Goal: Task Accomplishment & Management: Complete application form

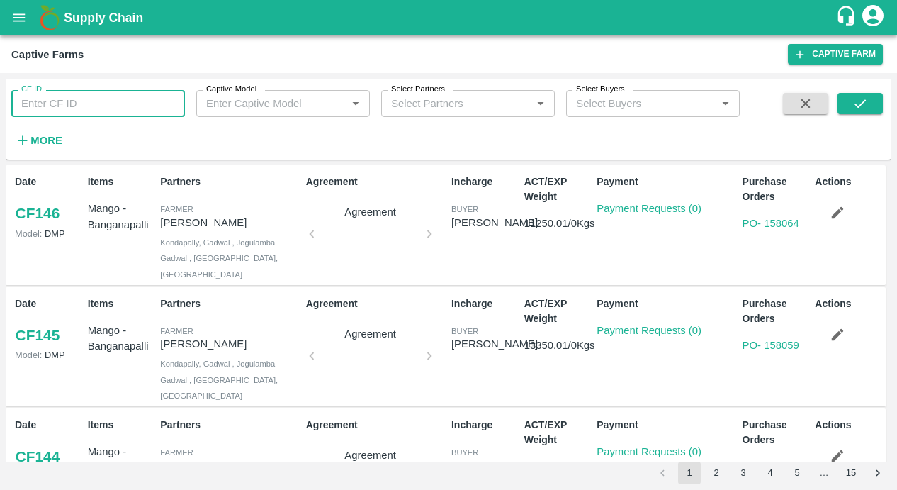
click at [69, 110] on input "CF ID" at bounding box center [98, 103] width 174 height 27
type input "123"
click at [850, 110] on button "submit" at bounding box center [860, 103] width 45 height 21
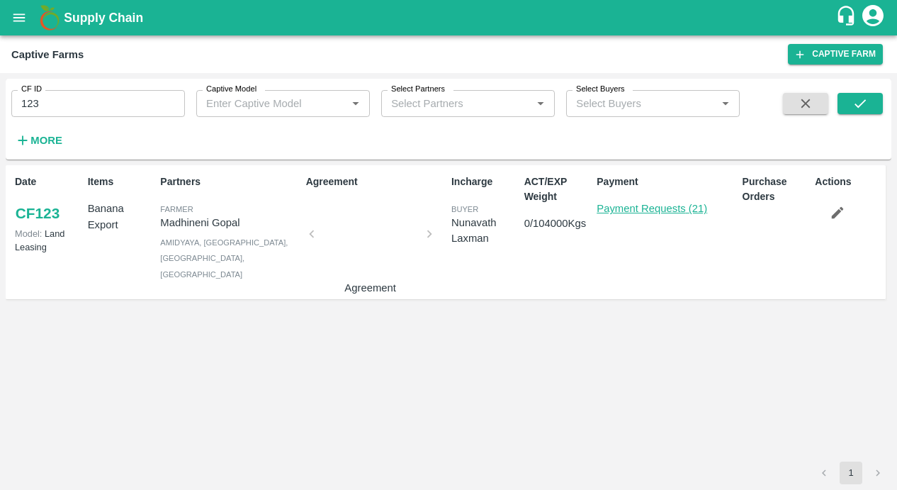
click at [619, 206] on link "Payment Requests (21)" at bounding box center [652, 208] width 111 height 11
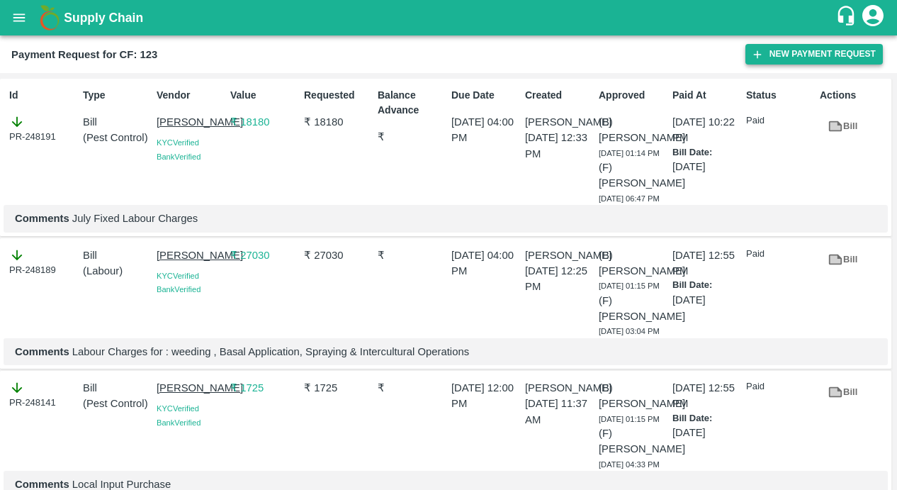
click at [761, 50] on icon "button" at bounding box center [757, 54] width 13 height 13
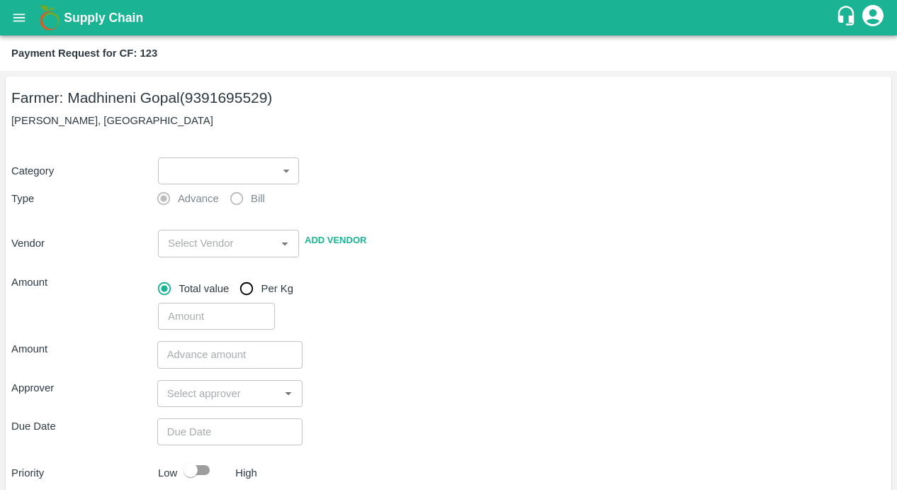
click at [242, 165] on body "Supply Chain Payment Request for CF: 123 Farmer: Madhineni Gopal (9391695529) M…" at bounding box center [448, 245] width 897 height 490
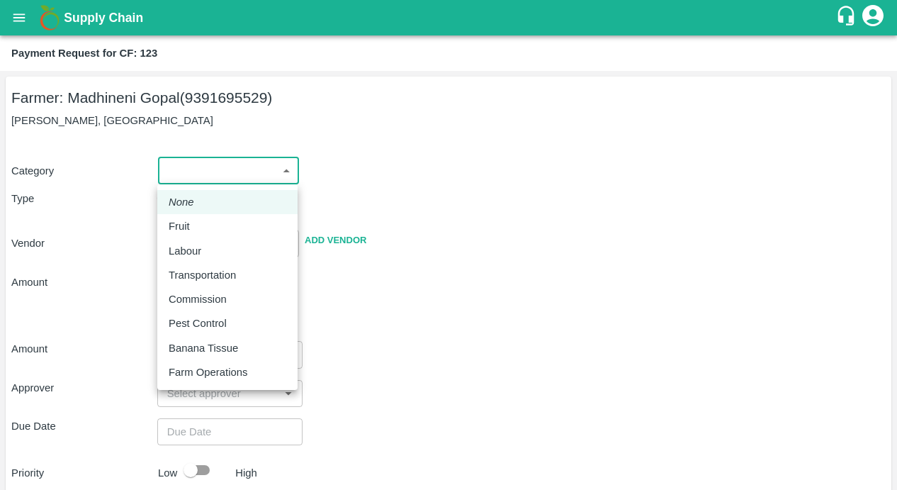
click at [181, 320] on p "Pest Control" at bounding box center [198, 323] width 58 height 16
type input "21"
radio input "false"
radio input "true"
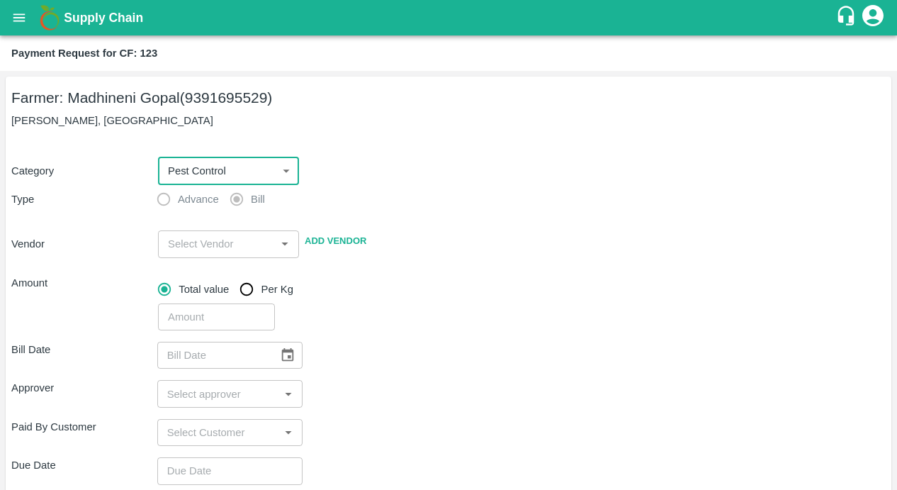
scroll to position [123, 0]
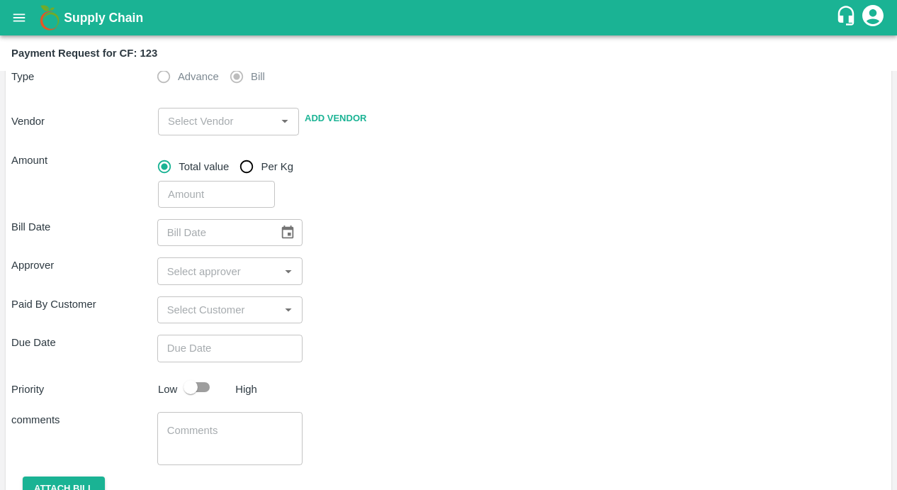
click at [215, 120] on input "input" at bounding box center [216, 121] width 109 height 18
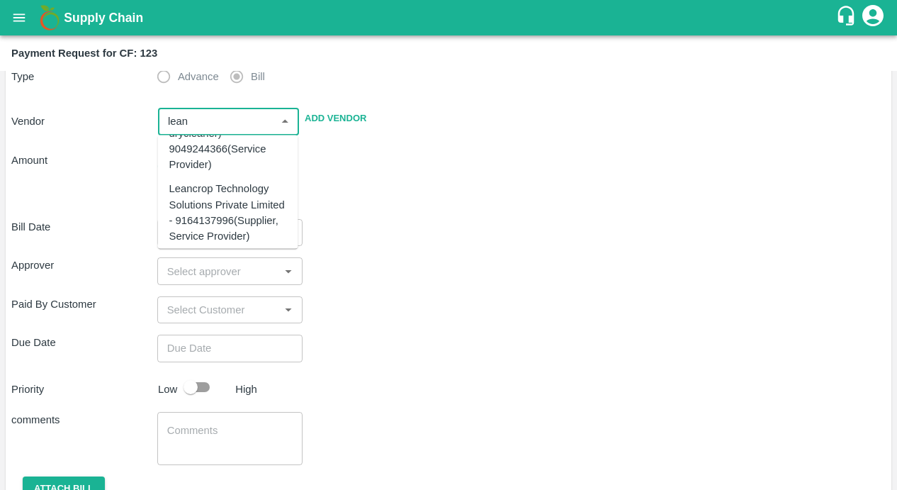
scroll to position [73, 0]
click at [252, 197] on div "Leancrop Technology Solutions Private Limited - 9164137996(Supplier, Service Pr…" at bounding box center [228, 206] width 118 height 63
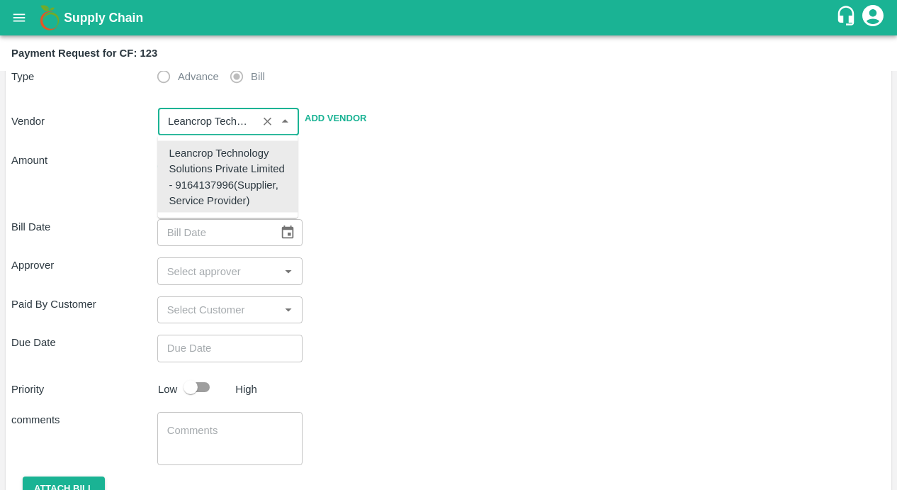
scroll to position [0, 0]
type input "Leancrop Technology Solutions Private Limited - 9164137996(Supplier, Service Pr…"
click at [380, 208] on div "Bill Date ​ Approver ​ Paid By Customer ​ Due Date ​ Priority Low High comments…" at bounding box center [448, 372] width 875 height 329
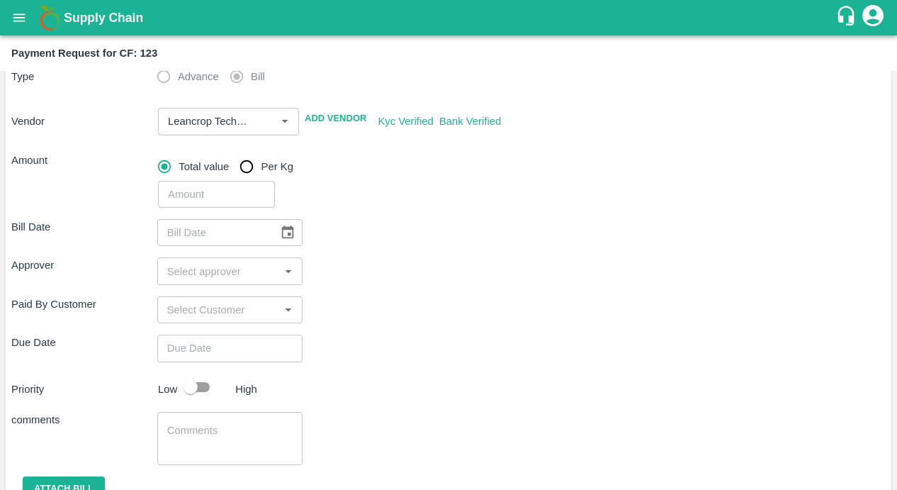
click at [227, 187] on input "number" at bounding box center [216, 194] width 117 height 27
type input "347"
click at [439, 275] on div "Approver ​" at bounding box center [448, 270] width 875 height 27
click at [291, 235] on icon "Choose date" at bounding box center [288, 233] width 16 height 16
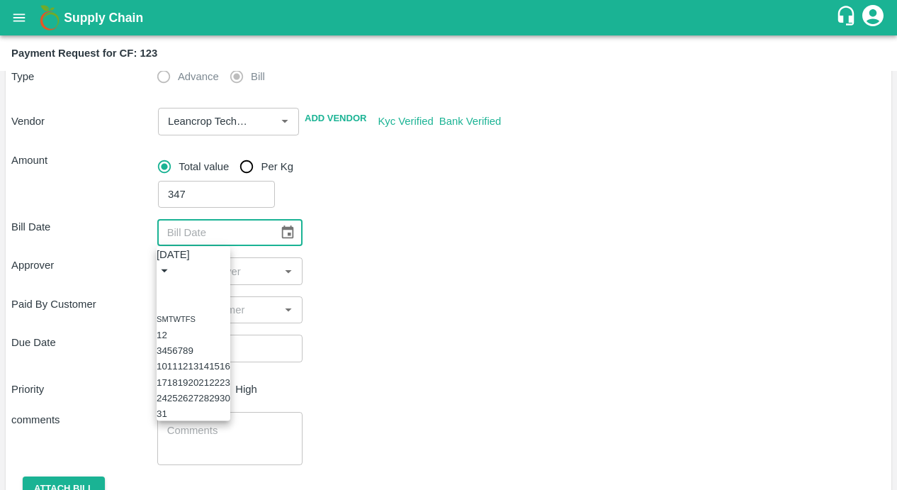
click at [162, 287] on icon "Previous month" at bounding box center [162, 287] width 0 height 0
click at [198, 371] on button "14" at bounding box center [193, 366] width 11 height 11
type input "14/05/2025"
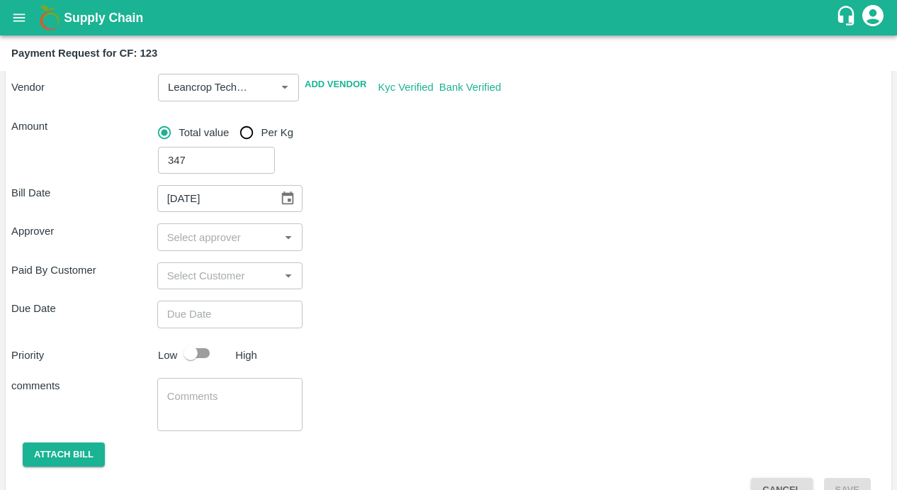
scroll to position [167, 0]
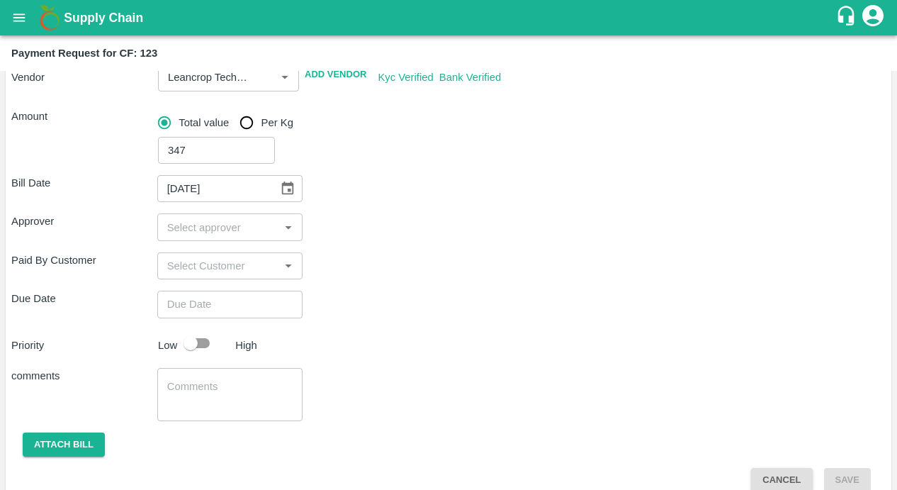
click at [246, 236] on input "input" at bounding box center [219, 227] width 114 height 18
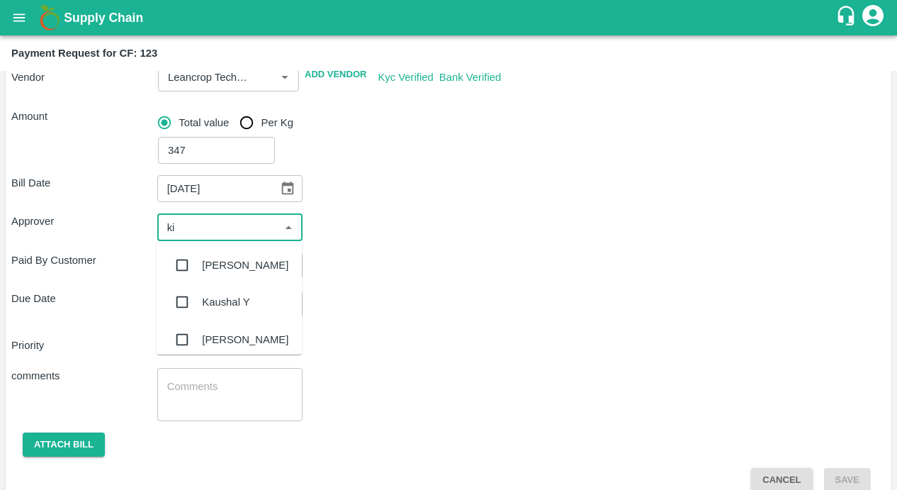
type input "kir"
click at [182, 266] on input "checkbox" at bounding box center [182, 265] width 28 height 28
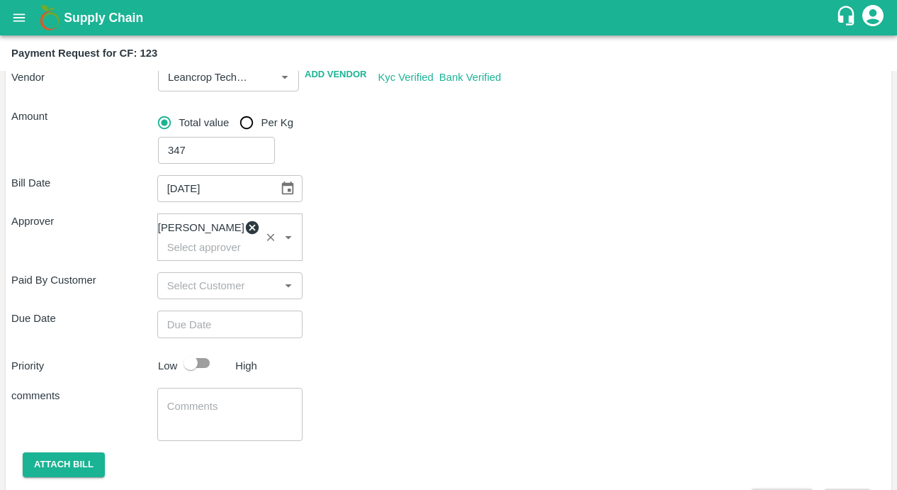
click at [332, 299] on div "Paid By Customer ​" at bounding box center [448, 285] width 875 height 27
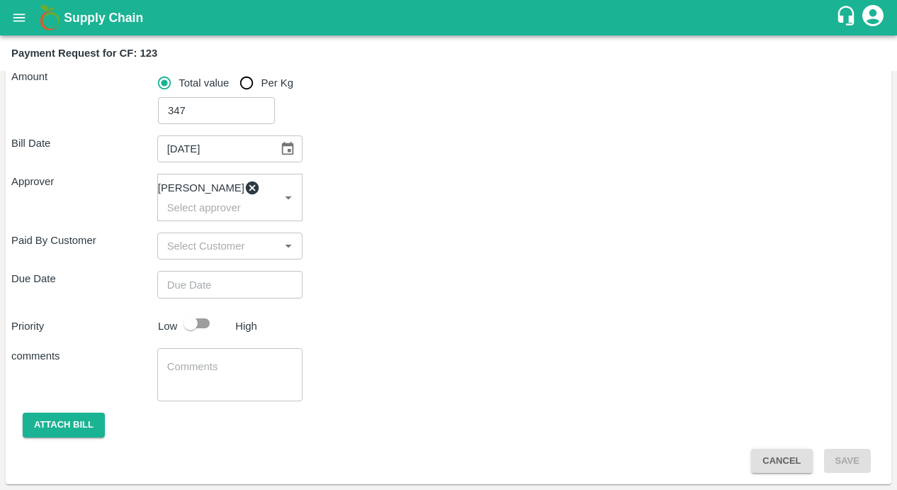
click at [220, 278] on input "Choose date" at bounding box center [225, 284] width 136 height 27
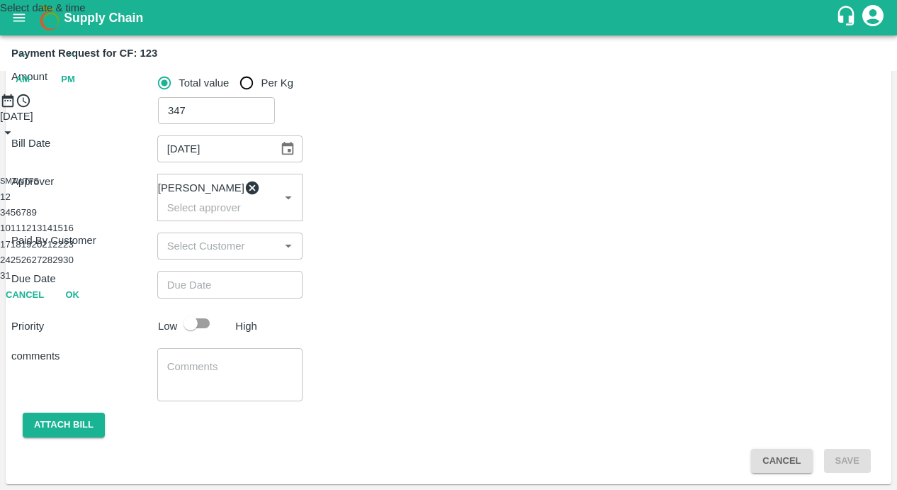
click at [52, 233] on button "14" at bounding box center [47, 228] width 11 height 11
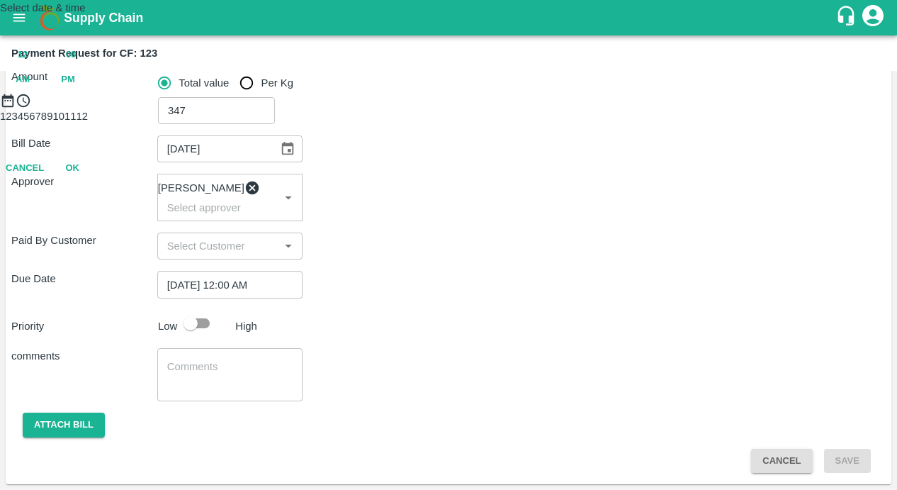
click at [75, 88] on span "PM" at bounding box center [68, 80] width 14 height 16
click at [95, 181] on button "OK" at bounding box center [72, 168] width 45 height 25
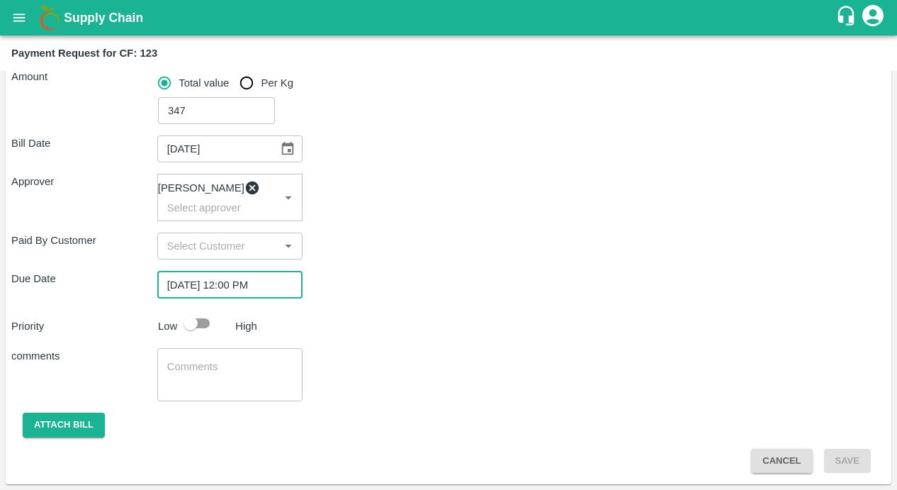
click at [258, 295] on input "[DATE] 12:00 PM" at bounding box center [225, 284] width 136 height 27
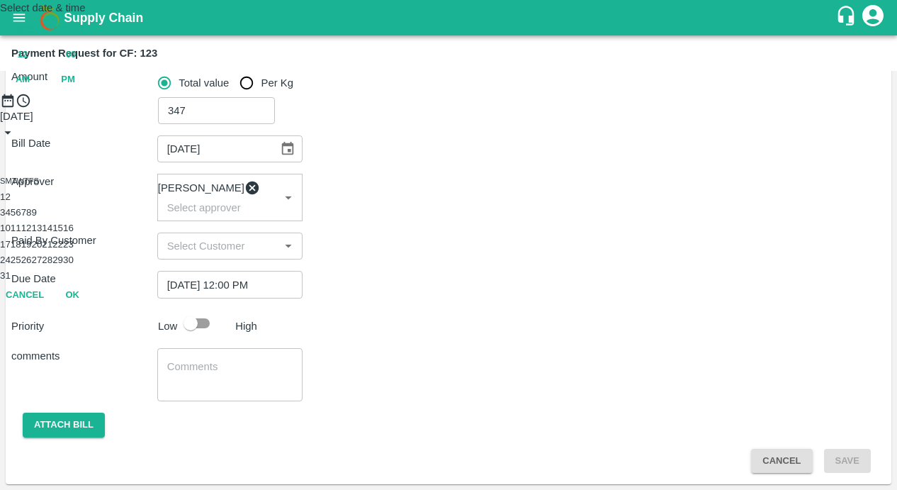
click at [30, 87] on span "AM" at bounding box center [23, 80] width 14 height 16
click at [48, 60] on span ":" at bounding box center [46, 54] width 3 height 11
click at [28, 63] on span "12" at bounding box center [23, 55] width 10 height 16
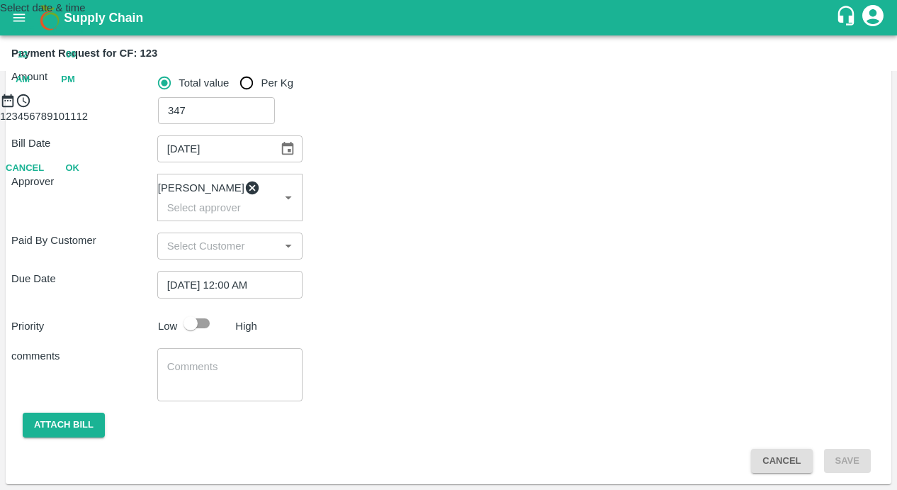
click at [28, 63] on span "12" at bounding box center [23, 55] width 10 height 16
click at [75, 88] on span "PM" at bounding box center [68, 80] width 14 height 16
click at [398, 108] on div at bounding box center [448, 108] width 897 height 0
type input "14/08/2025 10:00 PM"
click at [95, 243] on button "OK" at bounding box center [72, 230] width 45 height 25
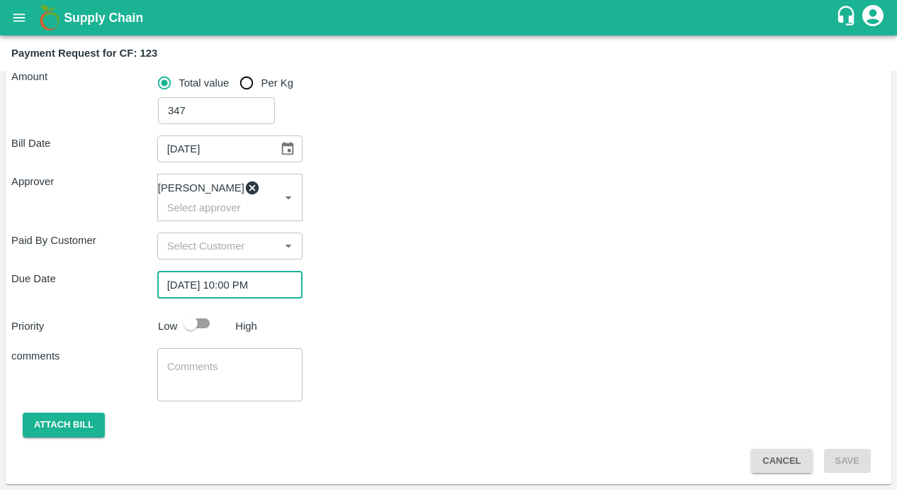
click at [396, 376] on div "comments x ​" at bounding box center [448, 374] width 875 height 53
click at [193, 321] on input "checkbox" at bounding box center [190, 323] width 81 height 27
checkbox input "true"
click at [190, 359] on textarea at bounding box center [230, 374] width 126 height 30
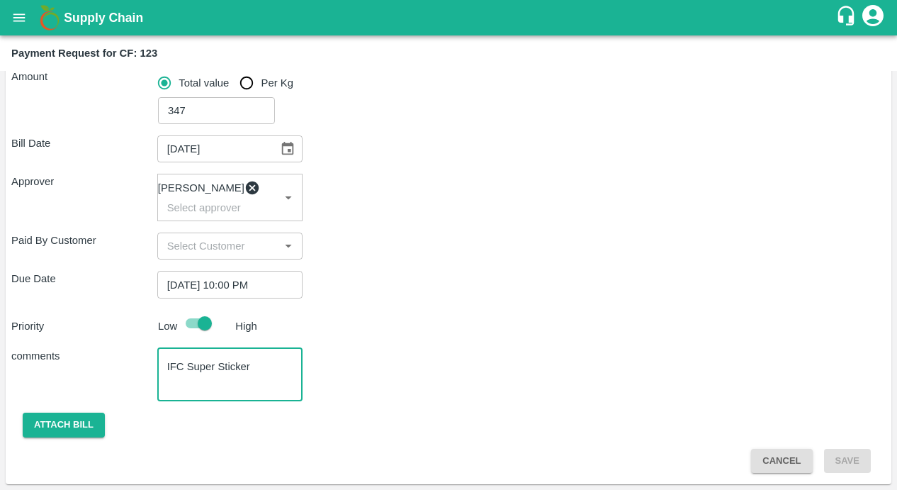
click at [169, 361] on textarea "IFC Super Sticker" at bounding box center [230, 374] width 126 height 30
type textarea "Input Purchase : IFC Super Sticker"
click at [50, 421] on button "Attach bill" at bounding box center [64, 424] width 82 height 25
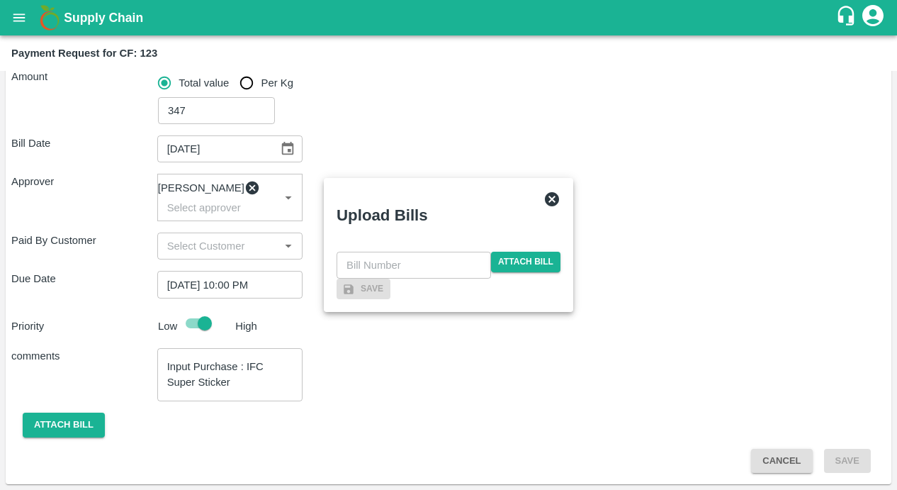
click at [522, 252] on div "​ Attach bill" at bounding box center [449, 265] width 224 height 27
click at [510, 252] on span "Attach bill" at bounding box center [525, 262] width 69 height 21
click at [0, 0] on input "Attach bill" at bounding box center [0, 0] width 0 height 0
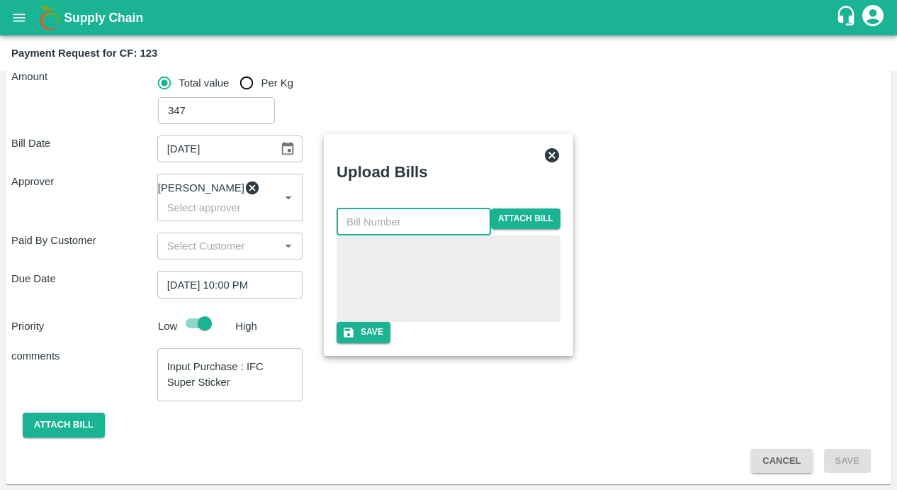
click at [366, 208] on input "text" at bounding box center [414, 221] width 155 height 27
paste input "LTS/MH/SG/0022"
type input "LTS/MH/SG/0022/01"
click at [391, 342] on button "Save" at bounding box center [364, 332] width 54 height 21
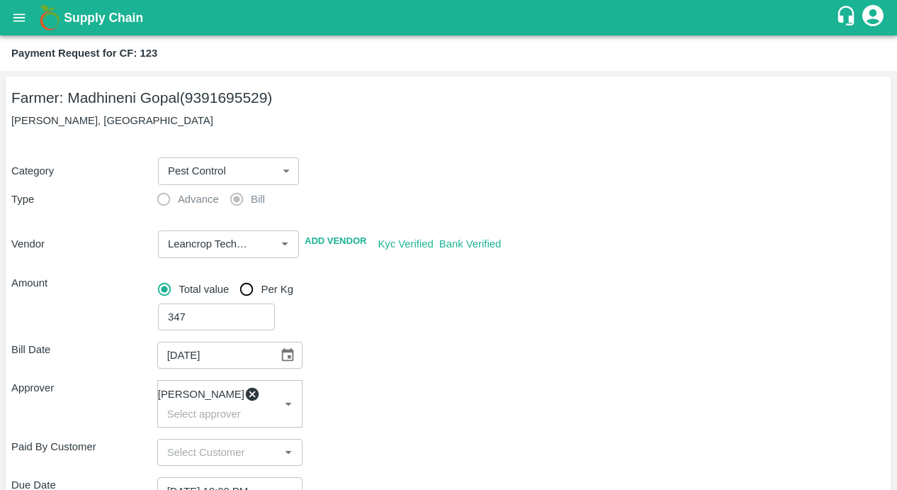
scroll to position [288, 0]
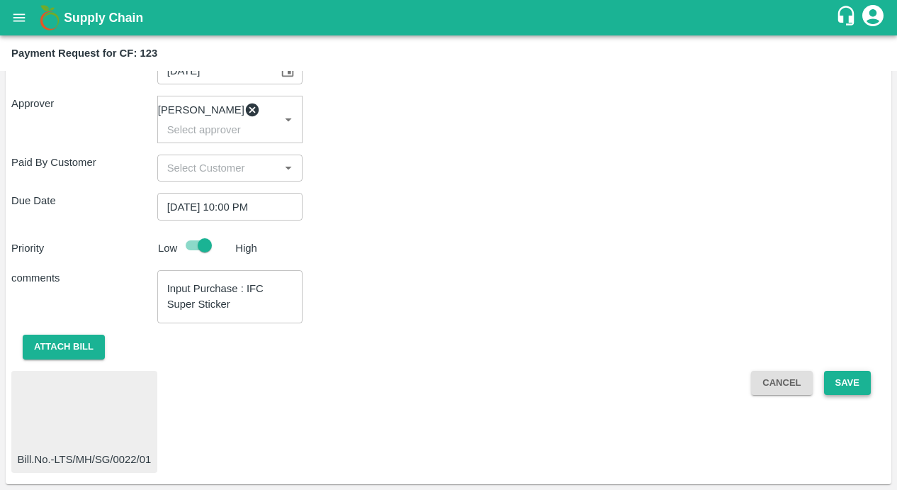
click at [828, 378] on button "Save" at bounding box center [847, 383] width 47 height 25
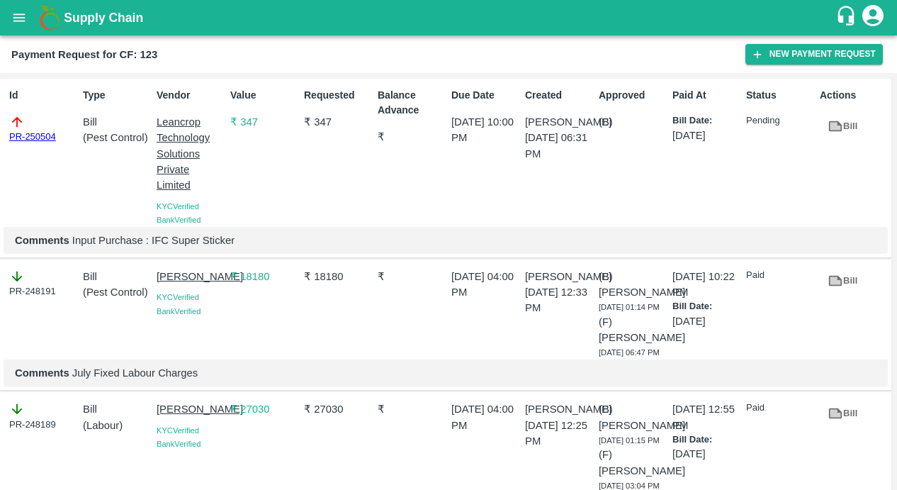
click at [23, 18] on icon "open drawer" at bounding box center [19, 18] width 16 height 16
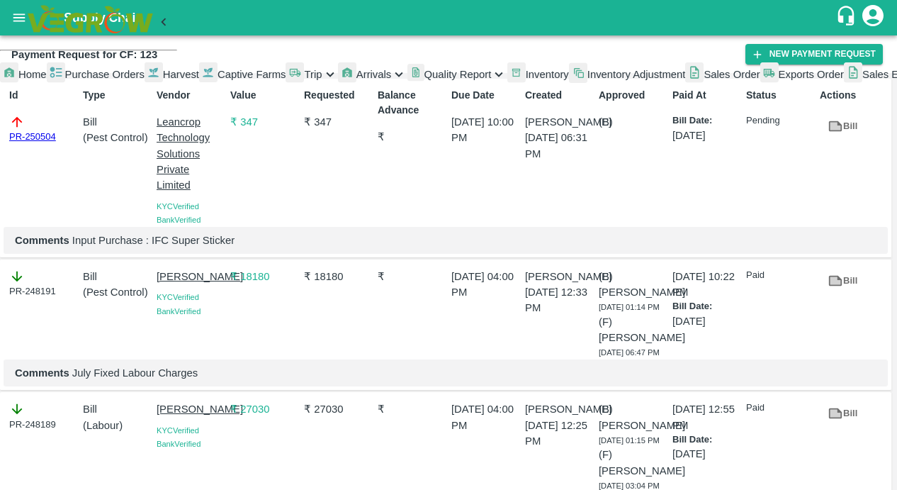
click at [218, 80] on span "Captive Farms" at bounding box center [252, 74] width 69 height 11
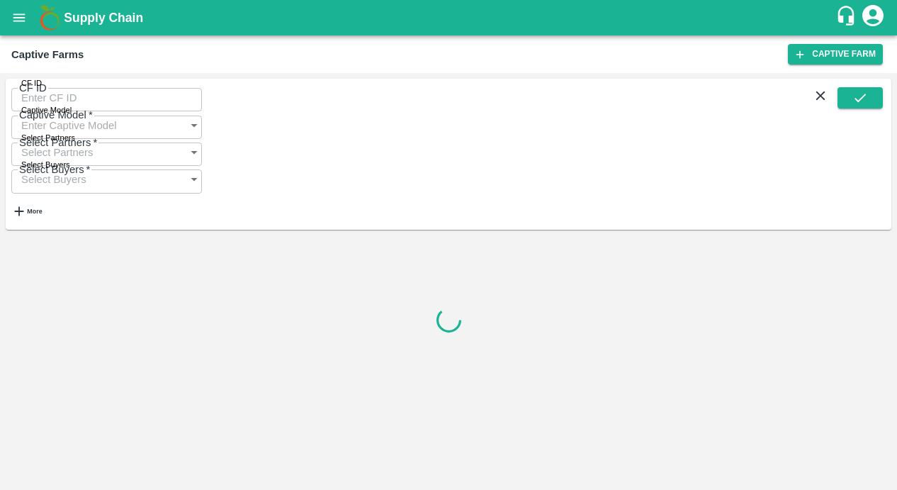
click at [87, 104] on input "CF ID" at bounding box center [106, 97] width 191 height 27
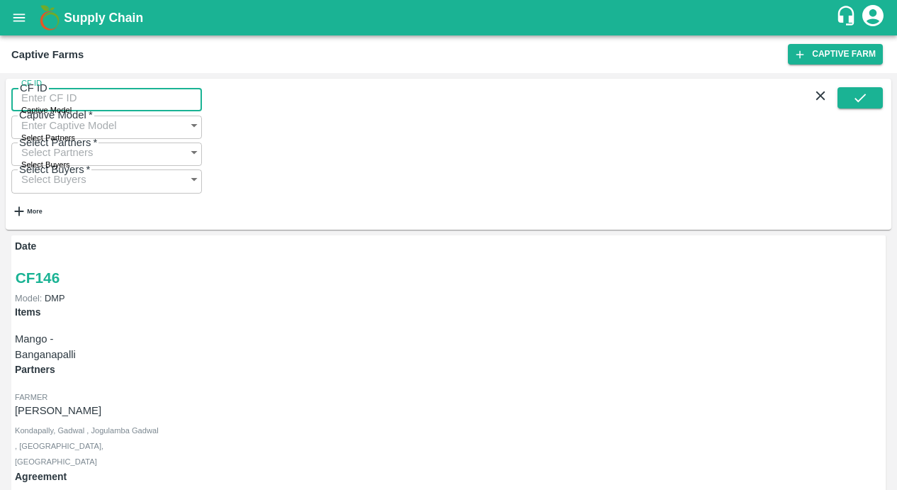
paste input "122"
type input "122"
click at [862, 106] on icon "submit" at bounding box center [861, 98] width 16 height 16
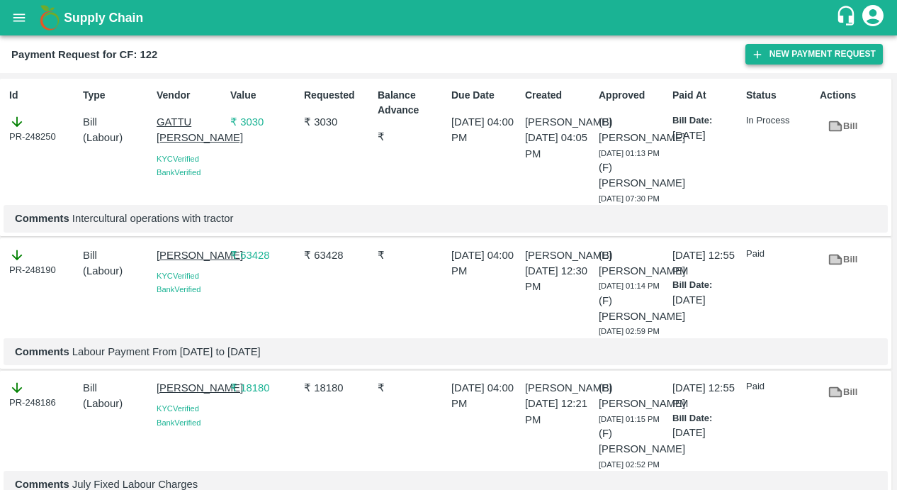
click at [764, 49] on button "New Payment Request" at bounding box center [814, 54] width 137 height 21
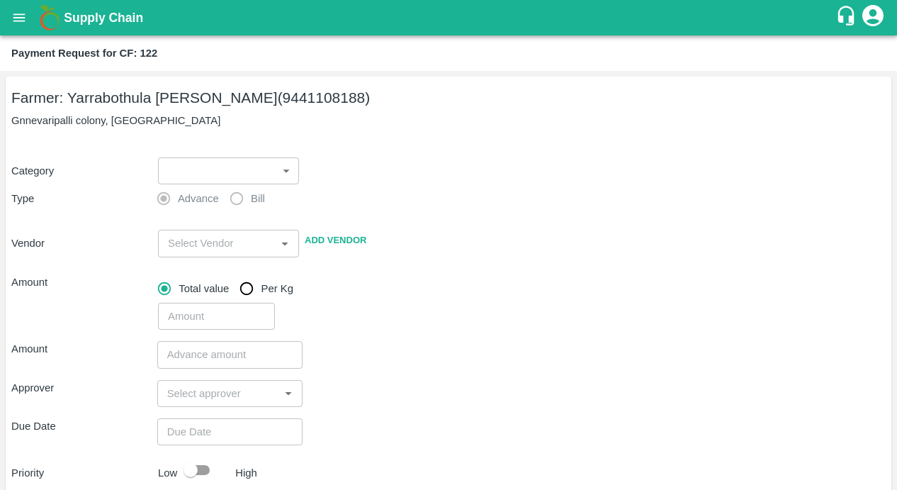
click at [217, 159] on body "Supply Chain Payment Request for CF: 122 Farmer: Yarrabothula Sai Teja Reddy (9…" at bounding box center [448, 245] width 897 height 490
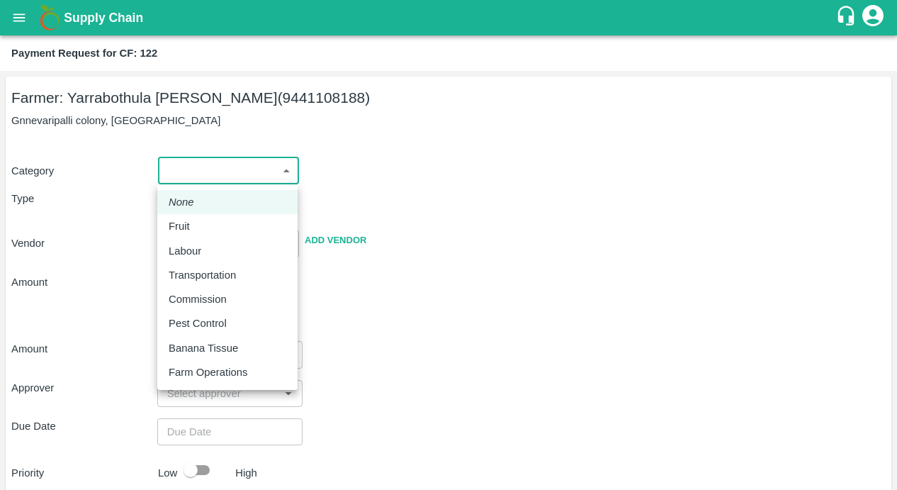
click at [189, 314] on li "Pest Control" at bounding box center [227, 323] width 140 height 24
type input "21"
radio input "false"
radio input "true"
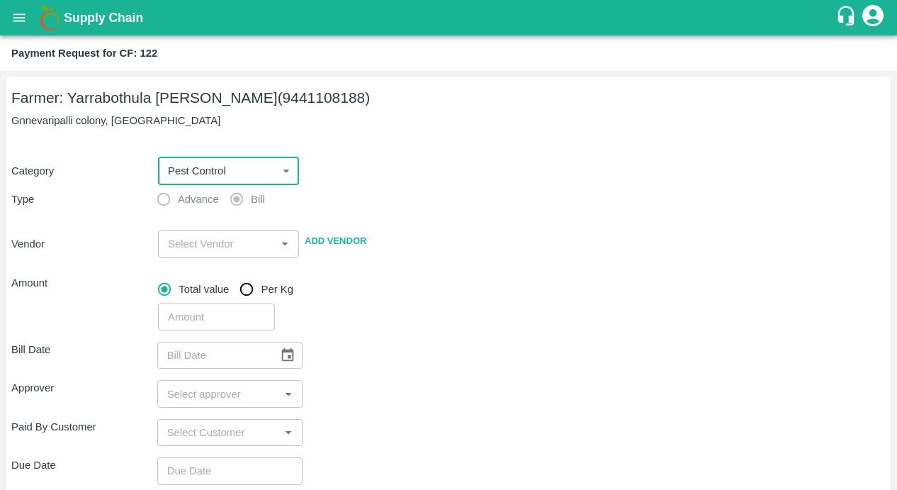
click at [216, 246] on input "input" at bounding box center [216, 244] width 109 height 18
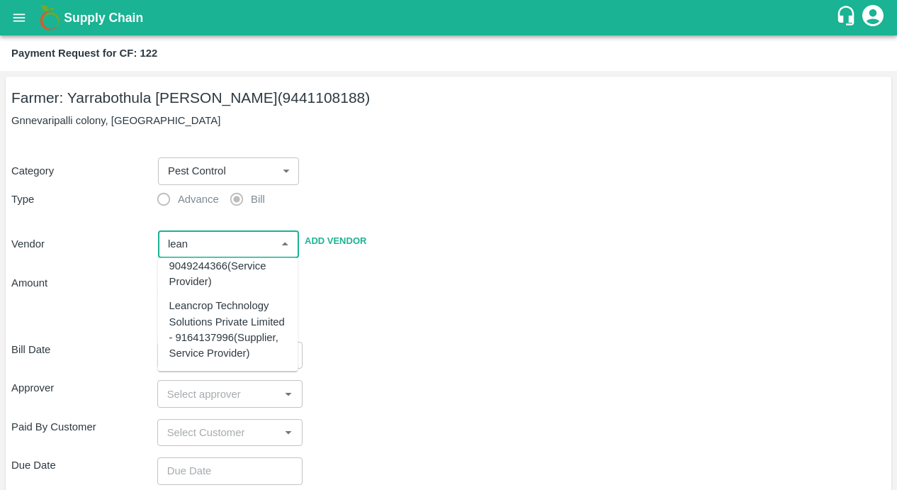
scroll to position [73, 0]
click at [219, 319] on div "Leancrop Technology Solutions Private Limited - 9164137996(Supplier, Service Pr…" at bounding box center [228, 329] width 118 height 63
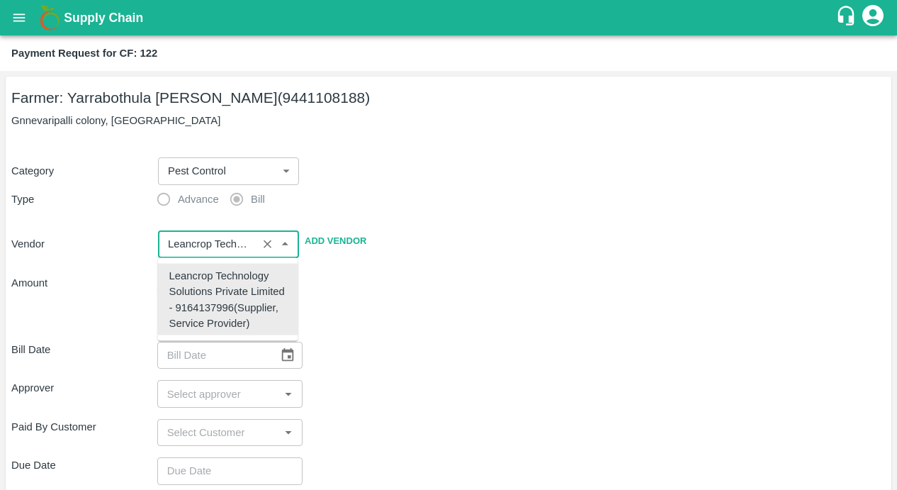
scroll to position [0, 0]
type input "Leancrop Technology Solutions Private Limited - 9164137996(Supplier, Service Pr…"
click at [410, 309] on div "​" at bounding box center [519, 314] width 734 height 33
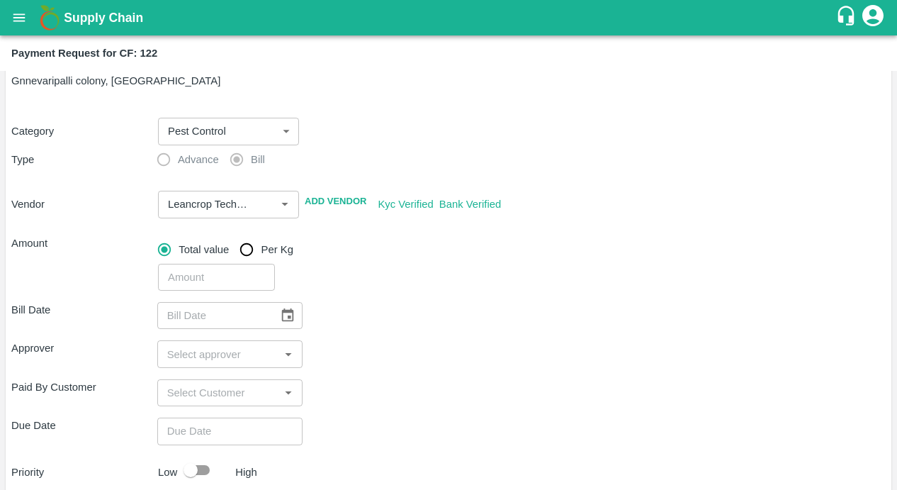
scroll to position [79, 0]
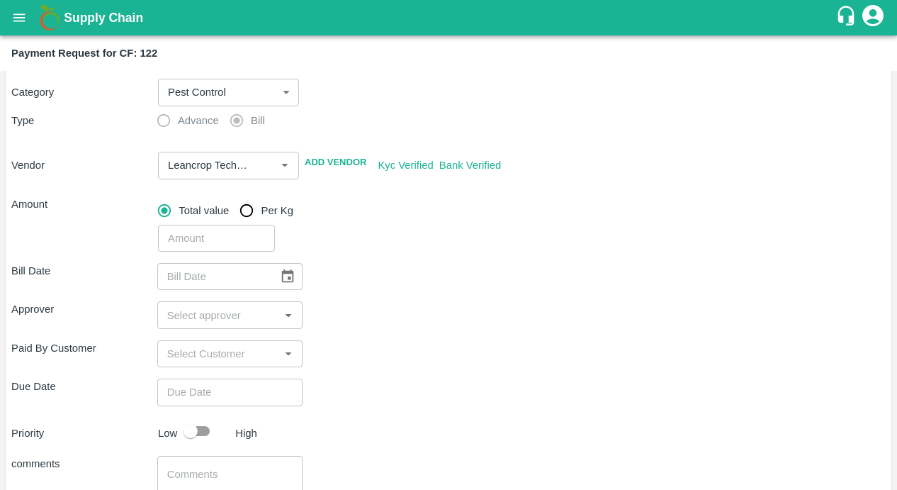
click at [215, 229] on input "number" at bounding box center [216, 238] width 117 height 27
type input "1043"
click at [318, 313] on div "Approver ​" at bounding box center [448, 314] width 875 height 27
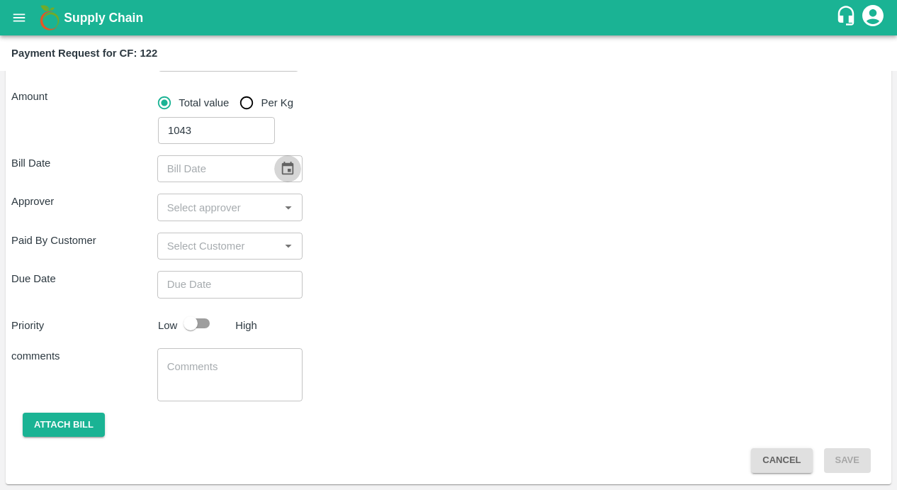
click at [288, 169] on icon "Choose date" at bounding box center [288, 168] width 12 height 13
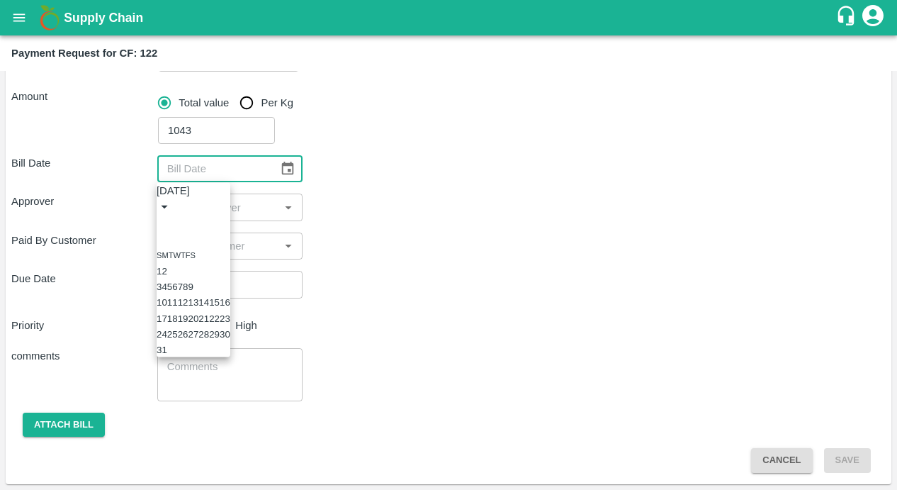
click at [209, 308] on button "14" at bounding box center [203, 302] width 11 height 11
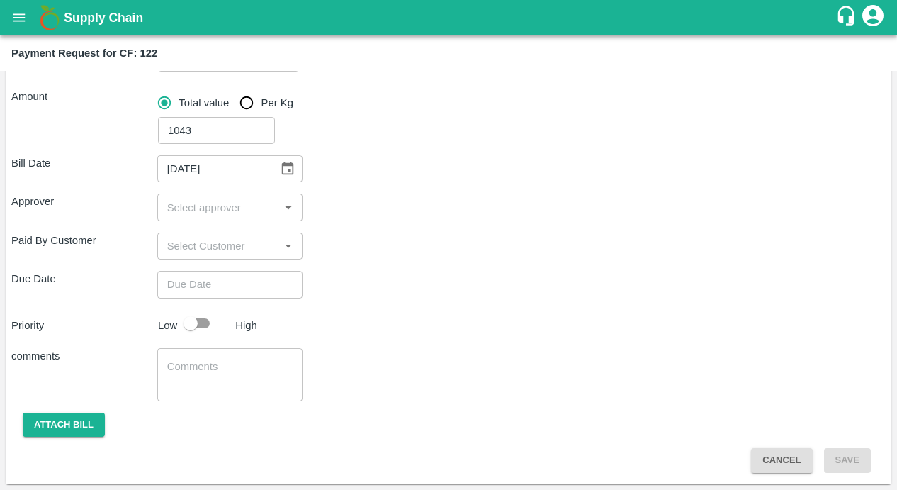
click at [289, 167] on icon "Choose date, selected date is Aug 14, 2025" at bounding box center [288, 169] width 16 height 16
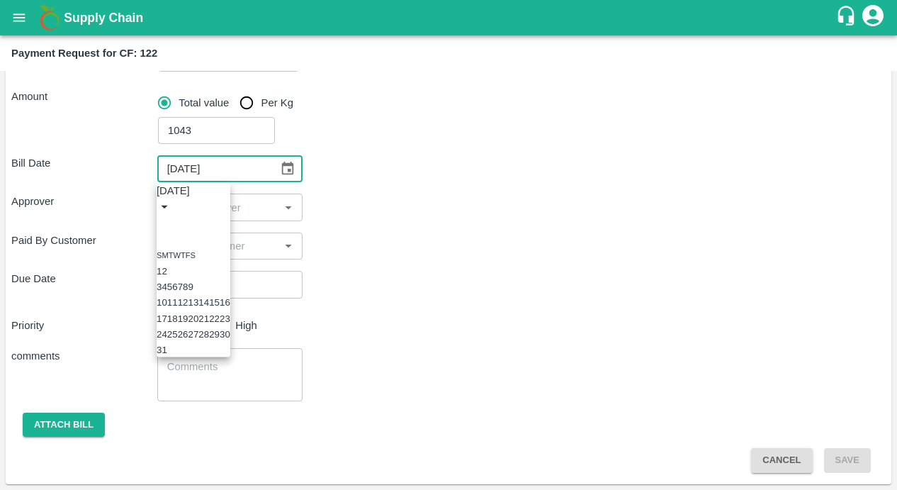
click at [162, 223] on icon "Previous month" at bounding box center [162, 223] width 0 height 0
click at [198, 308] on button "14" at bounding box center [193, 302] width 11 height 11
type input "14/05/2025"
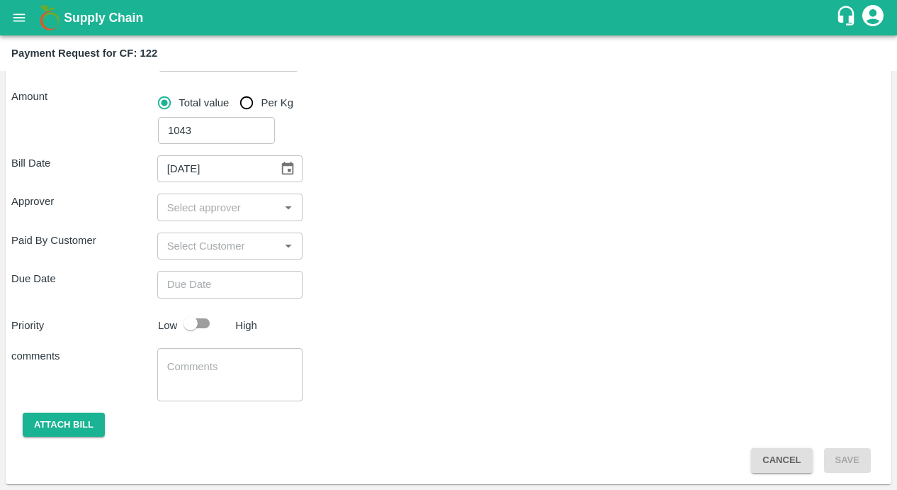
click at [230, 214] on input "input" at bounding box center [219, 207] width 114 height 18
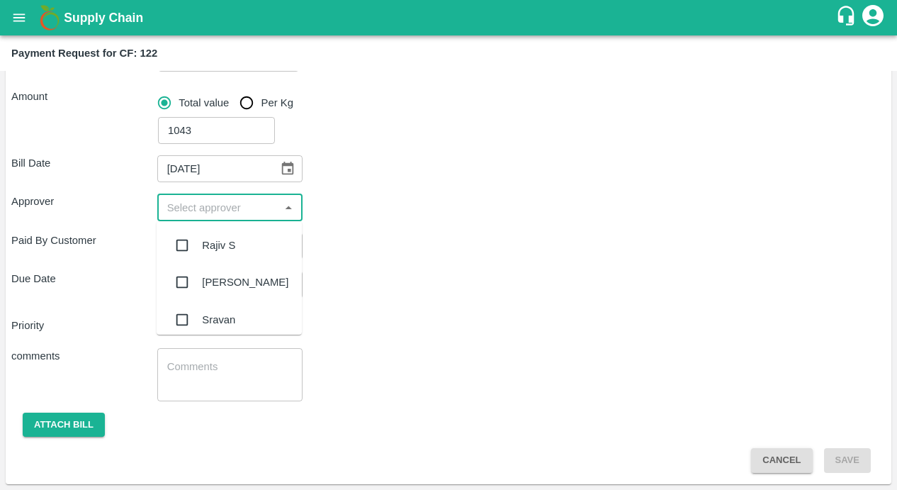
type input "i"
type input "kira"
click at [187, 246] on input "checkbox" at bounding box center [182, 245] width 28 height 28
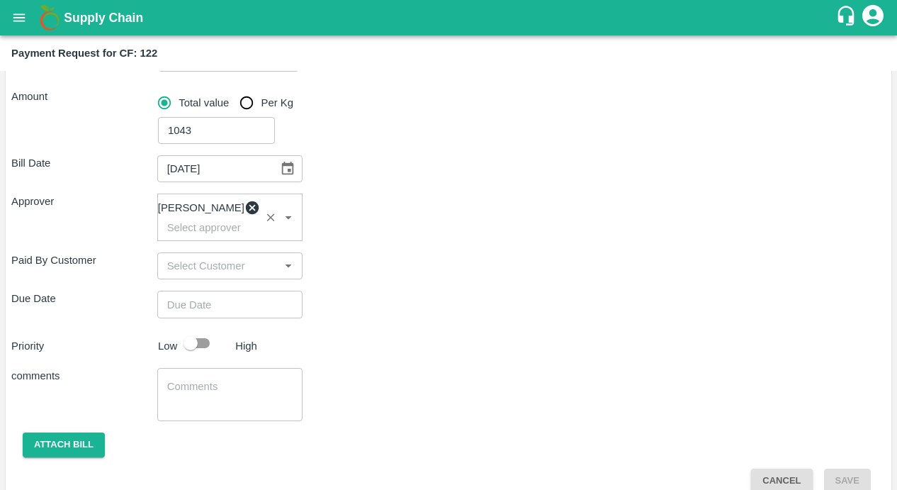
type input "DD/MM/YYYY hh:mm aa"
click at [190, 309] on input "DD/MM/YYYY hh:mm aa" at bounding box center [225, 304] width 136 height 27
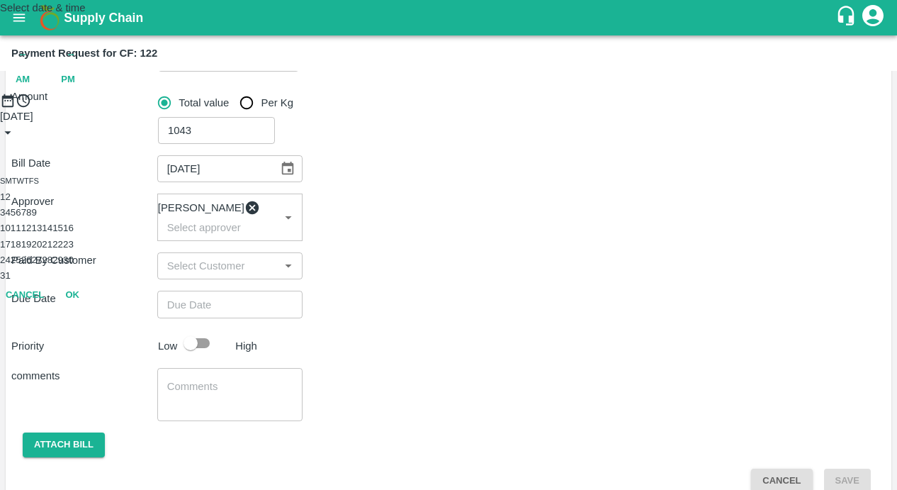
click at [52, 233] on button "14" at bounding box center [47, 228] width 11 height 11
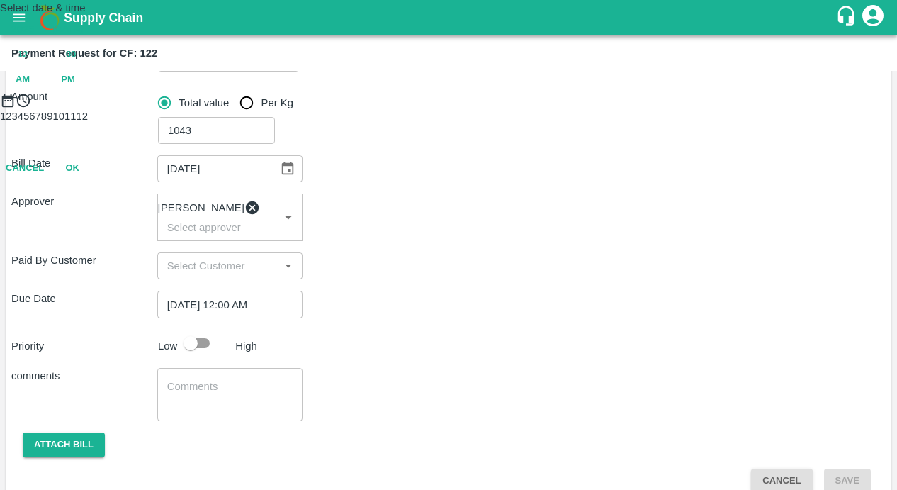
click at [75, 88] on span "PM" at bounding box center [68, 80] width 14 height 16
click at [397, 108] on div at bounding box center [448, 108] width 897 height 0
type input "[DATE] 10:00 PM"
click at [95, 243] on button "OK" at bounding box center [72, 230] width 45 height 25
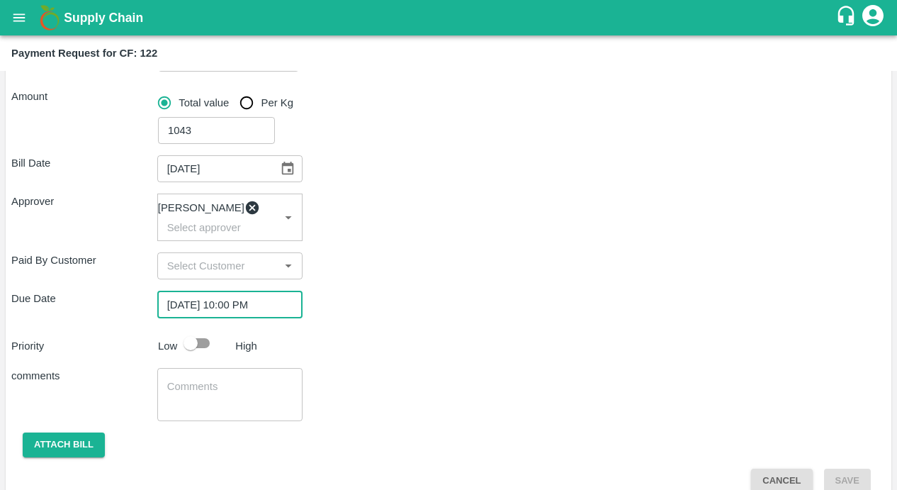
click at [198, 347] on input "checkbox" at bounding box center [190, 343] width 81 height 27
checkbox input "true"
click at [198, 403] on textarea at bounding box center [230, 394] width 126 height 30
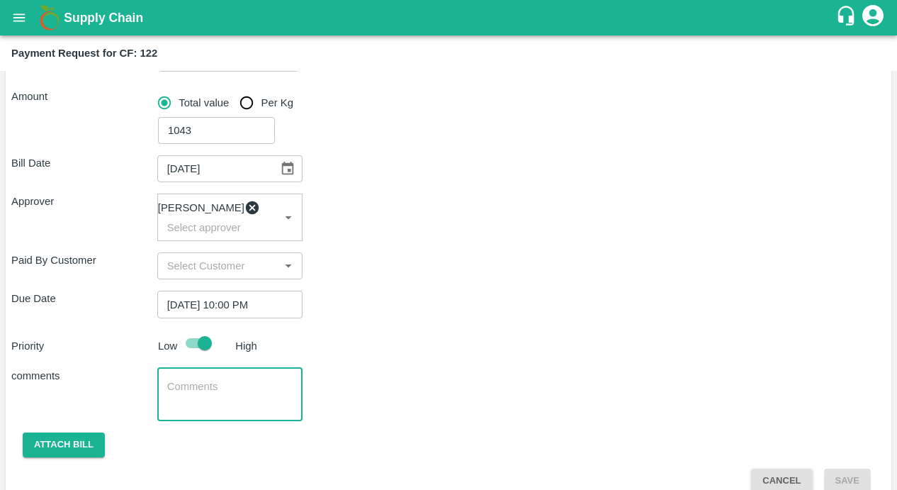
scroll to position [213, 0]
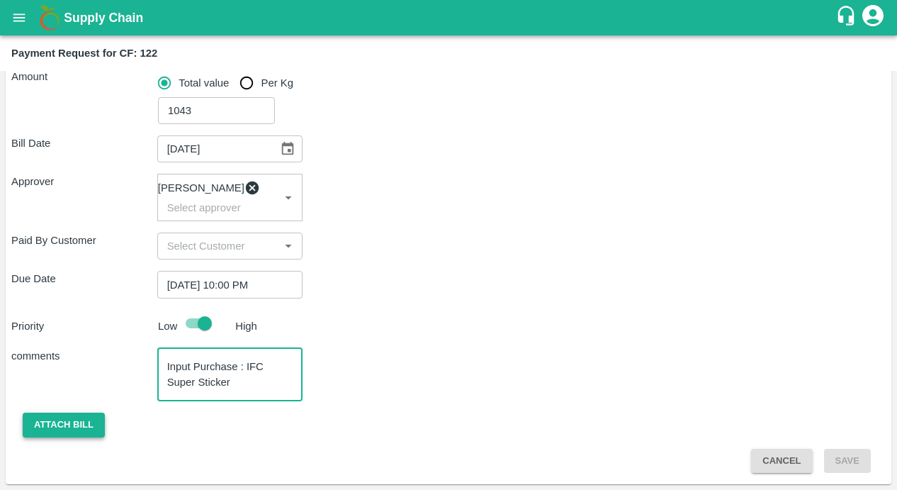
type textarea "Input Purchase : IFC Super Sticker"
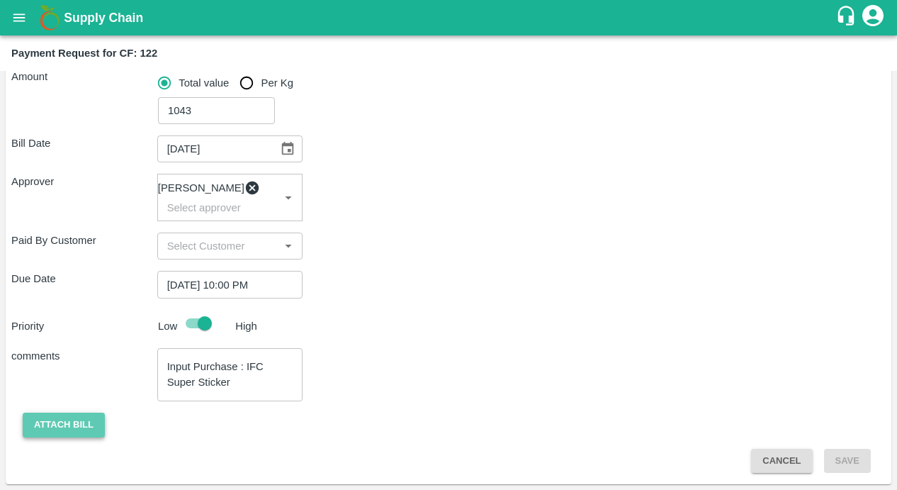
click at [71, 420] on button "Attach bill" at bounding box center [64, 424] width 82 height 25
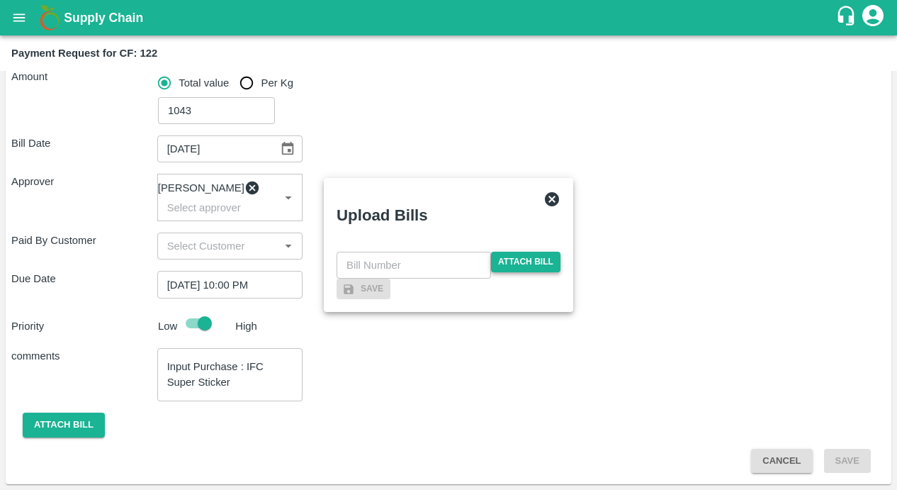
click at [541, 252] on span "Attach bill" at bounding box center [525, 262] width 69 height 21
click at [0, 0] on input "Attach bill" at bounding box center [0, 0] width 0 height 0
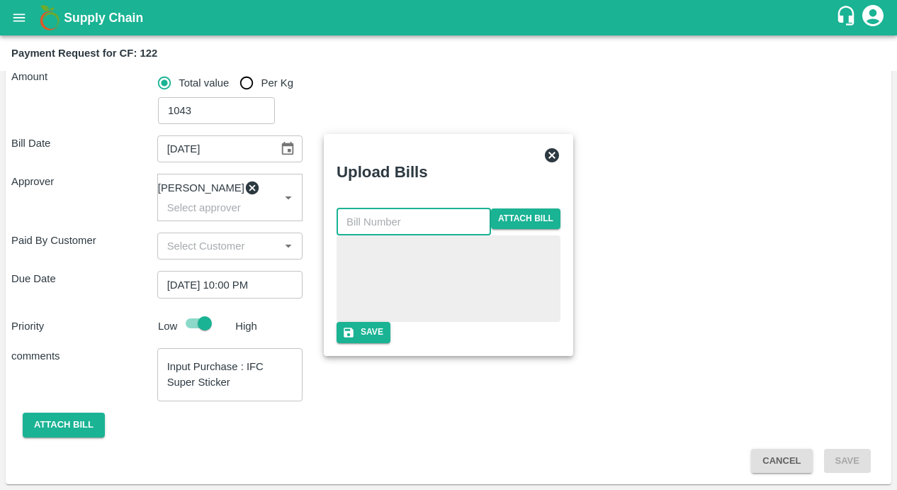
click at [409, 208] on input "text" at bounding box center [414, 221] width 155 height 27
paste input "LTS/MH/SG/0022"
type input "LTS/MH/SG/0022/02"
click at [491, 142] on div "Upload Bills" at bounding box center [431, 168] width 213 height 67
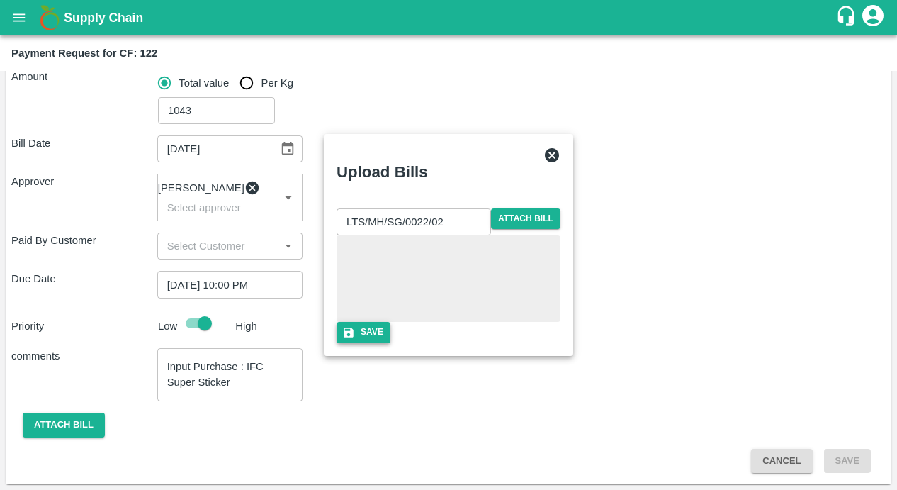
click at [391, 342] on button "Save" at bounding box center [364, 332] width 54 height 21
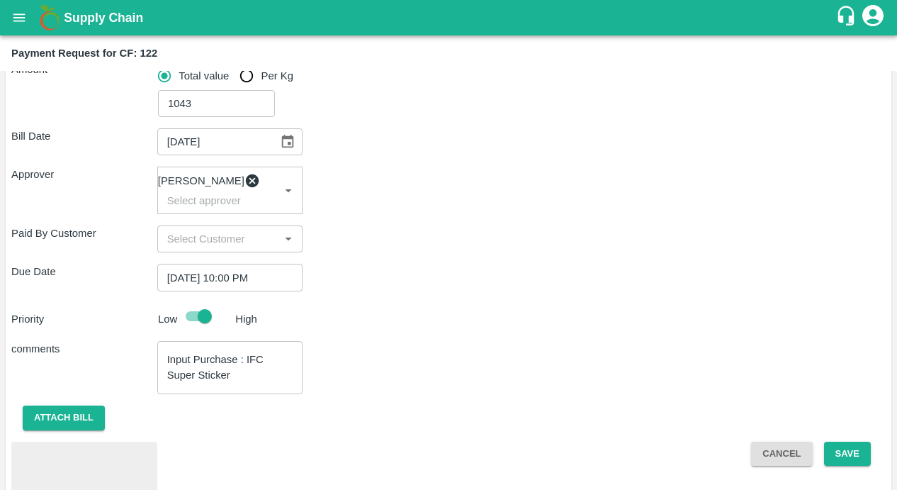
scroll to position [288, 0]
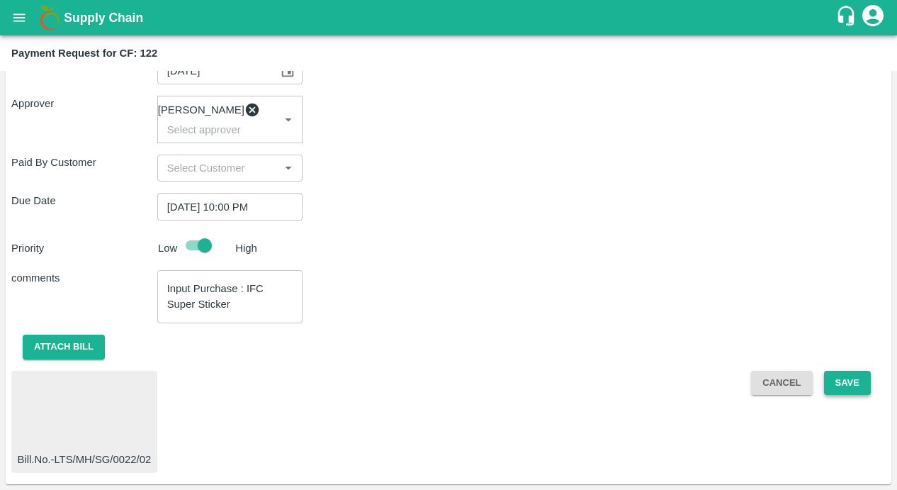
click at [860, 388] on button "Save" at bounding box center [847, 383] width 47 height 25
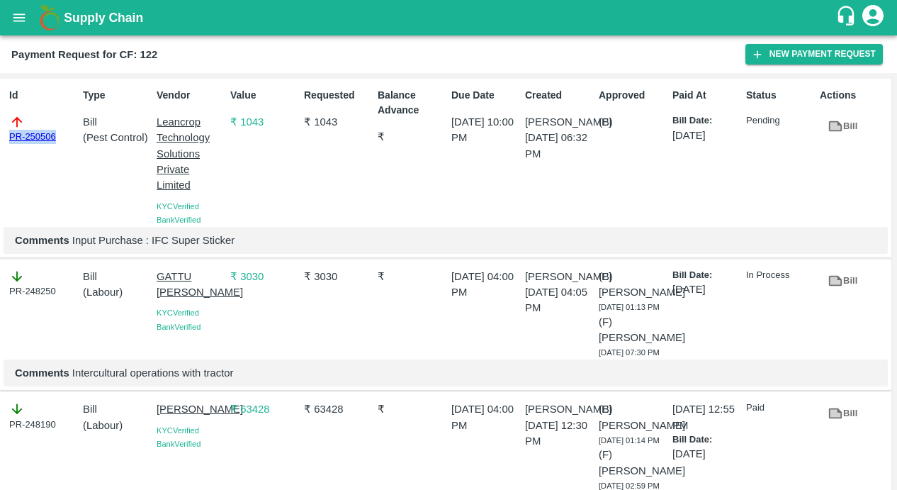
drag, startPoint x: 61, startPoint y: 140, endPoint x: 11, endPoint y: 140, distance: 50.3
click at [10, 140] on div "PR-250506" at bounding box center [43, 129] width 68 height 30
copy link "PR-250506"
click at [12, 16] on icon "open drawer" at bounding box center [19, 18] width 16 height 16
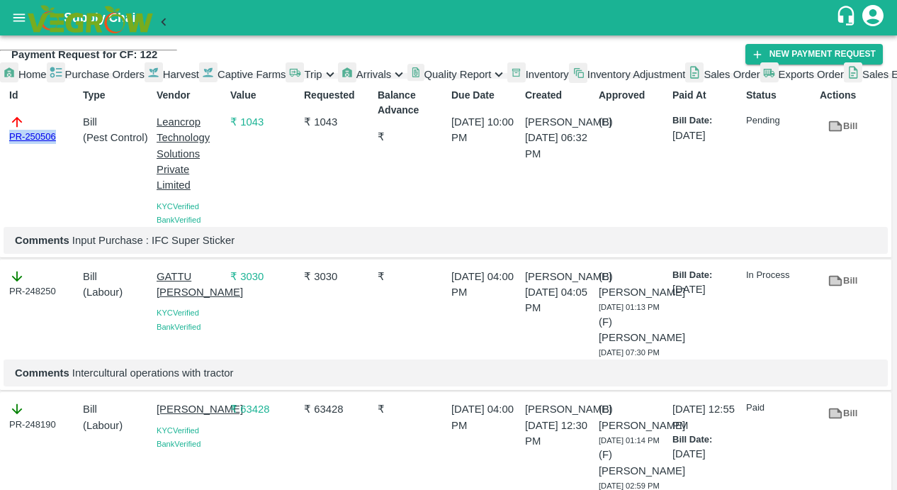
click at [218, 80] on span "Captive Farms" at bounding box center [252, 74] width 69 height 11
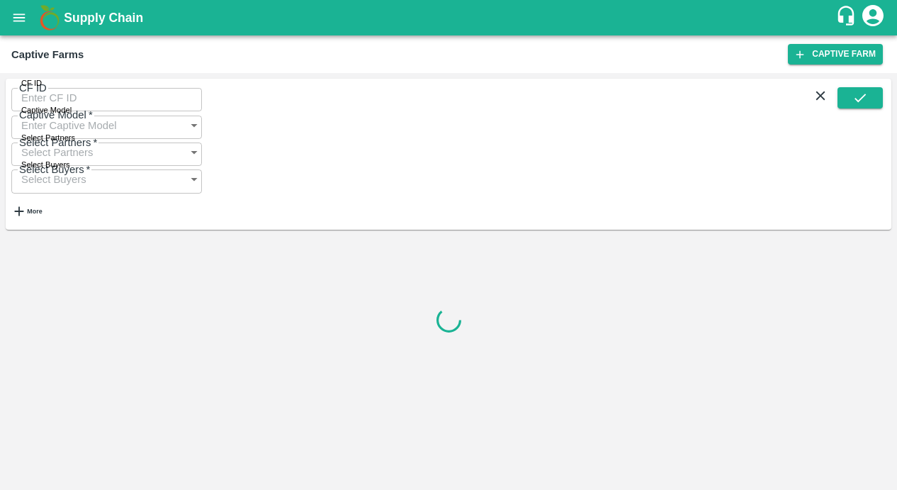
click at [47, 107] on input "CF ID" at bounding box center [106, 97] width 191 height 27
paste input "123"
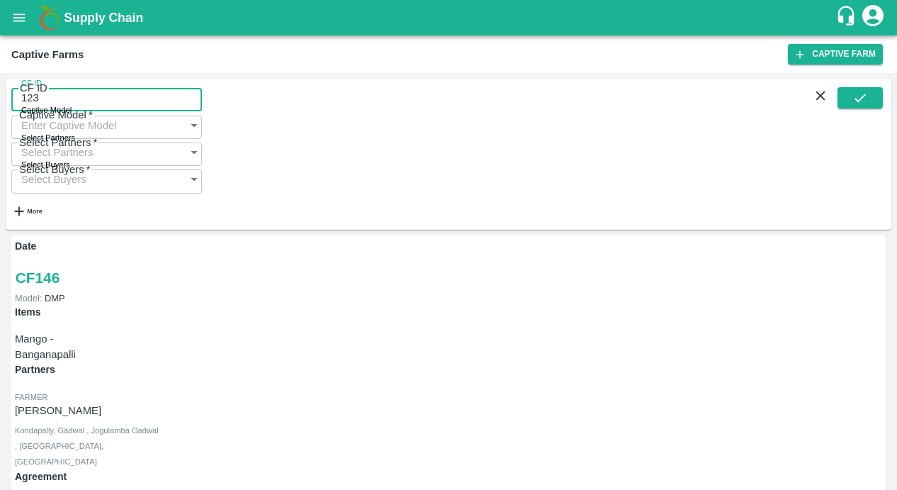
type input "123"
click at [853, 92] on div "CF ID 123 CF ID Captive Model Captive Model   * Select Partners Select Partners…" at bounding box center [449, 154] width 886 height 151
click at [848, 98] on button "submit" at bounding box center [860, 97] width 45 height 21
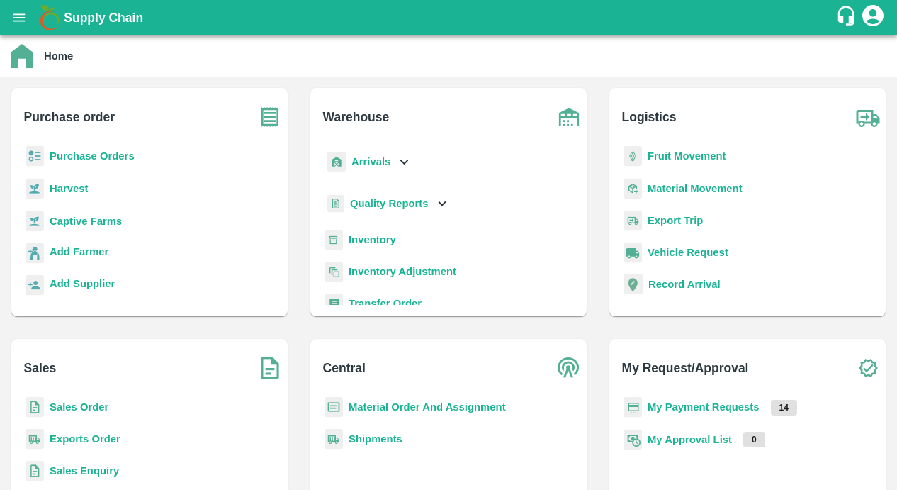
click at [26, 14] on icon "open drawer" at bounding box center [19, 18] width 16 height 16
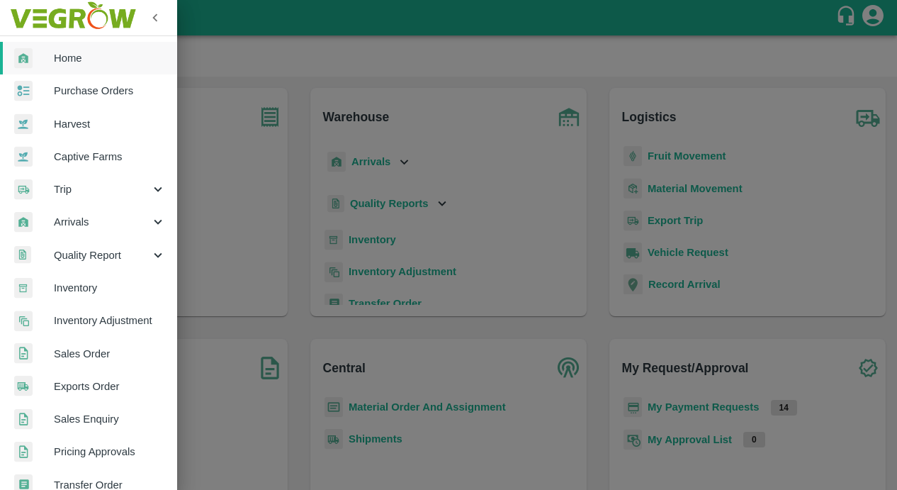
scroll to position [318, 0]
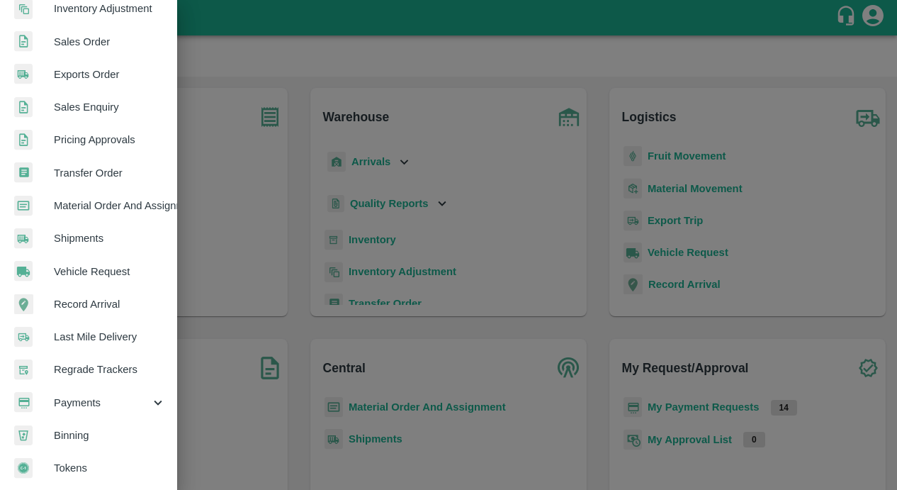
click at [78, 412] on div "Payments" at bounding box center [88, 402] width 177 height 33
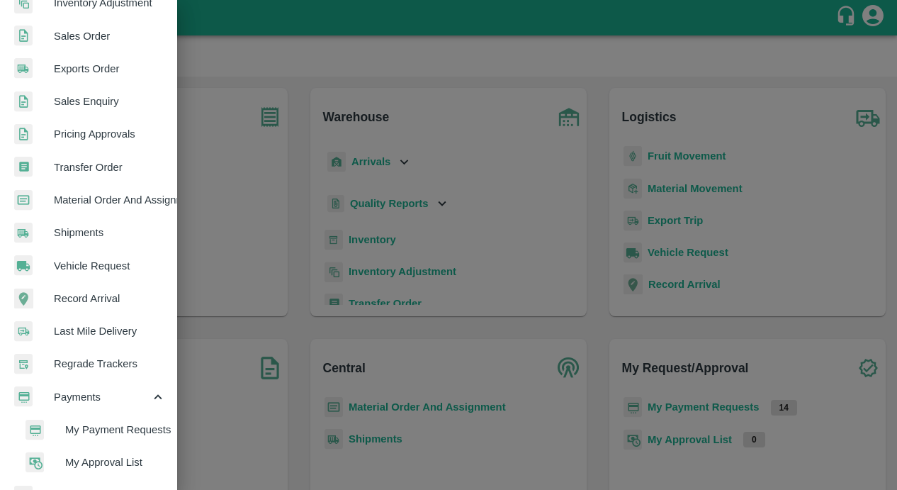
click at [76, 431] on span "My Payment Requests" at bounding box center [115, 430] width 101 height 16
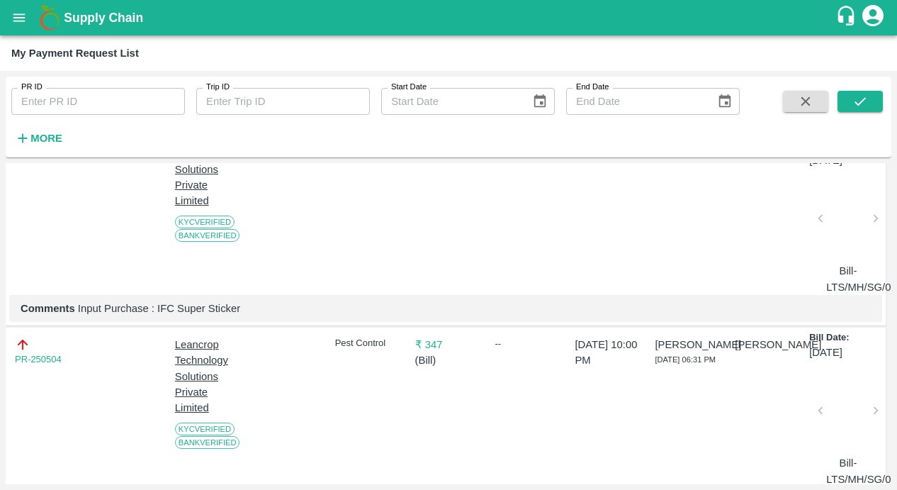
scroll to position [164, 0]
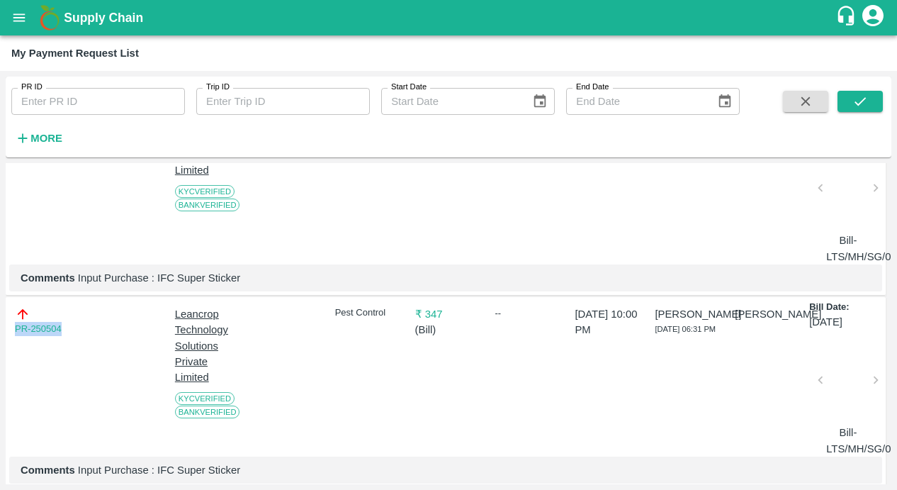
drag, startPoint x: 64, startPoint y: 329, endPoint x: -13, endPoint y: 329, distance: 77.3
click at [0, 329] on html "Supply Chain My Payment Request List PR ID PR ID Trip ID Trip ID Start Date Sta…" at bounding box center [448, 245] width 897 height 490
copy link "PR-250504"
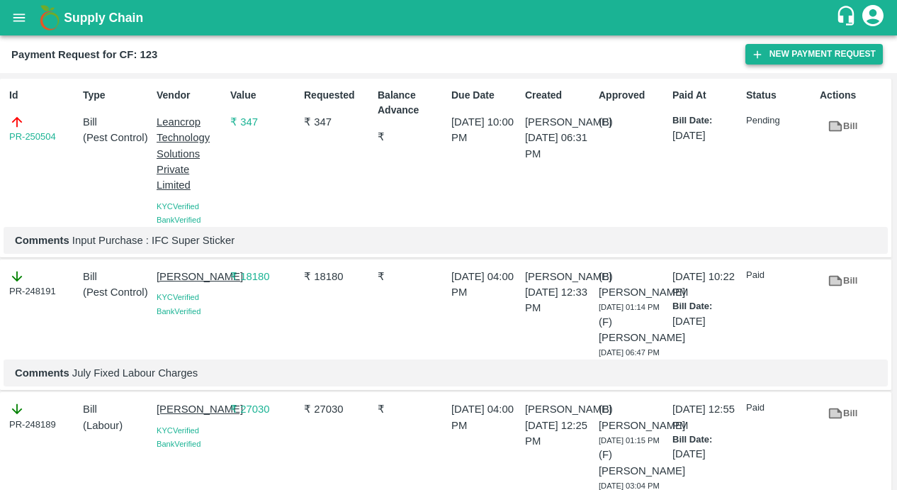
click at [777, 49] on button "New Payment Request" at bounding box center [814, 54] width 137 height 21
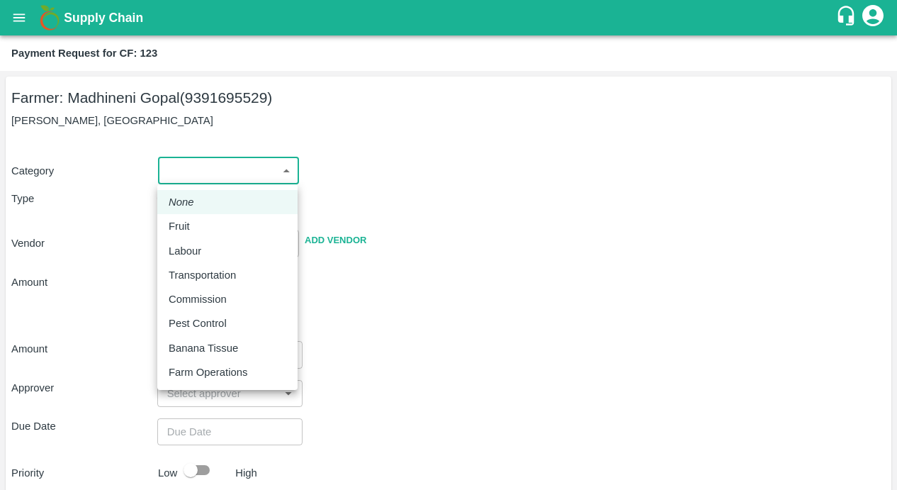
click at [224, 178] on body "Supply Chain Payment Request for CF: 123 Farmer: Madhineni Gopal (9391695529) M…" at bounding box center [448, 245] width 897 height 490
click at [201, 318] on p "Pest Control" at bounding box center [198, 323] width 58 height 16
type input "21"
radio input "false"
radio input "true"
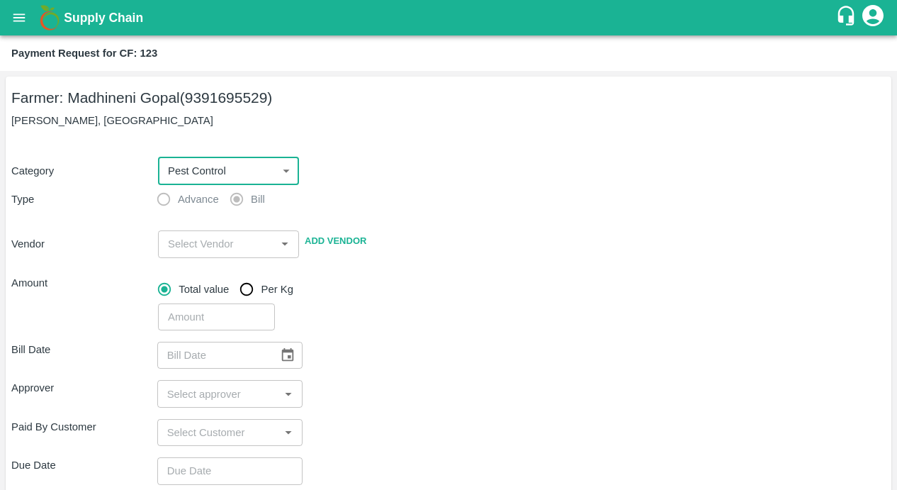
click at [427, 371] on div "Bill Date ​ Approver ​ Paid By Customer ​ Due Date ​ Priority Low High comments…" at bounding box center [448, 494] width 875 height 329
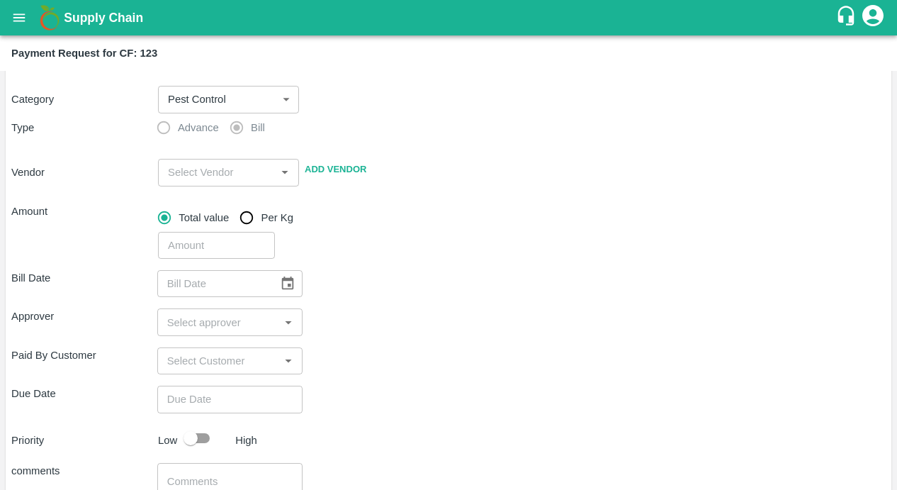
click at [228, 176] on input "input" at bounding box center [216, 172] width 109 height 18
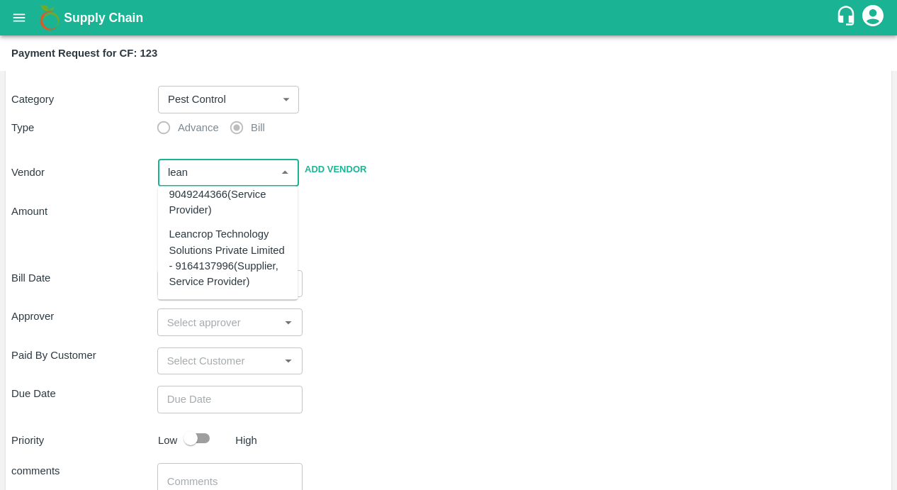
scroll to position [73, 0]
click at [215, 246] on div "Leancrop Technology Solutions Private Limited - 9164137996(Supplier, Service Pr…" at bounding box center [228, 257] width 118 height 63
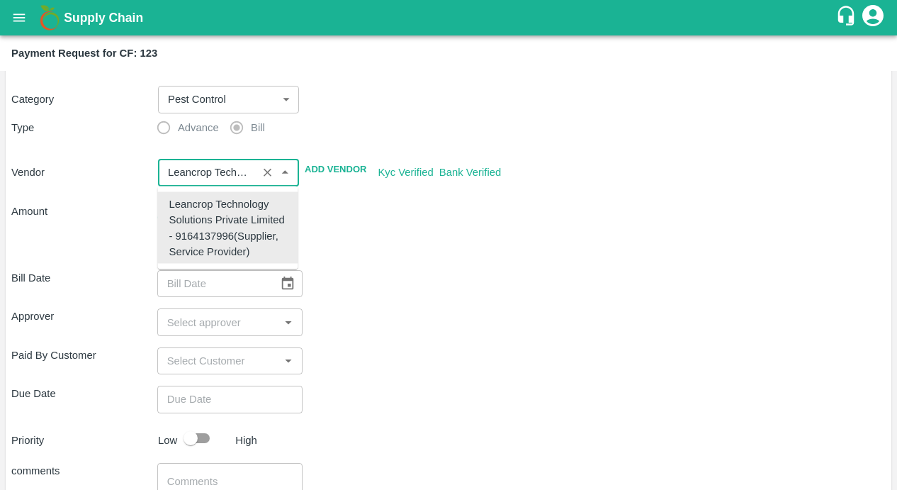
scroll to position [0, 0]
type input "Leancrop Technology Solutions Private Limited - 9164137996(Supplier, Service Pr…"
click at [408, 263] on div "Bill Date ​ Approver ​ Paid By Customer ​ Due Date ​ Priority Low High comments…" at bounding box center [448, 423] width 875 height 329
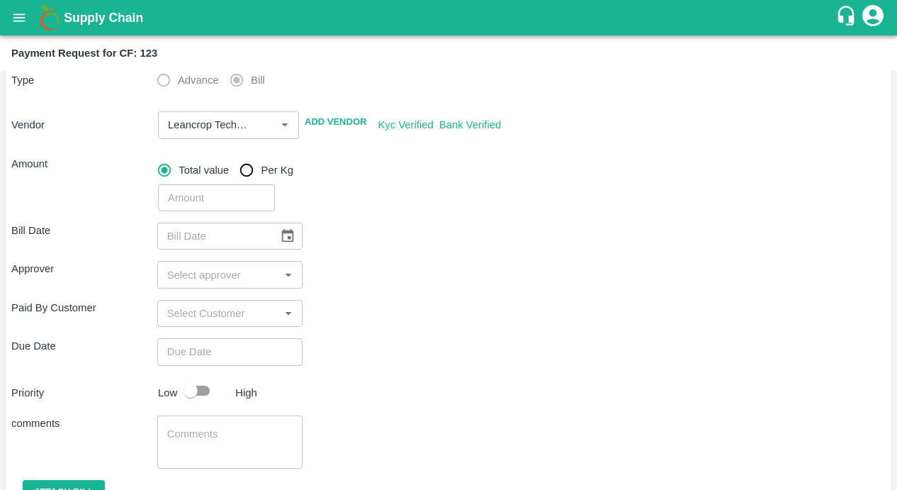
scroll to position [186, 0]
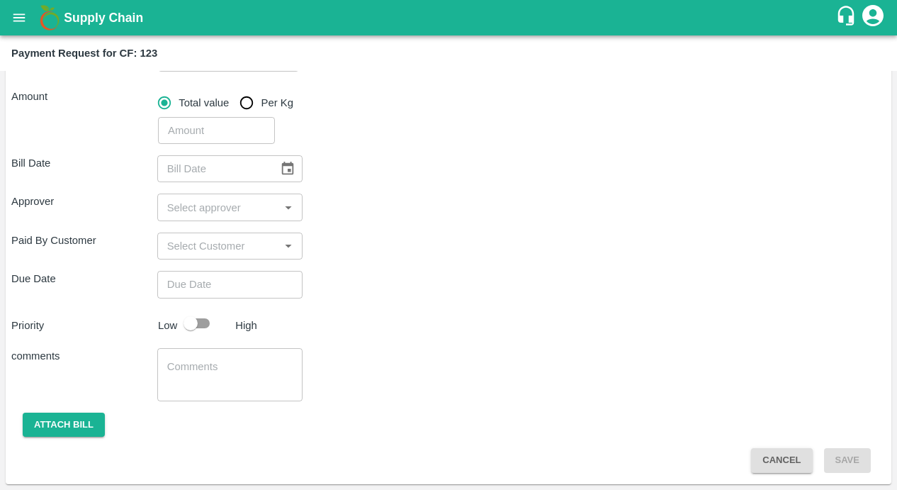
click at [222, 133] on input "number" at bounding box center [216, 130] width 117 height 27
type input "1939"
click at [386, 194] on div "Approver ​" at bounding box center [448, 206] width 875 height 27
click at [284, 167] on icon "Choose date" at bounding box center [288, 169] width 16 height 16
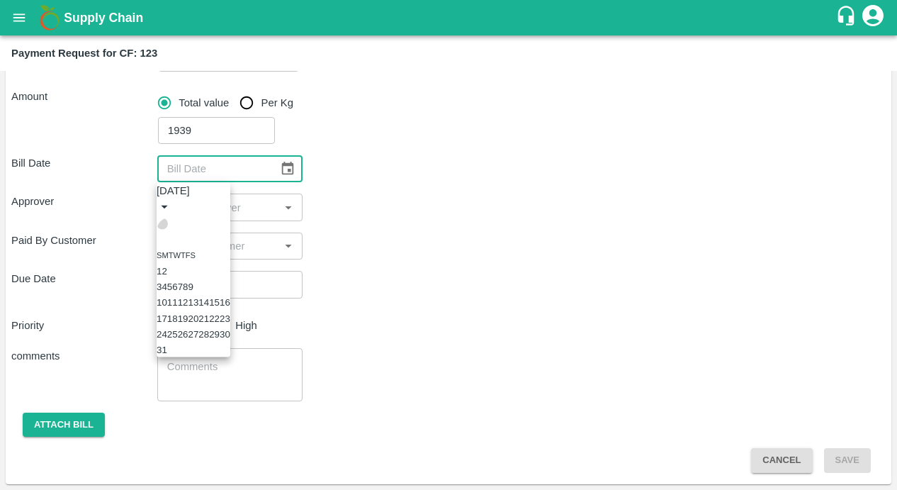
click at [162, 223] on icon "Previous month" at bounding box center [162, 223] width 0 height 0
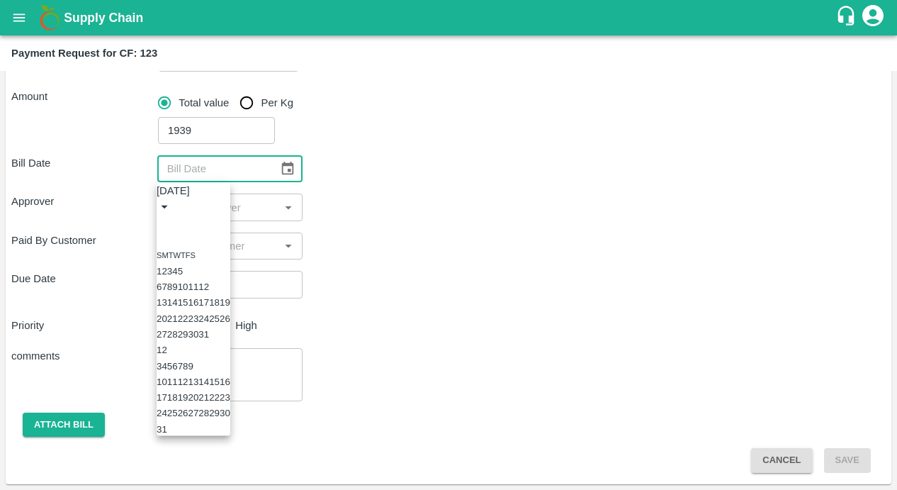
click at [162, 223] on icon "Previous month" at bounding box center [162, 223] width 0 height 0
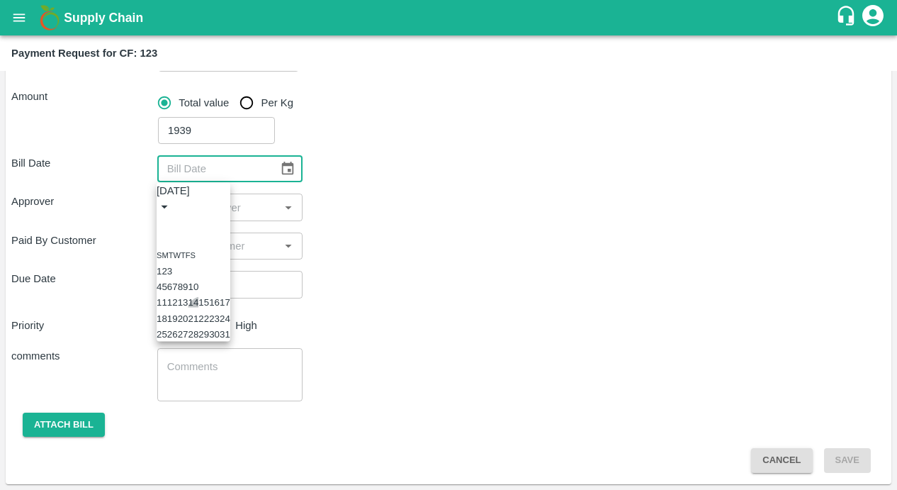
click at [198, 308] on button "14" at bounding box center [193, 302] width 11 height 11
type input "[DATE]"
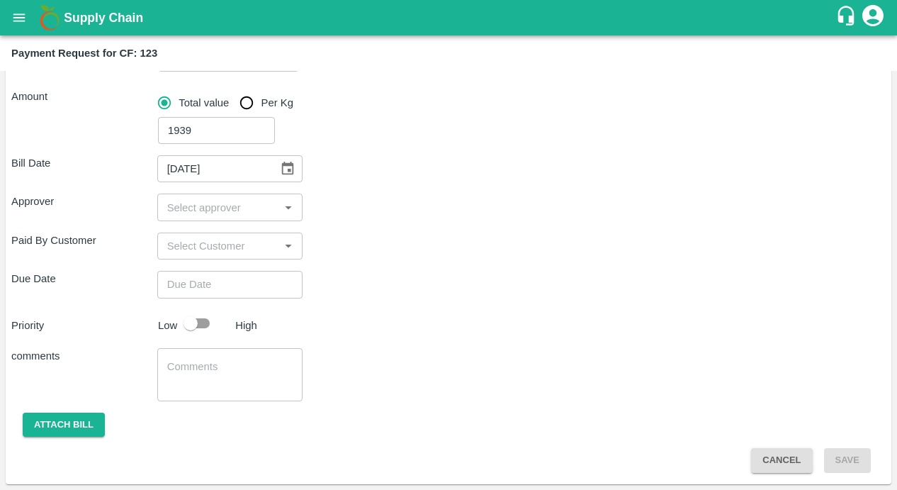
click at [357, 264] on div "Bill Date 14/05/2025 ​ Approver ​ Paid By Customer ​ Due Date ​ Priority Low Hi…" at bounding box center [448, 308] width 875 height 329
click at [227, 204] on input "input" at bounding box center [219, 207] width 114 height 18
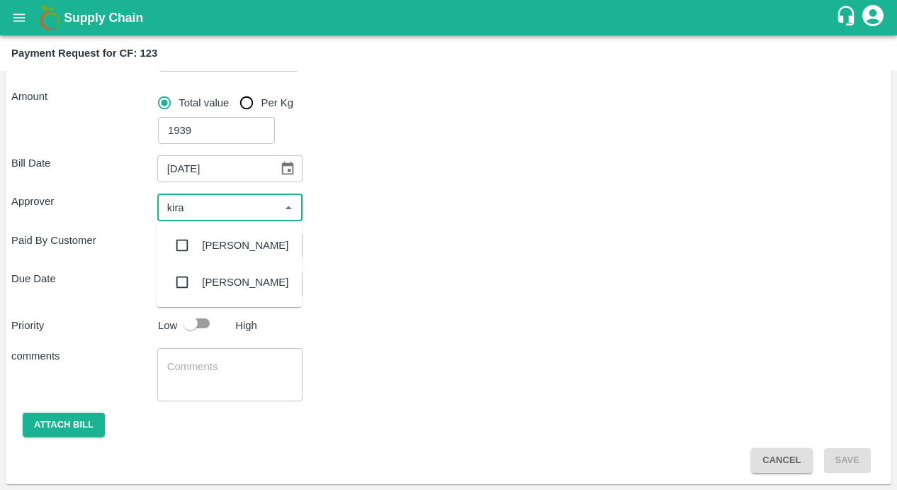
type input "kiran"
click at [181, 249] on input "checkbox" at bounding box center [182, 245] width 28 height 28
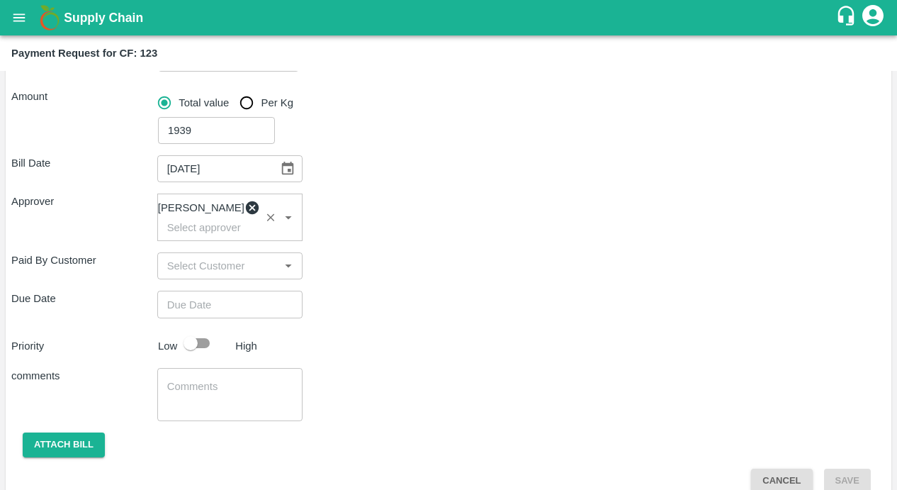
click at [361, 306] on div "Due Date ​" at bounding box center [448, 304] width 875 height 27
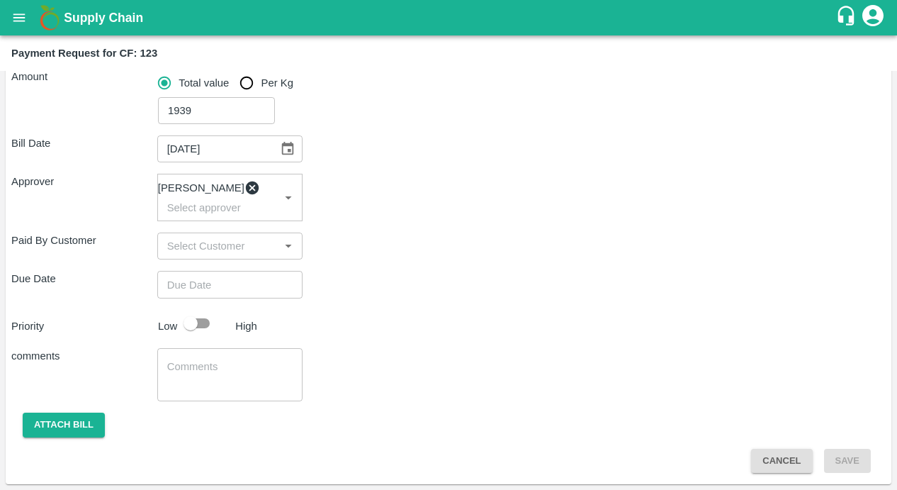
type input "DD/MM/YYYY hh:mm aa"
click at [247, 277] on input "DD/MM/YYYY hh:mm aa" at bounding box center [225, 284] width 136 height 27
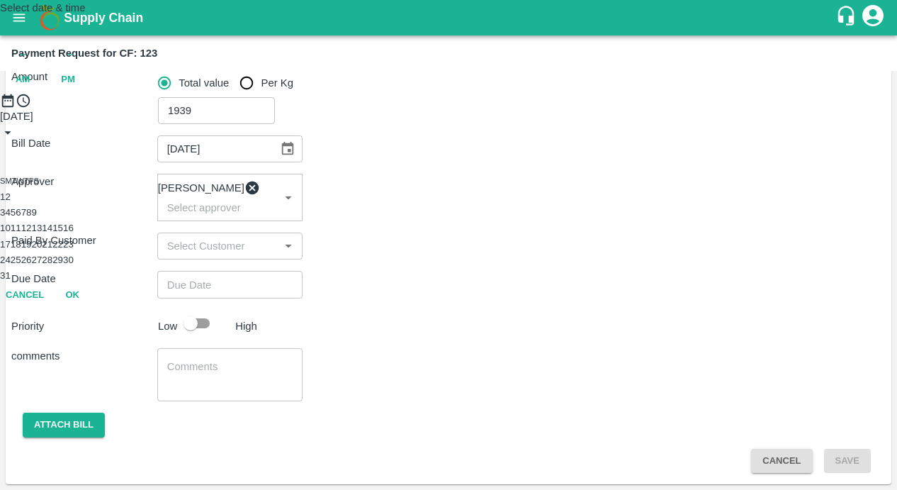
click at [52, 233] on button "14" at bounding box center [47, 228] width 11 height 11
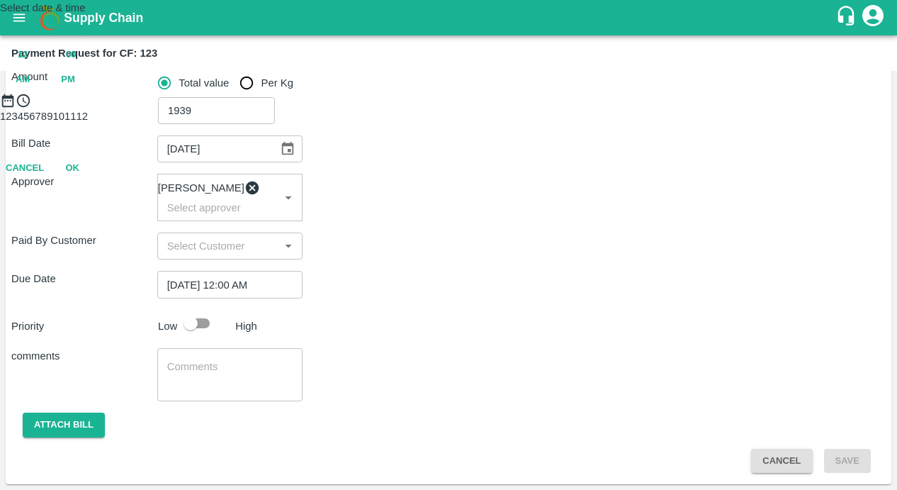
click at [542, 92] on div "2025 Aug 14 12 : 00 AM PM" at bounding box center [448, 54] width 897 height 77
click at [75, 88] on span "PM" at bounding box center [68, 80] width 14 height 16
click at [400, 108] on div at bounding box center [448, 108] width 897 height 0
type input "[DATE] 10:00 PM"
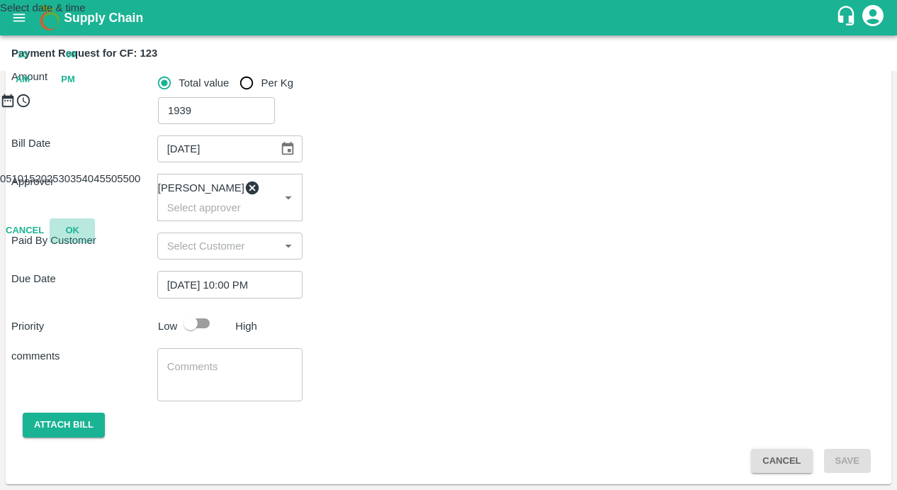
click at [95, 243] on button "OK" at bounding box center [72, 230] width 45 height 25
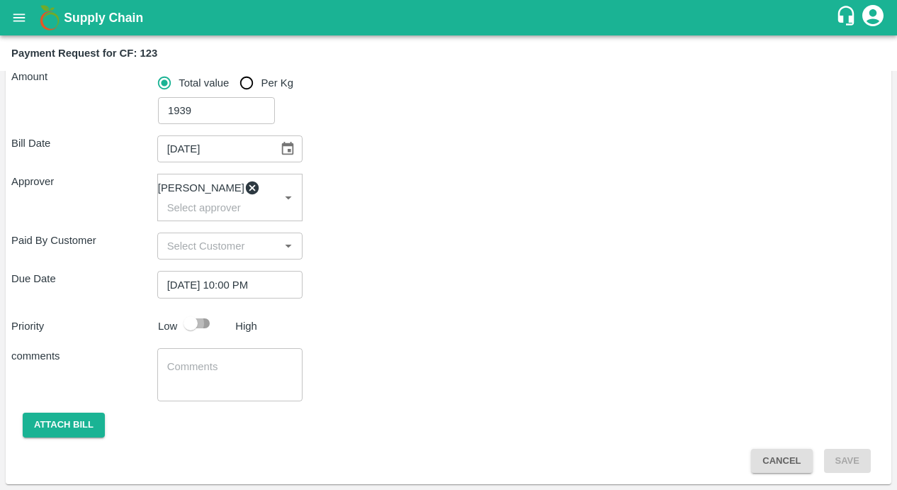
click at [204, 326] on input "checkbox" at bounding box center [190, 323] width 81 height 27
checkbox input "true"
click at [193, 364] on textarea at bounding box center [230, 374] width 126 height 30
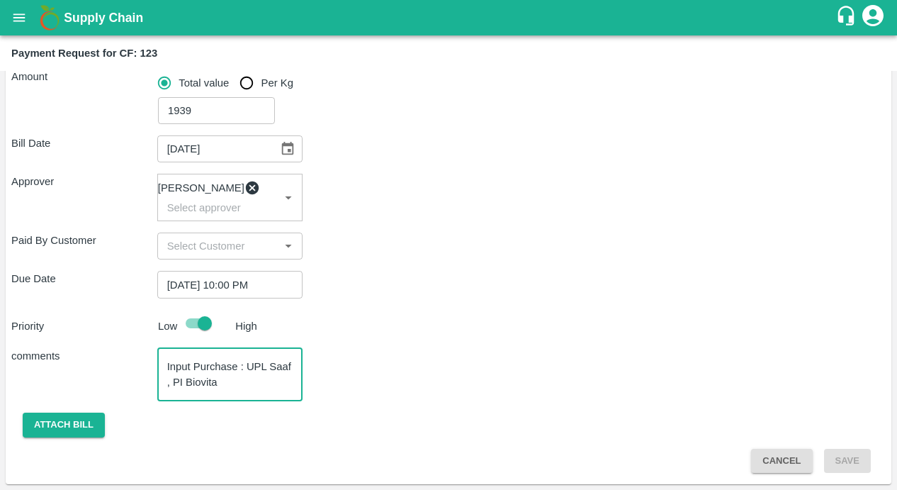
type textarea "Input Purchase : UPL Saaf , PI Biovita"
click at [627, 336] on div "Bill Date 14/05/2025 ​ Approver Kiran Naik ​ Paid By Customer ​ Due Date 14/08/…" at bounding box center [448, 298] width 875 height 349
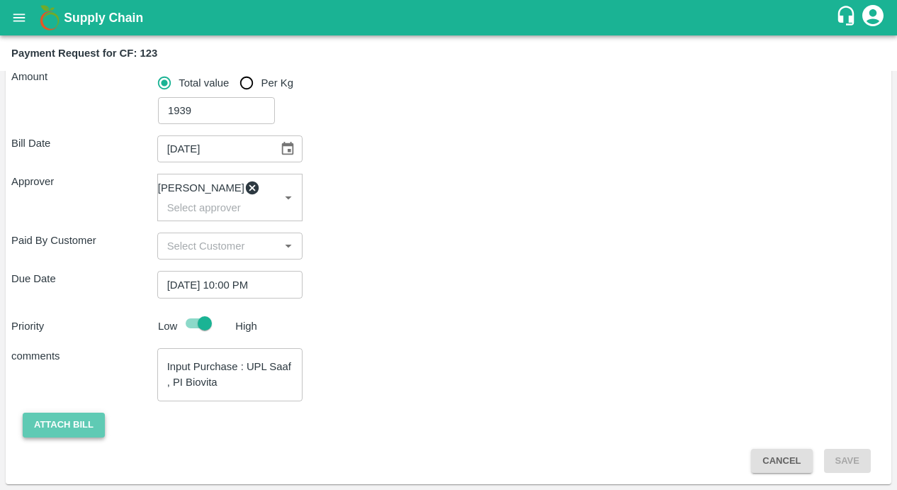
click at [84, 420] on button "Attach bill" at bounding box center [64, 424] width 82 height 25
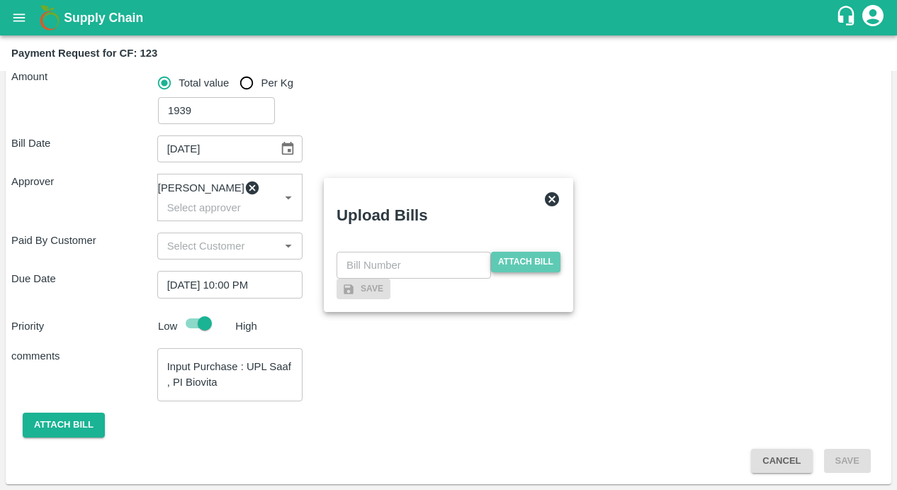
click at [519, 252] on span "Attach bill" at bounding box center [525, 262] width 69 height 21
click at [0, 0] on input "Attach bill" at bounding box center [0, 0] width 0 height 0
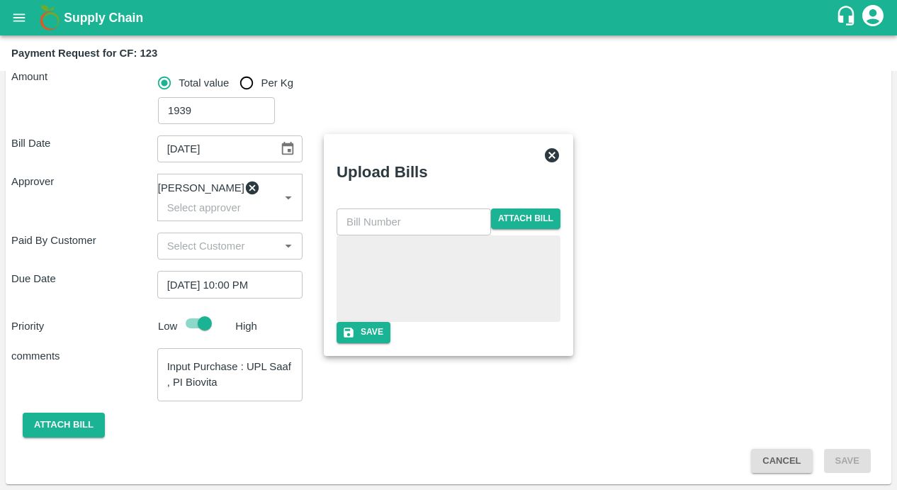
click at [411, 208] on input "text" at bounding box center [414, 221] width 155 height 27
paste input "LTS/MH/SG/0024"
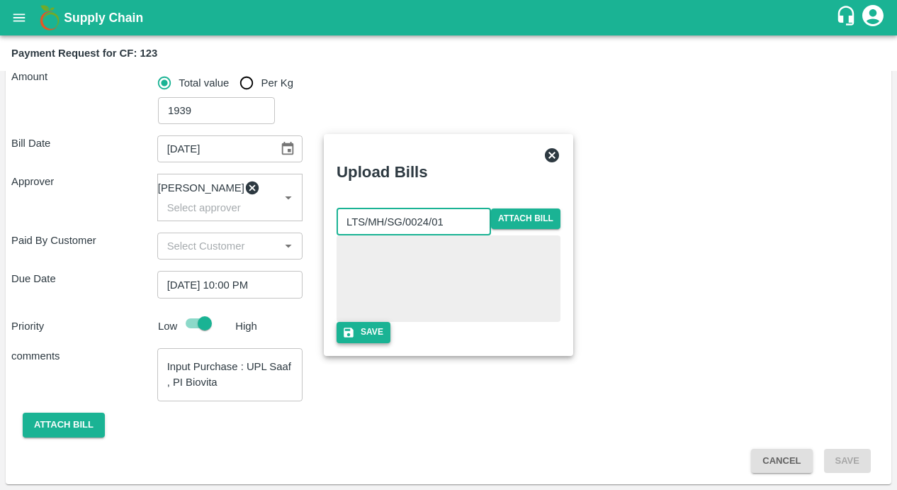
type input "LTS/MH/SG/0024/01"
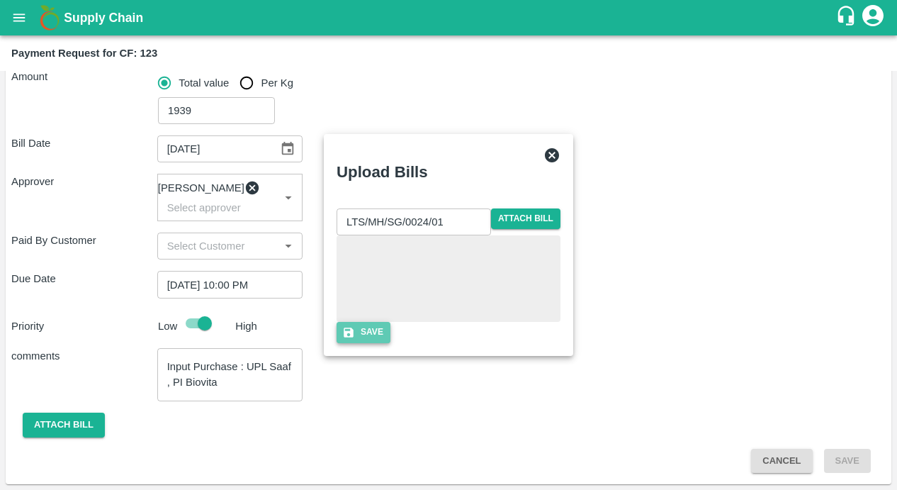
click at [391, 342] on button "Save" at bounding box center [364, 332] width 54 height 21
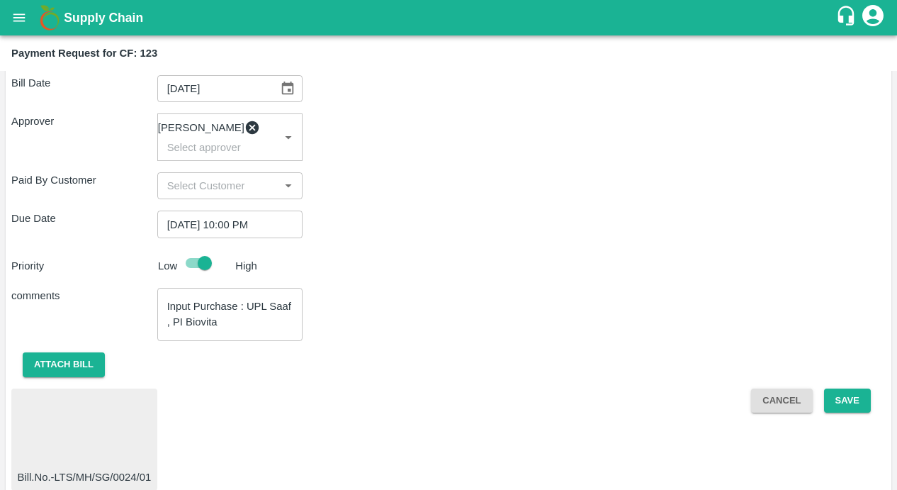
scroll to position [288, 0]
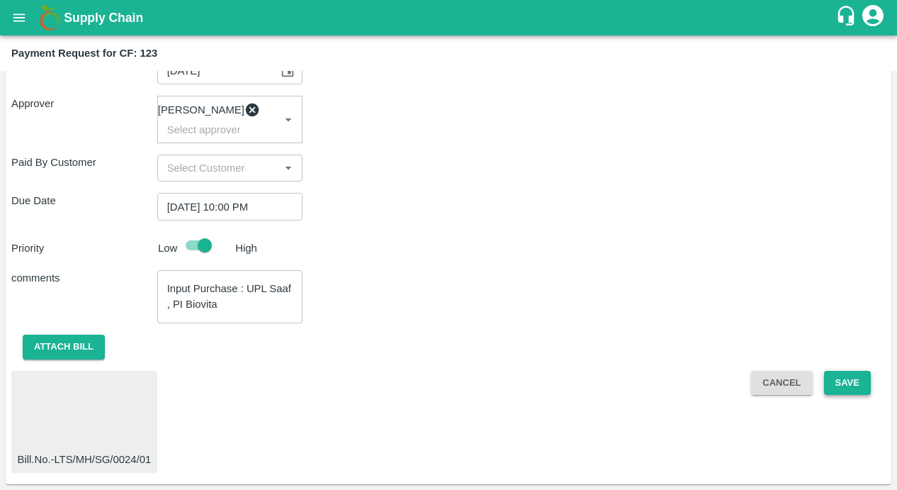
click at [863, 391] on button "Save" at bounding box center [847, 383] width 47 height 25
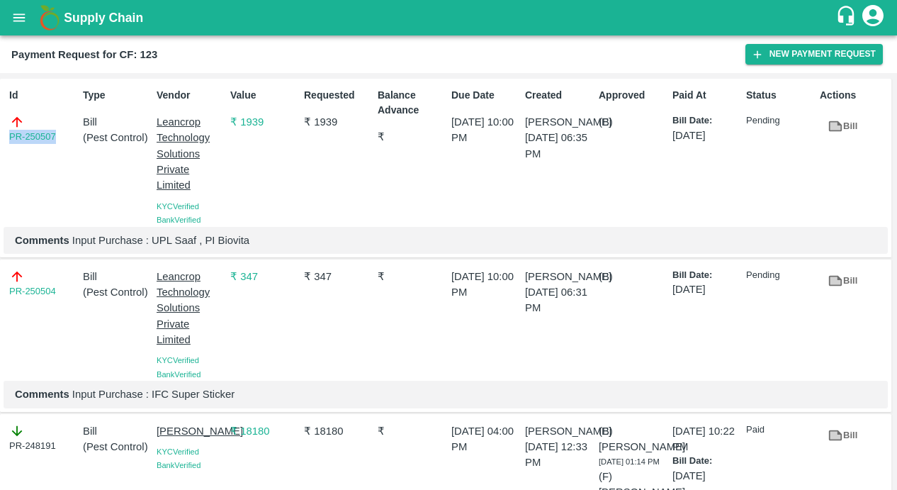
drag, startPoint x: 65, startPoint y: 136, endPoint x: -11, endPoint y: 136, distance: 76.5
click at [0, 136] on html "Supply Chain Payment Request for CF: 123 New Payment Request Id PR-250507 Type …" at bounding box center [448, 245] width 897 height 490
copy link "PR-250507"
click at [21, 18] on icon "open drawer" at bounding box center [19, 18] width 16 height 16
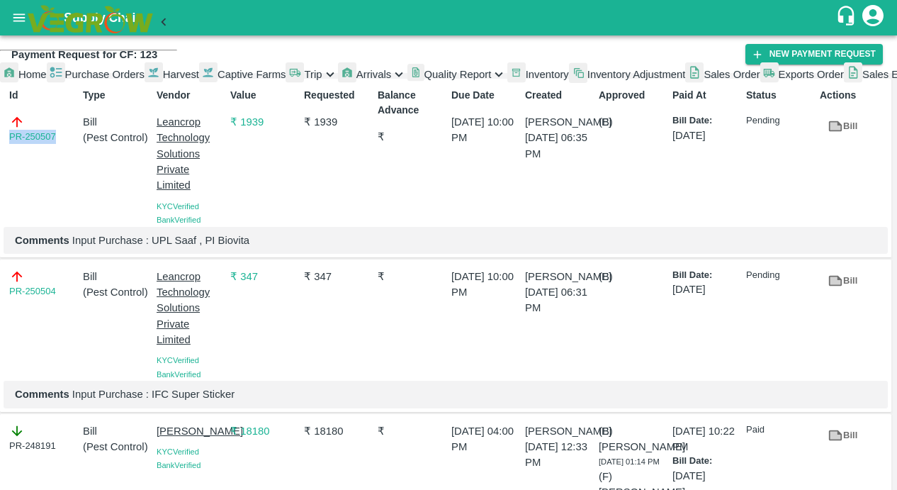
click at [199, 87] on div at bounding box center [208, 75] width 18 height 26
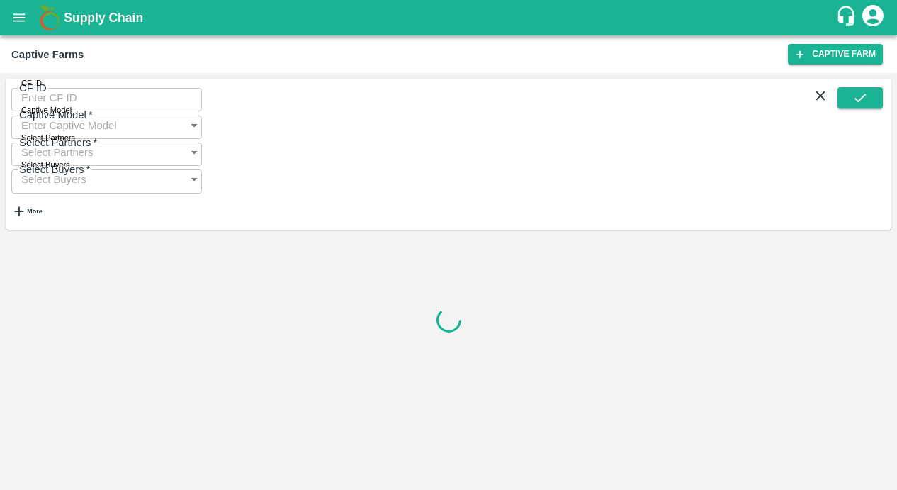
click at [51, 100] on input "CF ID" at bounding box center [106, 97] width 191 height 27
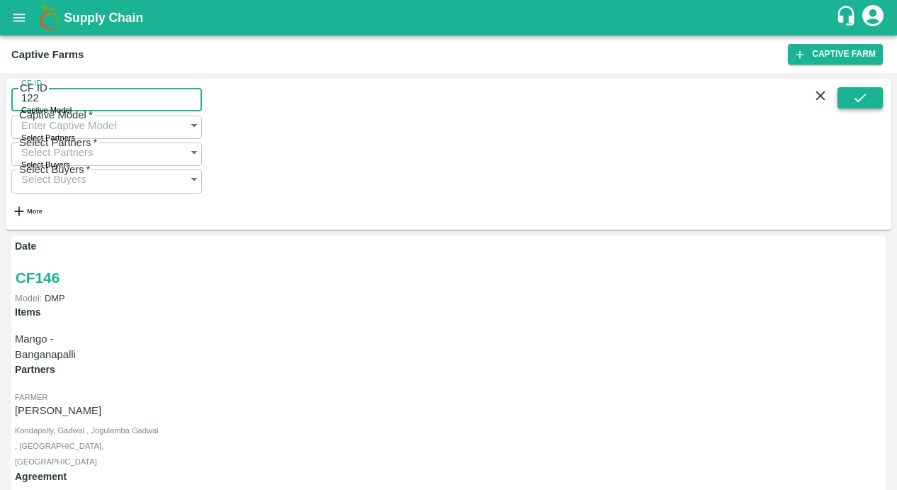
type input "122"
click at [841, 103] on button "submit" at bounding box center [860, 97] width 45 height 21
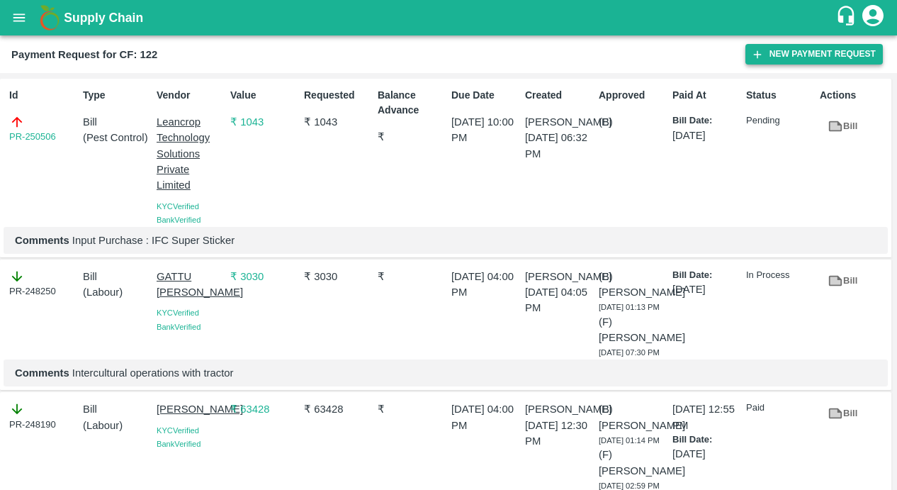
click at [766, 58] on button "New Payment Request" at bounding box center [814, 54] width 137 height 21
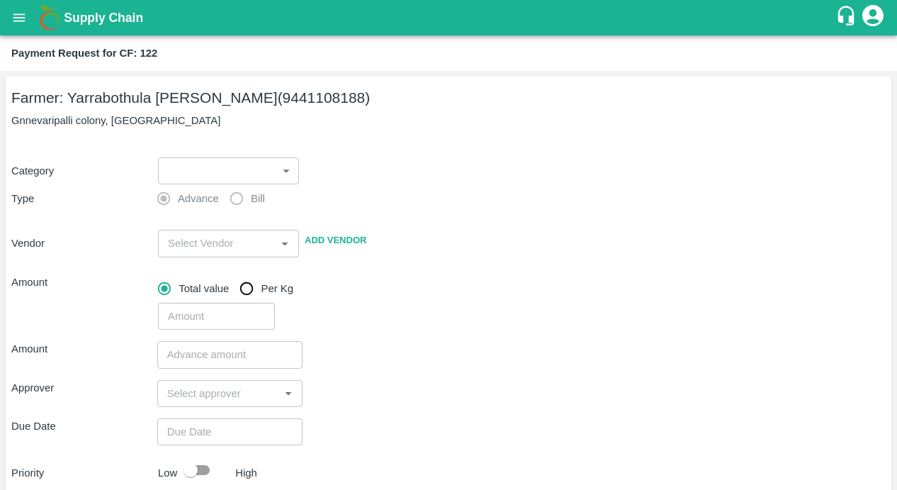
click at [256, 170] on body "Supply Chain Payment Request for CF: 122 Farmer: Yarrabothula Sai [PERSON_NAME]…" at bounding box center [448, 245] width 897 height 490
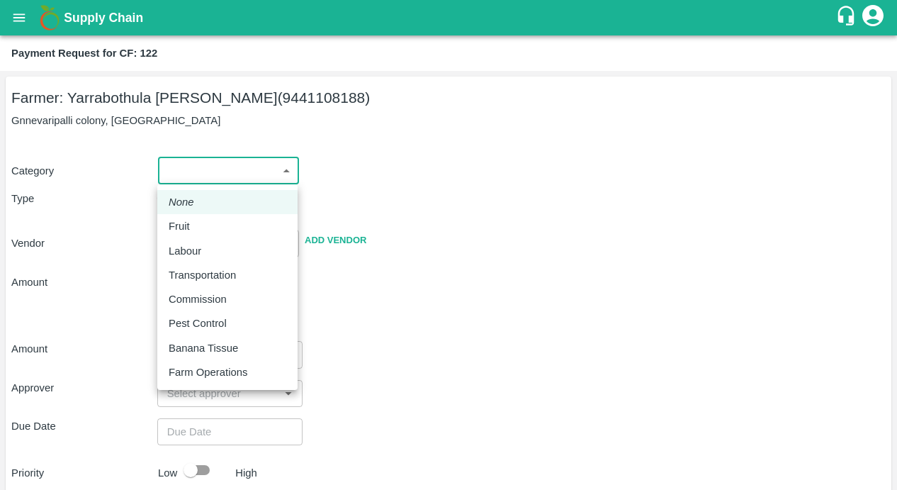
click at [198, 320] on p "Pest Control" at bounding box center [198, 323] width 58 height 16
type input "21"
radio input "false"
radio input "true"
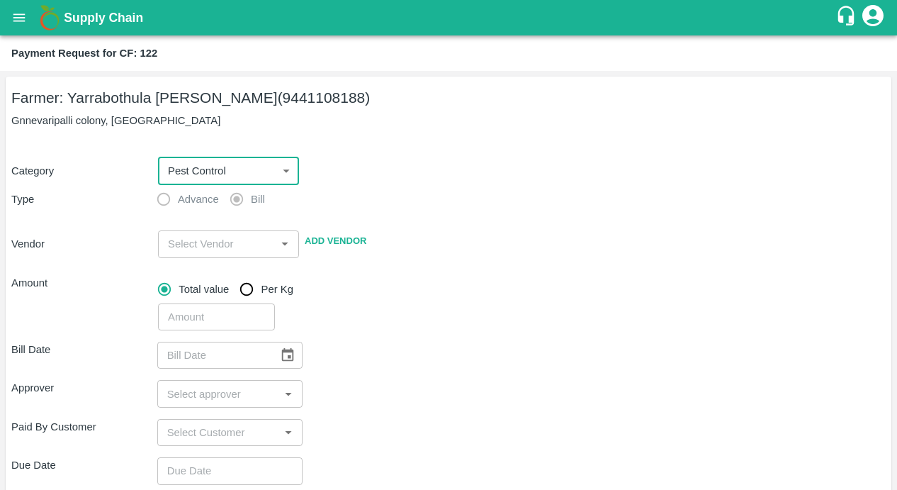
click at [235, 243] on input "input" at bounding box center [216, 244] width 109 height 18
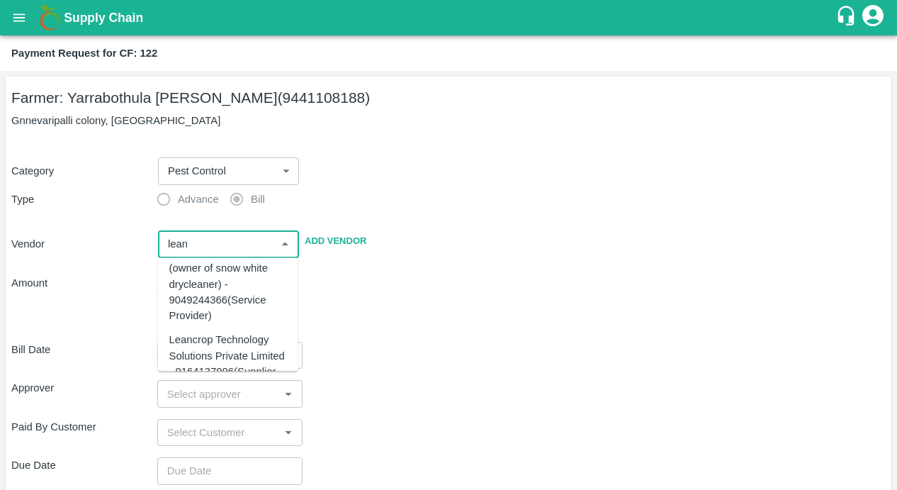
scroll to position [45, 0]
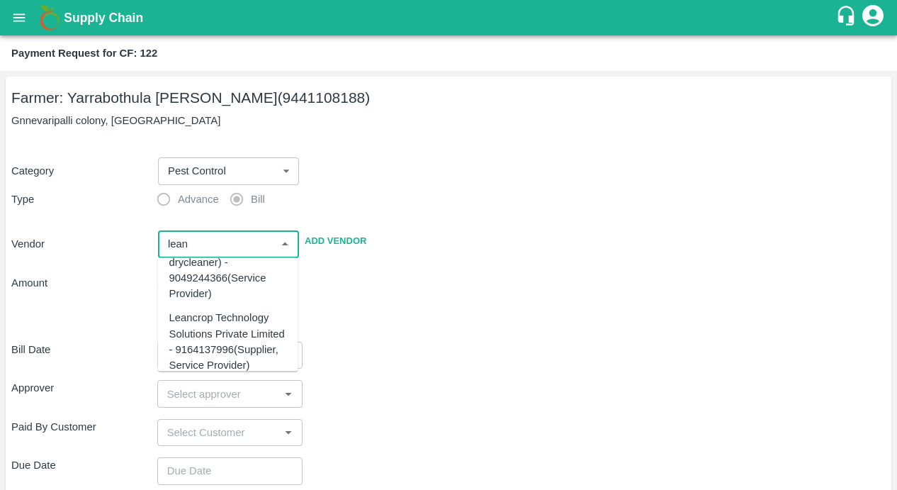
click at [223, 329] on div "Leancrop Technology Solutions Private Limited - 9164137996(Supplier, Service Pr…" at bounding box center [228, 341] width 118 height 63
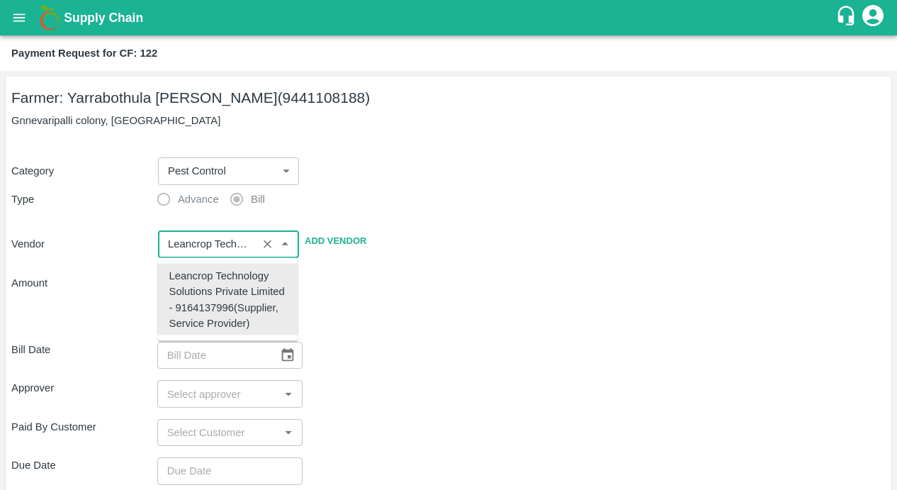
scroll to position [0, 0]
type input "Leancrop Technology Solutions Private Limited - 9164137996(Supplier, Service Pr…"
click at [381, 330] on div "​" at bounding box center [519, 314] width 734 height 33
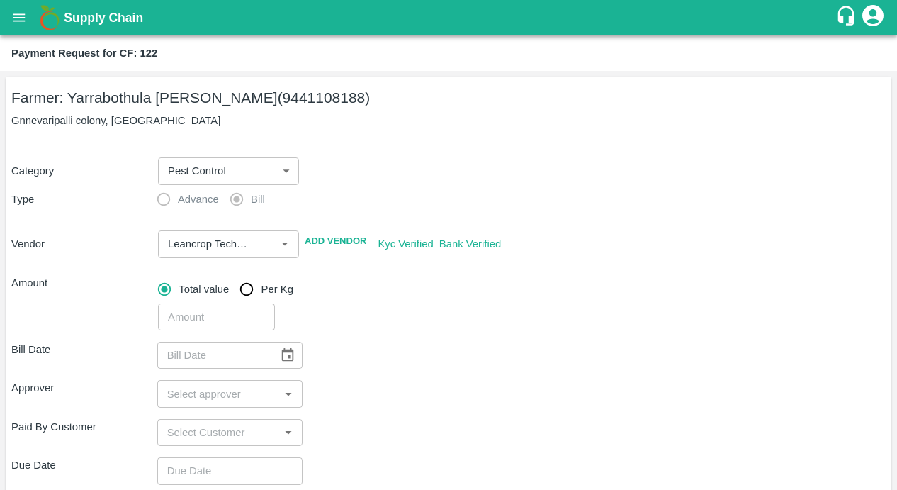
scroll to position [79, 0]
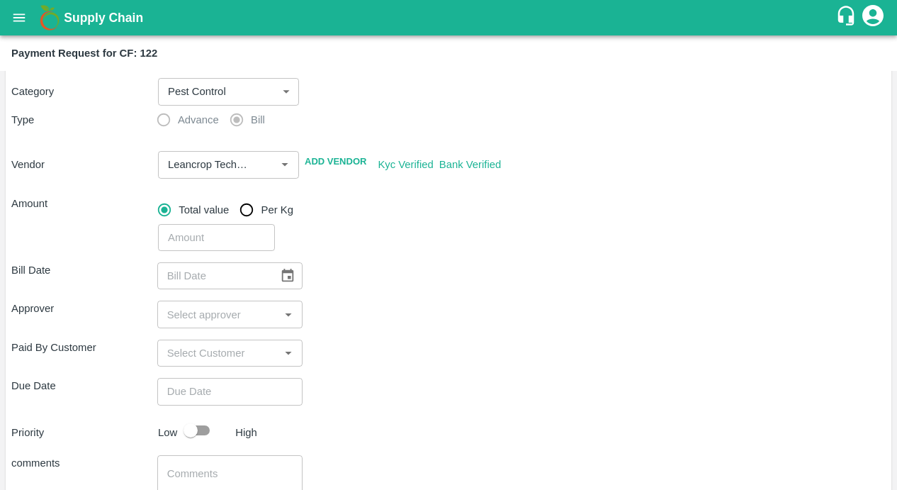
click at [217, 247] on input "number" at bounding box center [216, 237] width 117 height 27
type input "5813"
click at [449, 320] on div "Approver ​" at bounding box center [448, 313] width 875 height 27
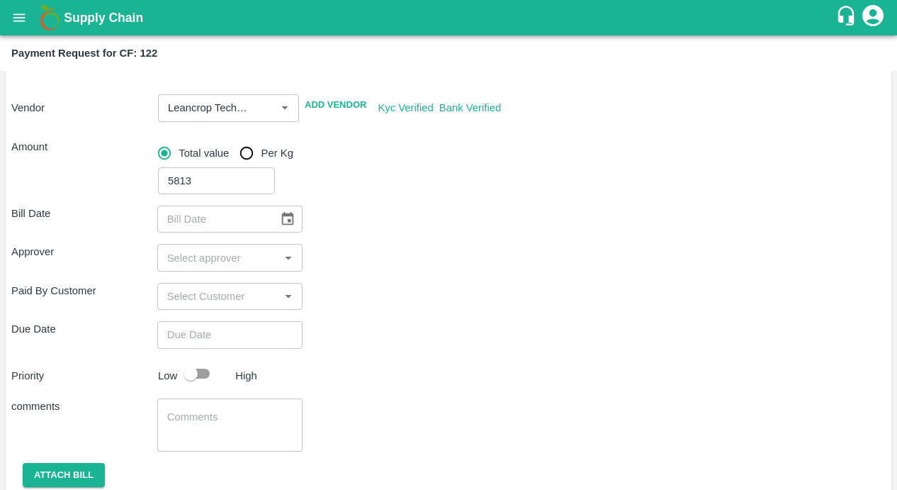
scroll to position [186, 0]
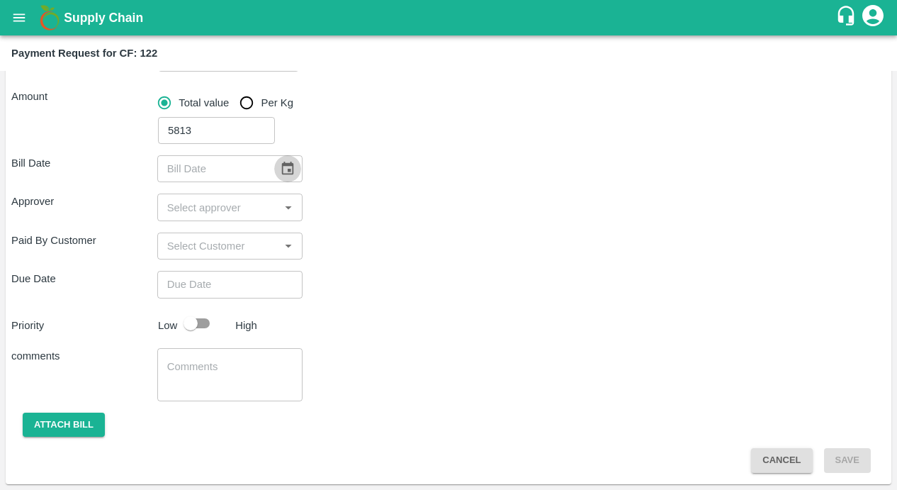
click at [291, 172] on icon "Choose date" at bounding box center [288, 168] width 12 height 13
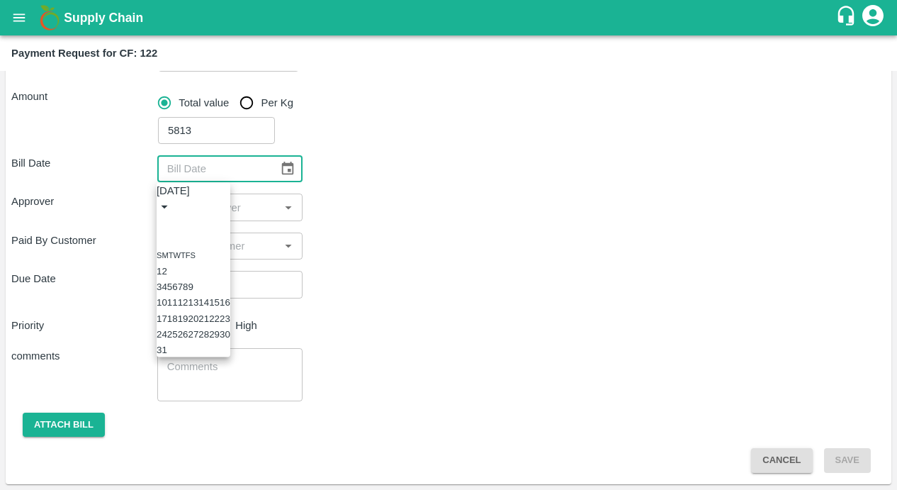
click at [168, 218] on button "Previous month" at bounding box center [162, 223] width 11 height 11
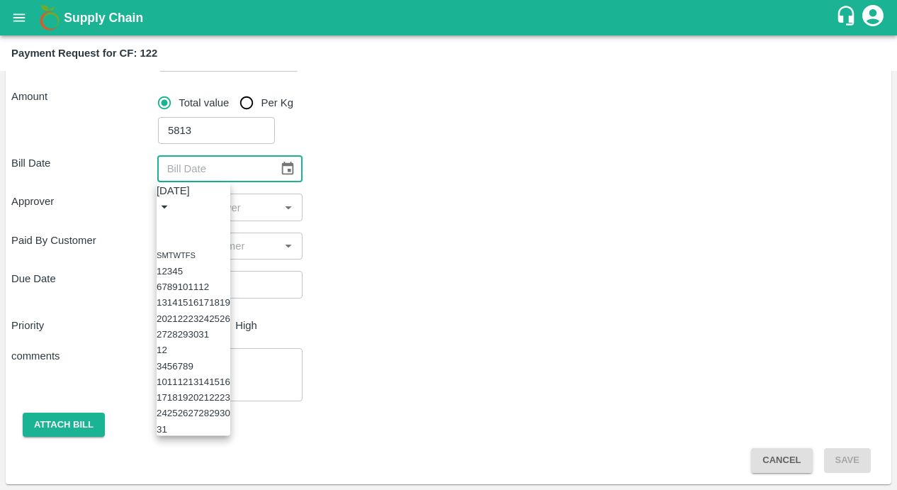
click at [168, 218] on button "Previous month" at bounding box center [162, 223] width 11 height 11
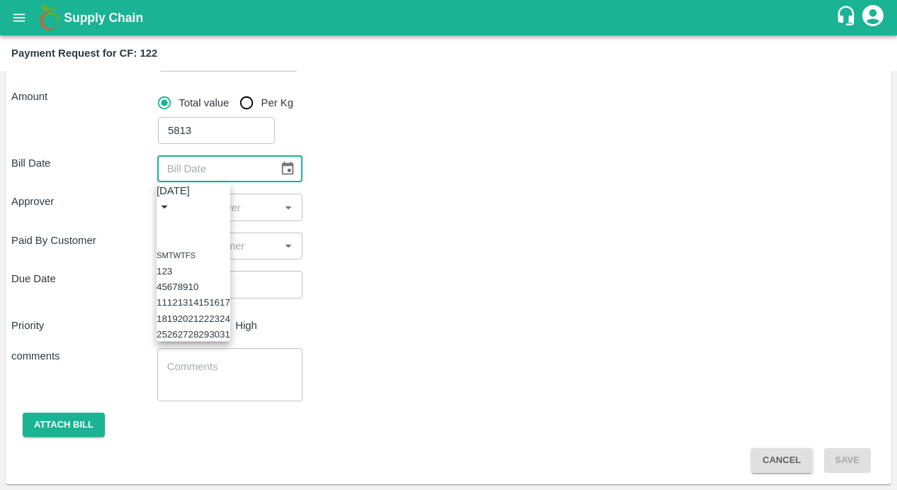
click at [198, 308] on button "14" at bounding box center [193, 302] width 11 height 11
type input "14/05/2025"
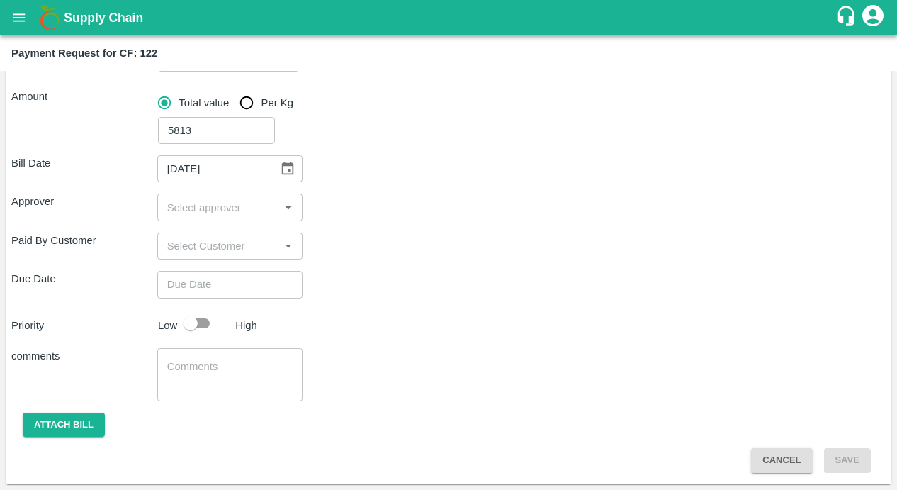
click at [234, 203] on input "input" at bounding box center [219, 207] width 114 height 18
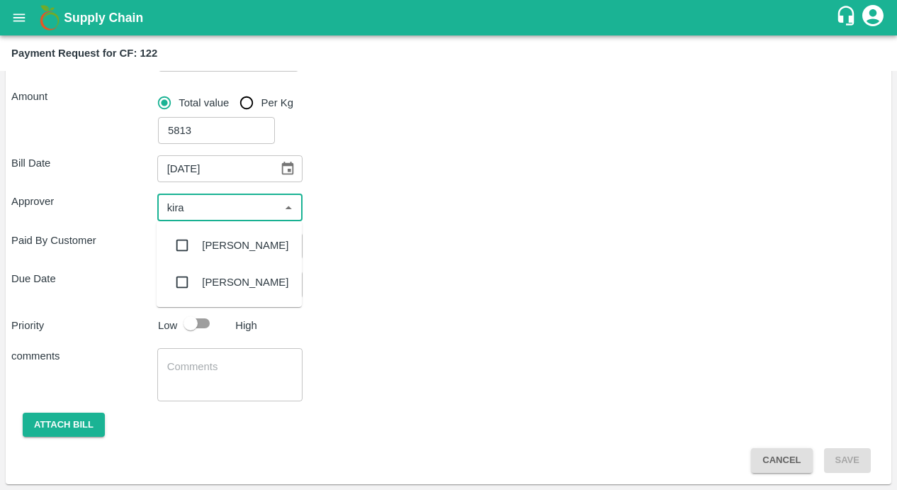
type input "kiran"
click at [181, 242] on input "checkbox" at bounding box center [182, 245] width 28 height 28
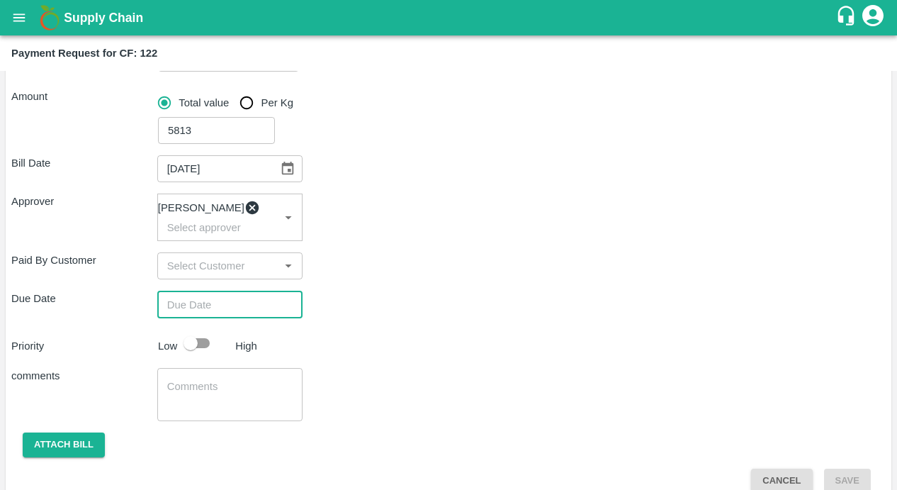
type input "DD/MM/YYYY hh:mm aa"
click at [241, 318] on input "DD/MM/YYYY hh:mm aa" at bounding box center [225, 304] width 136 height 27
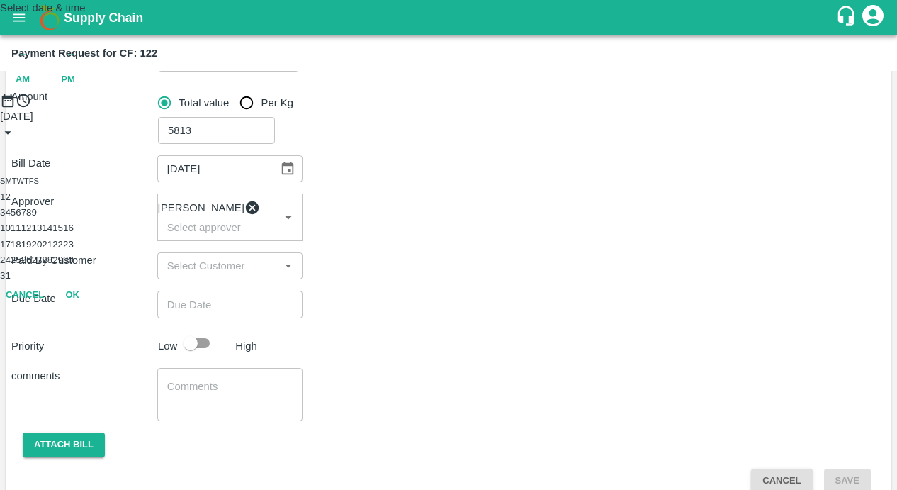
click at [52, 233] on button "14" at bounding box center [47, 228] width 11 height 11
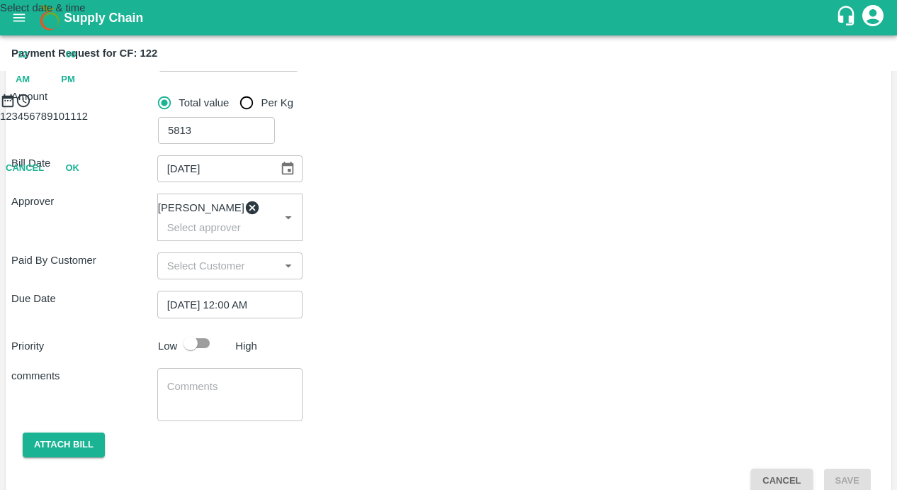
click at [530, 92] on div "12 : 00 AM PM" at bounding box center [448, 68] width 897 height 50
click at [75, 88] on span "PM" at bounding box center [68, 80] width 14 height 16
type input "[DATE] 10:00 PM"
click at [398, 108] on div at bounding box center [448, 108] width 897 height 0
click at [95, 243] on button "OK" at bounding box center [72, 230] width 45 height 25
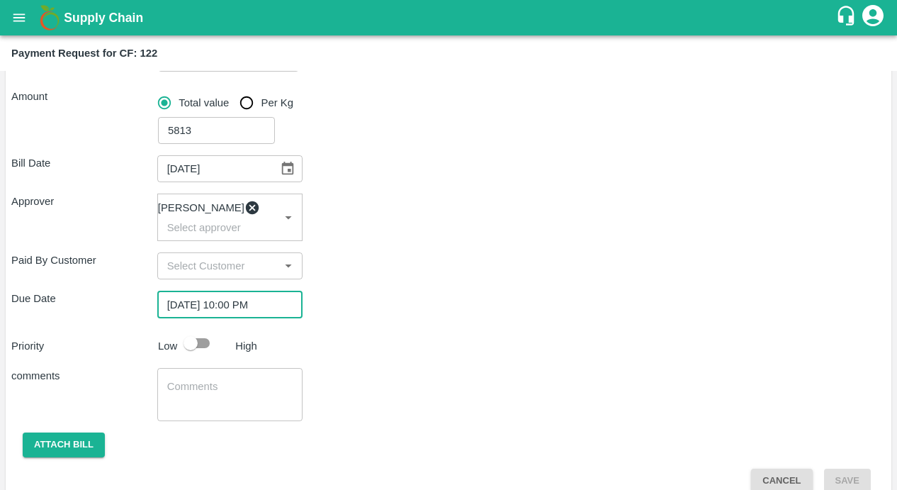
click at [203, 356] on input "checkbox" at bounding box center [190, 343] width 81 height 27
checkbox input "true"
click at [188, 388] on textarea at bounding box center [230, 394] width 126 height 30
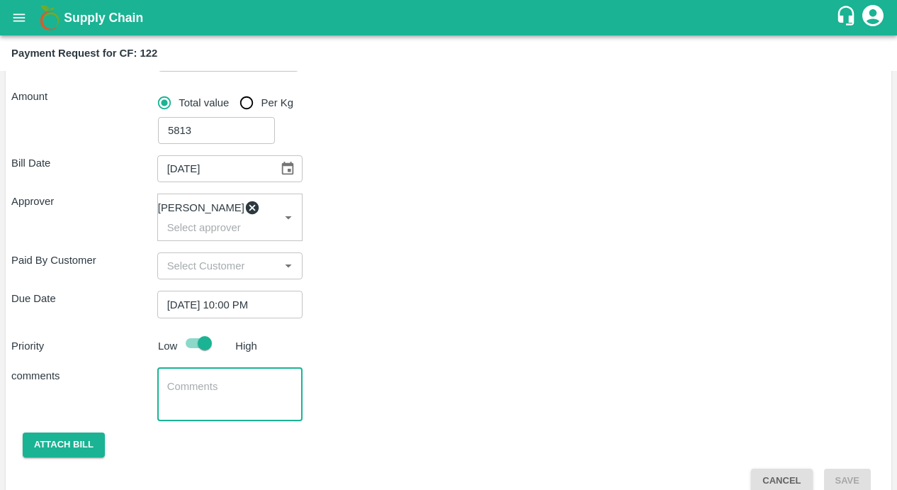
scroll to position [213, 0]
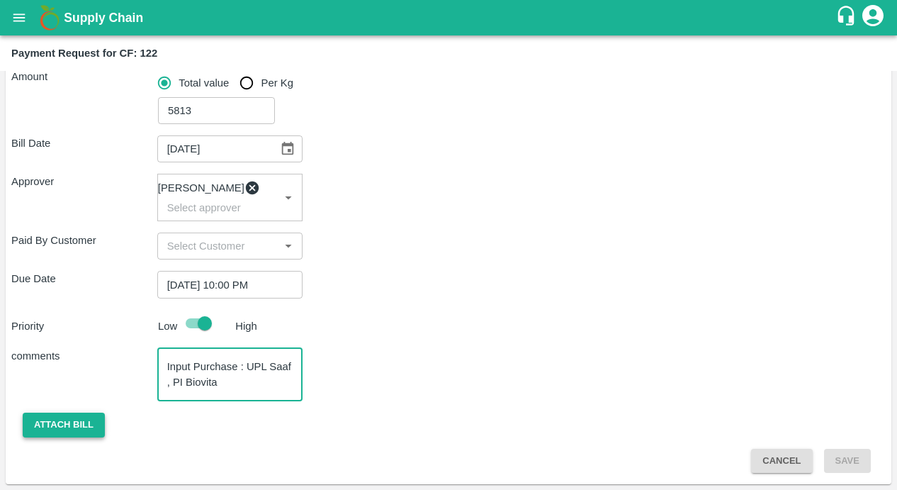
type textarea "Input Purchase : UPL Saaf , PI Biovita"
click at [57, 423] on button "Attach bill" at bounding box center [64, 424] width 82 height 25
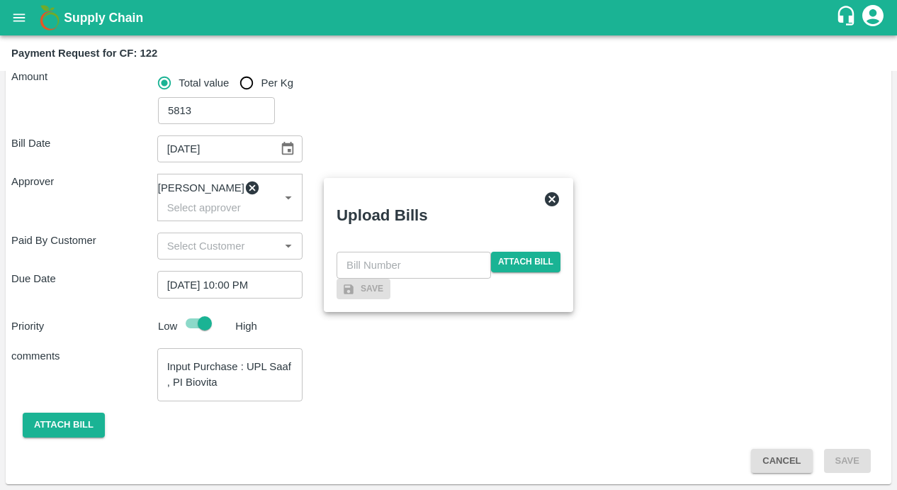
click at [508, 252] on div "​ Attach bill" at bounding box center [449, 265] width 224 height 27
click at [502, 252] on span "Attach bill" at bounding box center [525, 262] width 69 height 21
click at [0, 0] on input "Attach bill" at bounding box center [0, 0] width 0 height 0
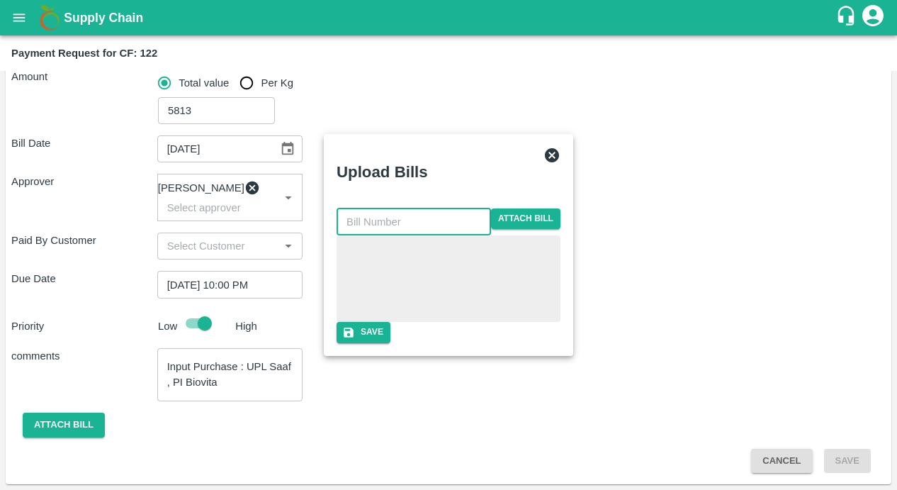
click at [397, 208] on input "text" at bounding box center [414, 221] width 155 height 27
paste input "LTS/MH/SG/0024"
type input "LTS/MH/SG/0024/02"
click at [391, 342] on button "Save" at bounding box center [364, 332] width 54 height 21
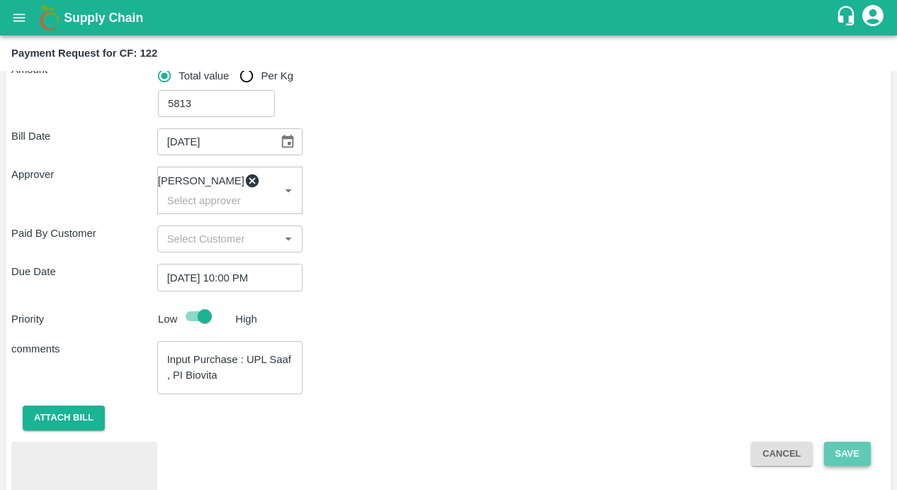
click at [851, 458] on button "Save" at bounding box center [847, 454] width 47 height 25
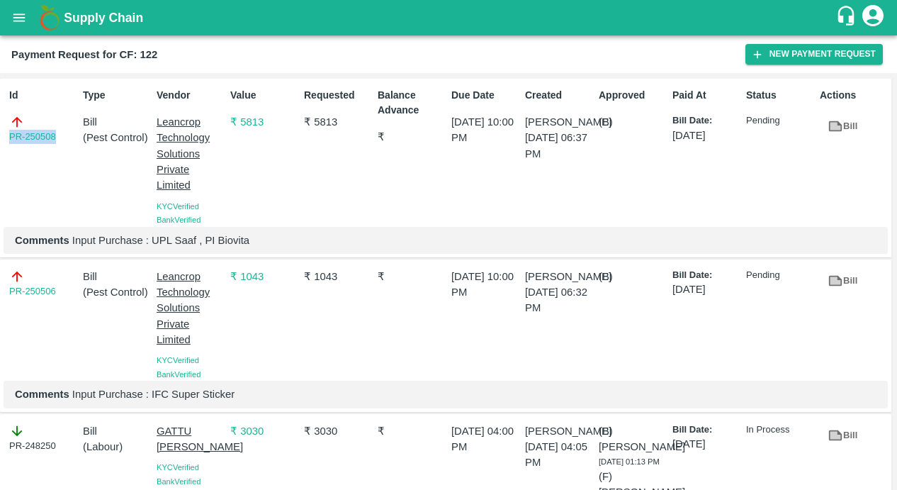
drag, startPoint x: 64, startPoint y: 138, endPoint x: -9, endPoint y: 138, distance: 72.3
click at [0, 138] on html "Supply Chain Payment Request for CF: 122 New Payment Request Id PR-250508 Type …" at bounding box center [448, 245] width 897 height 490
copy link "PR-250508"
click at [774, 57] on button "New Payment Request" at bounding box center [814, 54] width 137 height 21
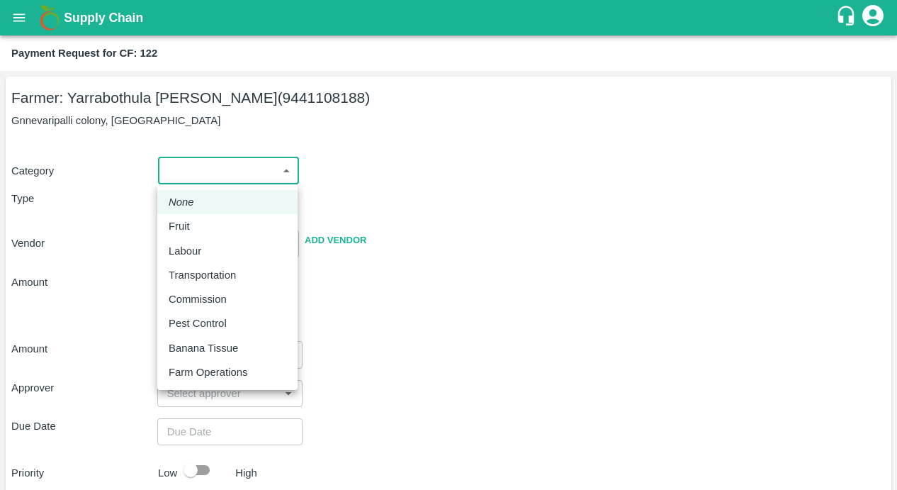
click at [242, 176] on body "Supply Chain Payment Request for CF: 122 Farmer: Yarrabothula Sai Teja Reddy (9…" at bounding box center [448, 245] width 897 height 490
click at [190, 325] on p "Pest Control" at bounding box center [198, 323] width 58 height 16
type input "21"
radio input "false"
radio input "true"
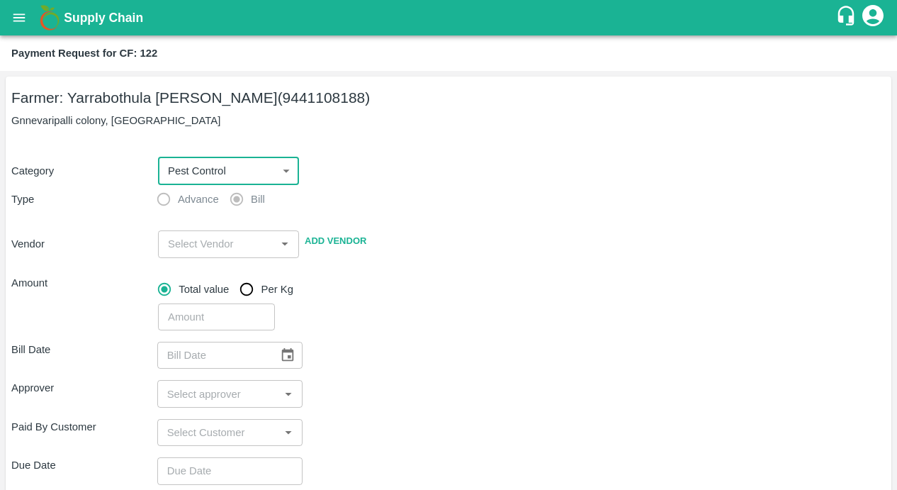
click at [220, 251] on input "input" at bounding box center [216, 244] width 109 height 18
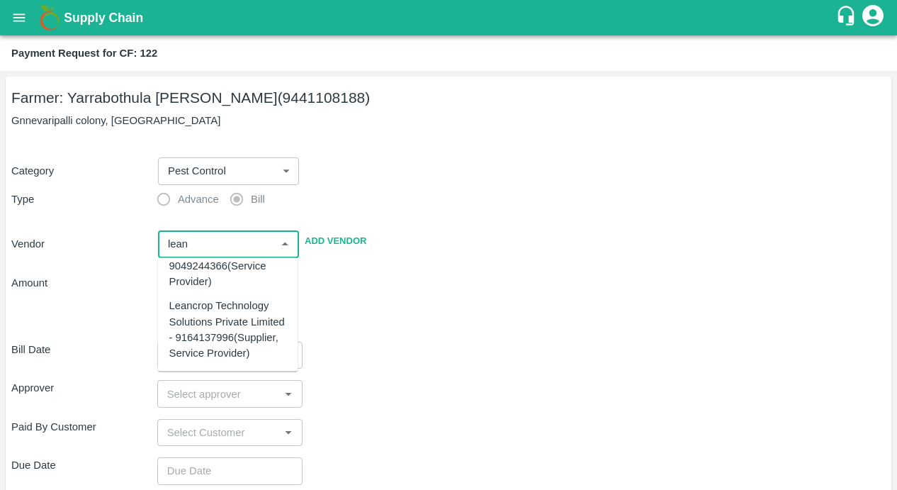
scroll to position [73, 0]
click at [212, 320] on div "Leancrop Technology Solutions Private Limited - 9164137996(Supplier, Service Pr…" at bounding box center [228, 329] width 118 height 63
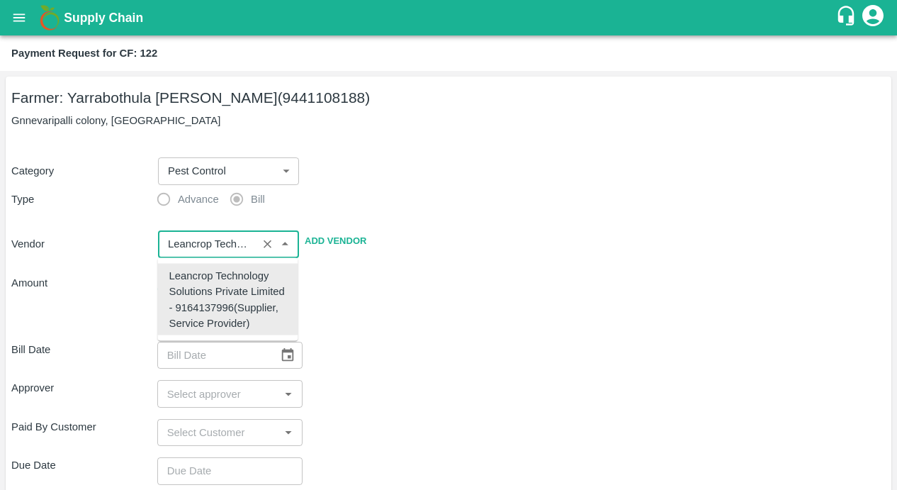
scroll to position [0, 0]
type input "Leancrop Technology Solutions Private Limited - 9164137996(Supplier, Service Pr…"
click at [375, 335] on div "Bill Date ​ Approver ​ Paid By Customer ​ Due Date ​ Priority Low High comments…" at bounding box center [448, 494] width 875 height 329
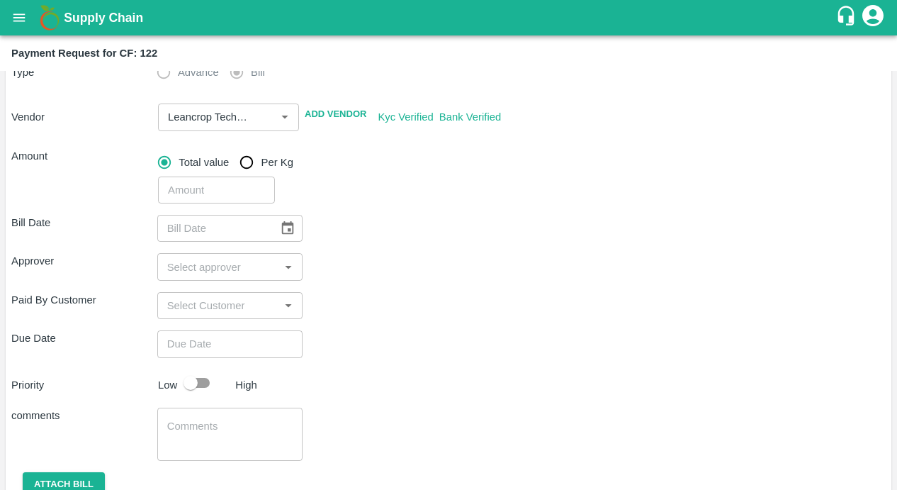
scroll to position [132, 0]
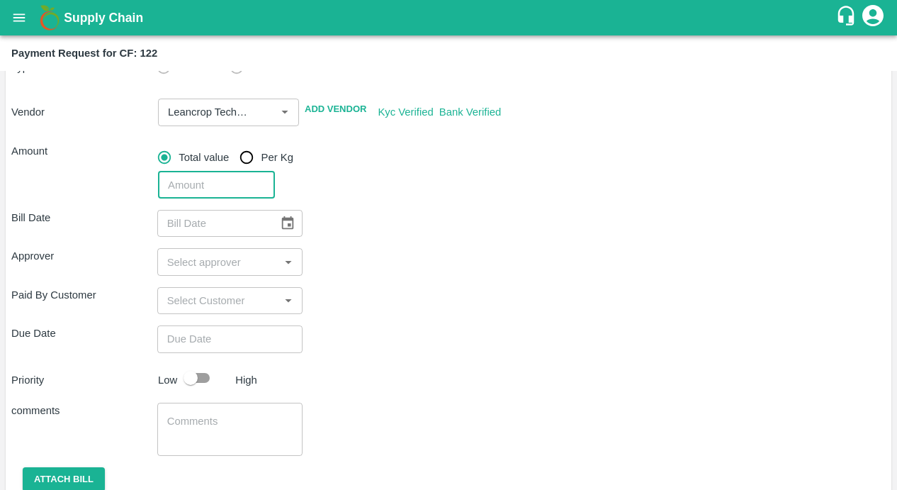
click at [228, 191] on input "number" at bounding box center [216, 185] width 117 height 27
type input "14438"
click at [464, 269] on div "Approver ​" at bounding box center [448, 261] width 875 height 27
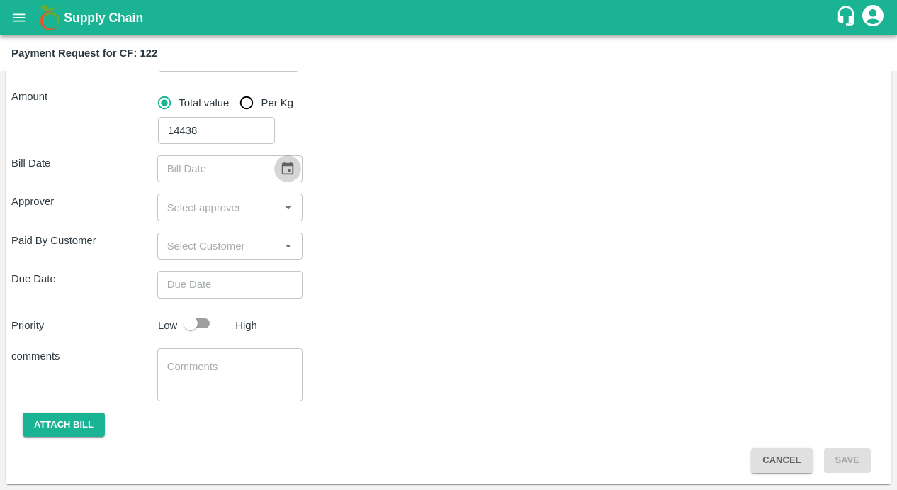
click at [284, 175] on icon "Choose date" at bounding box center [288, 169] width 16 height 16
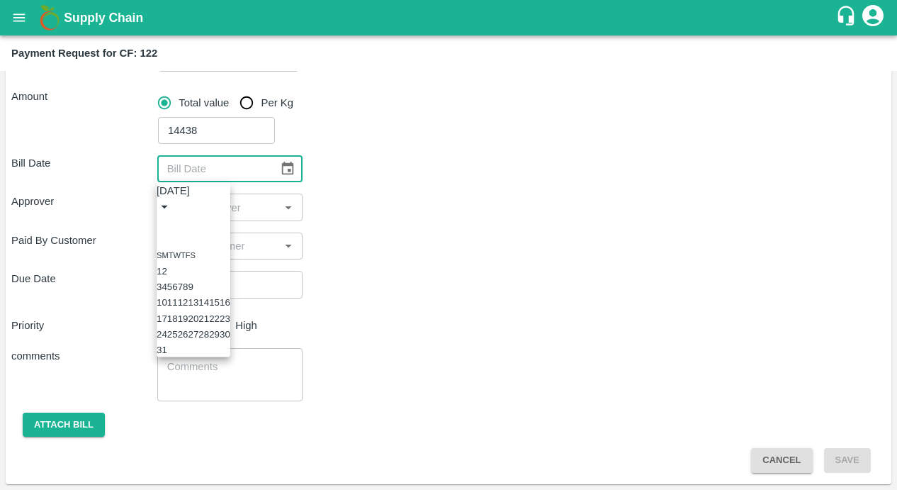
click at [168, 218] on button "Previous month" at bounding box center [162, 223] width 11 height 11
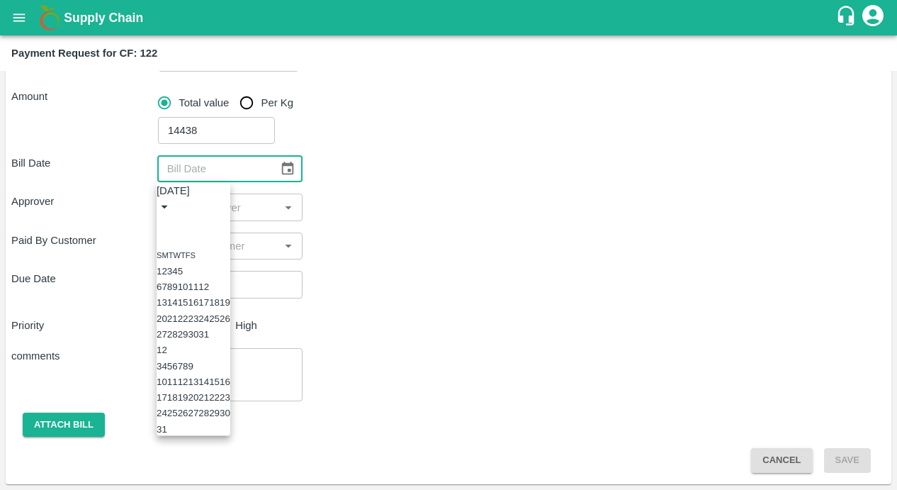
click at [162, 223] on icon "Previous month" at bounding box center [162, 223] width 0 height 0
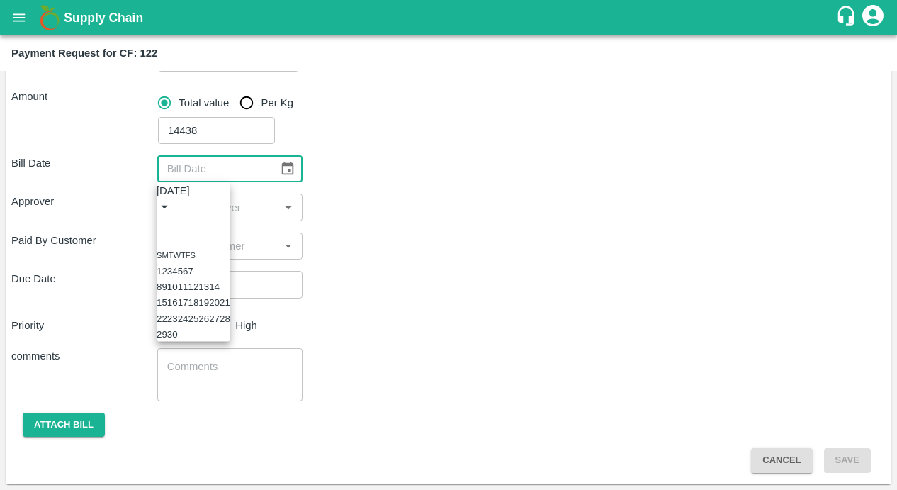
click at [162, 223] on icon "Previous month" at bounding box center [162, 223] width 0 height 0
click at [209, 339] on button "29" at bounding box center [203, 334] width 11 height 11
type input "29/05/2025"
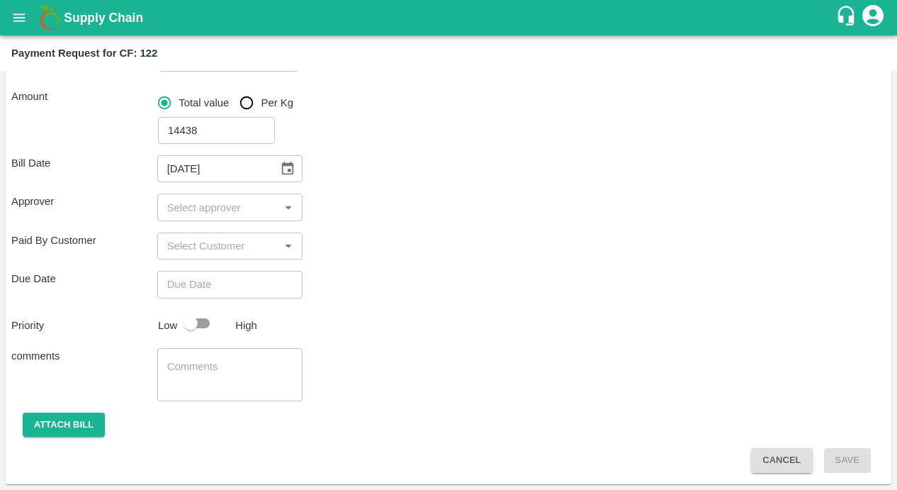
click at [432, 250] on div "Paid By Customer ​" at bounding box center [448, 245] width 875 height 27
click at [252, 212] on input "input" at bounding box center [219, 207] width 114 height 18
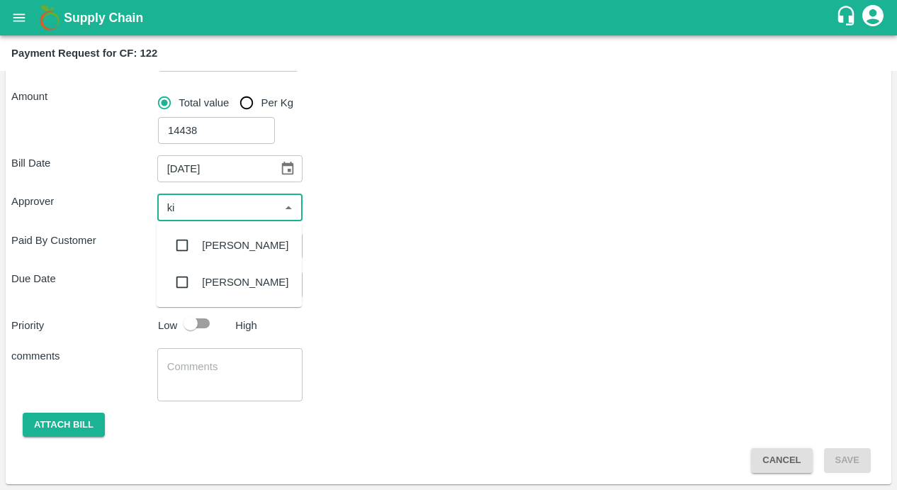
type input "kir"
click at [180, 242] on input "checkbox" at bounding box center [182, 245] width 28 height 28
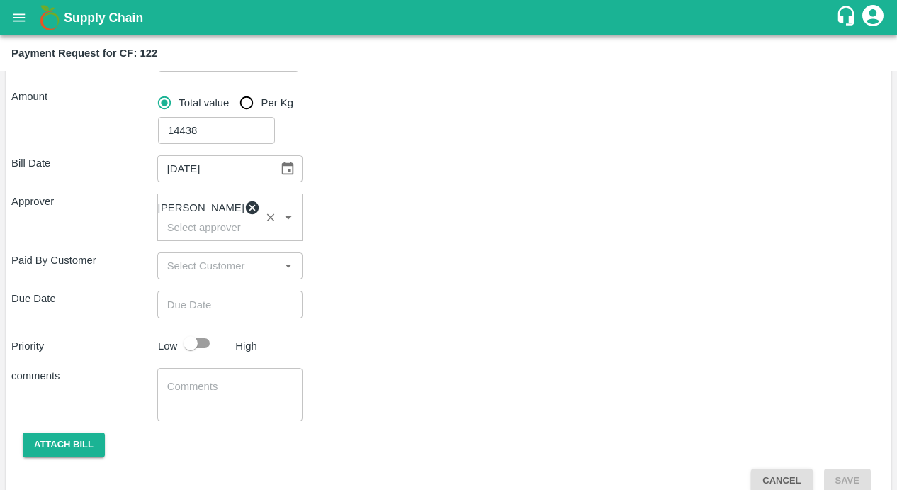
click at [371, 279] on div "Paid By Customer ​" at bounding box center [448, 265] width 875 height 27
type input "DD/MM/YYYY hh:mm aa"
click at [235, 303] on input "DD/MM/YYYY hh:mm aa" at bounding box center [225, 304] width 136 height 27
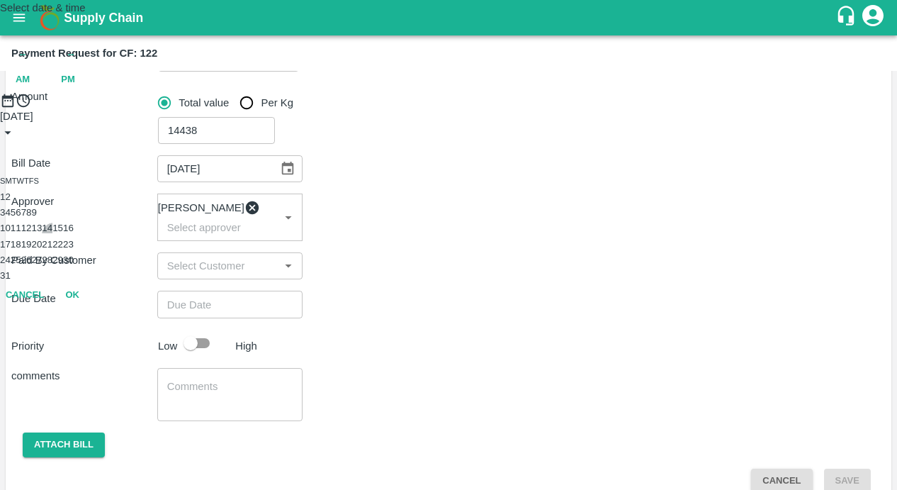
click at [52, 233] on button "14" at bounding box center [47, 228] width 11 height 11
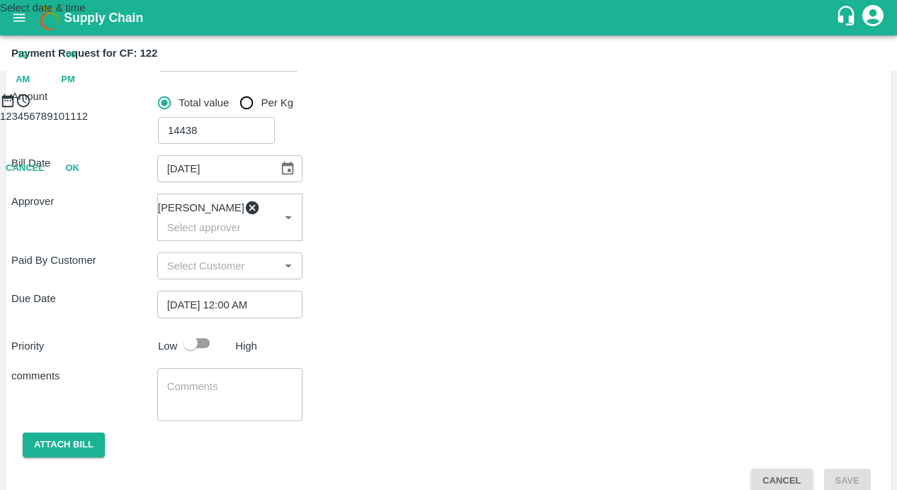
click at [75, 88] on span "PM" at bounding box center [68, 80] width 14 height 16
click at [391, 108] on div at bounding box center [448, 108] width 897 height 0
type input "[DATE] 10:00 PM"
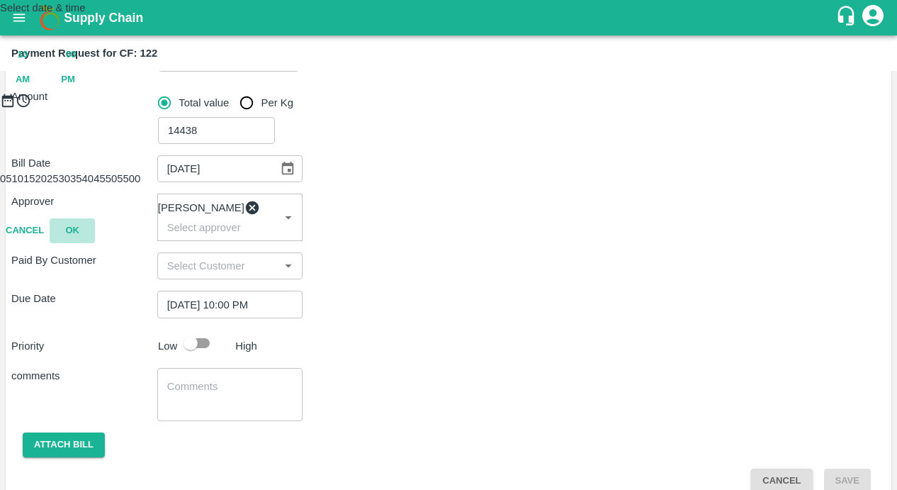
click at [95, 243] on button "OK" at bounding box center [72, 230] width 45 height 25
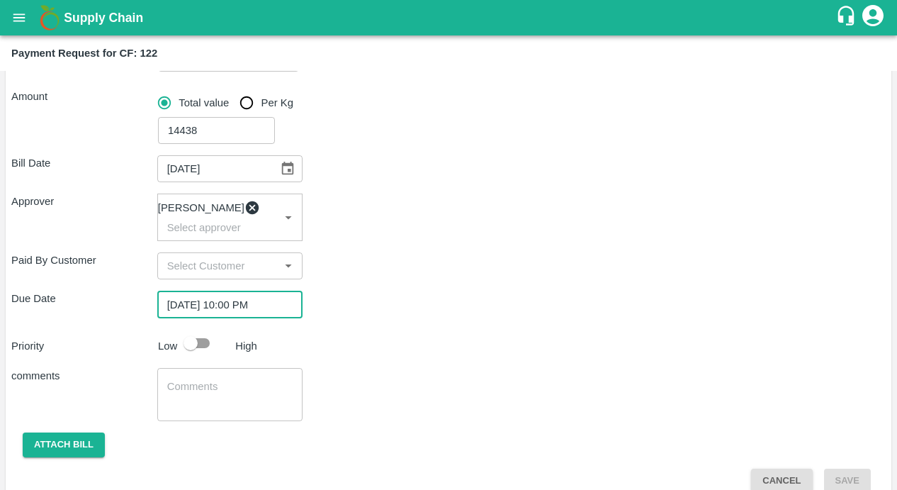
click at [189, 349] on input "checkbox" at bounding box center [190, 343] width 81 height 27
checkbox input "true"
click at [181, 395] on textarea at bounding box center [230, 394] width 126 height 30
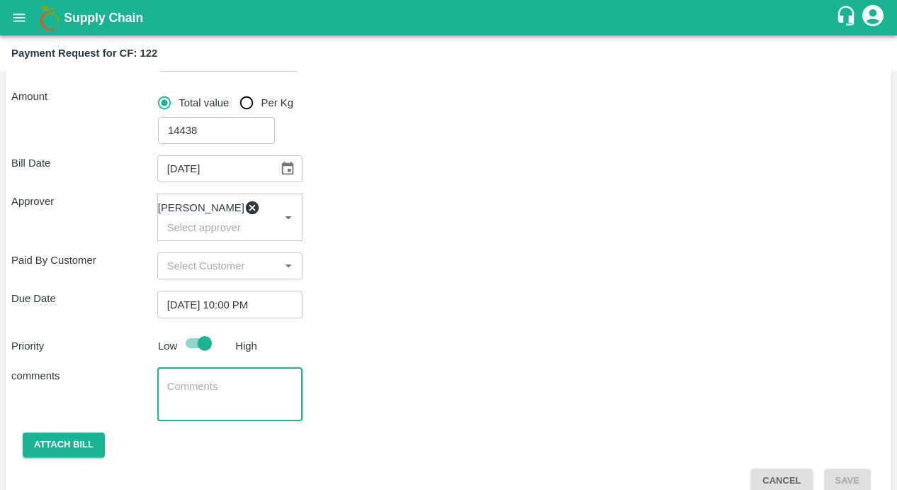
click at [209, 391] on textarea at bounding box center [230, 394] width 126 height 30
paste textarea "Input purchase : MgSo4 , Micronutrient , 13:40:13 & Mobilizer"
type textarea "Input purchase : MgSo4 , Micronutrient , 13:40:13 & Mobilizer"
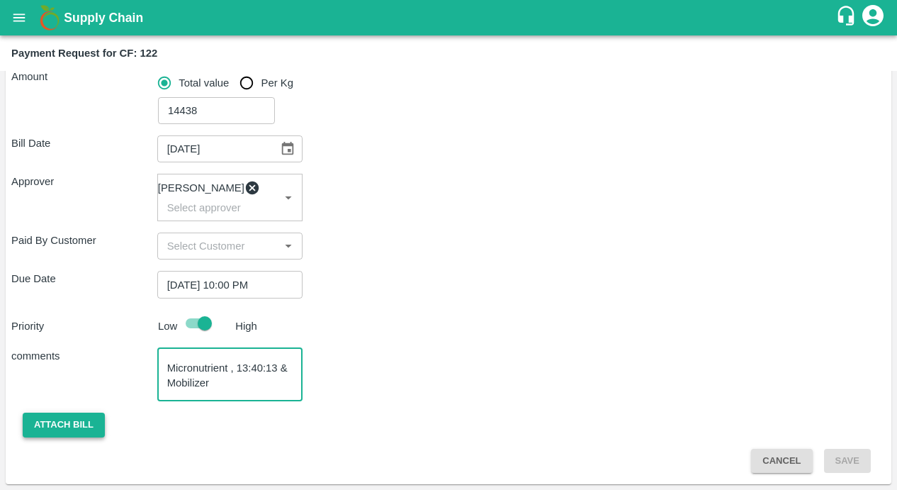
click at [65, 430] on button "Attach bill" at bounding box center [64, 424] width 82 height 25
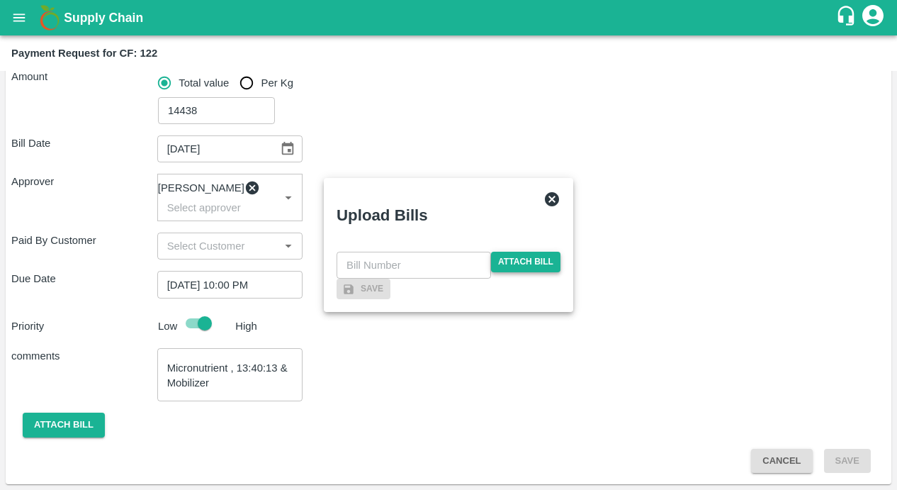
click at [511, 252] on span "Attach bill" at bounding box center [525, 262] width 69 height 21
click at [0, 0] on input "Attach bill" at bounding box center [0, 0] width 0 height 0
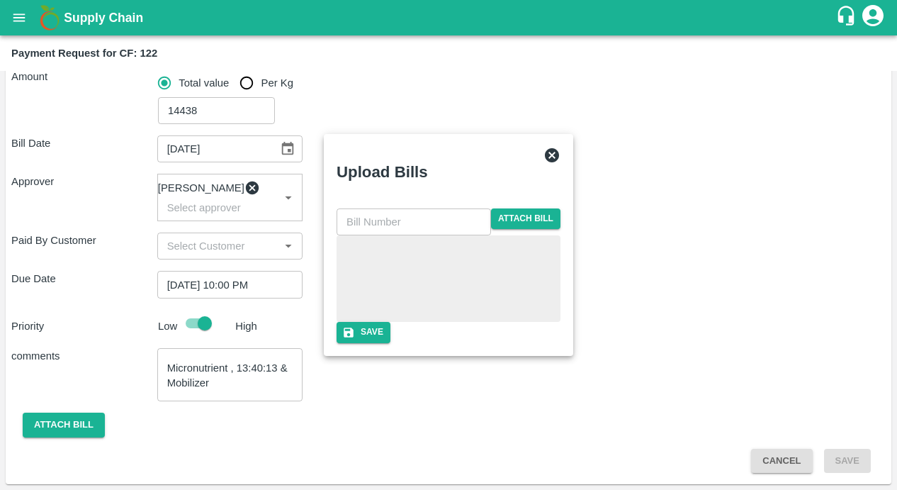
click at [383, 208] on input "text" at bounding box center [414, 221] width 155 height 27
paste input "LTS/MH/SG/0064"
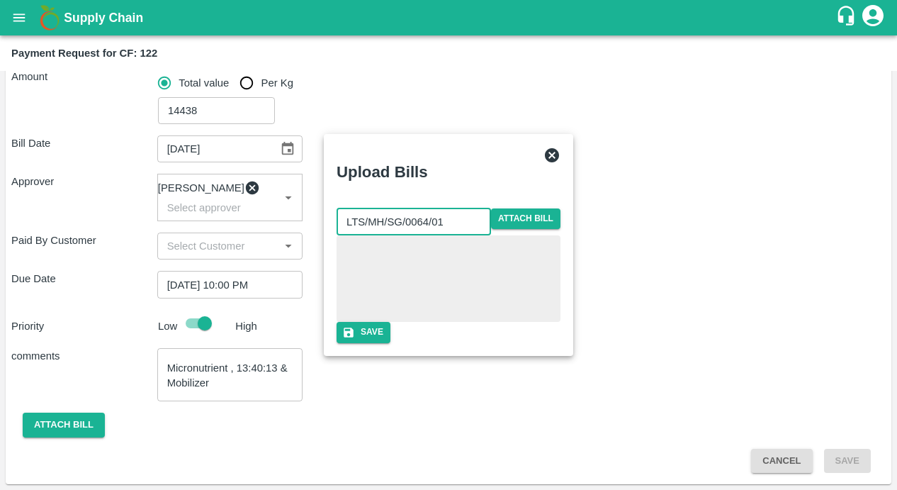
type input "LTS/MH/SG/0064/01"
click at [354, 337] on icon "button" at bounding box center [349, 332] width 10 height 10
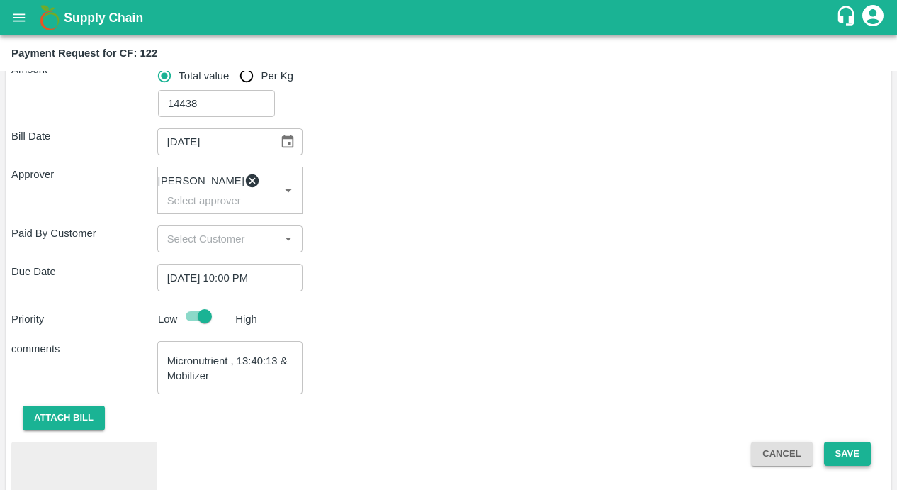
click at [841, 460] on button "Save" at bounding box center [847, 454] width 47 height 25
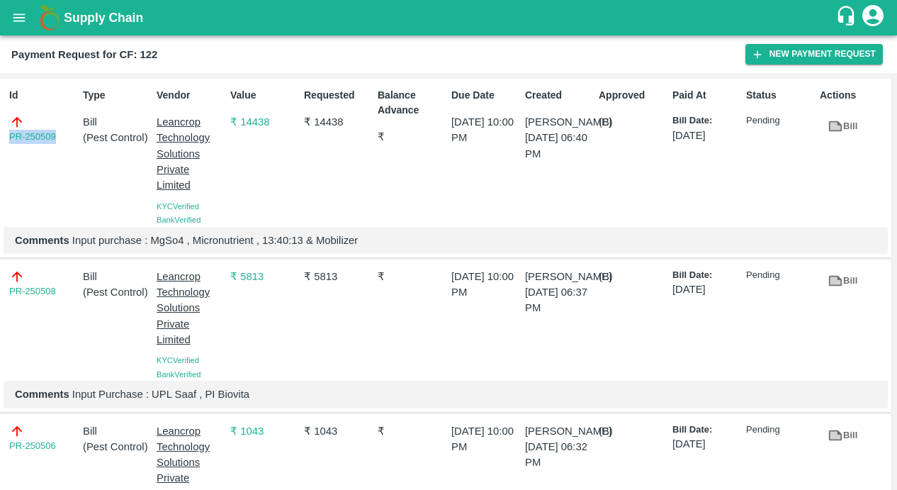
drag, startPoint x: 57, startPoint y: 133, endPoint x: -5, endPoint y: 133, distance: 62.4
click at [0, 133] on html "Supply Chain Payment Request for CF: 122 New Payment Request Id PR-250509 Type …" at bounding box center [448, 245] width 897 height 490
copy link "PR-250509"
click at [30, 19] on button "open drawer" at bounding box center [19, 17] width 33 height 33
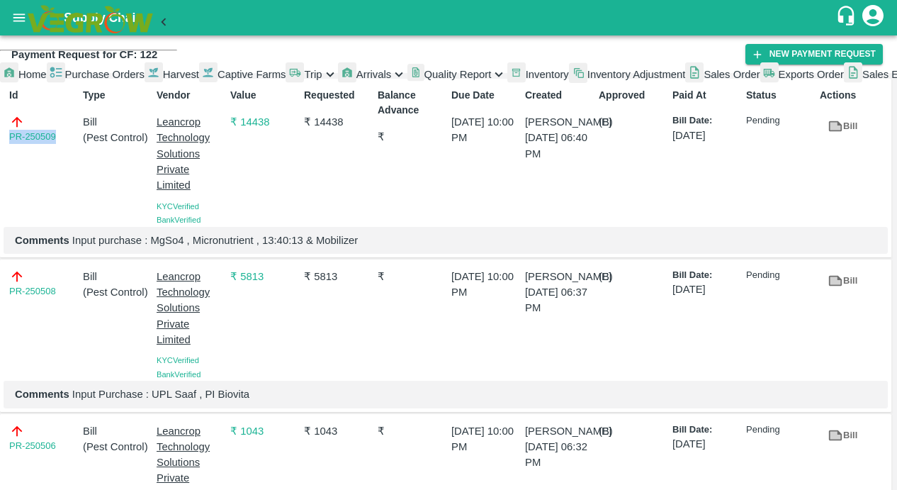
click at [218, 80] on span "Captive Farms" at bounding box center [252, 74] width 69 height 11
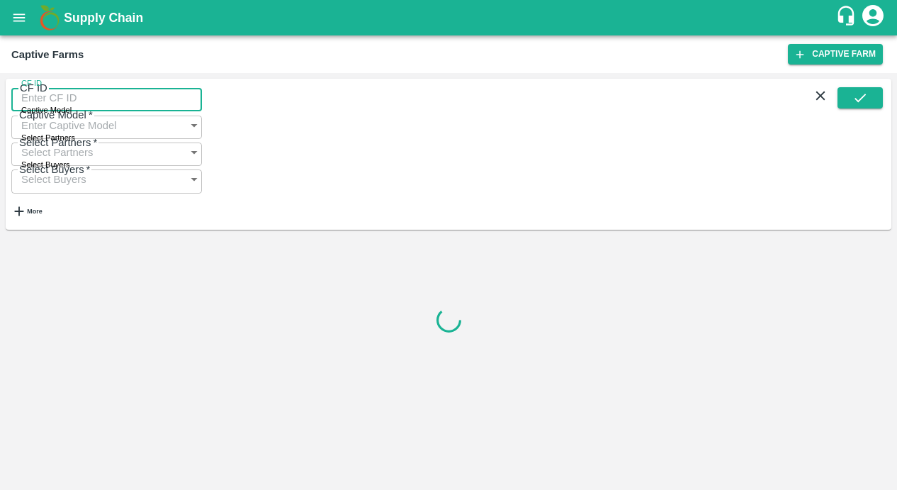
click at [58, 102] on input "CF ID" at bounding box center [106, 97] width 191 height 27
type input "123"
click at [856, 99] on icon "submit" at bounding box center [861, 98] width 16 height 16
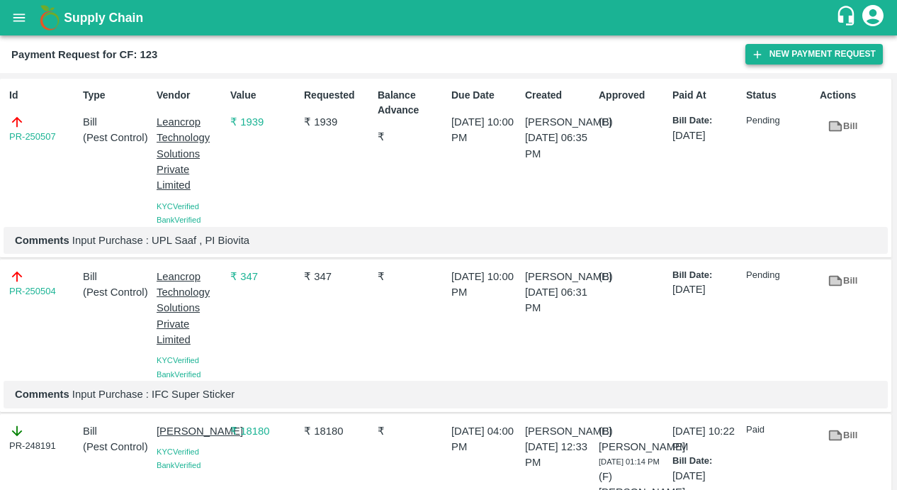
click at [764, 59] on button "New Payment Request" at bounding box center [814, 54] width 137 height 21
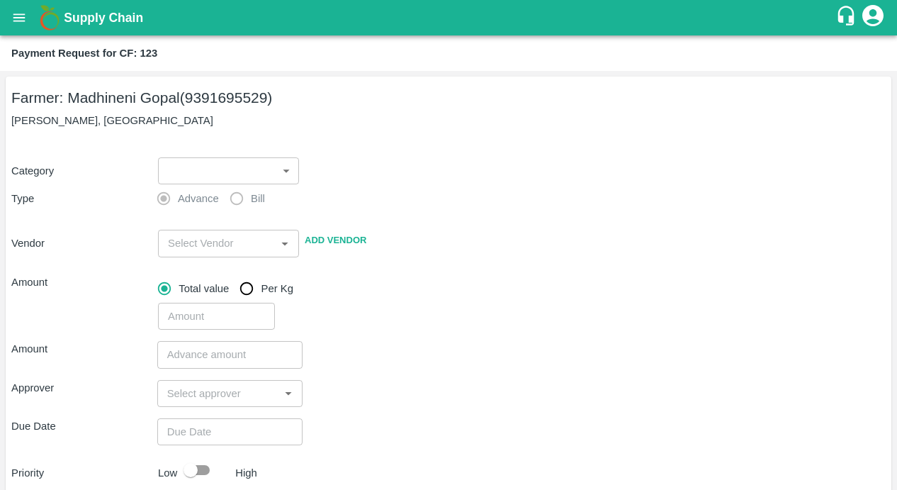
click at [247, 171] on body "Supply Chain Payment Request for CF: 123 Farmer: Madhineni Gopal (9391695529) M…" at bounding box center [448, 245] width 897 height 490
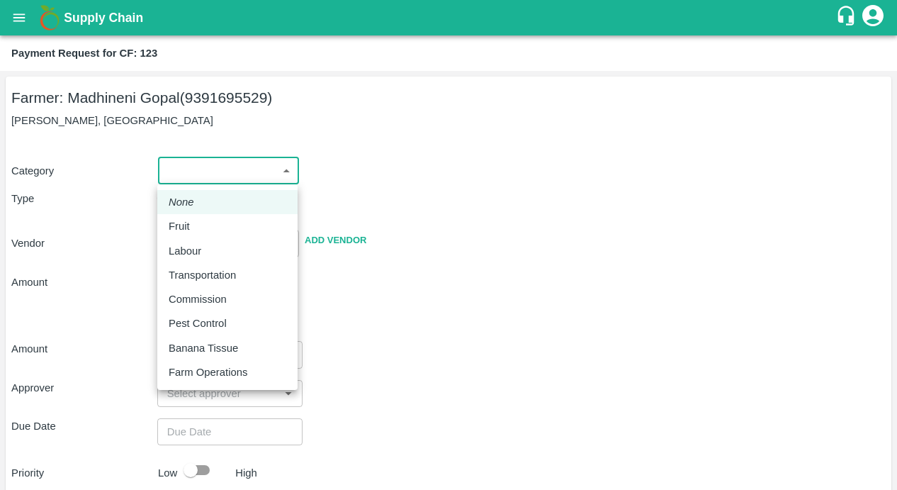
click at [202, 327] on p "Pest Control" at bounding box center [198, 323] width 58 height 16
type input "21"
radio input "false"
radio input "true"
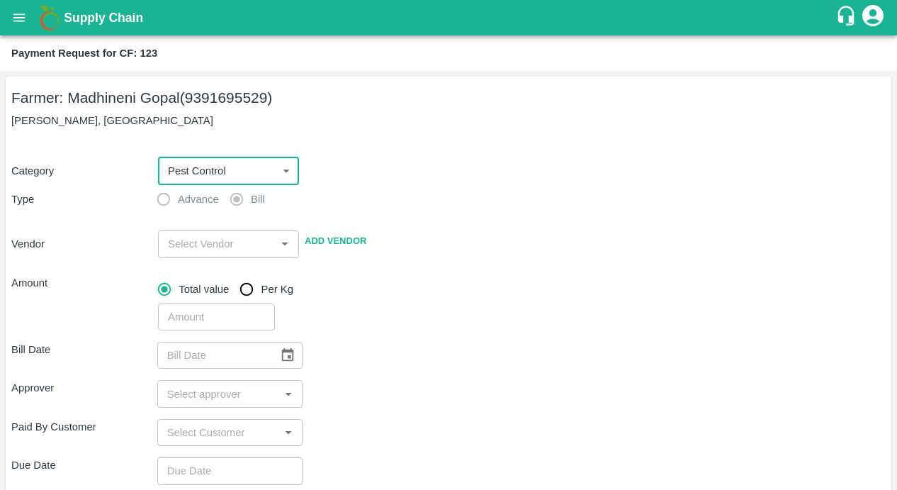
click at [176, 247] on input "input" at bounding box center [216, 244] width 109 height 18
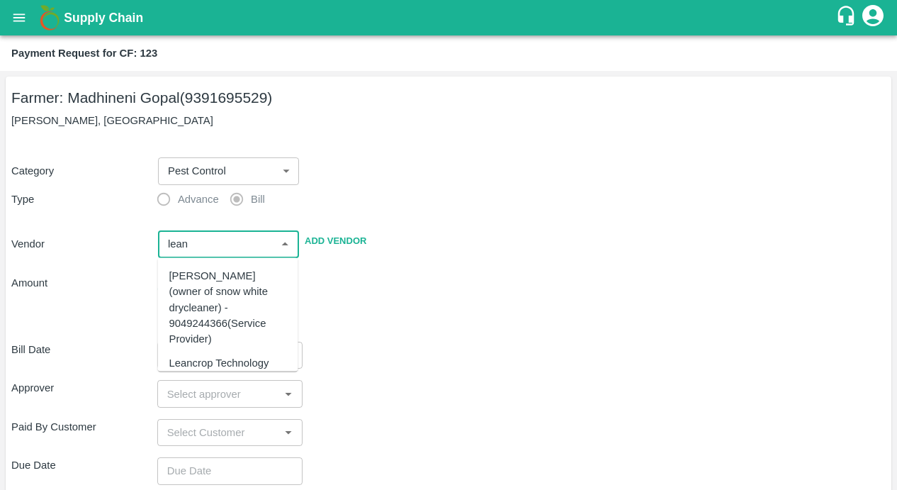
scroll to position [73, 0]
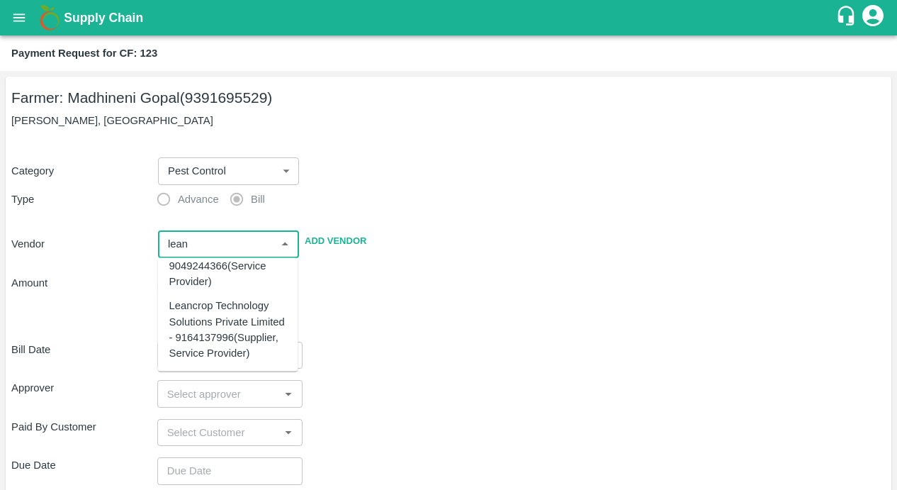
click at [206, 337] on div "Leancrop Technology Solutions Private Limited - 9164137996(Supplier, Service Pr…" at bounding box center [228, 329] width 118 height 63
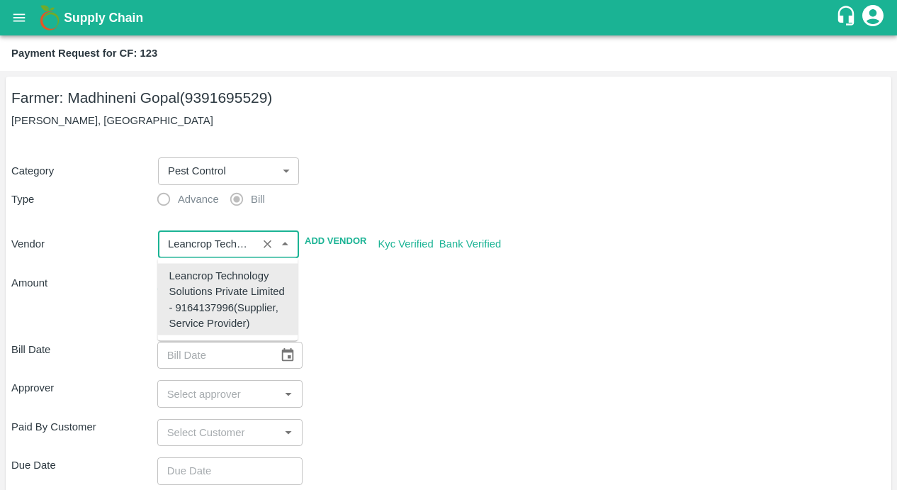
type input "Leancrop Technology Solutions Private Limited - 9164137996(Supplier, Service Pr…"
click at [336, 322] on div "​" at bounding box center [519, 314] width 734 height 33
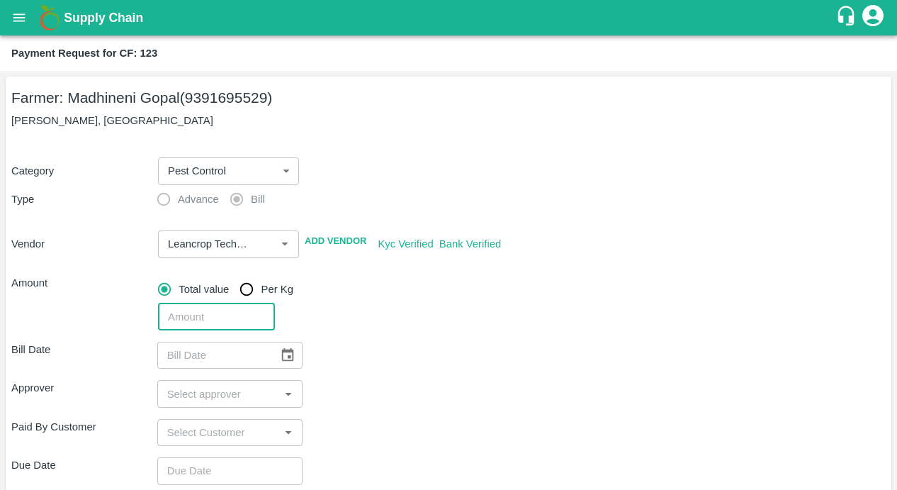
click at [211, 313] on input "number" at bounding box center [216, 316] width 117 height 27
type input "4812"
click at [420, 354] on div "Bill Date ​" at bounding box center [448, 355] width 875 height 27
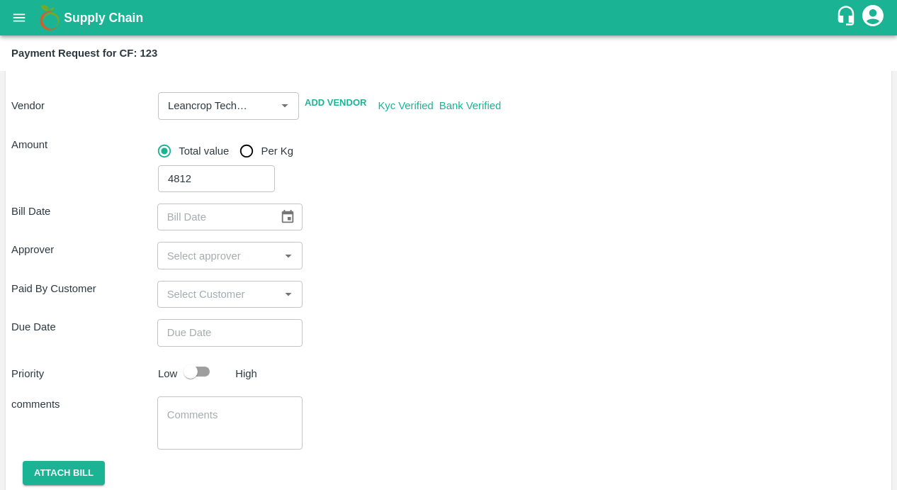
click at [284, 216] on icon "Choose date" at bounding box center [288, 217] width 16 height 16
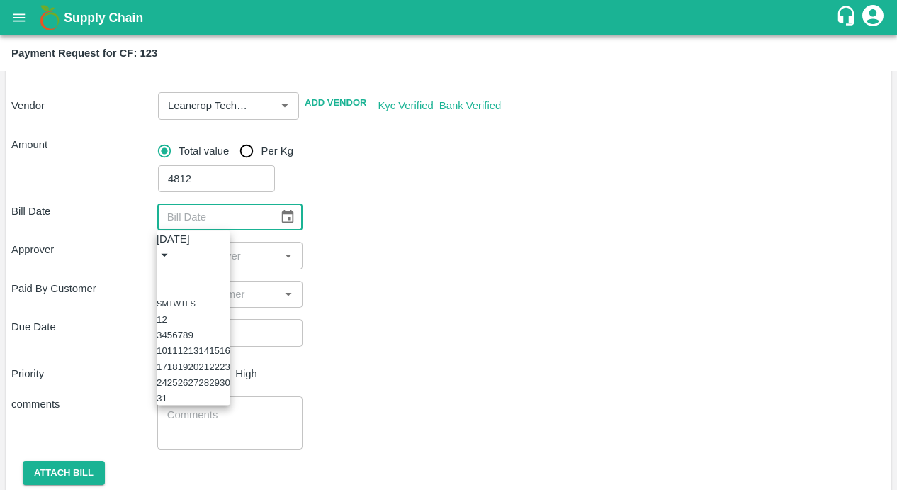
click at [173, 276] on icon "Previous month" at bounding box center [170, 280] width 5 height 9
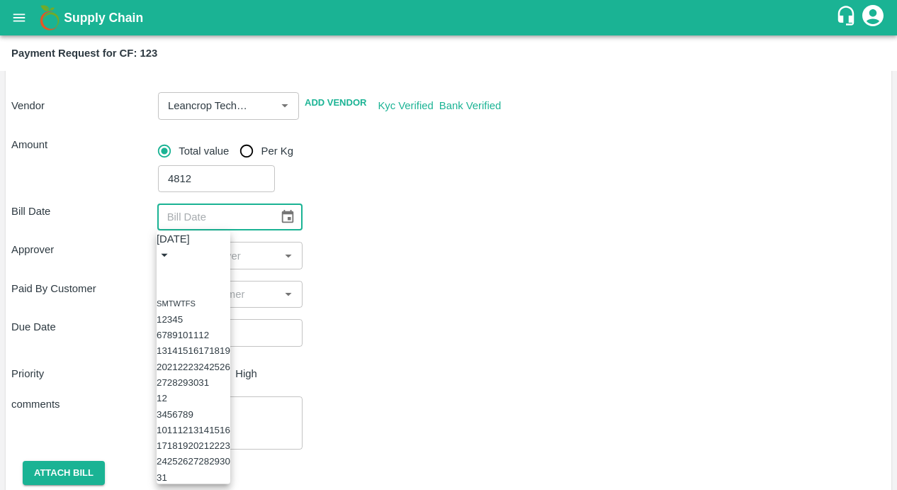
click at [173, 276] on icon "Previous month" at bounding box center [170, 280] width 5 height 9
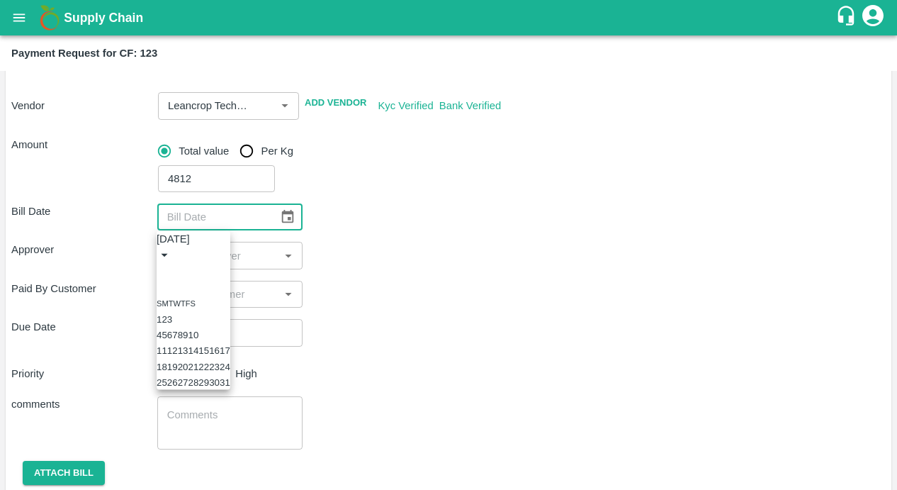
click at [209, 388] on button "29" at bounding box center [203, 382] width 11 height 11
type input "[DATE]"
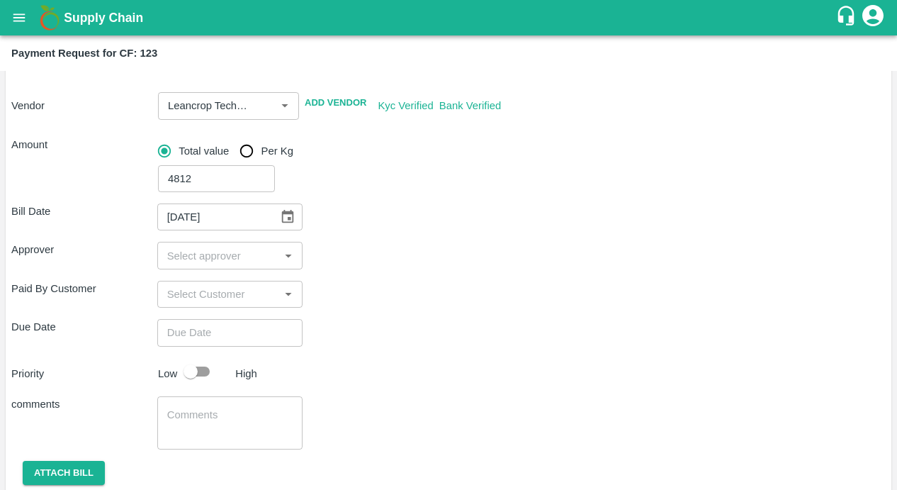
click at [391, 259] on div "Approver ​" at bounding box center [448, 255] width 875 height 27
click at [206, 253] on input "input" at bounding box center [219, 255] width 114 height 18
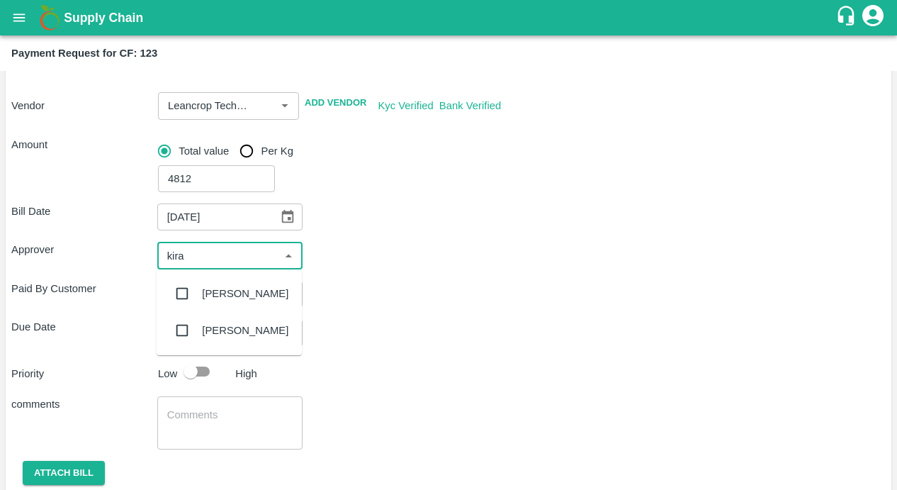
type input "kiran"
click at [181, 295] on input "checkbox" at bounding box center [182, 293] width 28 height 28
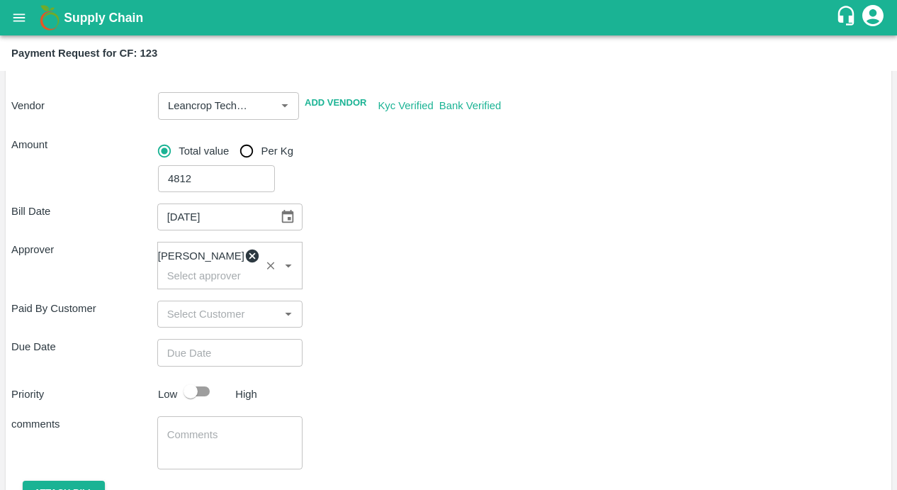
click at [383, 349] on div "Due Date ​" at bounding box center [448, 352] width 875 height 27
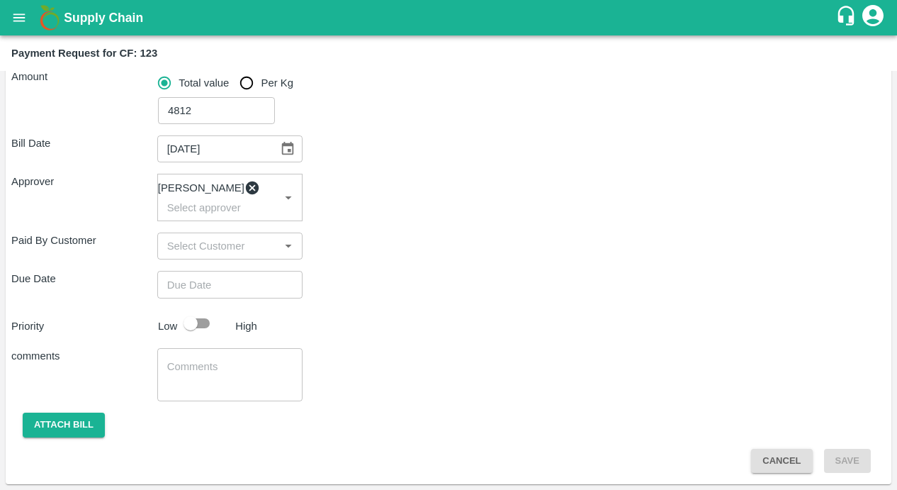
type input "DD/MM/YYYY hh:mm aa"
click at [222, 291] on input "DD/MM/YYYY hh:mm aa" at bounding box center [225, 284] width 136 height 27
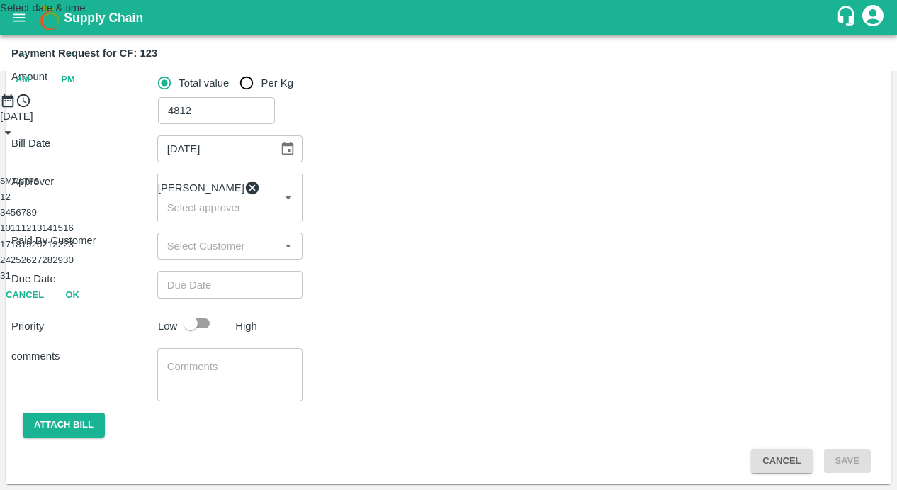
click at [52, 233] on button "14" at bounding box center [47, 228] width 11 height 11
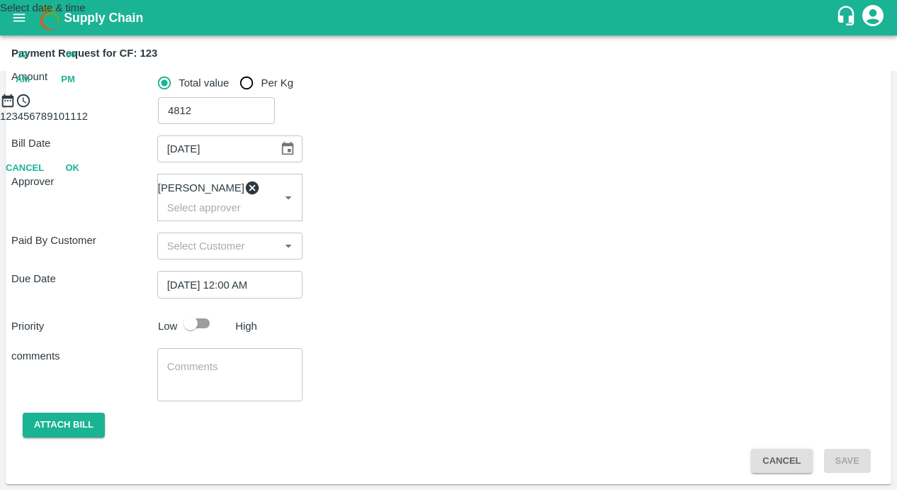
click at [75, 88] on span "PM" at bounding box center [68, 80] width 14 height 16
click at [392, 108] on div at bounding box center [448, 108] width 897 height 0
type input "[DATE] 10:00 PM"
click at [95, 243] on button "OK" at bounding box center [72, 230] width 45 height 25
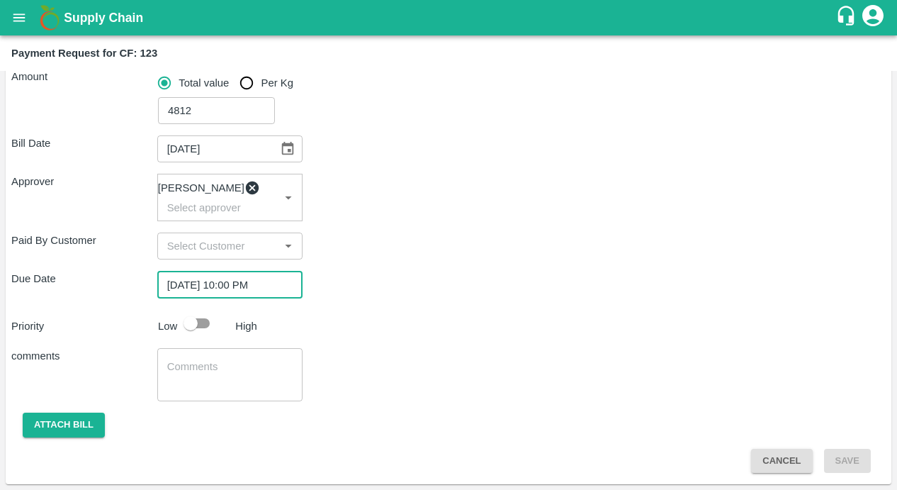
click at [369, 357] on div "comments x ​" at bounding box center [448, 374] width 875 height 53
click at [196, 330] on input "checkbox" at bounding box center [190, 323] width 81 height 27
checkbox input "true"
click at [209, 366] on textarea at bounding box center [230, 374] width 126 height 30
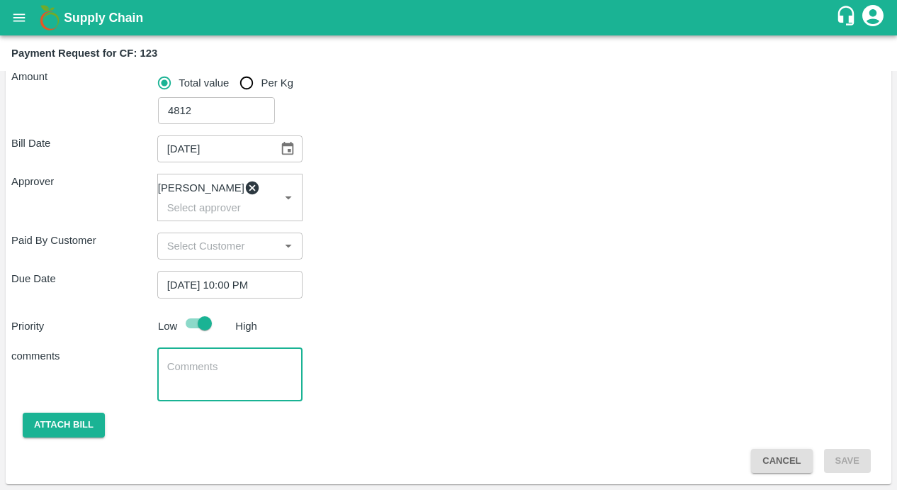
paste textarea "Input purchase : MgSo4 , Micronutrient , 13:40:13 & Mobilizer"
type textarea "Input purchase : MgSo4 , Micronutrient , 13:40:13 & Mobilizer"
click at [349, 408] on div "Bill Date [DATE] ​ Approver [PERSON_NAME] ​ Paid By Customer ​ Due Date [DATE] …" at bounding box center [448, 298] width 875 height 349
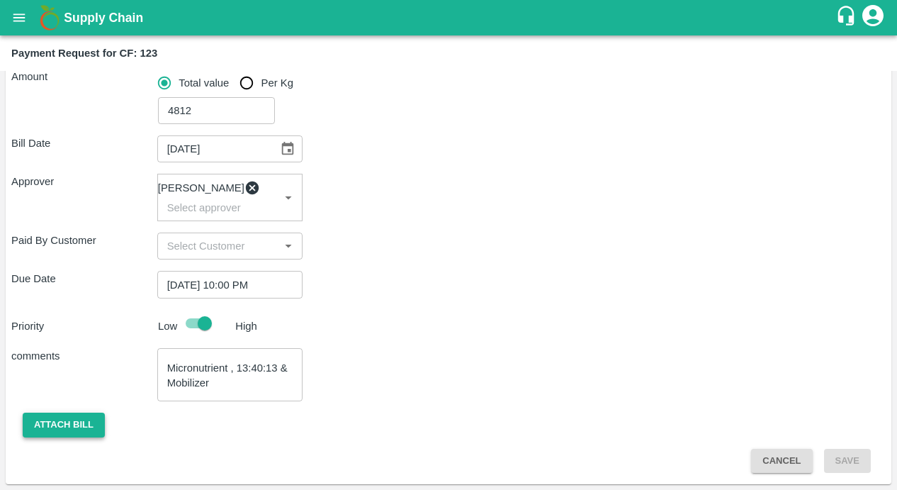
click at [25, 417] on button "Attach bill" at bounding box center [64, 424] width 82 height 25
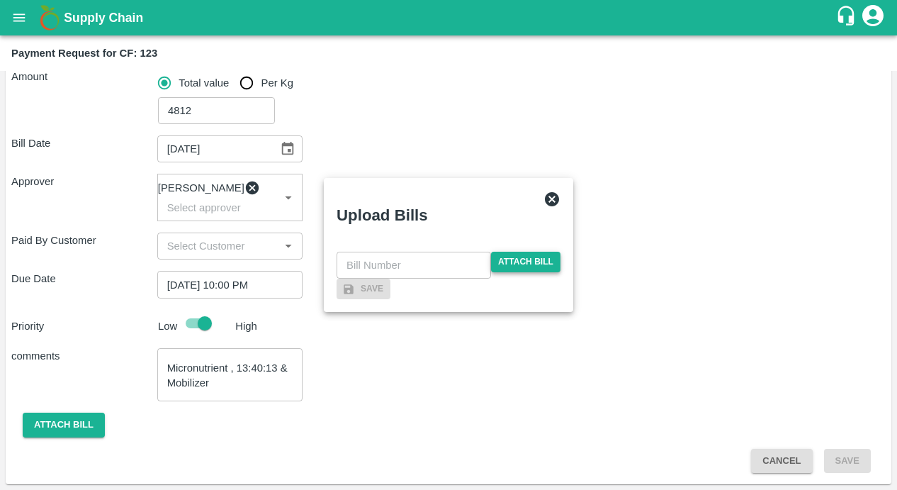
click at [507, 252] on span "Attach bill" at bounding box center [525, 262] width 69 height 21
click at [0, 0] on input "Attach bill" at bounding box center [0, 0] width 0 height 0
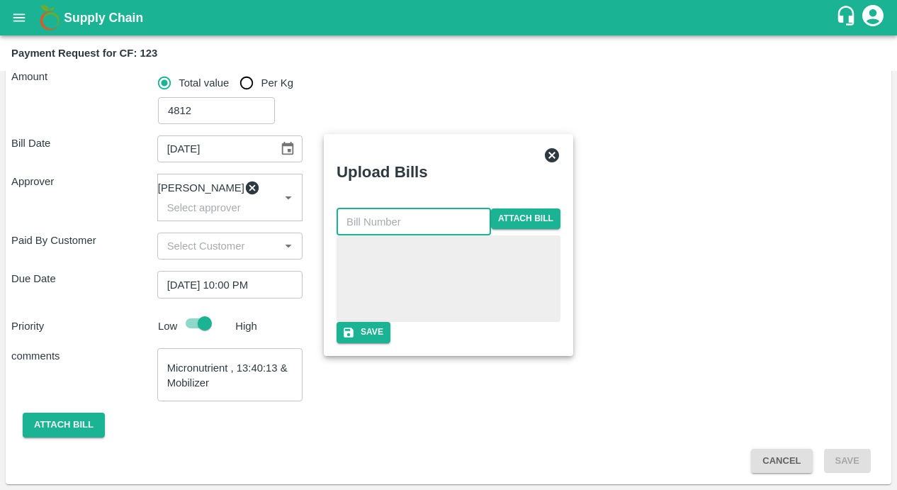
click at [391, 208] on input "text" at bounding box center [414, 221] width 155 height 27
paste input "LTS/MH/SG/0064"
type input "LTS/MH/SG/0064/02"
click at [391, 341] on button "Save" at bounding box center [364, 332] width 54 height 21
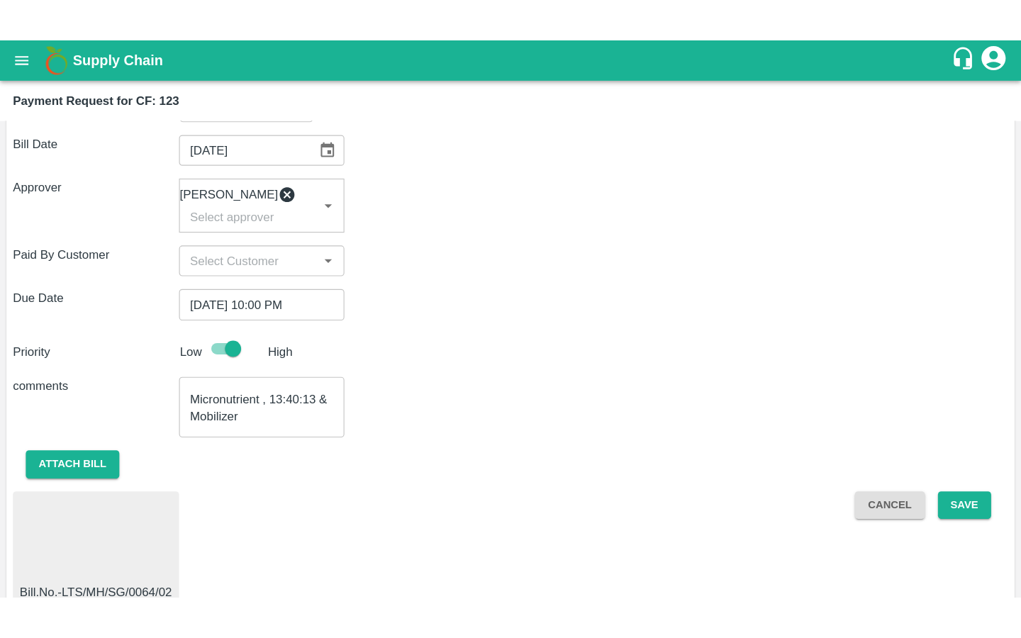
scroll to position [288, 0]
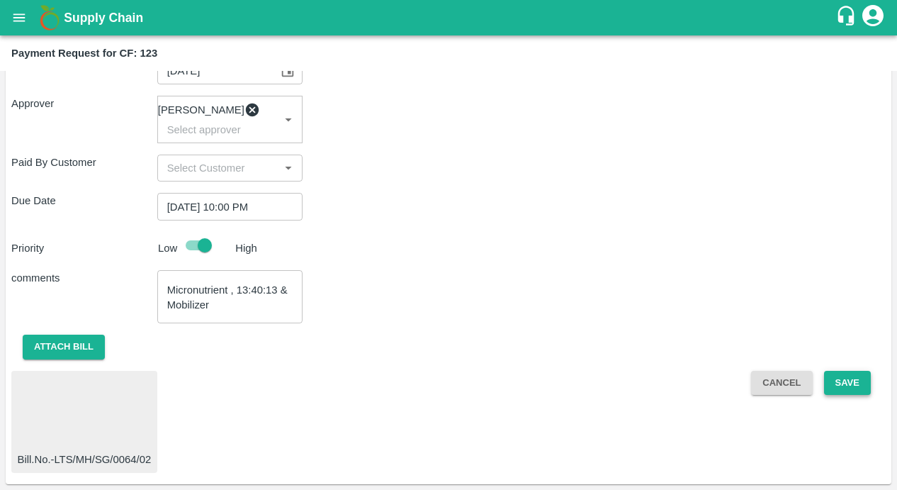
click at [843, 389] on button "Save" at bounding box center [847, 383] width 47 height 25
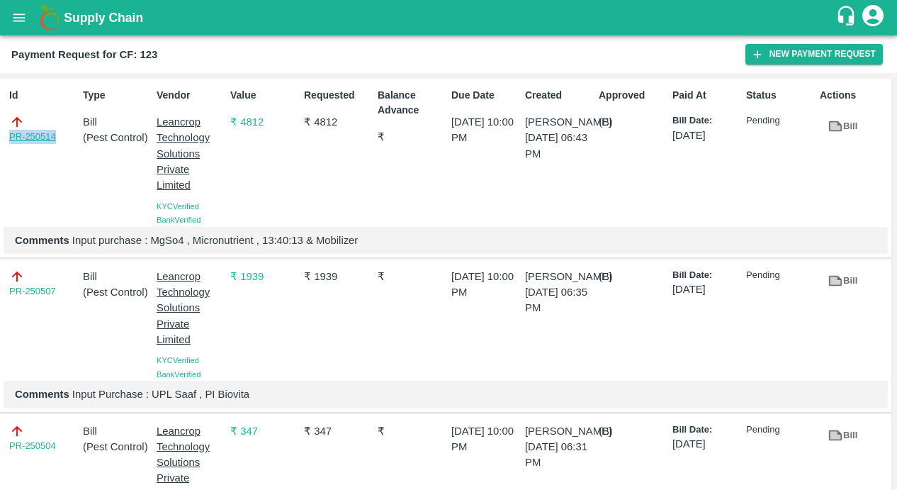
drag, startPoint x: 64, startPoint y: 136, endPoint x: 9, endPoint y: 136, distance: 55.3
click at [9, 136] on div "PR-250514" at bounding box center [43, 129] width 68 height 30
copy link "PR-250514"
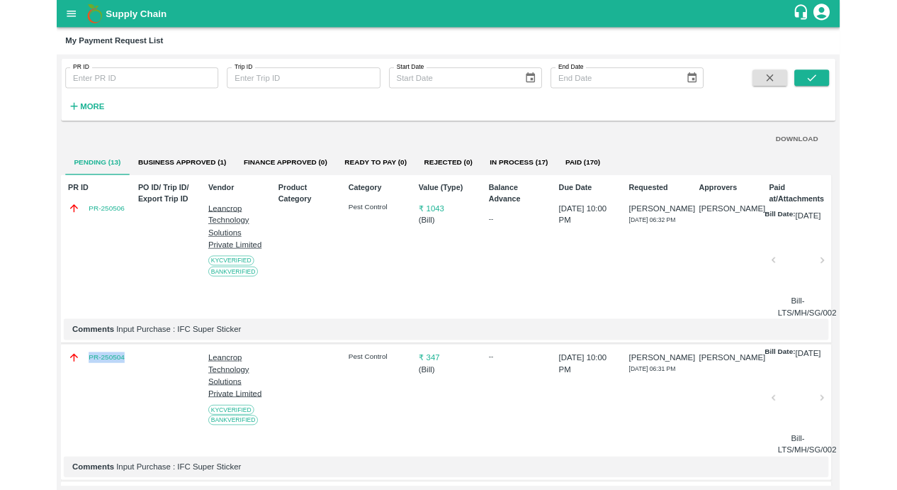
scroll to position [164, 0]
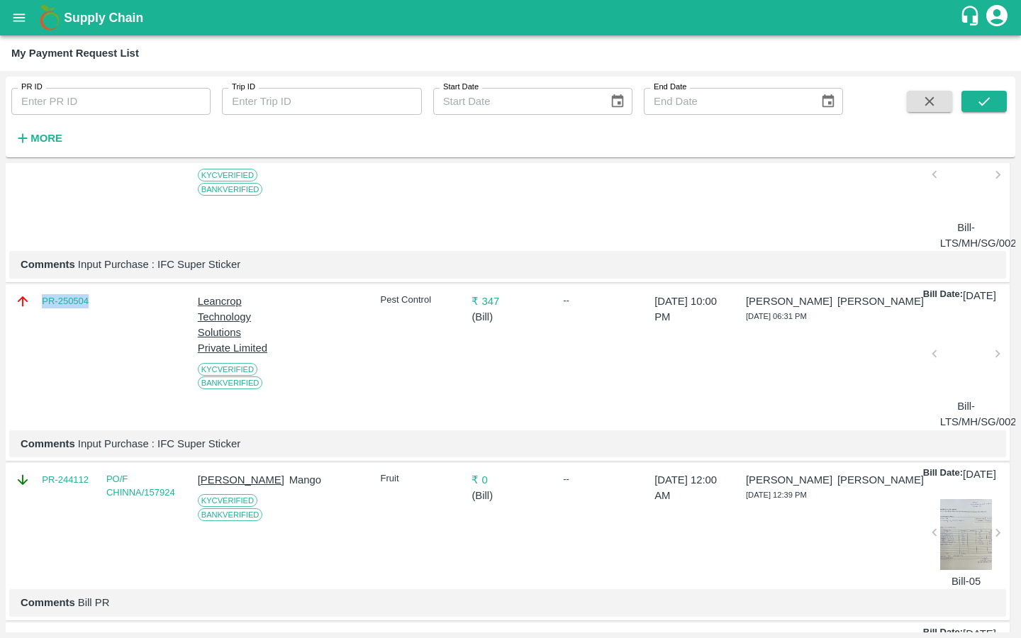
click at [13, 14] on icon "open drawer" at bounding box center [19, 17] width 12 height 8
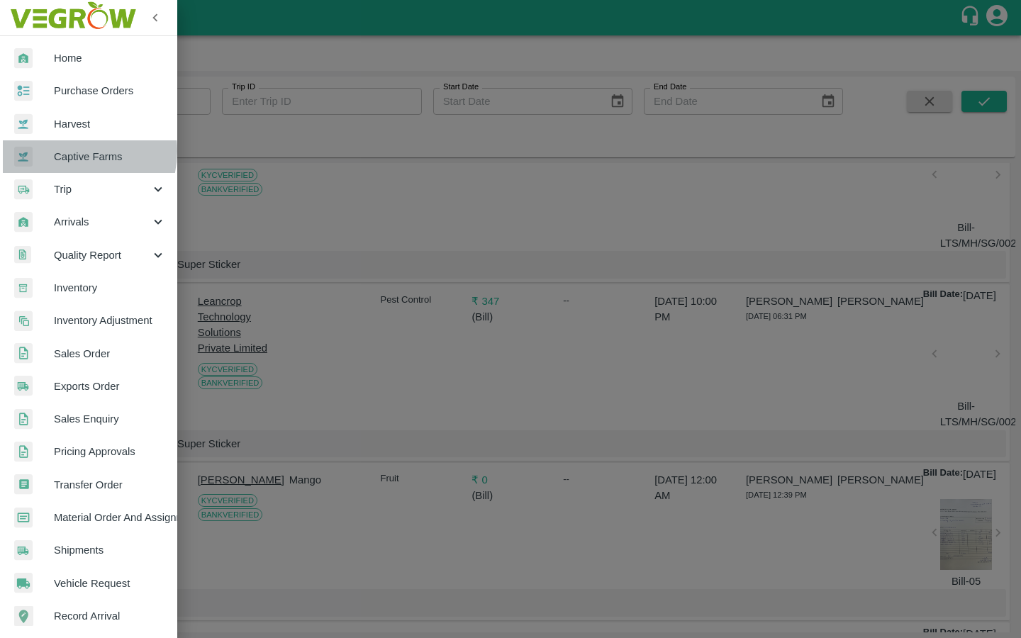
click at [68, 151] on span "Captive Farms" at bounding box center [110, 157] width 112 height 16
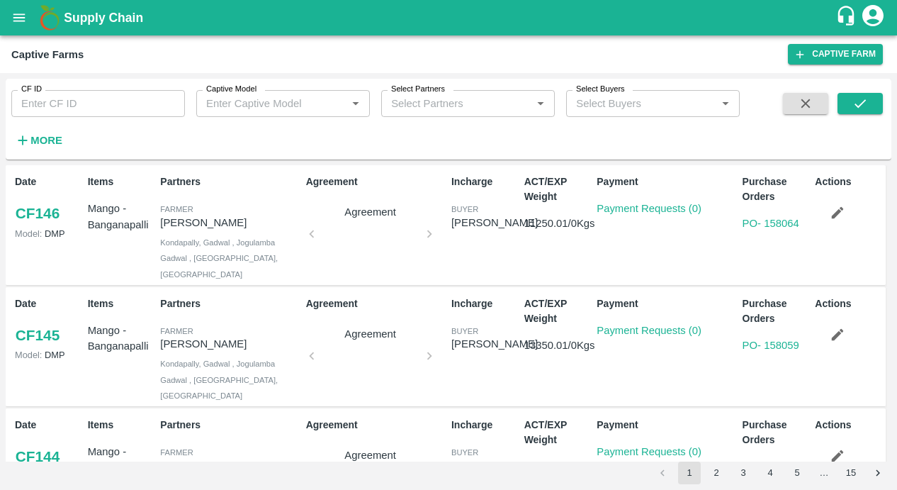
click at [56, 109] on input "CF ID" at bounding box center [98, 103] width 174 height 27
paste input "128"
type input "128"
click at [873, 98] on button "submit" at bounding box center [860, 103] width 45 height 21
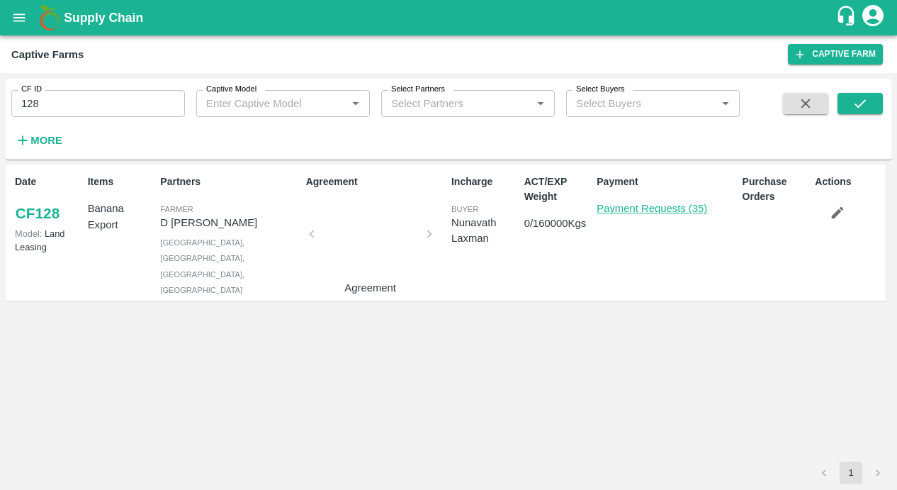
click at [655, 210] on link "Payment Requests (35)" at bounding box center [652, 208] width 111 height 11
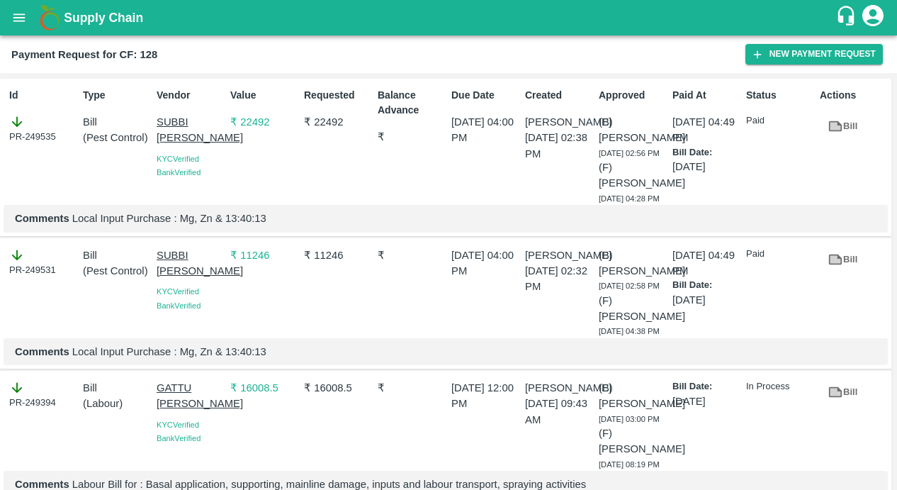
scroll to position [144, 0]
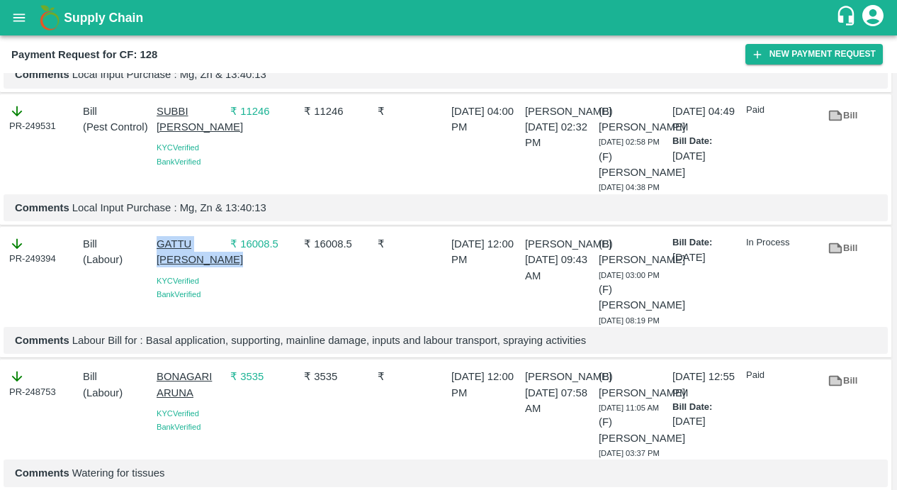
drag, startPoint x: 153, startPoint y: 239, endPoint x: 189, endPoint y: 268, distance: 45.8
click at [189, 268] on div "GATTU [PERSON_NAME] KYC Verified Bank Verified" at bounding box center [188, 278] width 74 height 96
copy p "GATTU [PERSON_NAME]"
click at [776, 61] on button "New Payment Request" at bounding box center [814, 54] width 137 height 21
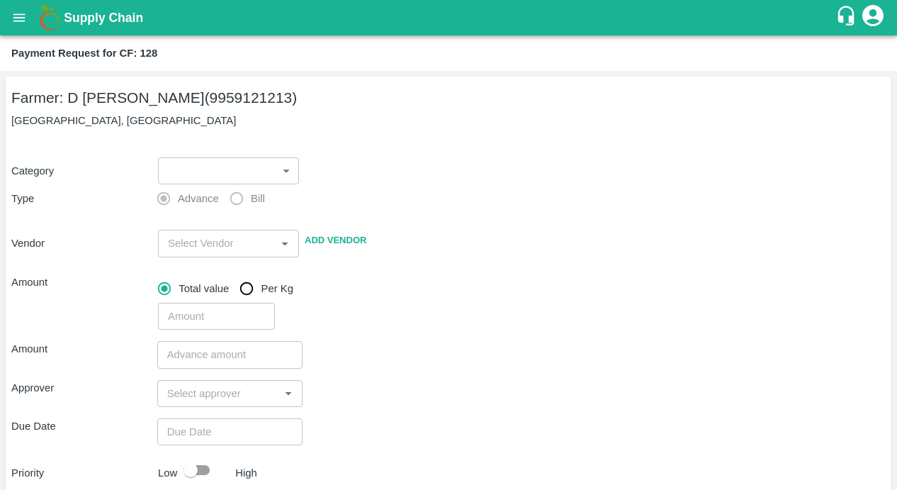
click at [203, 169] on body "Supply Chain Payment Request for CF: 128 Farmer: D [PERSON_NAME] (9959121213) […" at bounding box center [448, 245] width 897 height 490
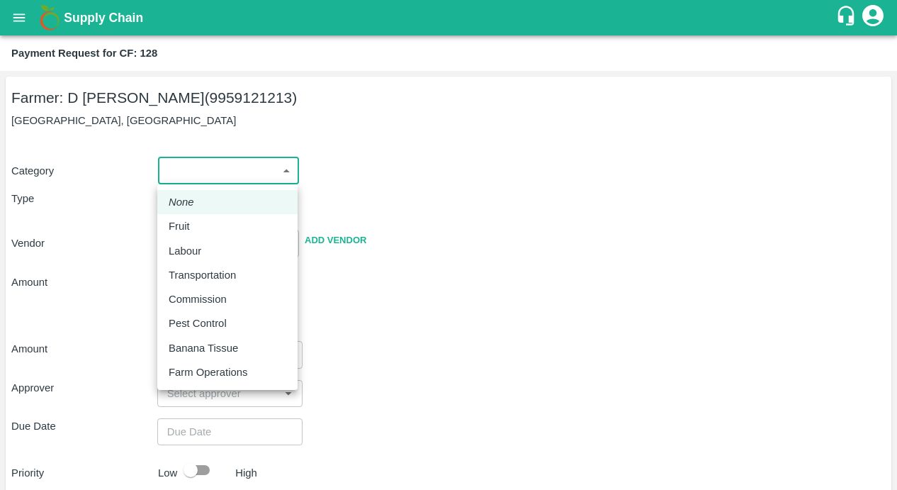
click at [191, 251] on p "Labour" at bounding box center [185, 251] width 33 height 16
type input "2"
radio input "false"
radio input "true"
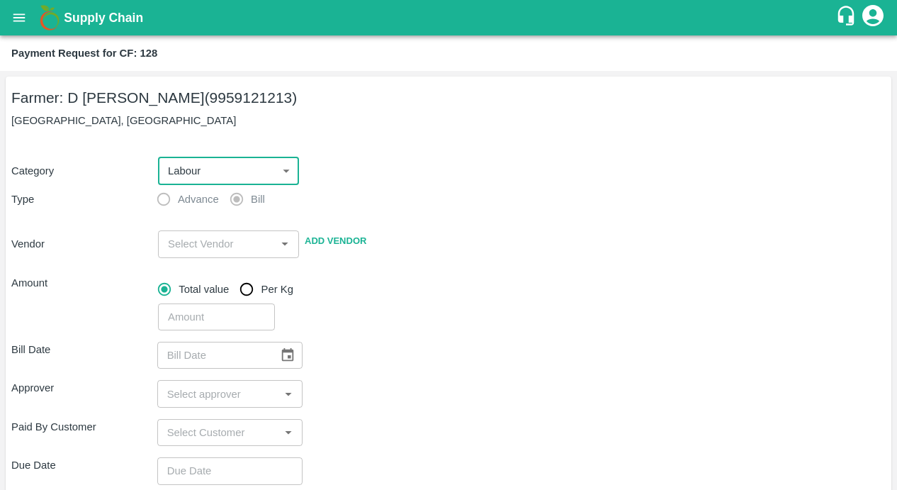
click at [184, 246] on input "input" at bounding box center [216, 244] width 109 height 18
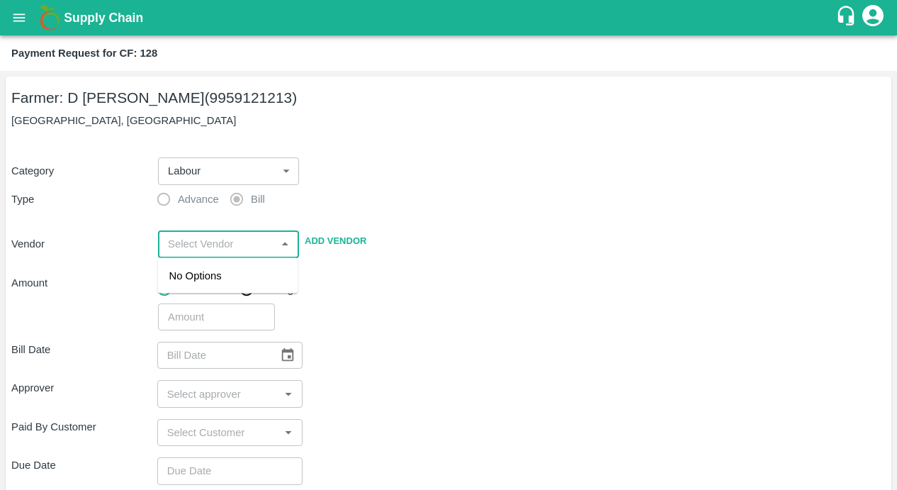
paste input "GATTU [PERSON_NAME]"
click at [189, 283] on div "GATTU [PERSON_NAME] - 9701397775(Service Provider)" at bounding box center [228, 299] width 118 height 63
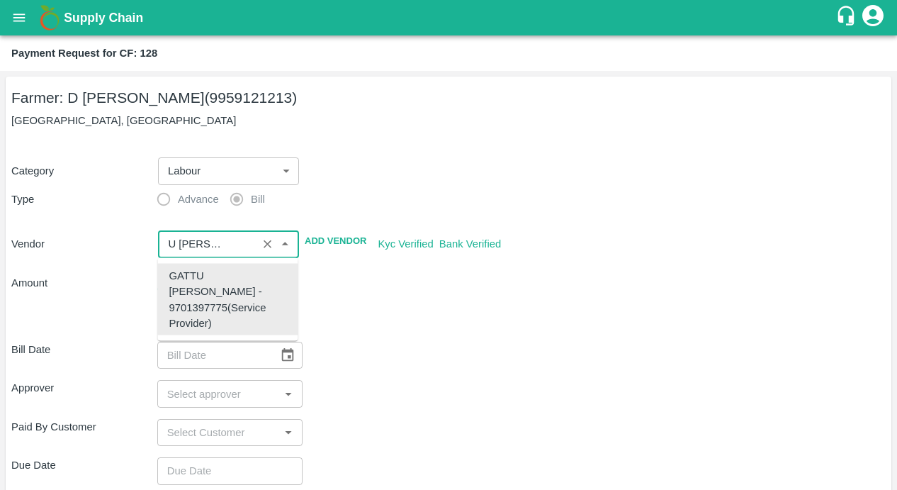
type input "GATTU [PERSON_NAME] - 9701397775(Service Provider)"
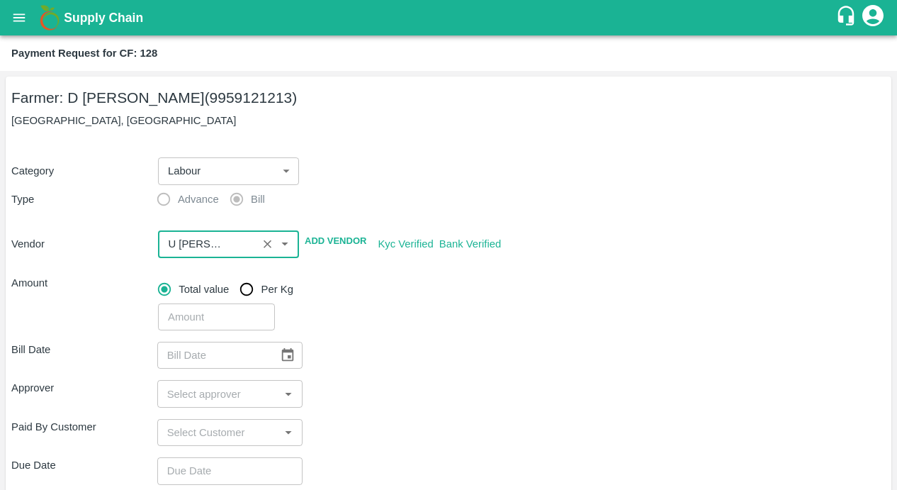
scroll to position [0, 0]
click at [186, 241] on input "input" at bounding box center [207, 244] width 91 height 18
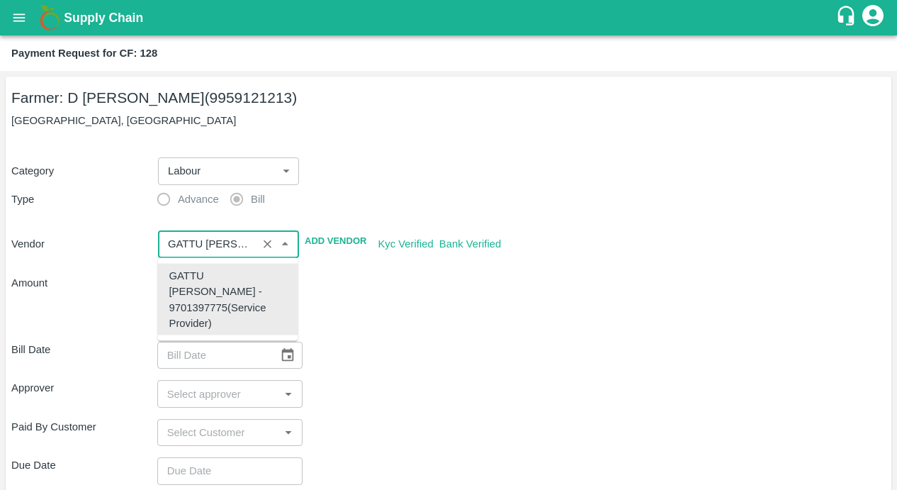
click at [201, 306] on div "GATTU [PERSON_NAME] - 9701397775(Service Provider)" at bounding box center [228, 299] width 118 height 63
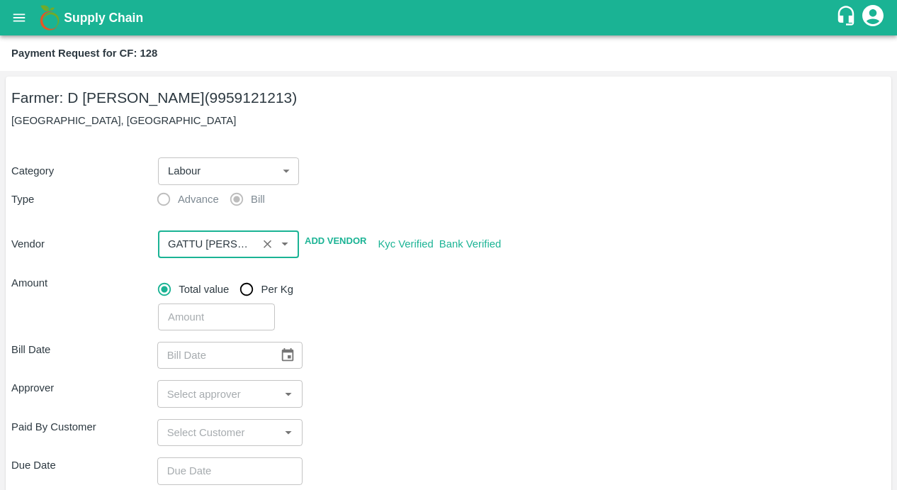
click at [341, 336] on div "Bill Date ​ Approver ​ Paid By Customer ​ Due Date ​ Priority Low High comments…" at bounding box center [448, 494] width 875 height 329
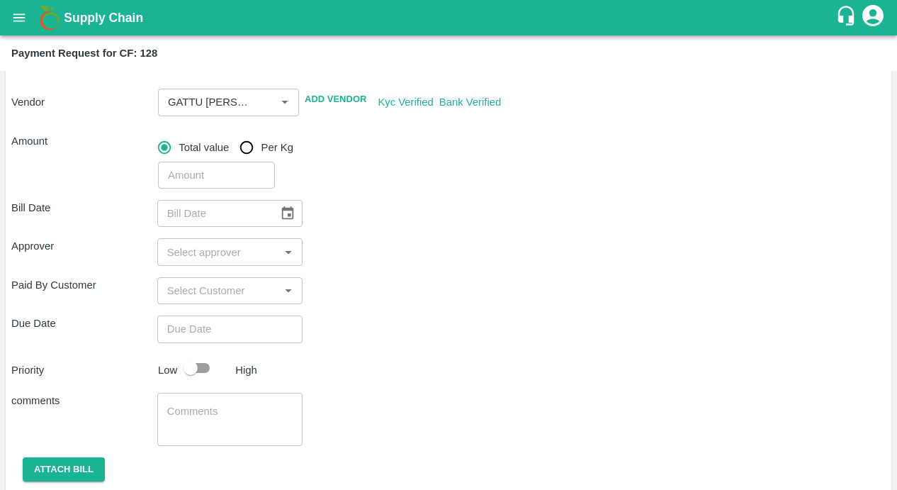
scroll to position [168, 0]
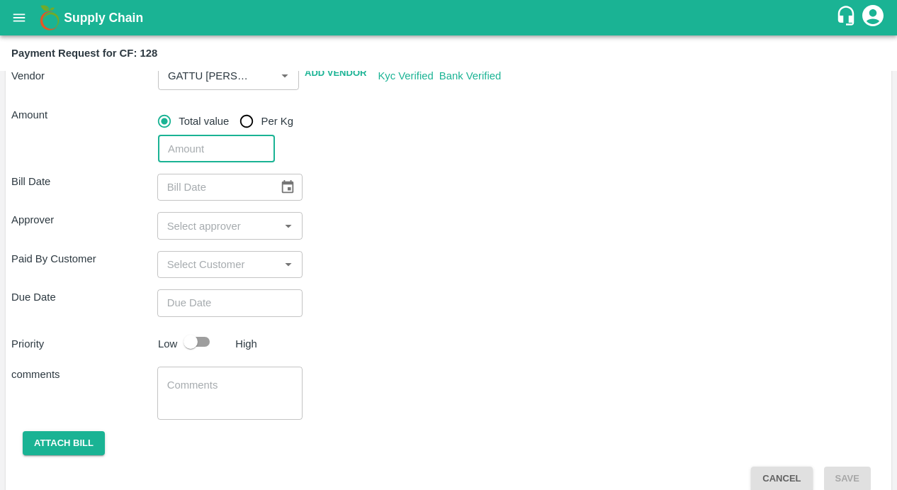
click at [206, 143] on input "number" at bounding box center [216, 148] width 117 height 27
type input "4595.5"
click at [285, 187] on icon "Choose date" at bounding box center [288, 187] width 16 height 16
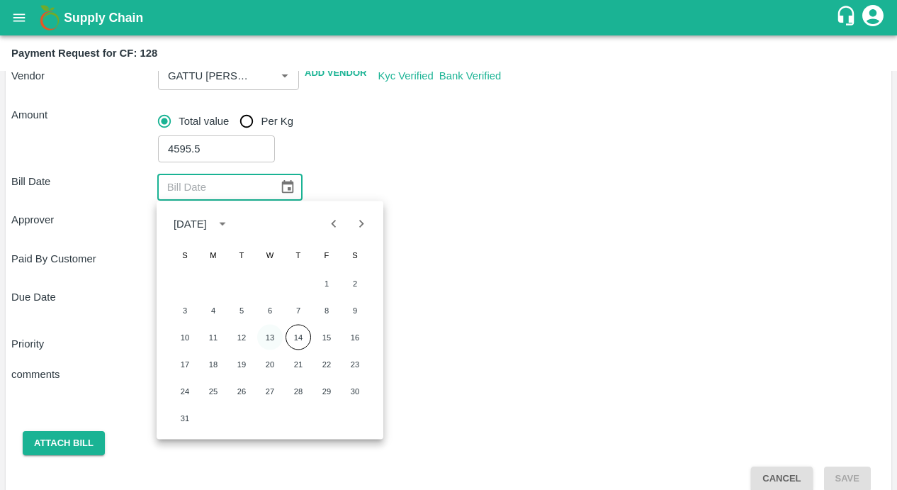
click at [272, 337] on button "13" at bounding box center [270, 338] width 26 height 26
type input "[DATE]"
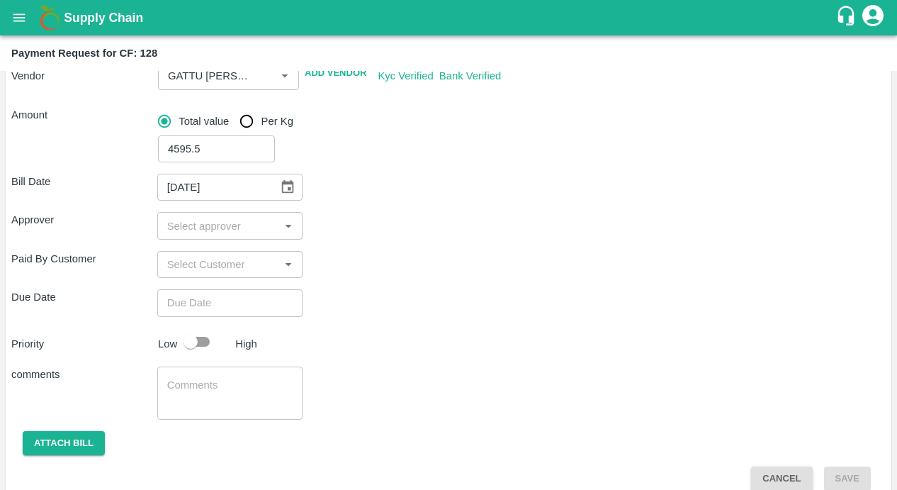
click at [259, 230] on input "input" at bounding box center [219, 225] width 114 height 18
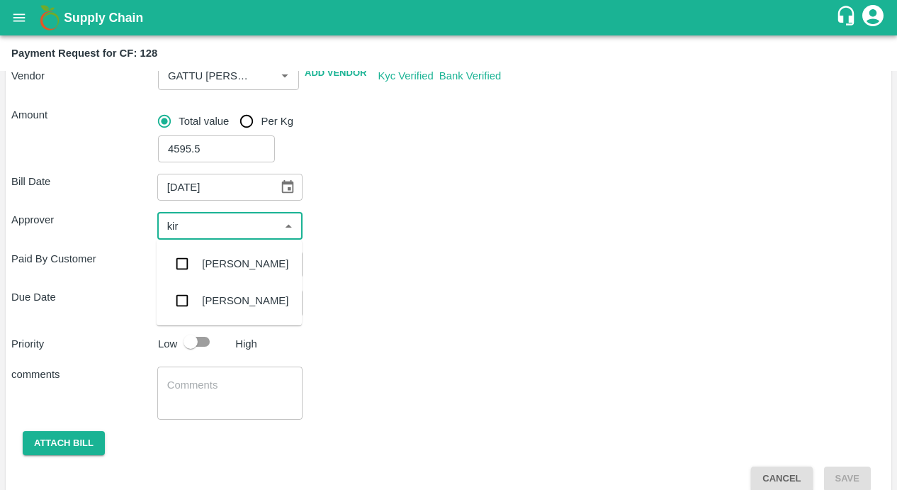
type input "kira"
click at [179, 264] on input "checkbox" at bounding box center [182, 263] width 28 height 28
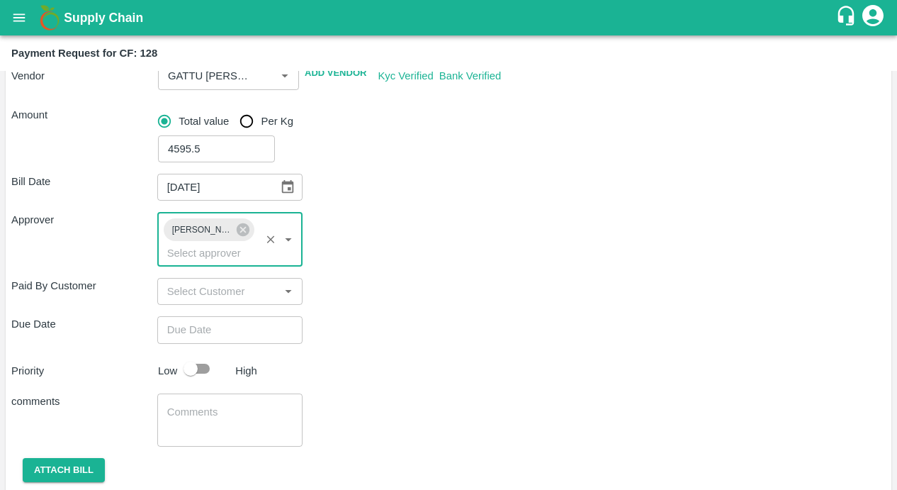
type input "DD/MM/YYYY hh:mm aa"
click at [203, 326] on input "DD/MM/YYYY hh:mm aa" at bounding box center [225, 329] width 136 height 27
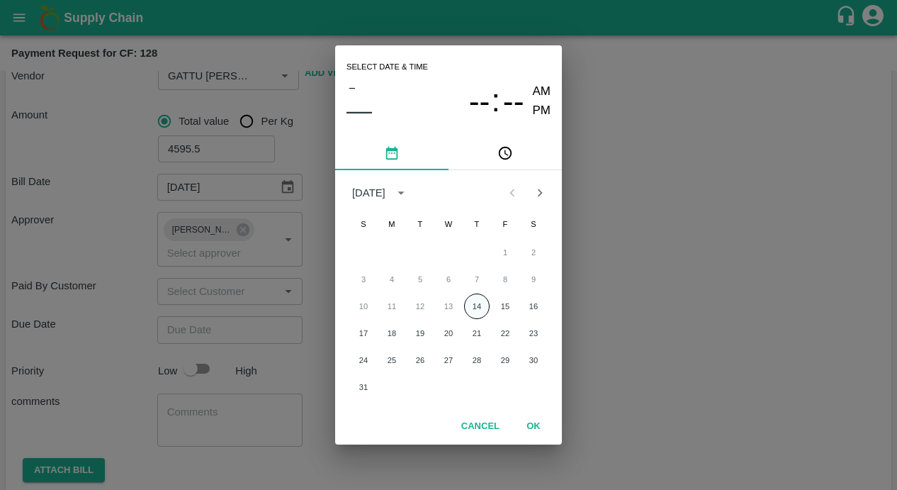
click at [479, 304] on button "14" at bounding box center [477, 306] width 26 height 26
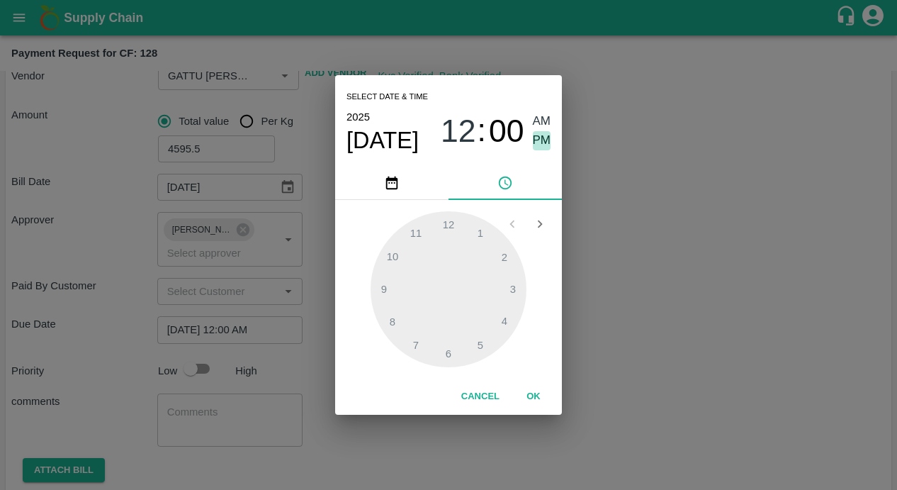
click at [537, 141] on span "PM" at bounding box center [542, 140] width 18 height 19
click at [401, 250] on div at bounding box center [449, 289] width 156 height 156
type input "[DATE] 10:00 PM"
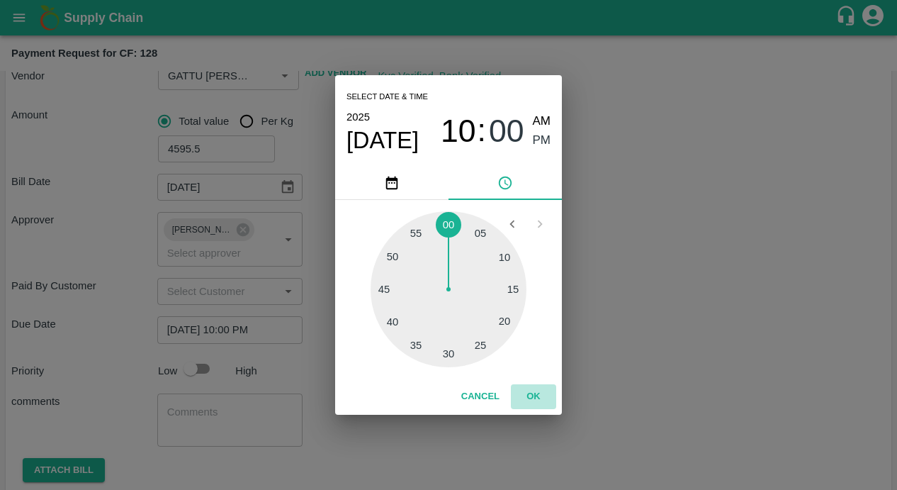
click at [536, 392] on button "OK" at bounding box center [533, 396] width 45 height 25
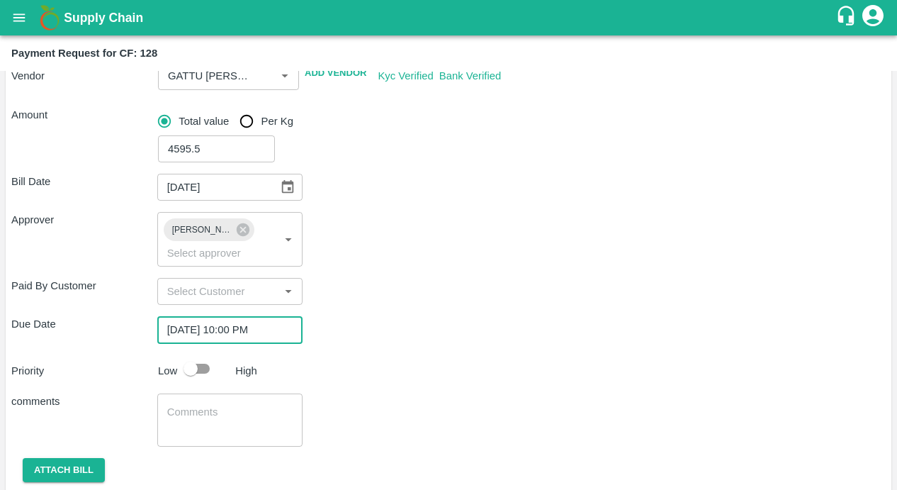
scroll to position [213, 0]
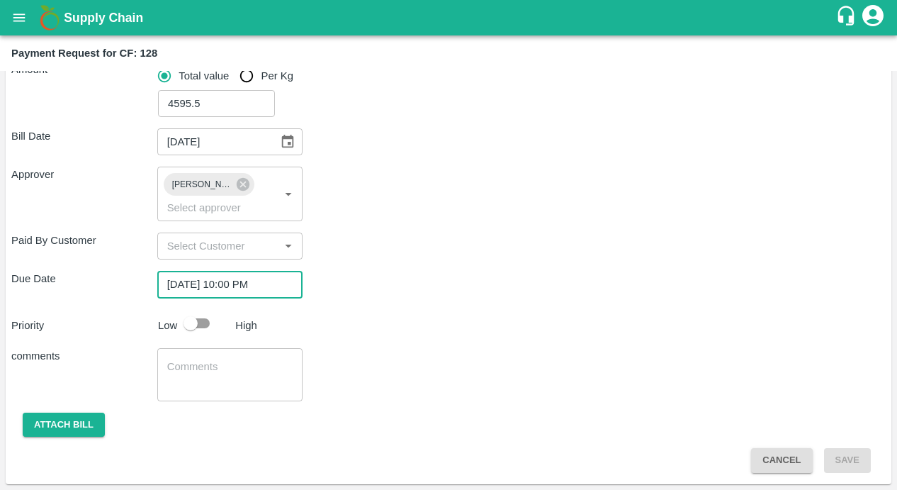
click at [201, 325] on input "checkbox" at bounding box center [190, 323] width 81 height 27
checkbox input "true"
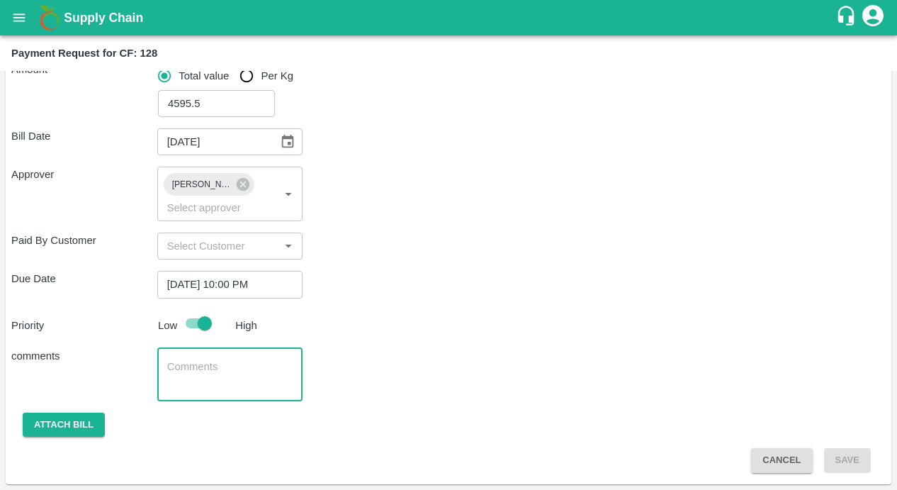
click at [227, 370] on textarea at bounding box center [230, 374] width 126 height 30
type textarea "Labour Bill for : Tissue Replantation, Boundary crop plantation, Labour & Tissu…"
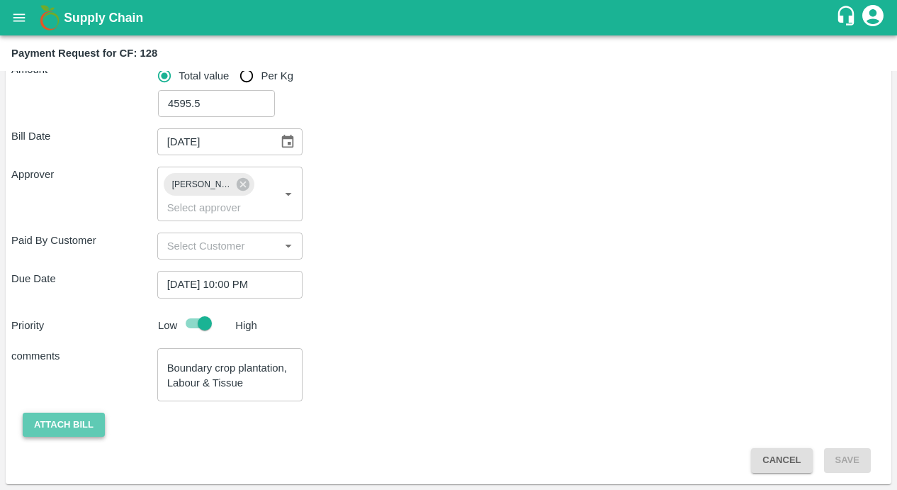
click at [98, 422] on button "Attach bill" at bounding box center [64, 424] width 82 height 25
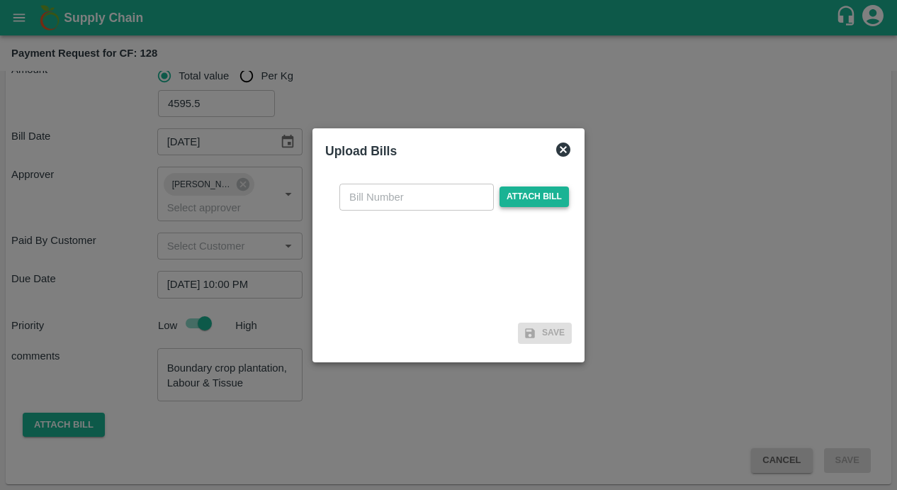
click at [534, 201] on span "Attach bill" at bounding box center [534, 196] width 69 height 21
click at [0, 0] on input "Attach bill" at bounding box center [0, 0] width 0 height 0
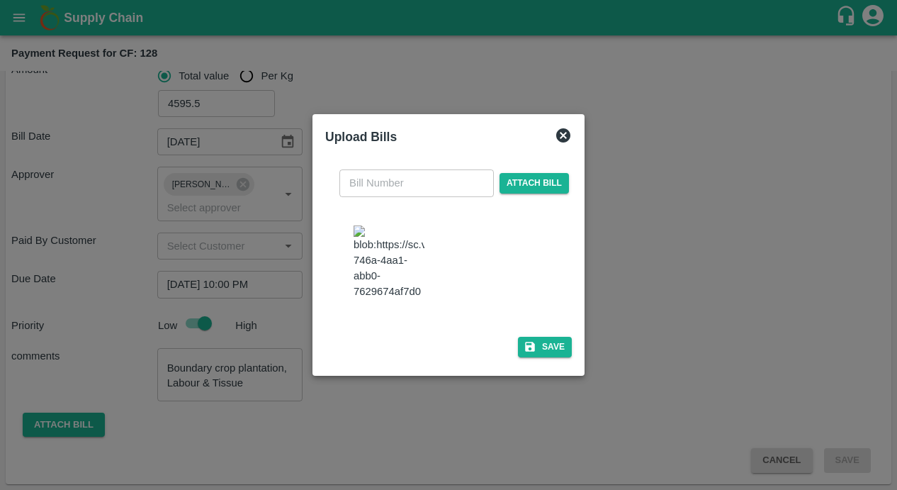
click at [395, 169] on input "text" at bounding box center [416, 182] width 155 height 27
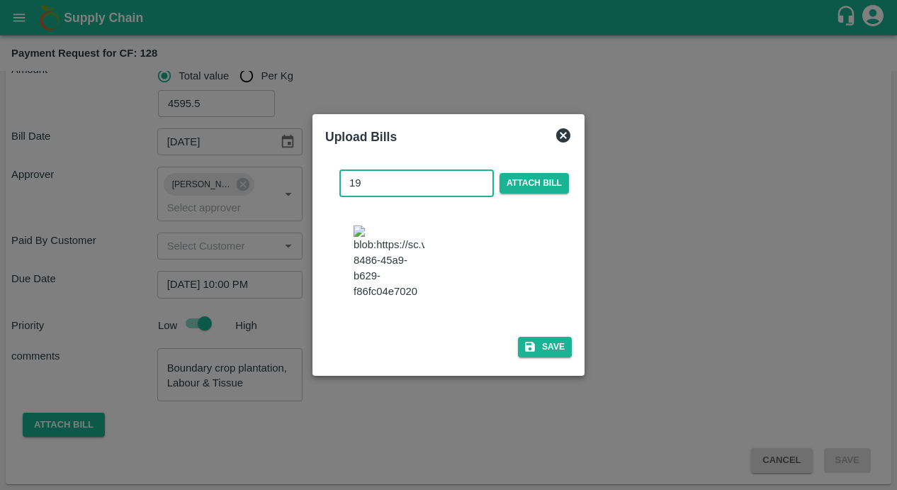
type input "19"
click at [509, 271] on div at bounding box center [454, 264] width 213 height 89
click at [537, 356] on button "Save" at bounding box center [545, 347] width 54 height 21
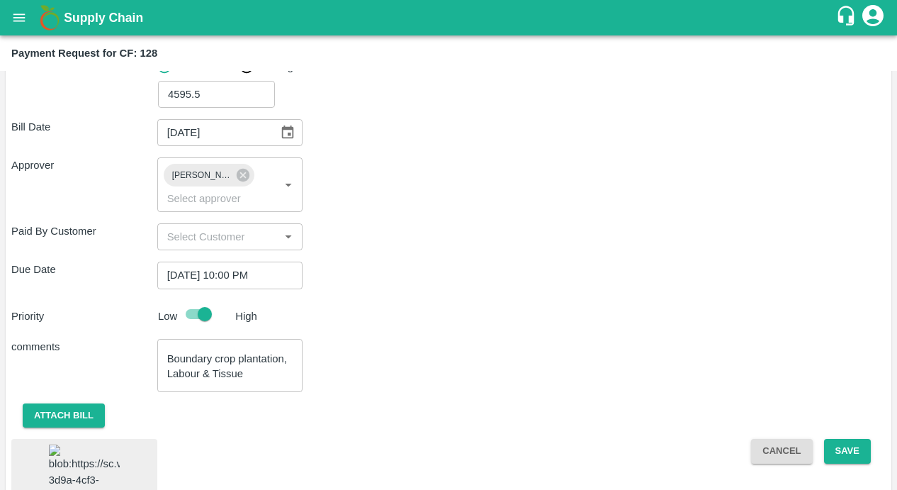
scroll to position [308, 0]
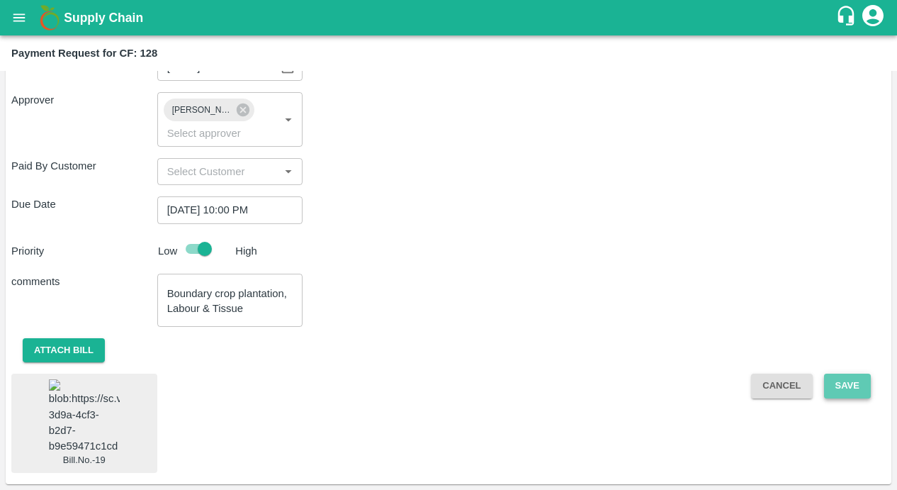
click at [835, 373] on button "Save" at bounding box center [847, 385] width 47 height 25
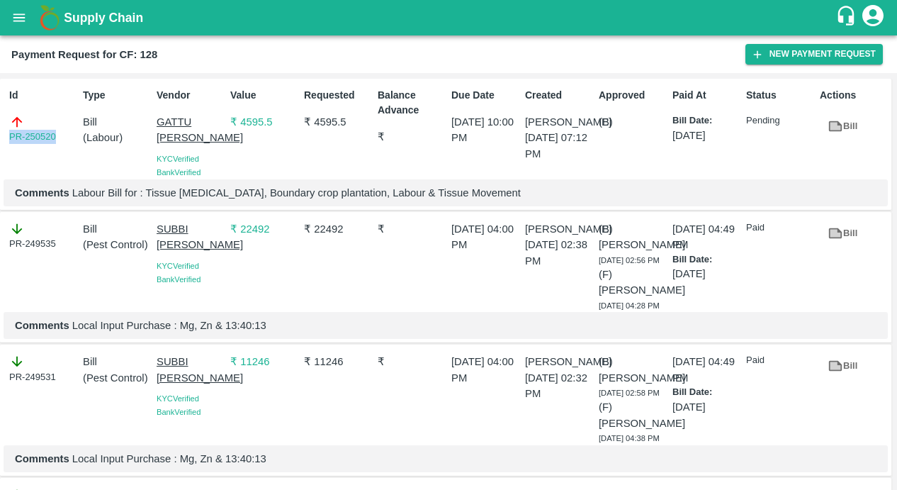
drag, startPoint x: 62, startPoint y: 139, endPoint x: 6, endPoint y: 139, distance: 56.0
click at [6, 139] on div "Id PR-250520" at bounding box center [41, 130] width 74 height 97
copy link "PR-250520"
click at [14, 14] on icon "open drawer" at bounding box center [19, 17] width 12 height 8
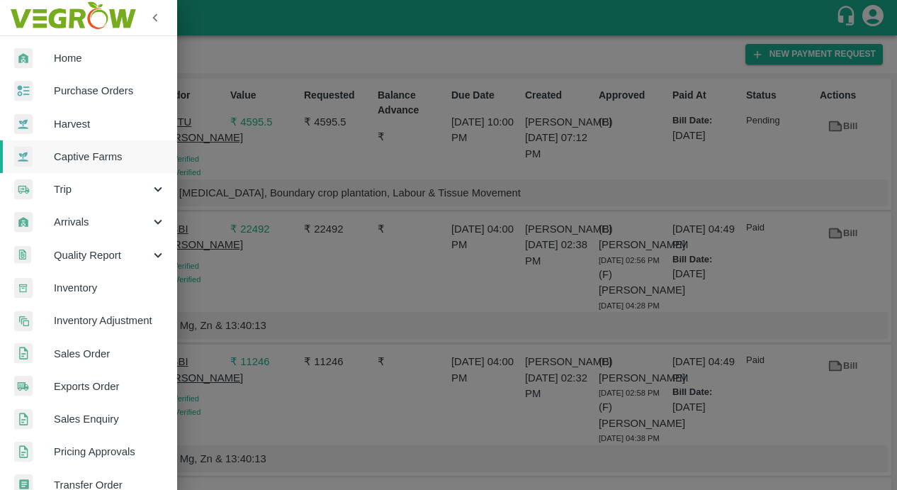
click at [55, 150] on span "Captive Farms" at bounding box center [110, 157] width 112 height 16
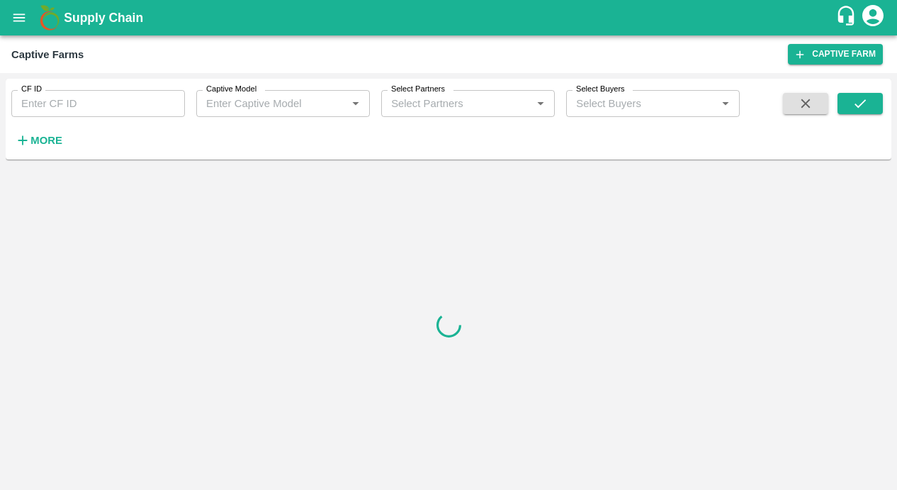
click at [66, 105] on input "CF ID" at bounding box center [98, 103] width 174 height 27
paste input "126"
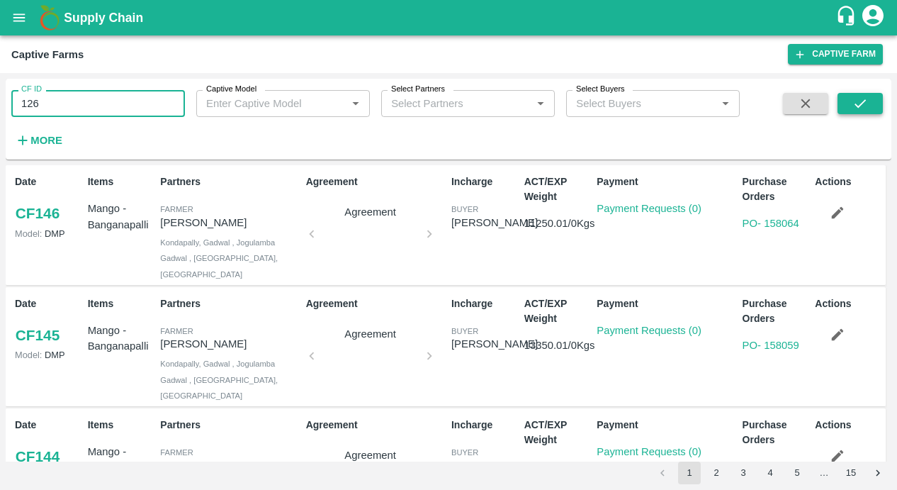
click at [866, 103] on icon "submit" at bounding box center [861, 104] width 16 height 16
click at [854, 102] on icon "submit" at bounding box center [861, 104] width 16 height 16
click at [101, 96] on input "126" at bounding box center [98, 103] width 174 height 27
click at [84, 106] on input "126" at bounding box center [98, 103] width 174 height 27
type input "126"
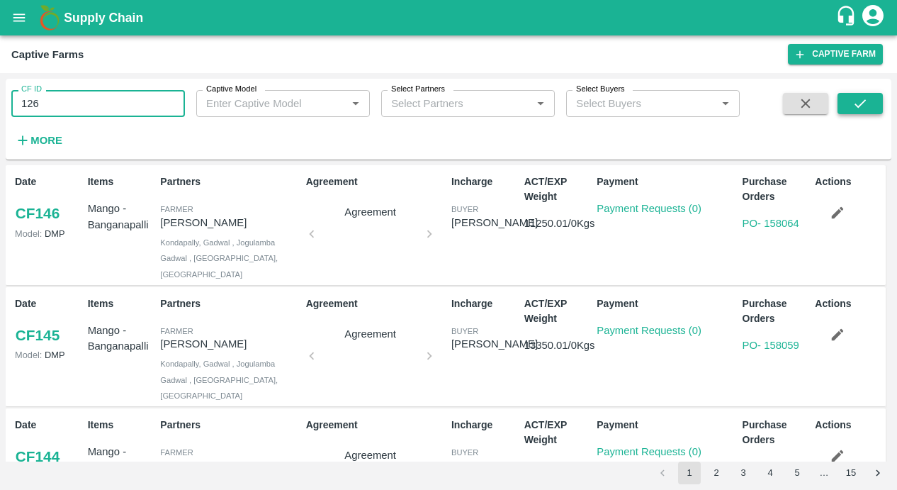
click at [862, 109] on icon "submit" at bounding box center [861, 104] width 16 height 16
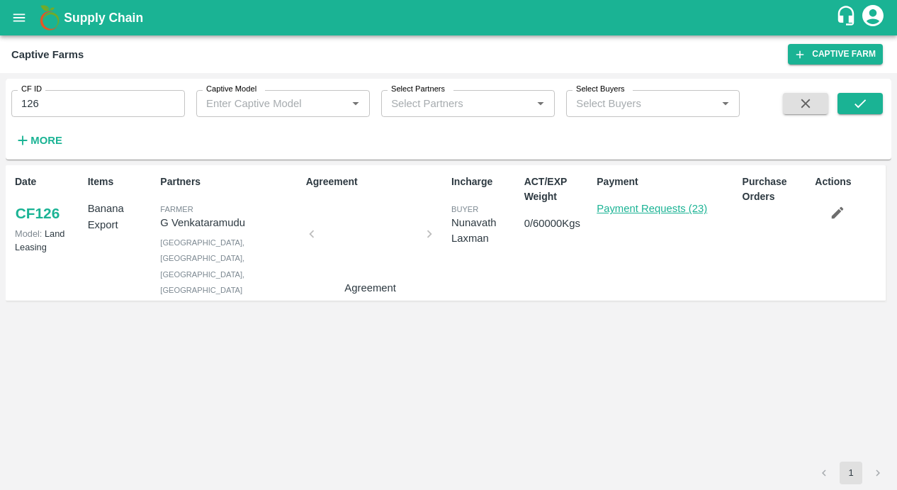
click at [654, 207] on link "Payment Requests (23)" at bounding box center [652, 208] width 111 height 11
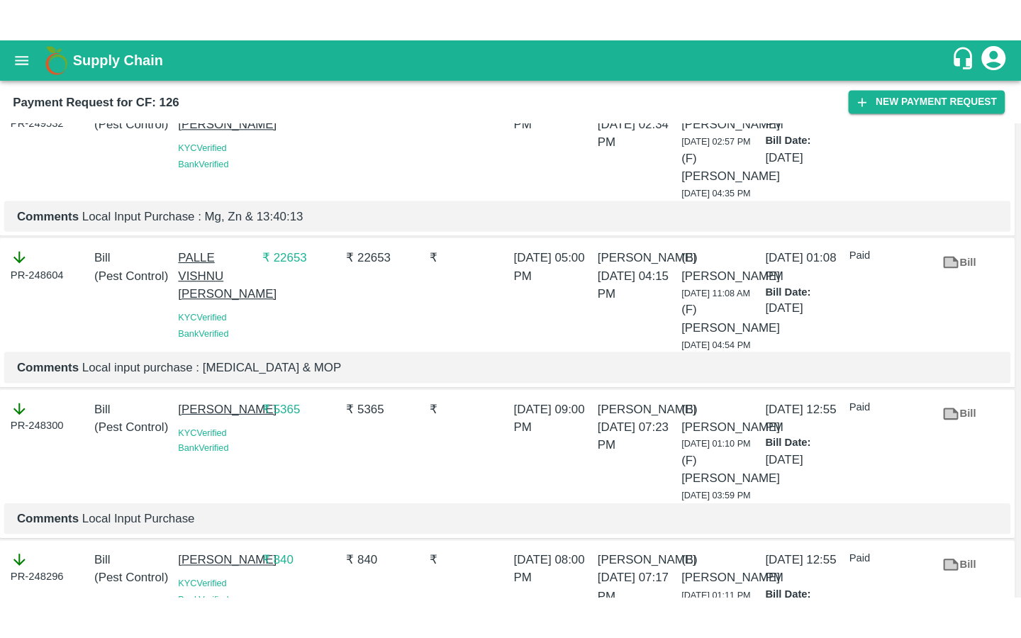
scroll to position [292, 0]
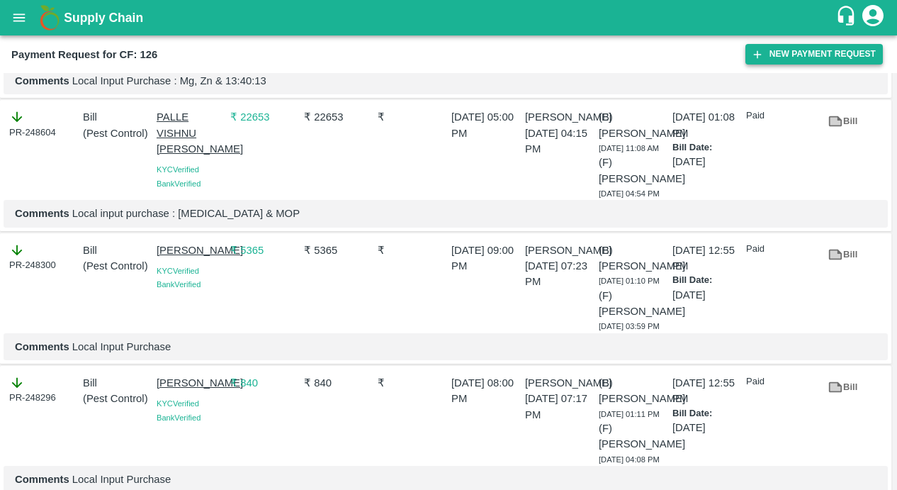
click at [773, 55] on button "New Payment Request" at bounding box center [814, 54] width 137 height 21
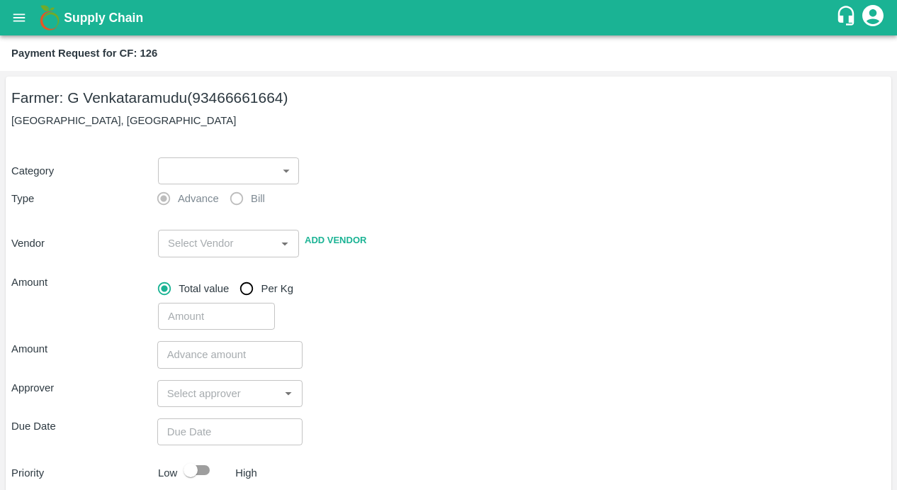
click at [227, 170] on body "Supply Chain Payment Request for CF: 126 Farmer: G Venkataramudu (93466661664) …" at bounding box center [448, 245] width 897 height 490
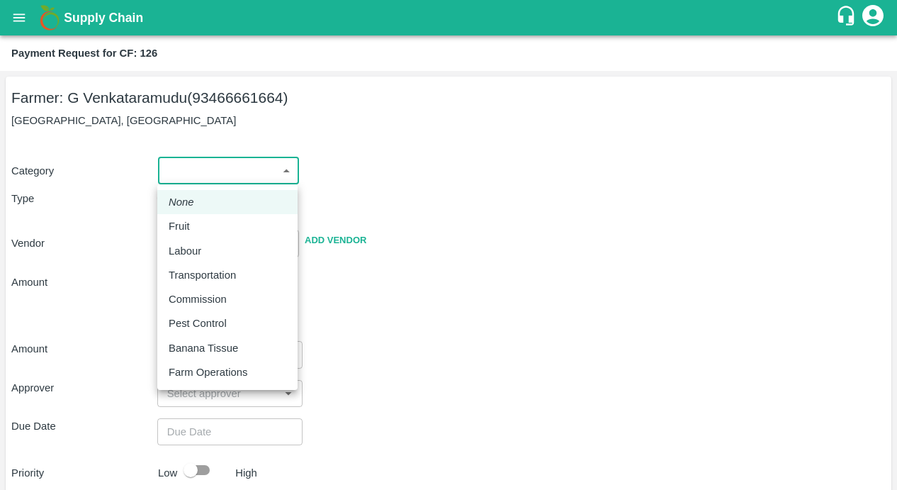
click at [196, 250] on p "Labour" at bounding box center [185, 251] width 33 height 16
type input "2"
radio input "false"
radio input "true"
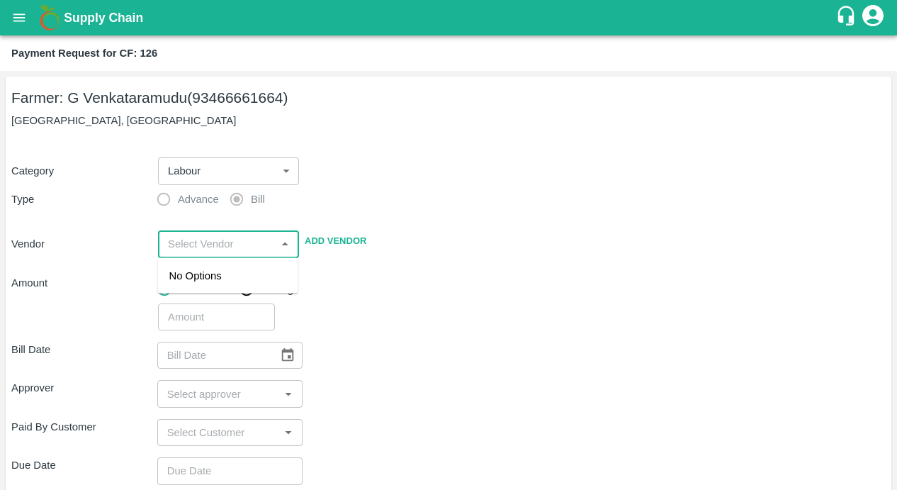
click at [193, 249] on input "input" at bounding box center [216, 244] width 109 height 18
click at [189, 288] on div "GATTU [PERSON_NAME] - 9701397775(Service Provider)" at bounding box center [228, 299] width 118 height 63
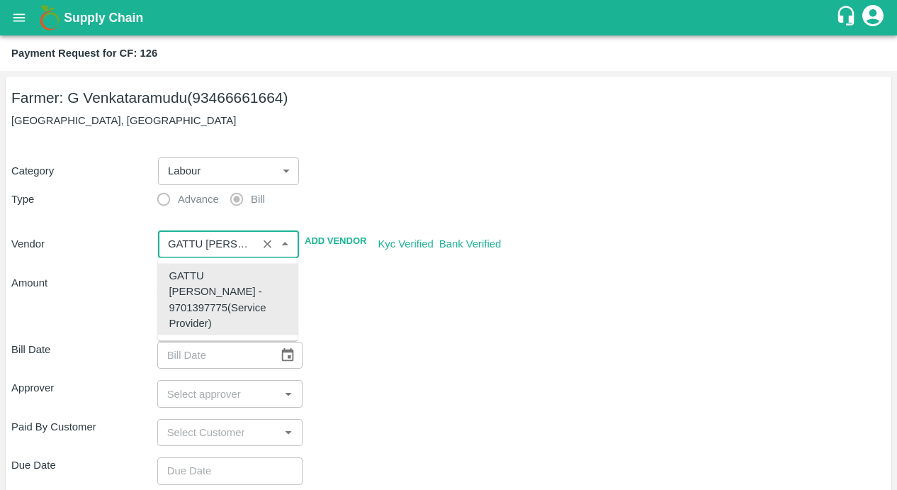
type input "GATTU [PERSON_NAME] - 9701397775(Service Provider)"
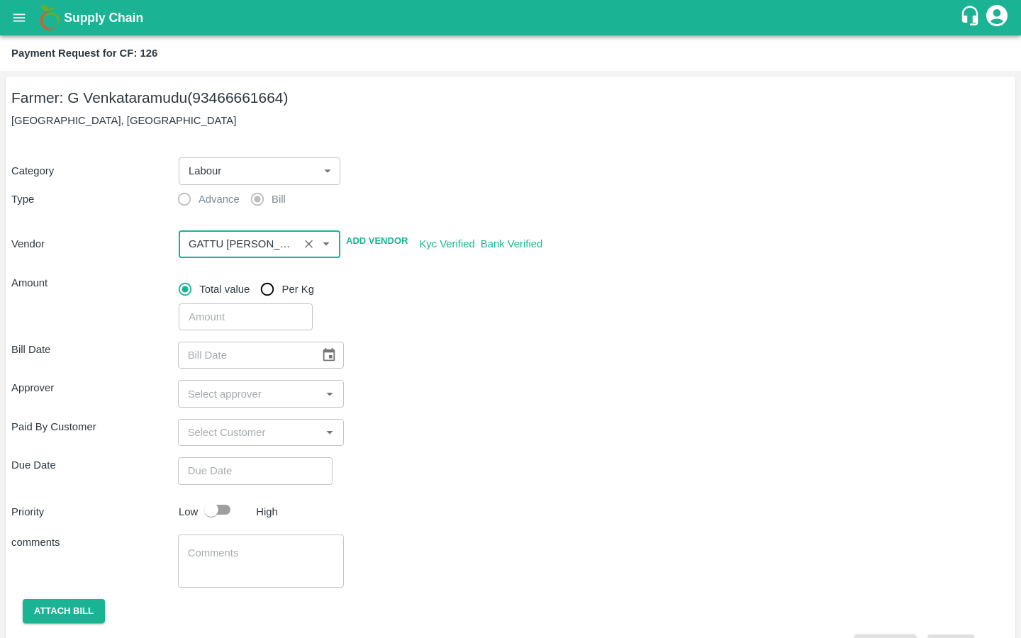
click at [254, 320] on input "number" at bounding box center [246, 316] width 134 height 27
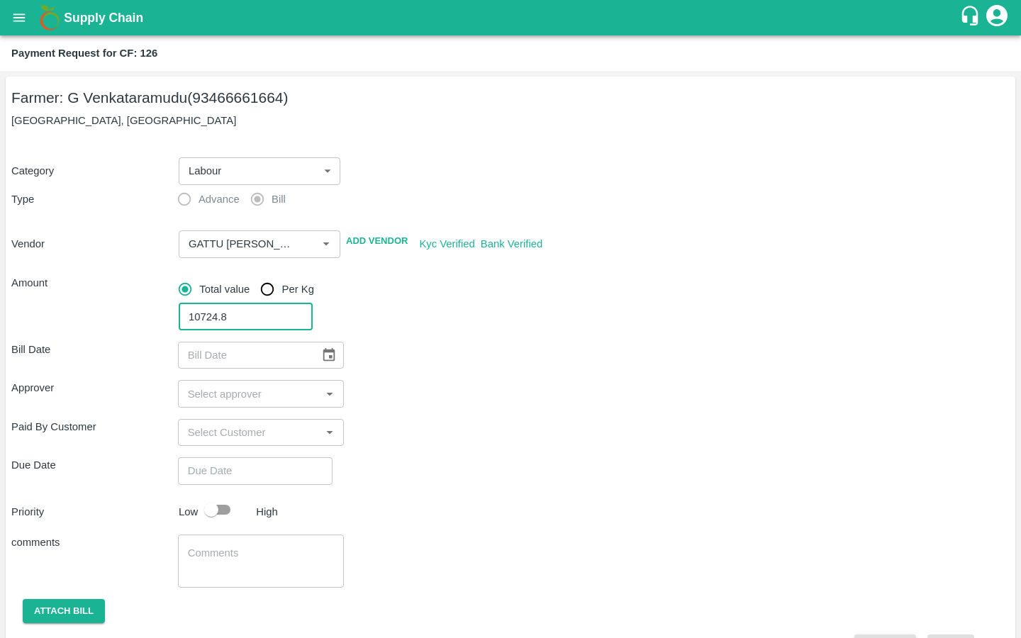
type input "10724.8"
click at [420, 371] on div "Bill Date ​ Approver ​ Paid By Customer ​ Due Date ​ Priority Low High comments…" at bounding box center [510, 494] width 998 height 329
click at [323, 361] on icon "Choose date" at bounding box center [329, 354] width 12 height 13
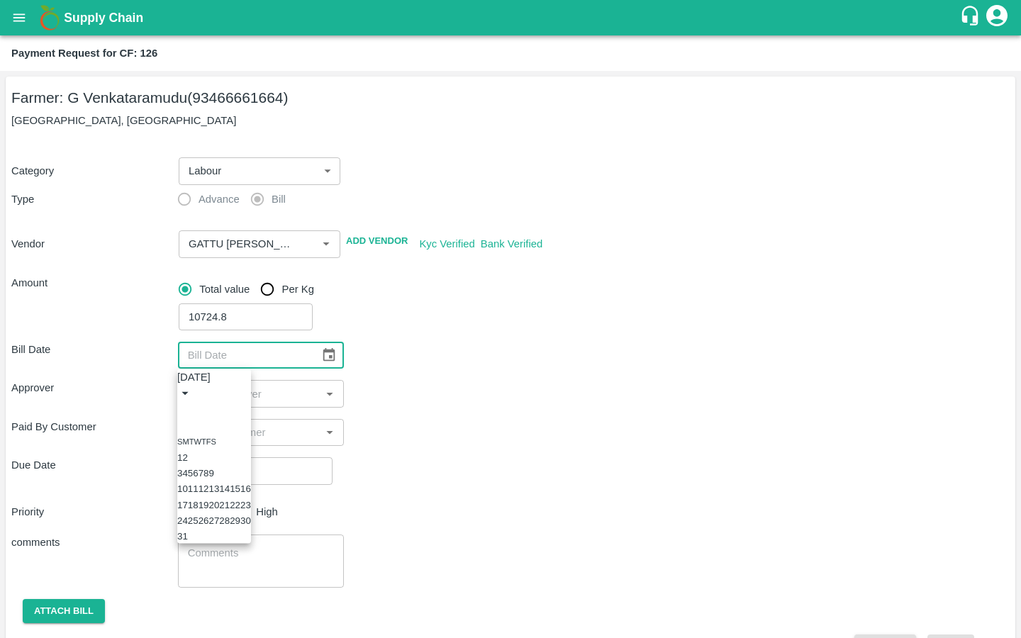
click at [219, 489] on button "13" at bounding box center [213, 488] width 11 height 11
type input "[DATE]"
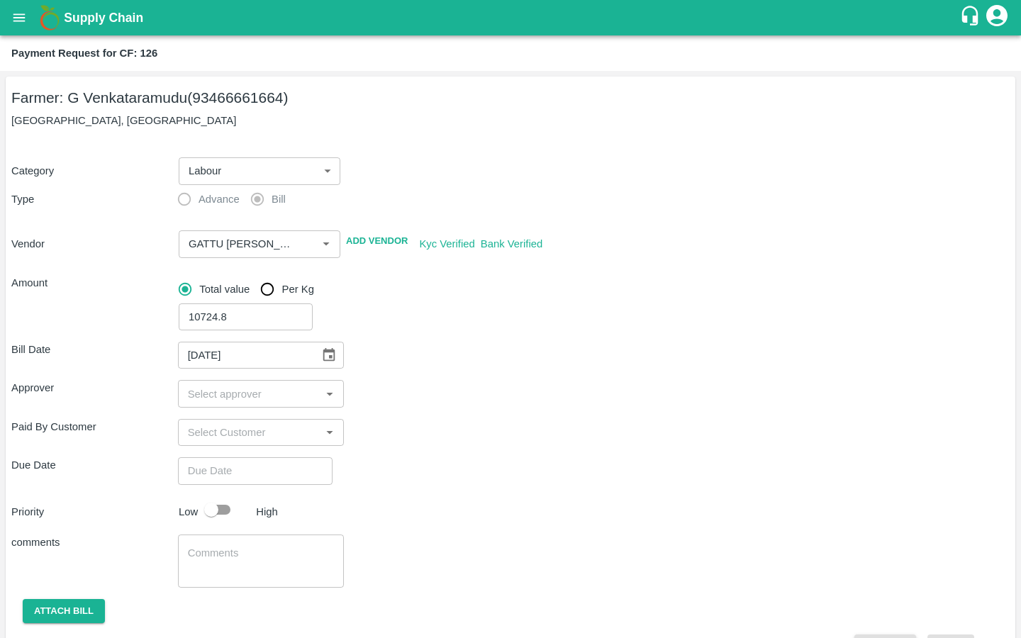
click at [249, 396] on input "input" at bounding box center [249, 393] width 135 height 18
type input "kira"
click at [201, 429] on input "checkbox" at bounding box center [203, 431] width 28 height 28
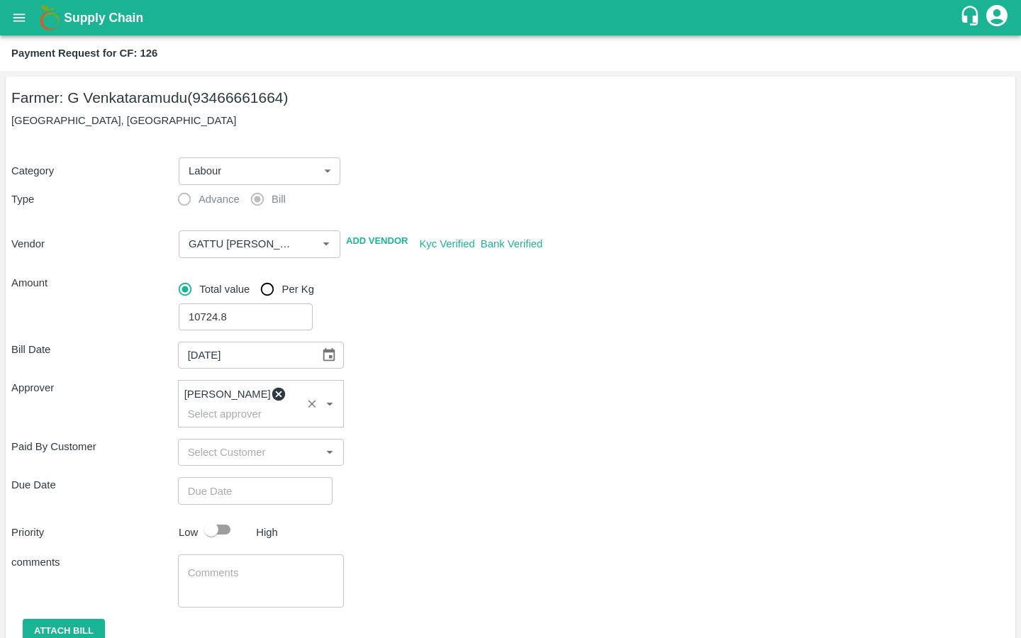
click at [394, 489] on div "Bill Date [DATE] ​ Approver [PERSON_NAME] ​ Paid By Customer ​ Due Date ​ Prior…" at bounding box center [510, 504] width 998 height 349
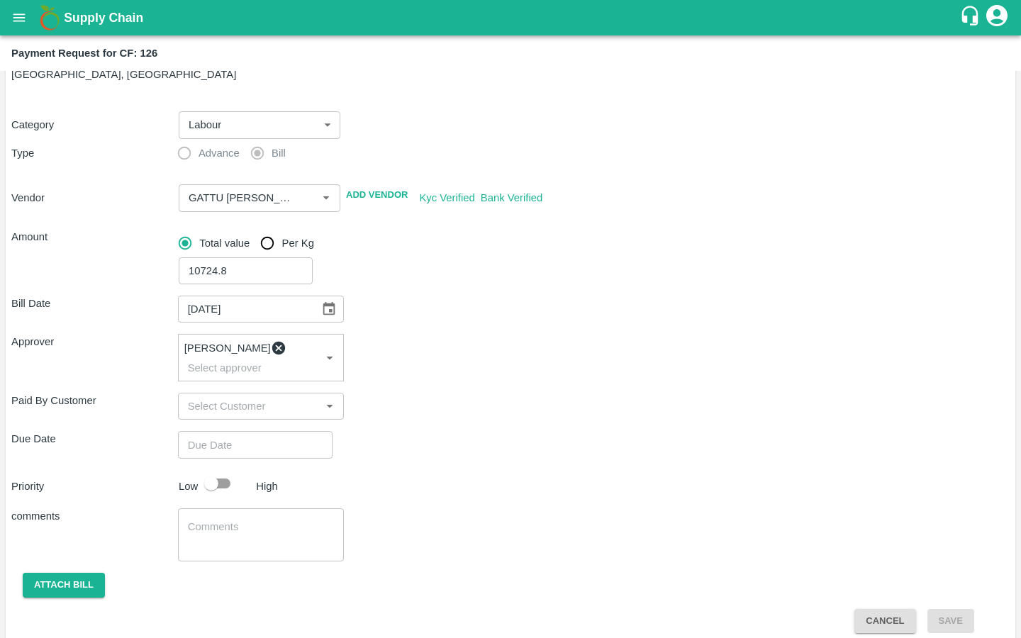
type input "DD/MM/YYYY hh:mm aa"
click at [242, 431] on input "DD/MM/YYYY hh:mm aa" at bounding box center [250, 444] width 145 height 27
click at [52, 233] on button "14" at bounding box center [47, 228] width 11 height 11
click at [75, 88] on span "PM" at bounding box center [68, 80] width 14 height 16
type input "[DATE] 10:00 PM"
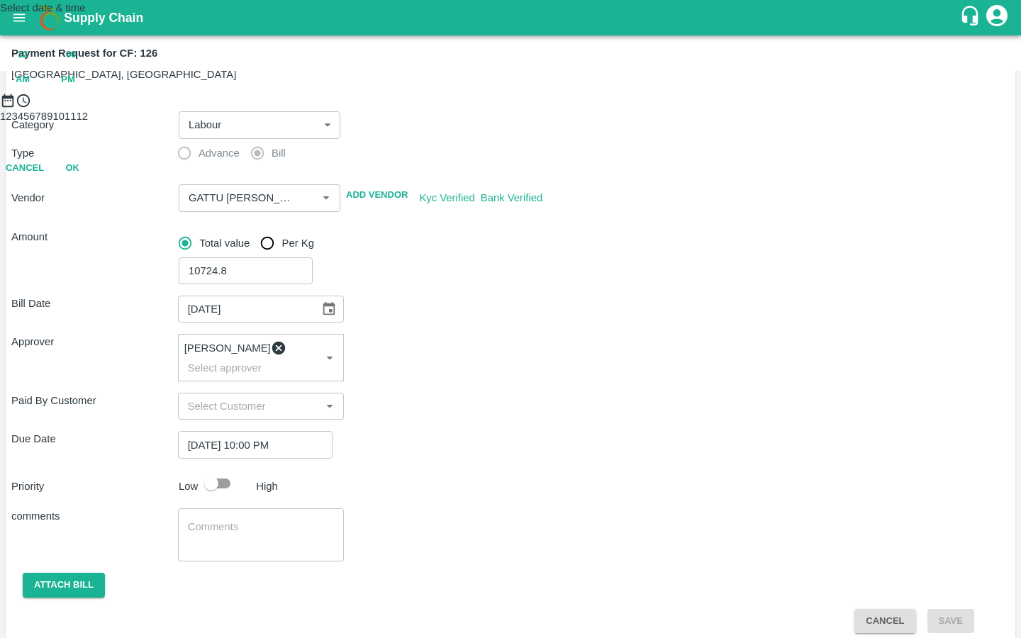
click at [460, 108] on div at bounding box center [510, 108] width 1021 height 0
click at [95, 243] on button "OK" at bounding box center [72, 230] width 45 height 25
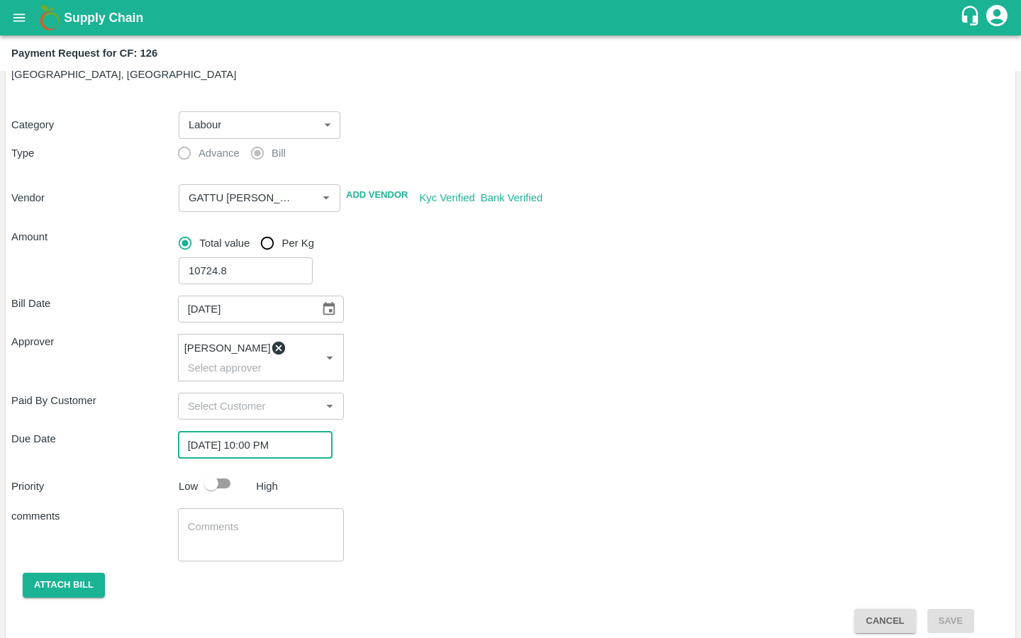
click at [461, 476] on div "Priority Low High" at bounding box center [508, 483] width 1004 height 27
click at [225, 470] on input "checkbox" at bounding box center [211, 483] width 81 height 27
checkbox input "true"
click at [265, 489] on textarea at bounding box center [261, 534] width 147 height 30
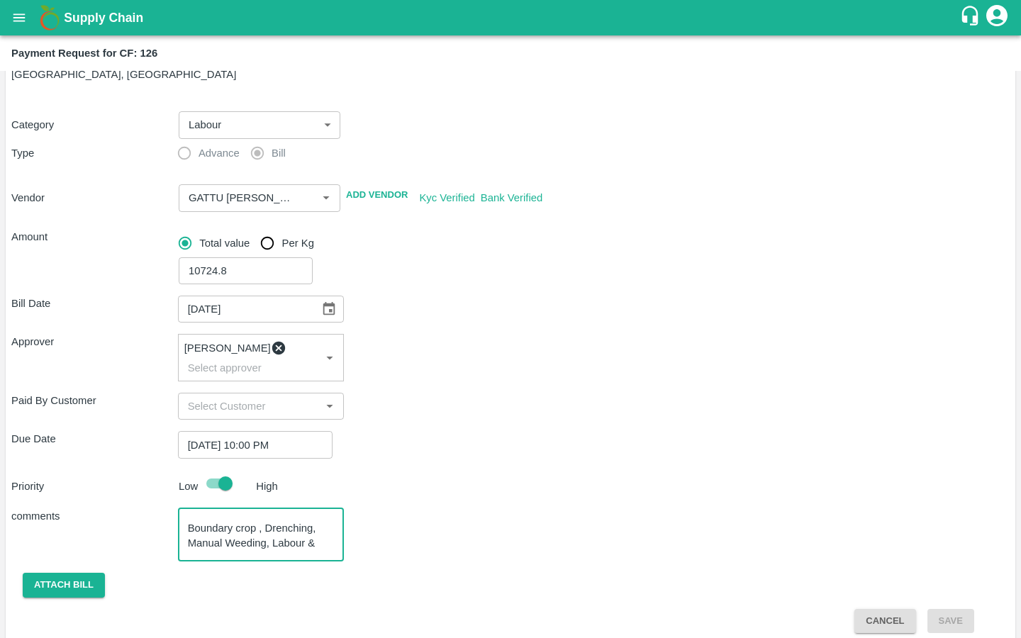
scroll to position [45, 0]
type textarea "Labour Bill for : Spraying, Tissue replantation / Boundary crop , Drenching, Ma…"
click at [84, 489] on button "Attach bill" at bounding box center [64, 585] width 82 height 25
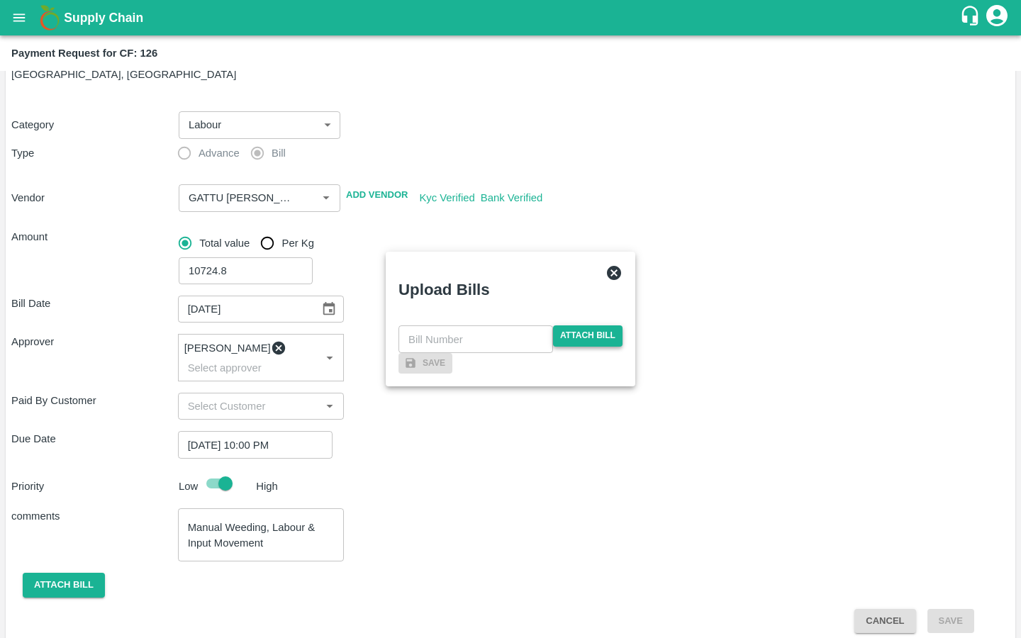
click at [609, 325] on span "Attach bill" at bounding box center [587, 335] width 69 height 21
click at [0, 0] on input "Attach bill" at bounding box center [0, 0] width 0 height 0
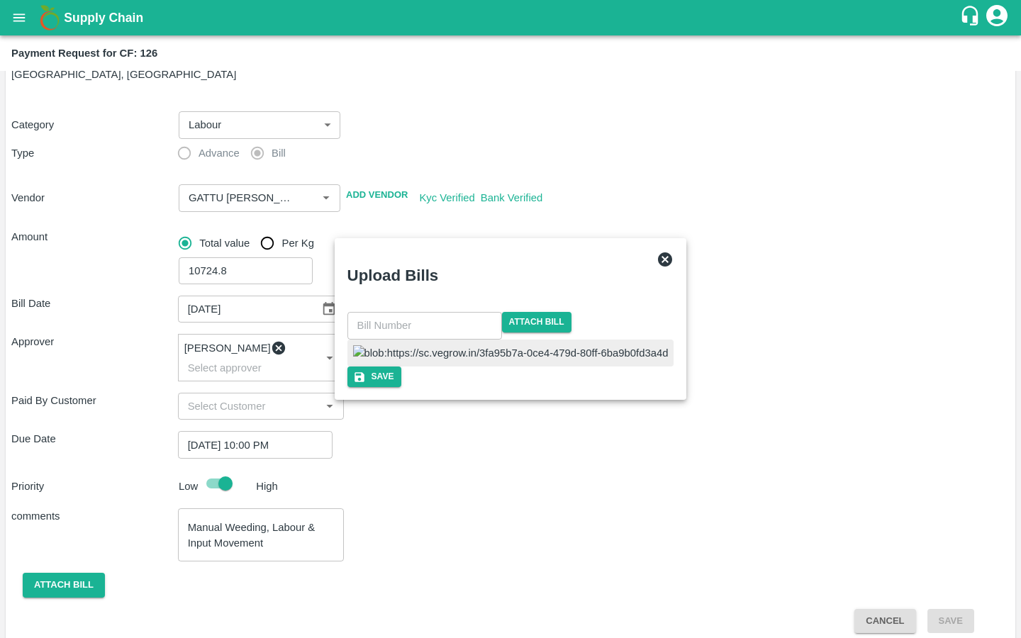
click at [468, 345] on img at bounding box center [510, 353] width 315 height 16
click at [450, 312] on input "text" at bounding box center [424, 325] width 155 height 27
type input "20"
click at [589, 339] on div at bounding box center [510, 352] width 336 height 27
click at [396, 387] on button "Save" at bounding box center [369, 376] width 54 height 21
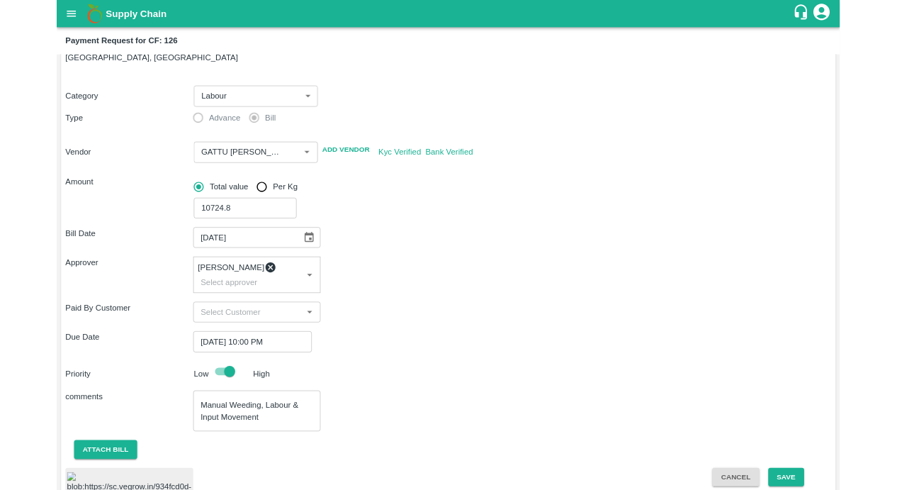
scroll to position [141, 0]
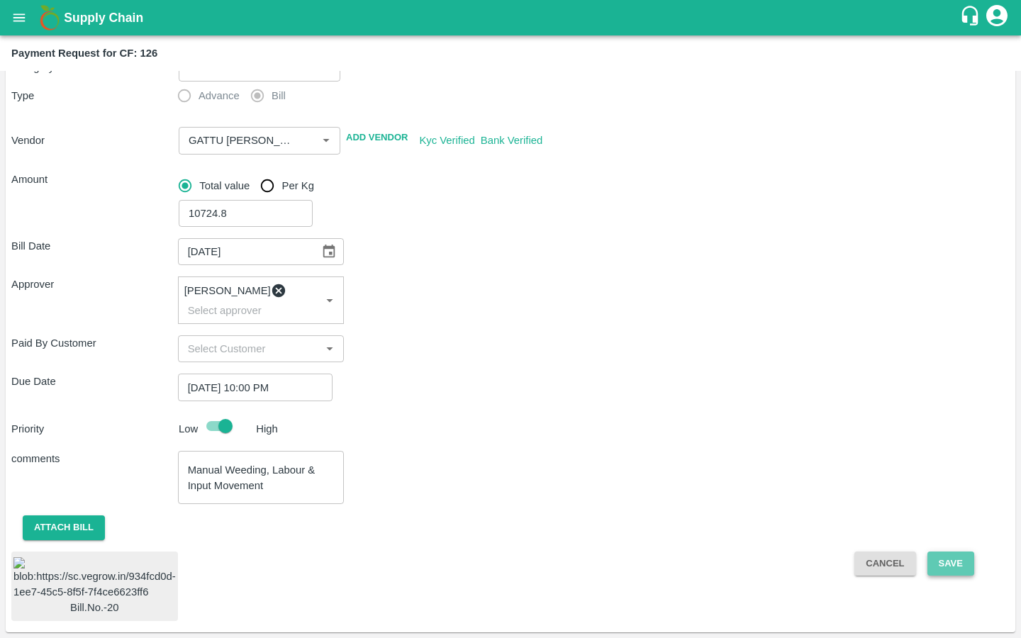
click at [897, 489] on button "Save" at bounding box center [950, 563] width 47 height 25
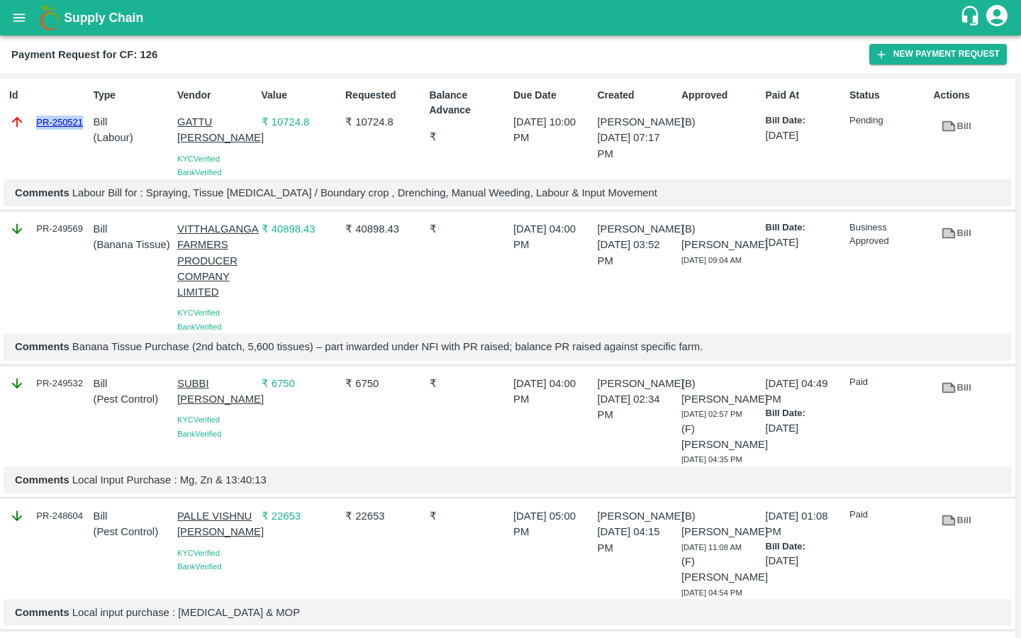
drag, startPoint x: 32, startPoint y: 122, endPoint x: 84, endPoint y: 120, distance: 52.5
click at [84, 120] on div "PR-250521" at bounding box center [48, 122] width 79 height 16
copy link "PR-250521"
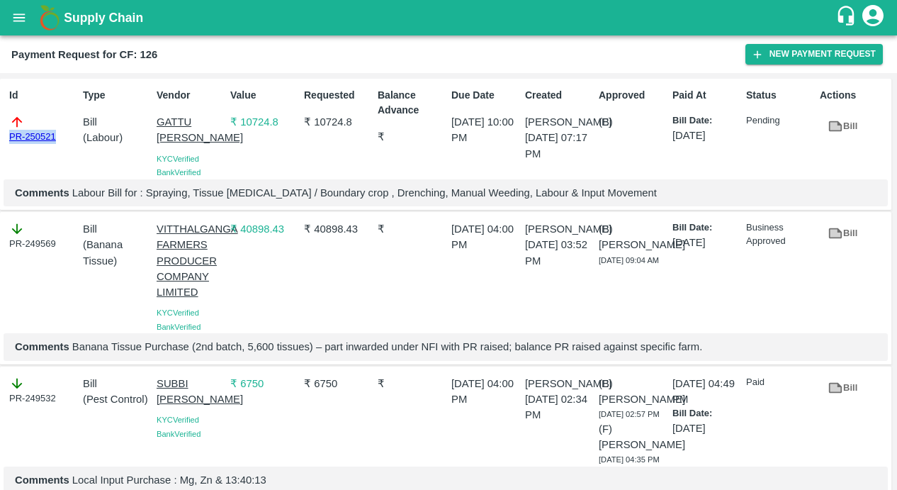
click at [25, 16] on icon "open drawer" at bounding box center [19, 18] width 16 height 16
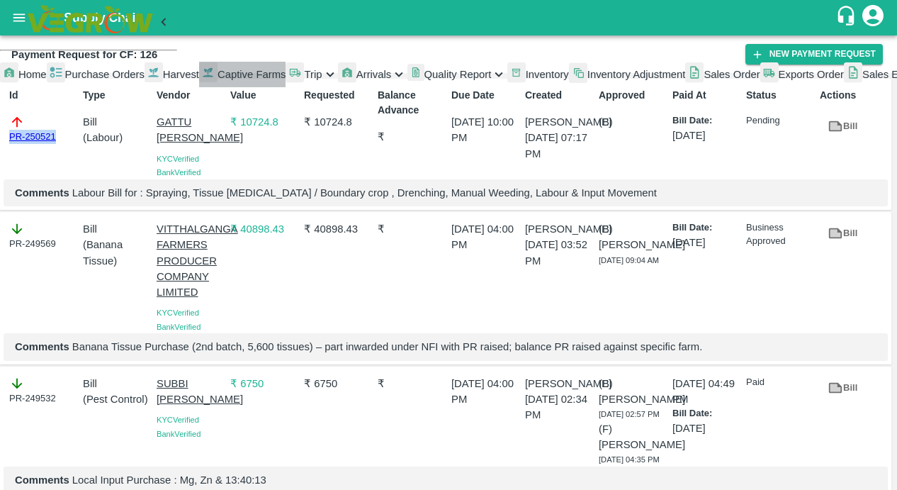
click at [218, 80] on span "Captive Farms" at bounding box center [252, 74] width 69 height 11
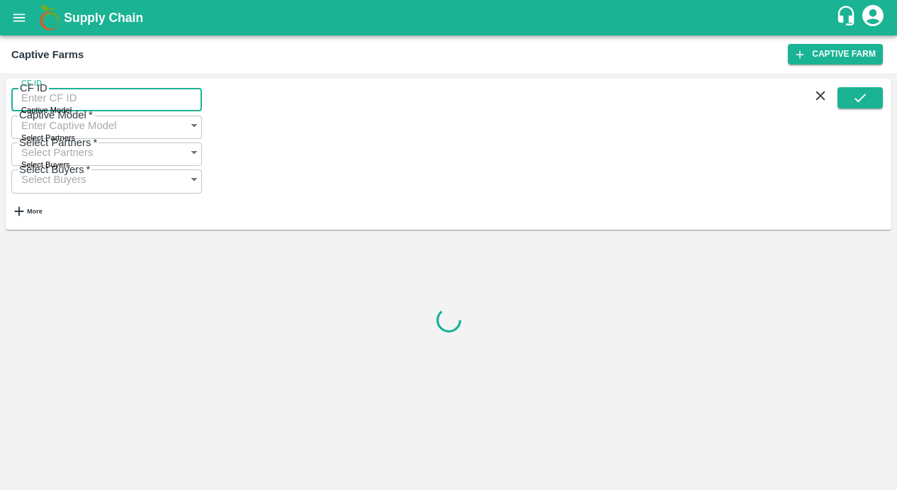
click at [84, 104] on input "CF ID" at bounding box center [106, 97] width 191 height 27
paste input "124"
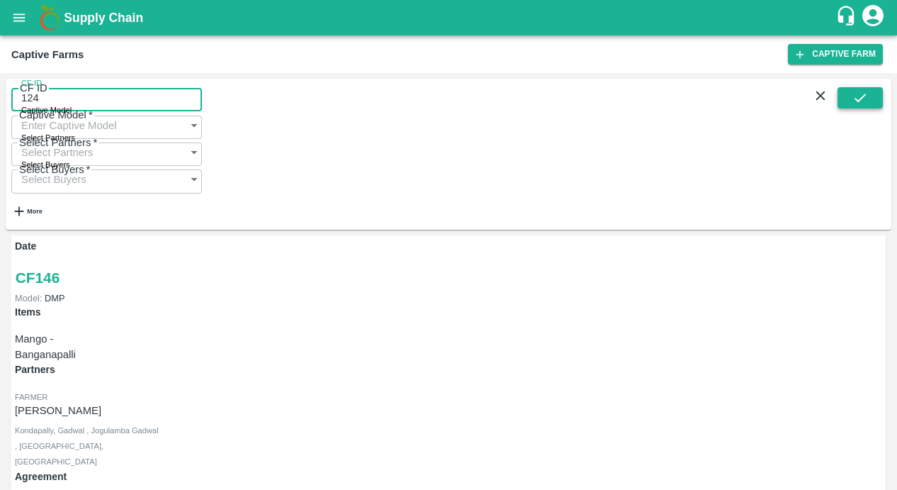
click at [875, 108] on button "submit" at bounding box center [860, 97] width 45 height 21
click at [847, 108] on button "submit" at bounding box center [860, 97] width 45 height 21
click at [87, 111] on input "124" at bounding box center [106, 97] width 191 height 27
type input "124"
click at [847, 106] on button "submit" at bounding box center [860, 97] width 45 height 21
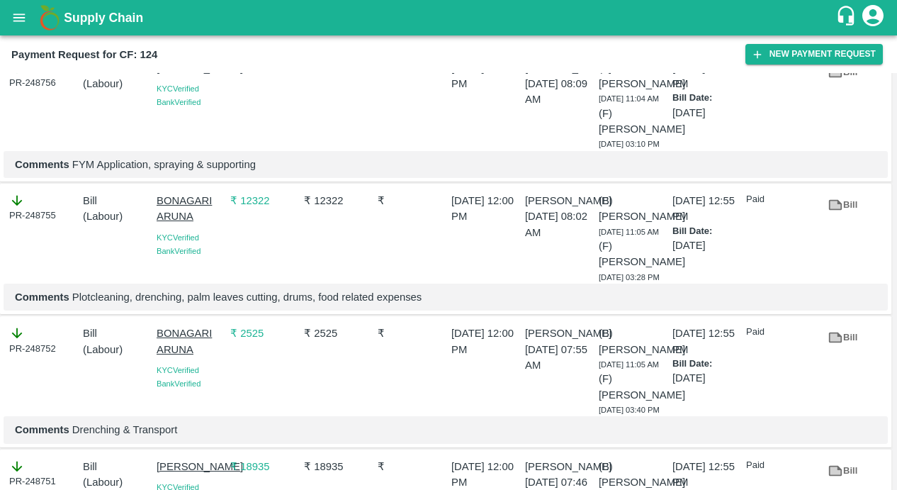
scroll to position [343, 0]
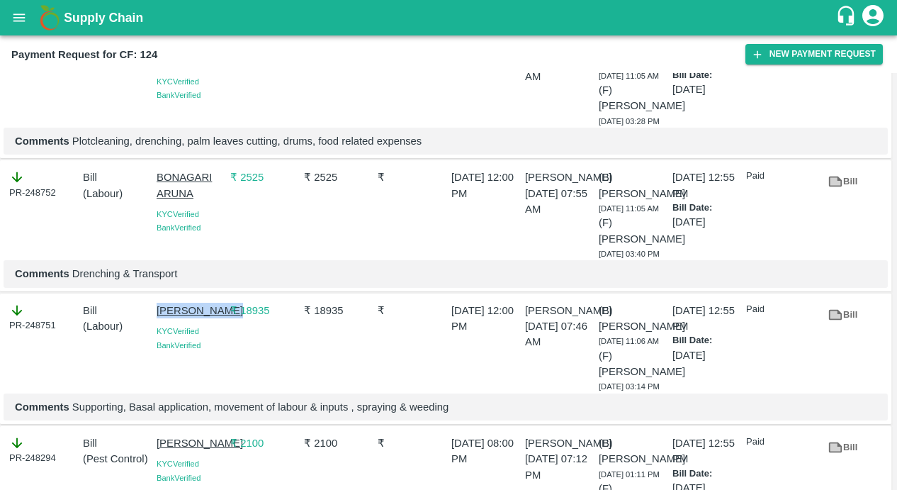
drag, startPoint x: 150, startPoint y: 298, endPoint x: 196, endPoint y: 317, distance: 49.0
click at [196, 317] on div "[PERSON_NAME] KYC Verified Bank Verified" at bounding box center [188, 345] width 74 height 96
copy p "[PERSON_NAME]"
click at [793, 61] on button "New Payment Request" at bounding box center [814, 54] width 137 height 21
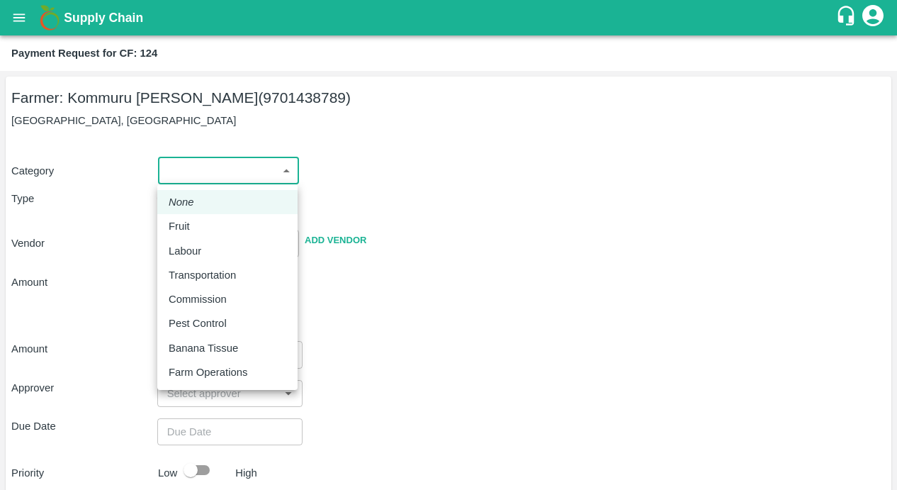
click at [255, 179] on body "Supply Chain Payment Request for CF: 124 Farmer: Kommuru [PERSON_NAME] (9701438…" at bounding box center [448, 245] width 897 height 490
click at [204, 252] on div "Labour" at bounding box center [189, 251] width 40 height 16
type input "2"
radio input "false"
radio input "true"
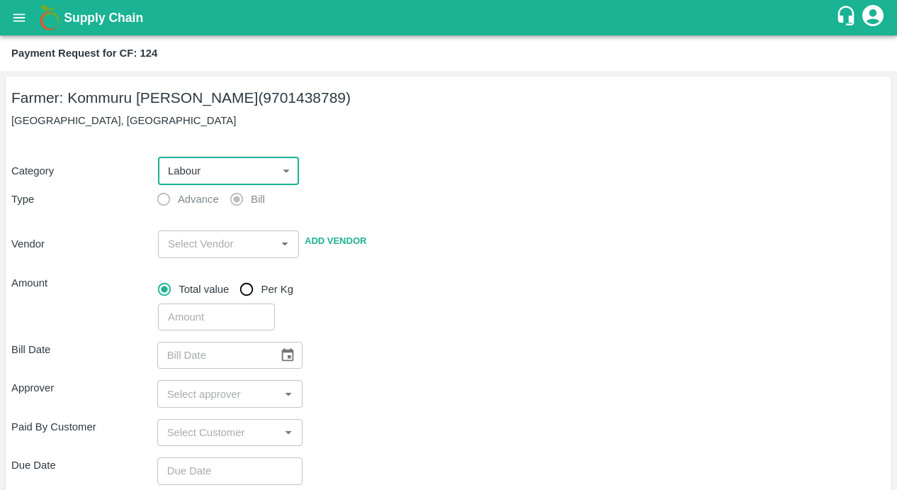
click at [183, 251] on input "input" at bounding box center [216, 244] width 109 height 18
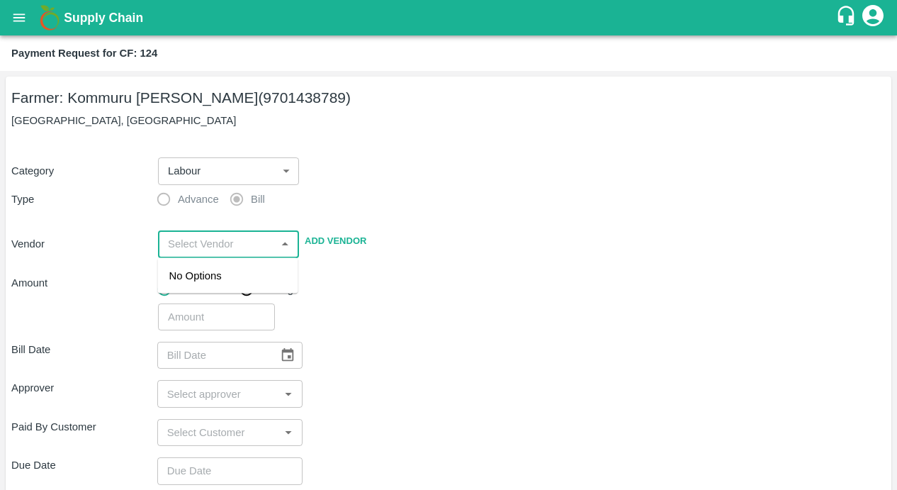
paste input "MALYALA NAGAB"
click at [207, 291] on div "[PERSON_NAME] - 9912197696(Service Provider)" at bounding box center [228, 291] width 118 height 47
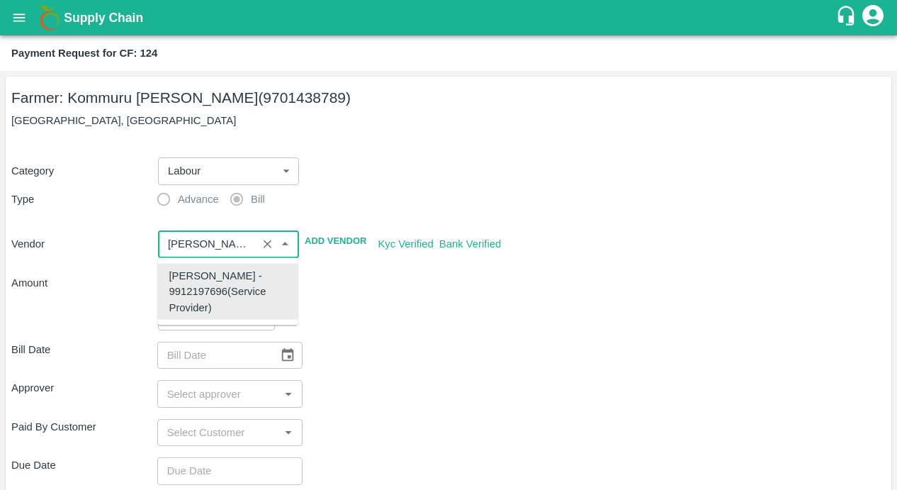
type input "[PERSON_NAME] - 9912197696(Service Provider)"
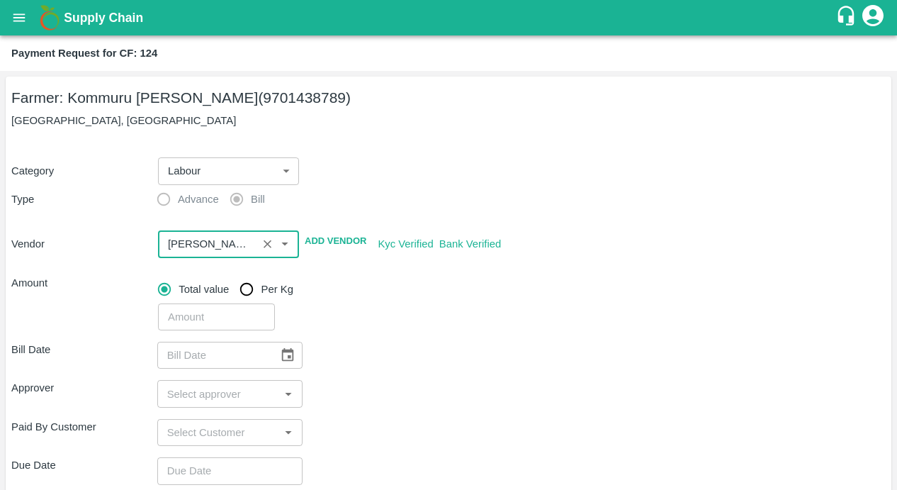
scroll to position [186, 0]
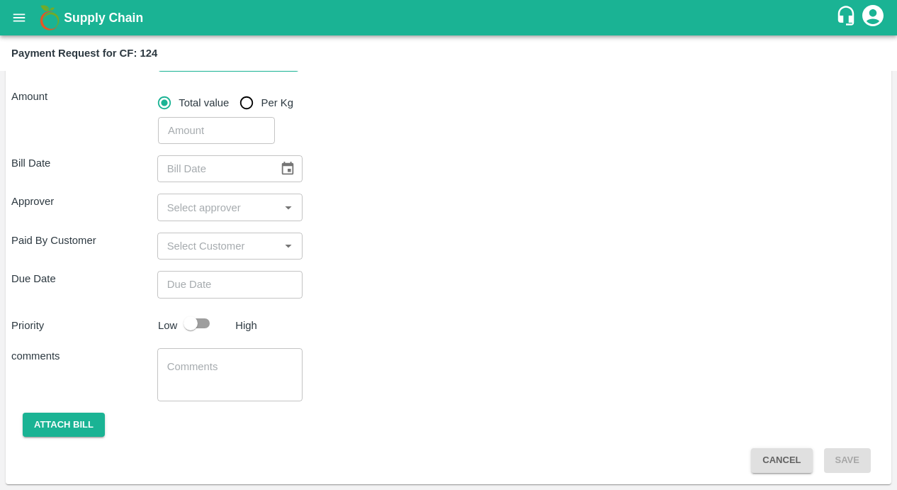
click at [213, 128] on input "number" at bounding box center [216, 130] width 117 height 27
type input "14206"
click at [287, 169] on icon "Choose date" at bounding box center [288, 168] width 12 height 13
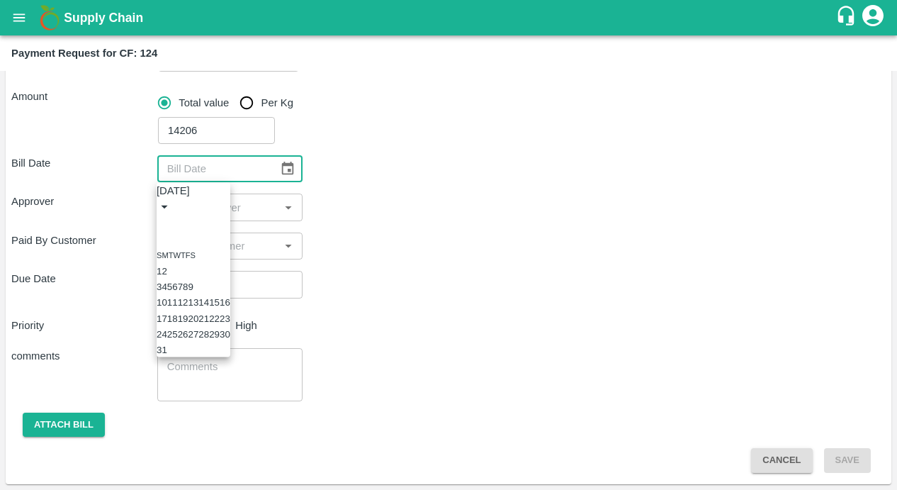
click at [162, 223] on icon "Previous month" at bounding box center [162, 223] width 0 height 0
click at [189, 339] on button "29" at bounding box center [183, 334] width 11 height 11
type input "29/07/2025"
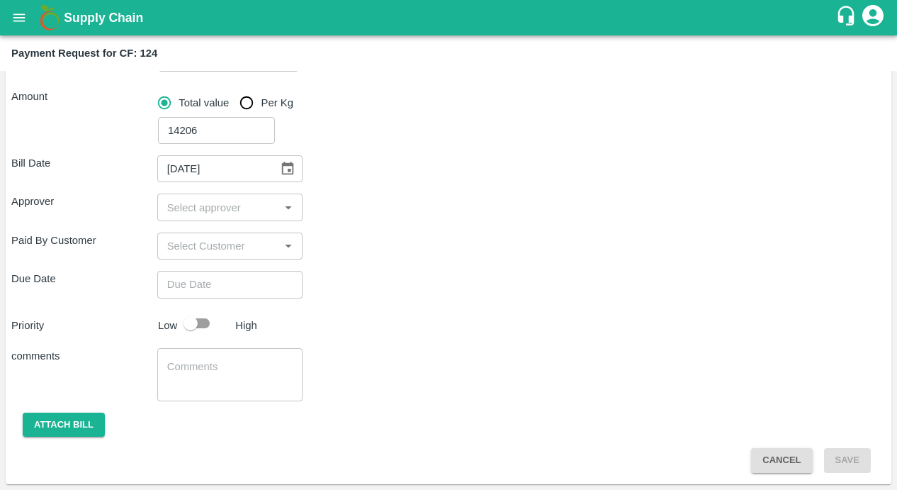
click at [211, 198] on input "input" at bounding box center [219, 207] width 114 height 18
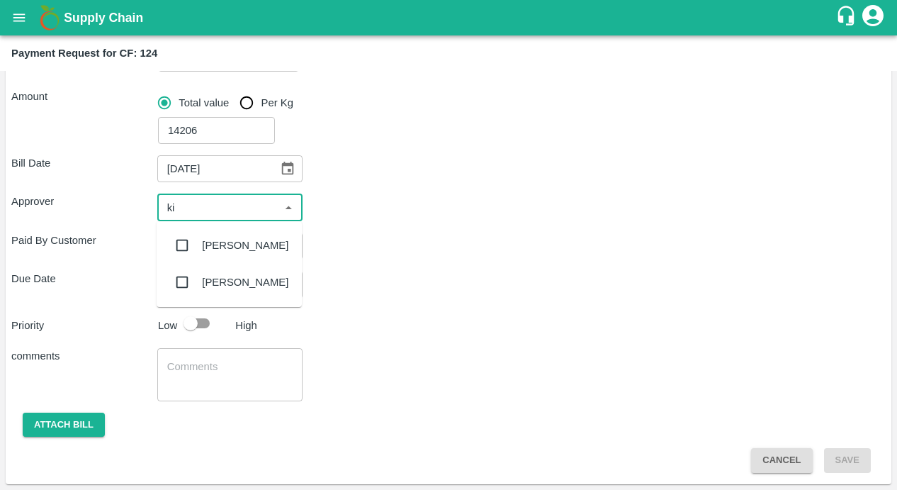
type input "kir"
click at [179, 247] on input "checkbox" at bounding box center [182, 245] width 28 height 28
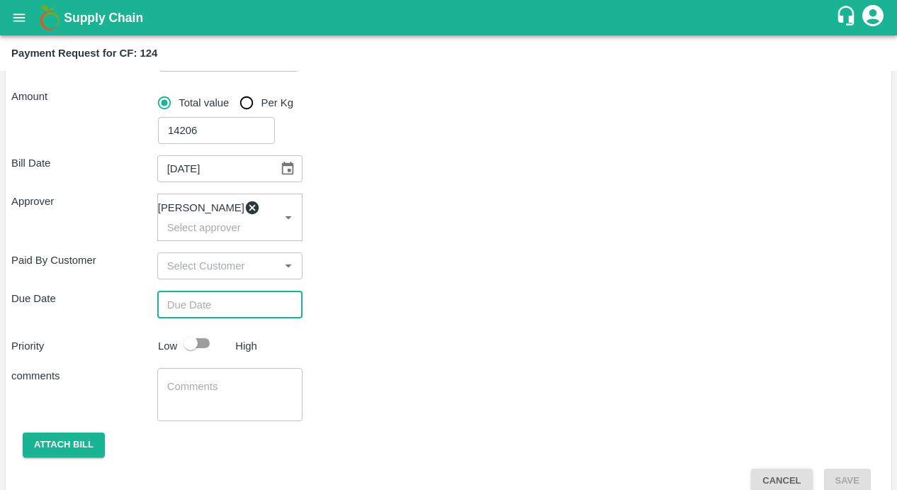
type input "DD/MM/YYYY hh:mm aa"
click at [184, 315] on input "DD/MM/YYYY hh:mm aa" at bounding box center [225, 304] width 136 height 27
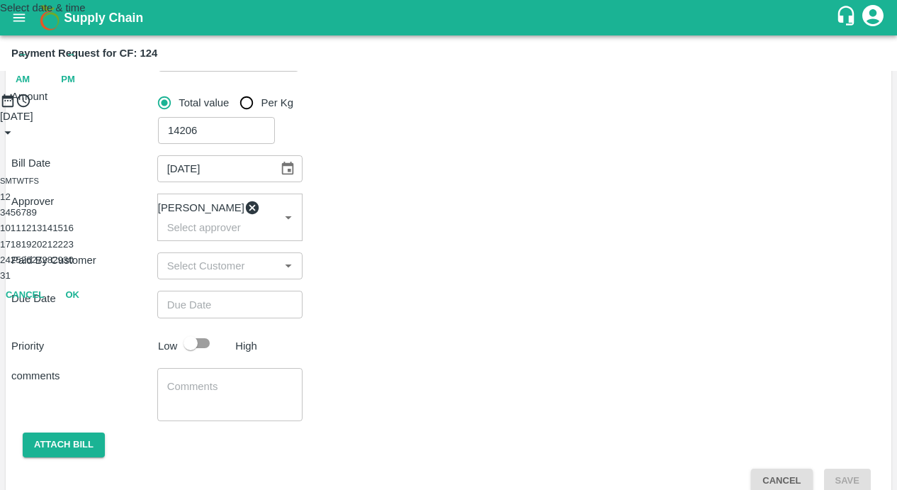
click at [52, 233] on button "14" at bounding box center [47, 228] width 11 height 11
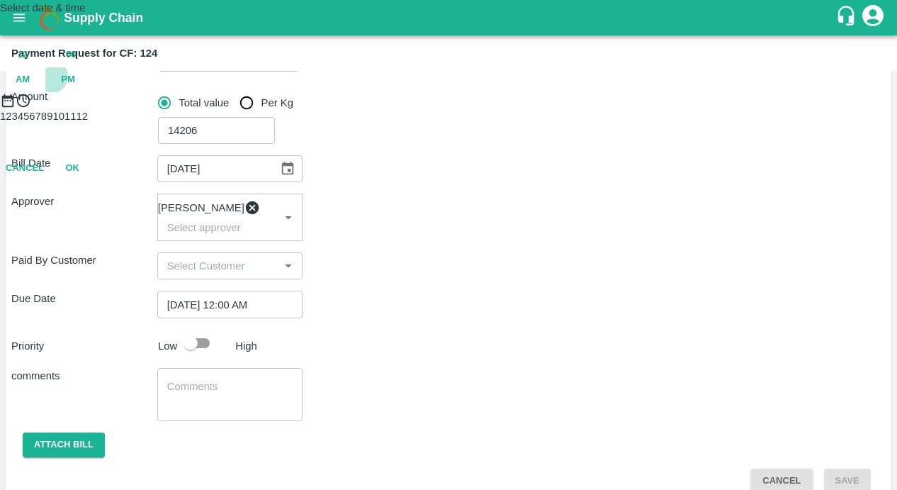
click at [75, 88] on span "PM" at bounding box center [68, 80] width 14 height 16
click at [397, 108] on div at bounding box center [448, 108] width 897 height 0
type input "[DATE] 10:00 PM"
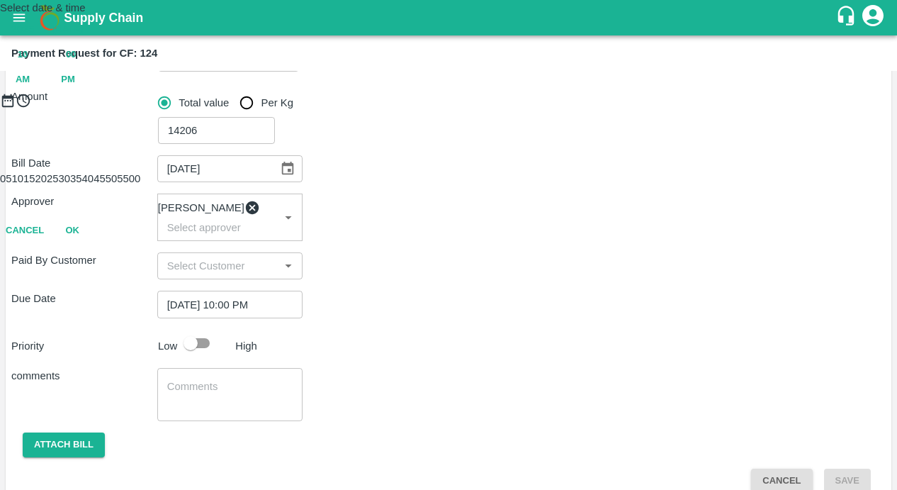
click at [95, 243] on button "OK" at bounding box center [72, 230] width 45 height 25
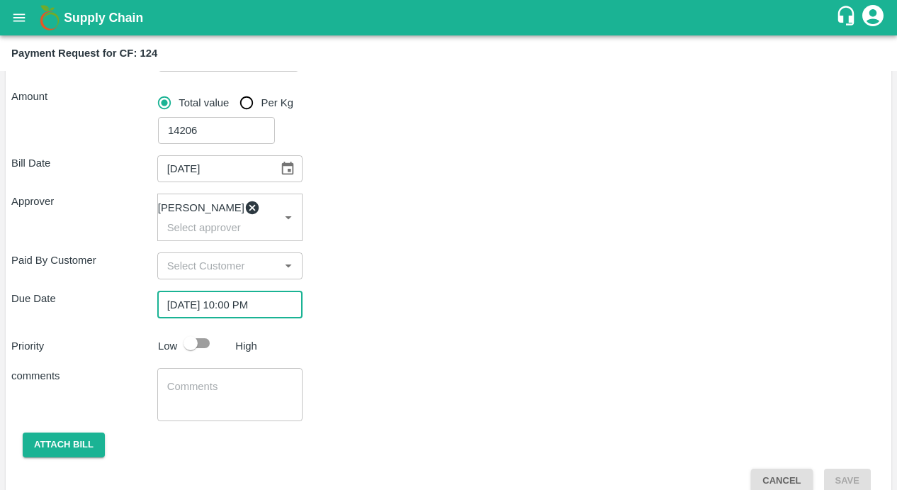
click at [429, 356] on div "Priority Low High" at bounding box center [446, 343] width 880 height 27
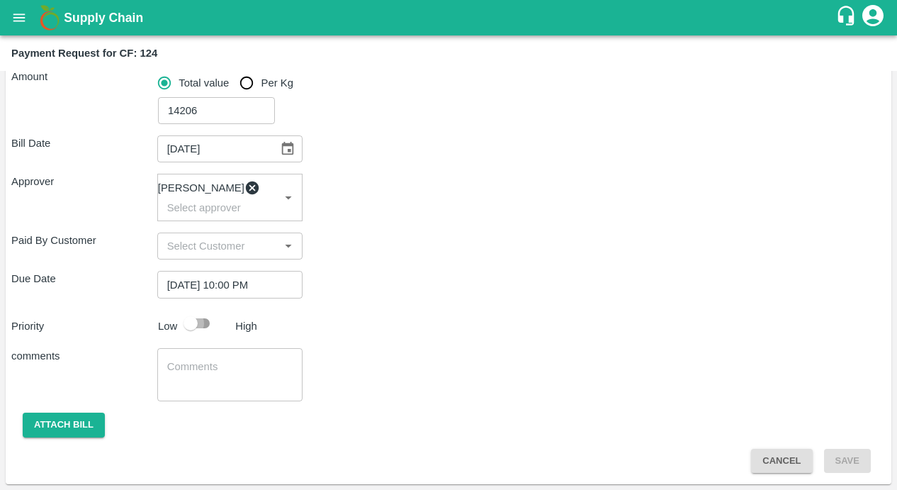
click at [199, 322] on input "checkbox" at bounding box center [190, 323] width 81 height 27
checkbox input "true"
click at [187, 365] on textarea at bounding box center [230, 374] width 126 height 30
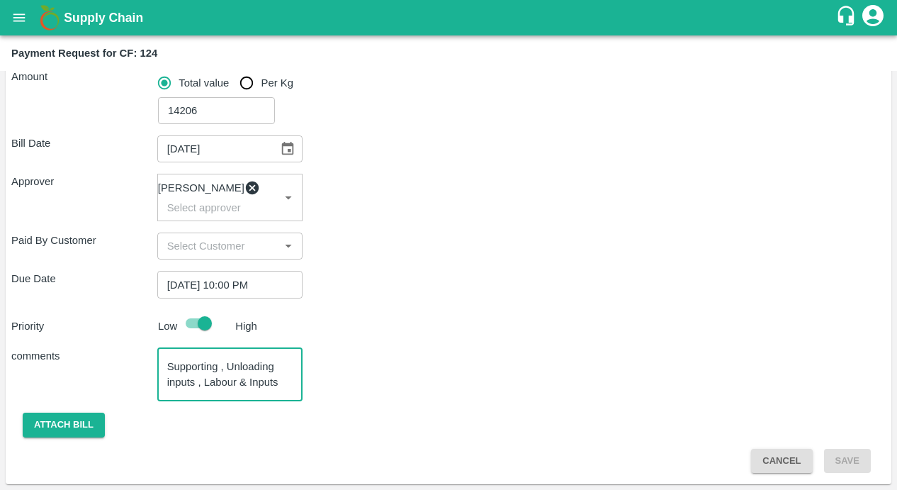
scroll to position [14, 0]
type textarea "Supporting , Unloading inputs , Labour & Inputs Movements"
click at [80, 430] on button "Attach bill" at bounding box center [64, 424] width 82 height 25
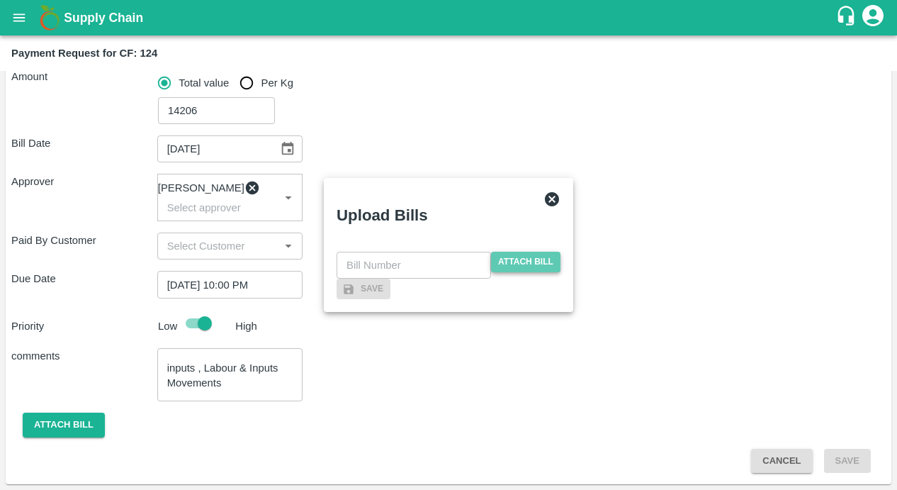
click at [523, 252] on span "Attach bill" at bounding box center [525, 262] width 69 height 21
click at [0, 0] on input "Attach bill" at bounding box center [0, 0] width 0 height 0
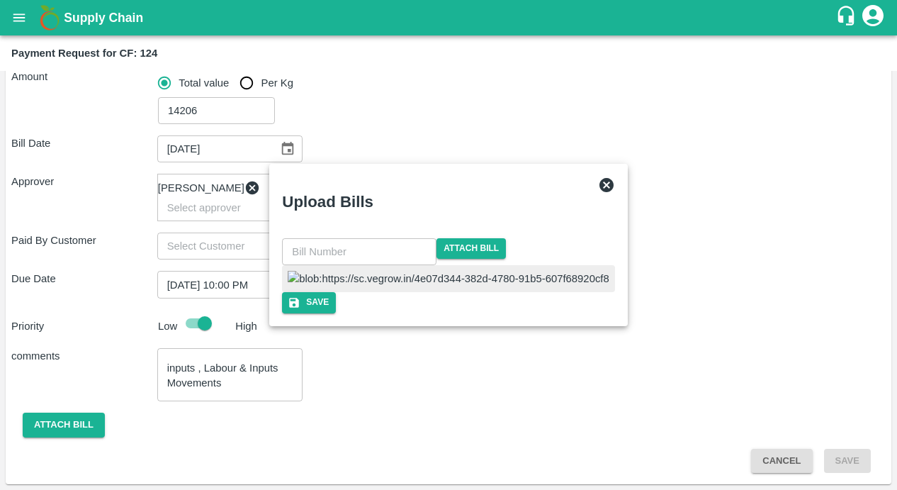
click at [388, 238] on input "text" at bounding box center [359, 251] width 155 height 27
type input "29"
click at [335, 313] on button "Save" at bounding box center [308, 302] width 54 height 21
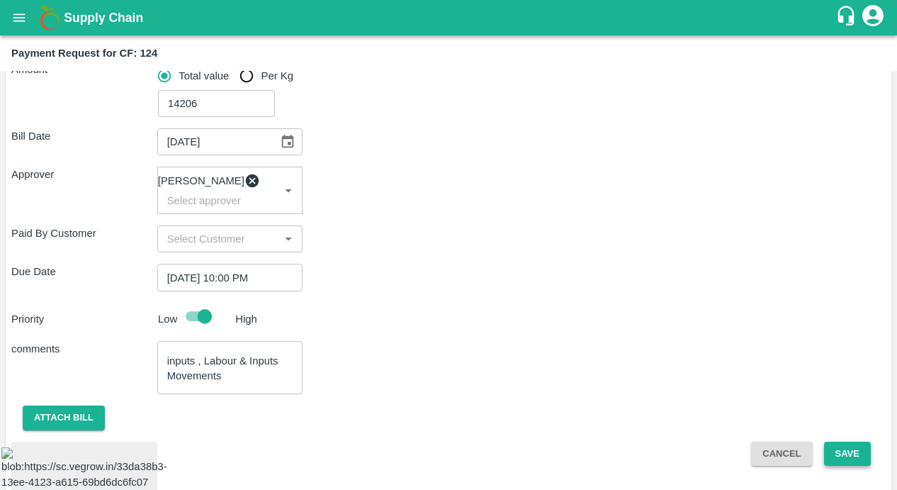
click at [840, 464] on button "Save" at bounding box center [847, 454] width 47 height 25
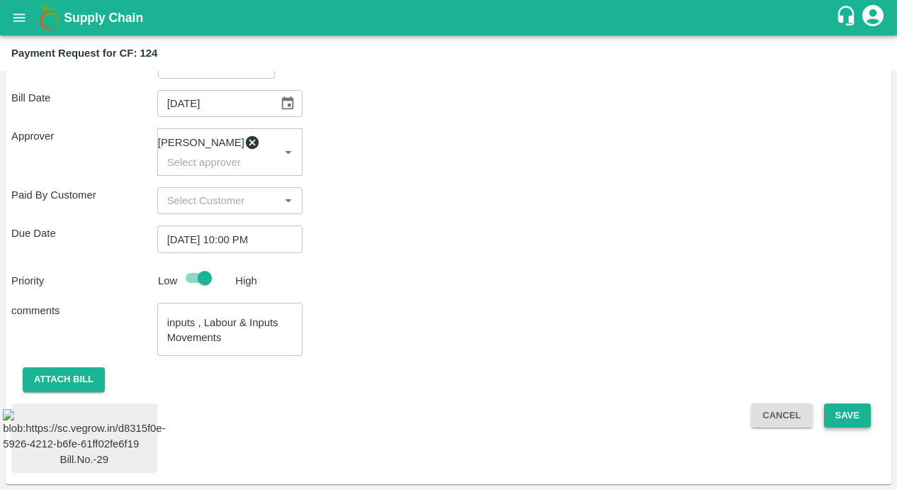
click at [834, 403] on button "Save" at bounding box center [847, 415] width 47 height 25
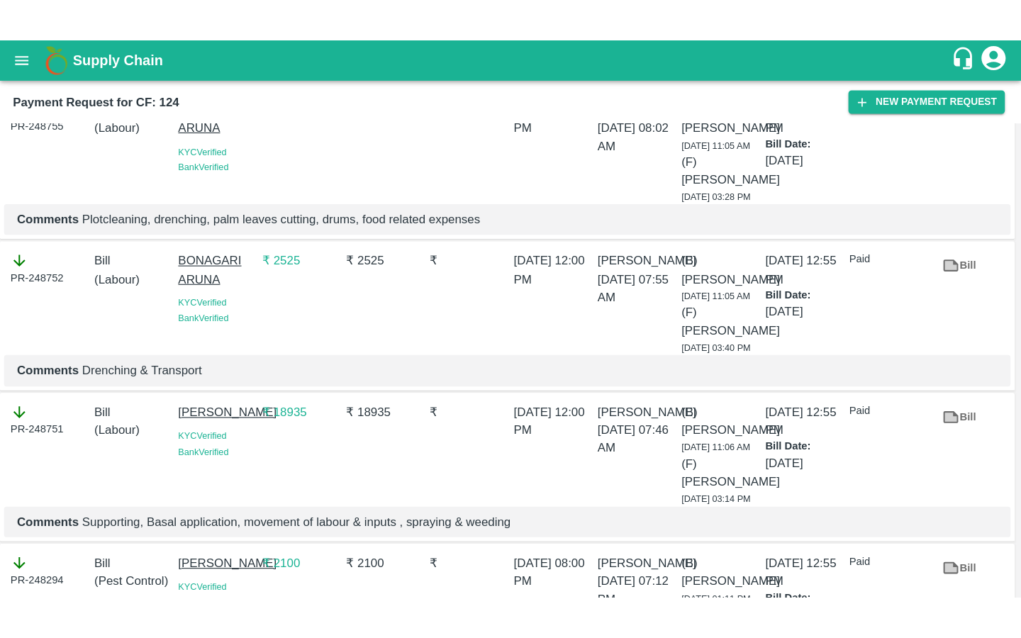
scroll to position [333, 0]
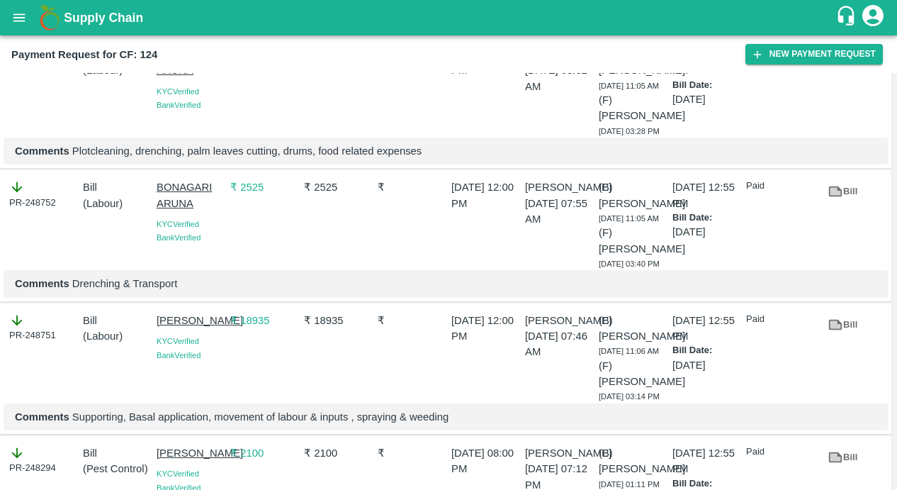
click at [837, 320] on icon at bounding box center [835, 324] width 11 height 8
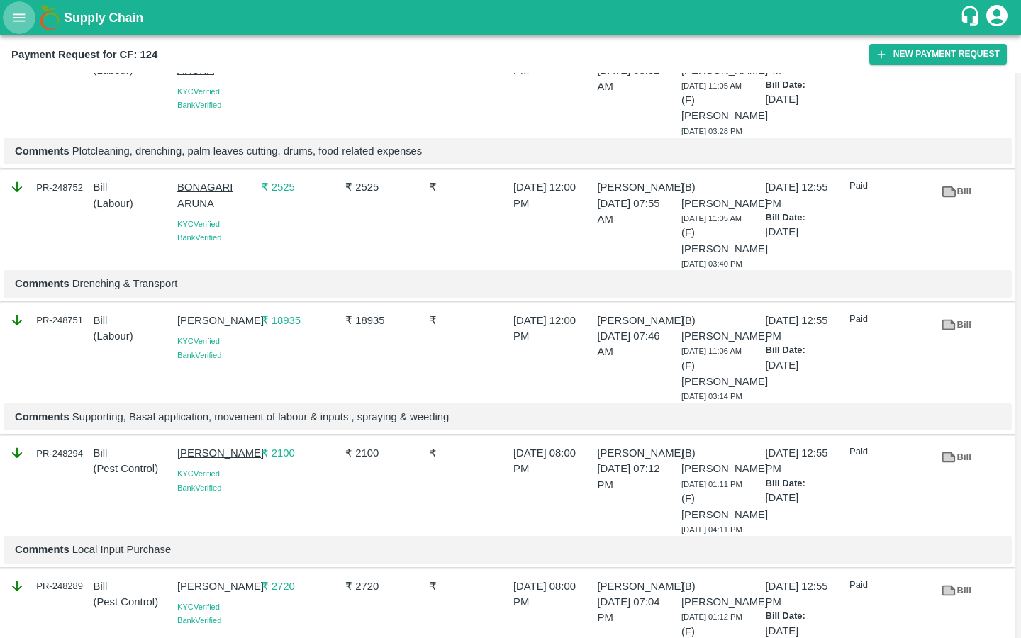
click at [21, 25] on icon "open drawer" at bounding box center [19, 18] width 16 height 16
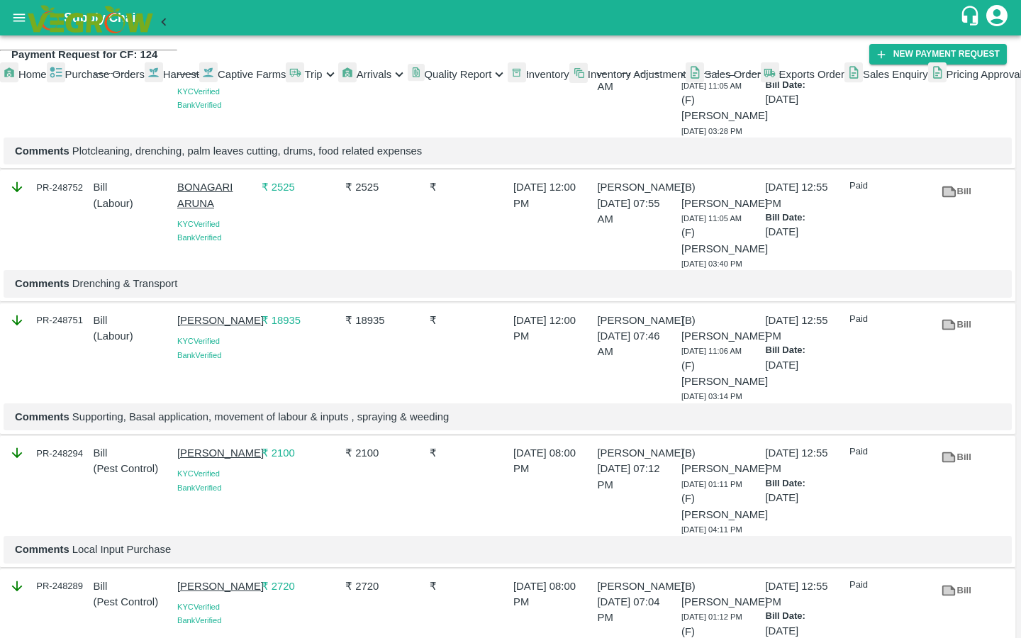
click at [218, 80] on span "Captive Farms" at bounding box center [252, 74] width 69 height 11
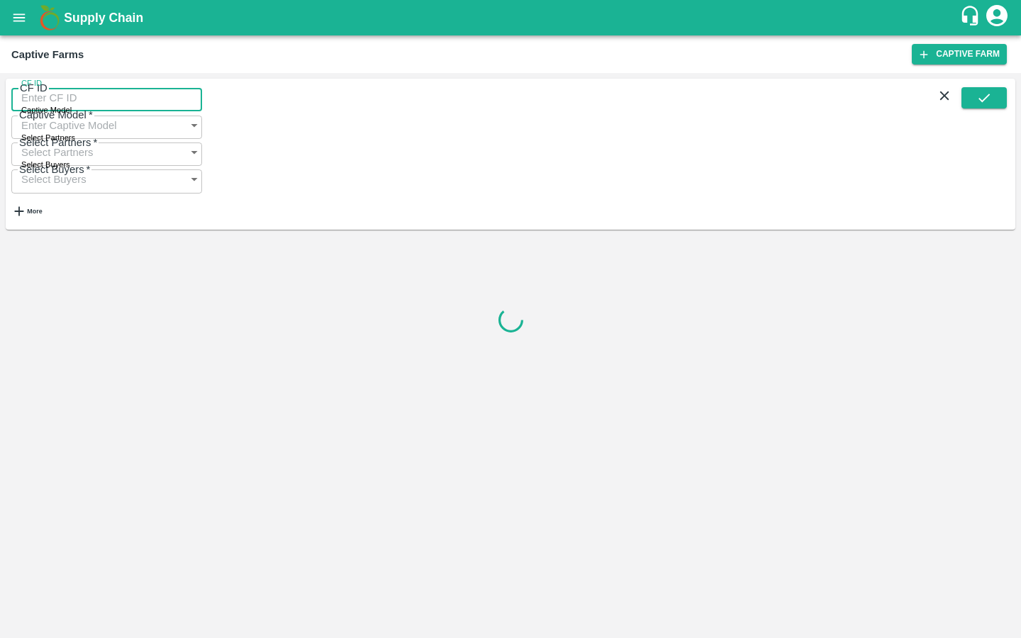
click at [100, 105] on input "CF ID" at bounding box center [106, 97] width 191 height 27
paste input "125"
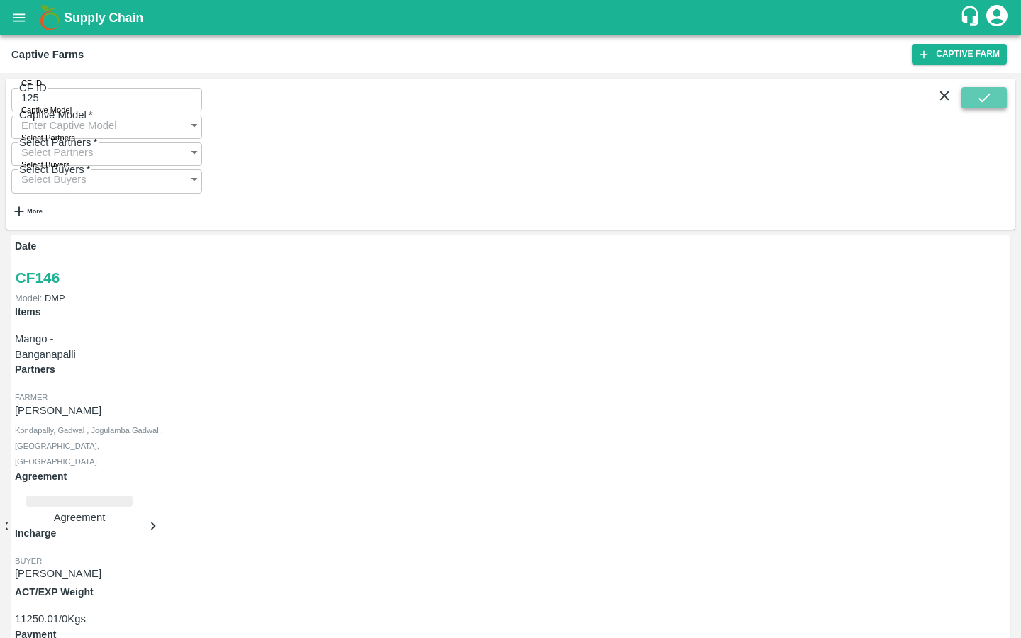
click at [897, 104] on button "submit" at bounding box center [983, 97] width 45 height 21
click at [128, 102] on input "125" at bounding box center [106, 97] width 191 height 27
type input "125"
click at [897, 107] on button "submit" at bounding box center [983, 97] width 45 height 21
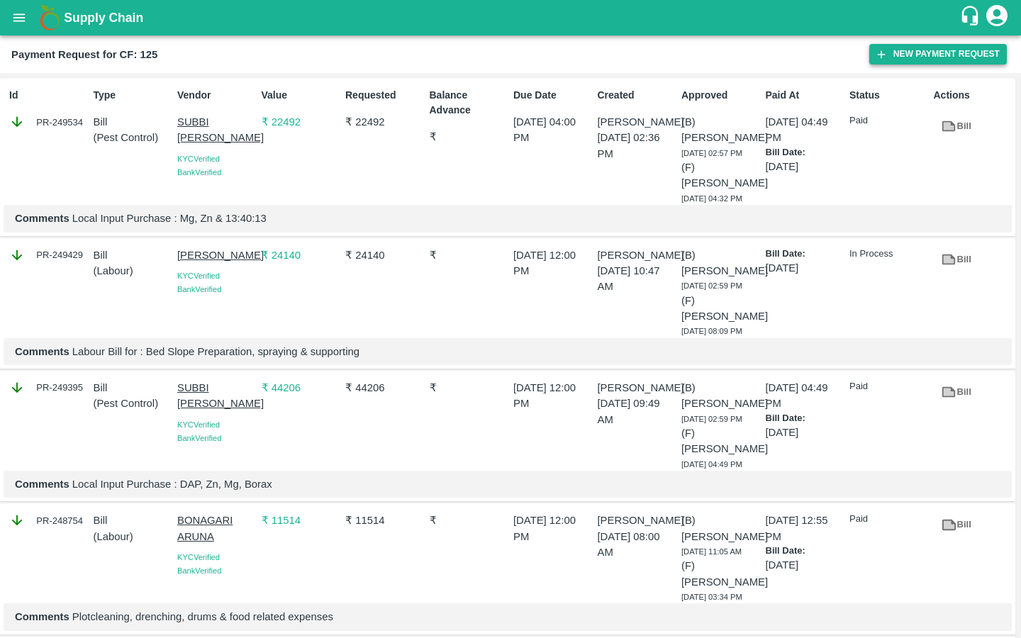
click at [878, 59] on icon "button" at bounding box center [881, 54] width 13 height 13
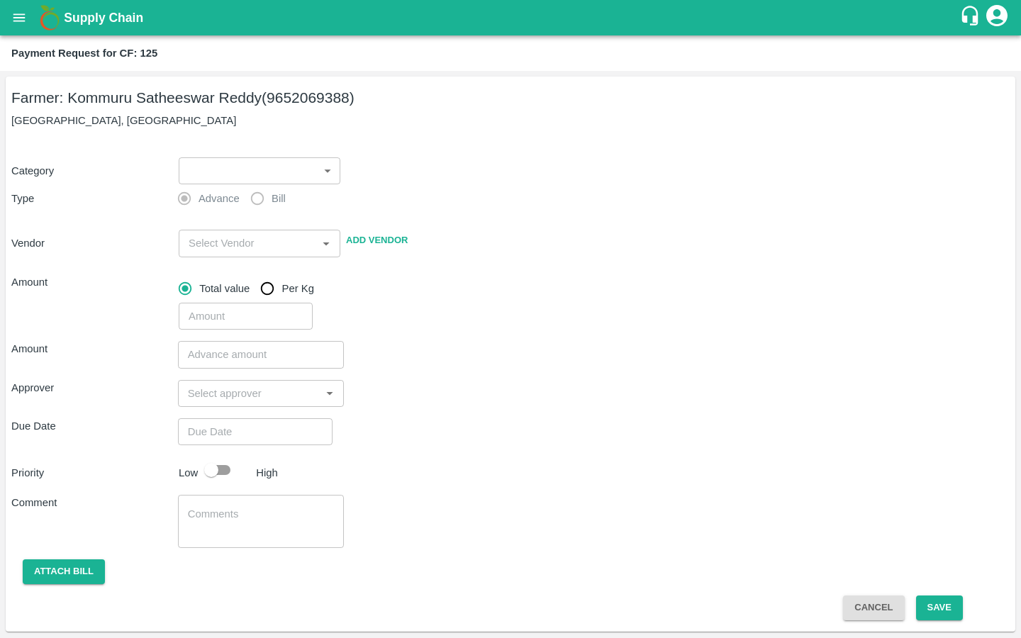
click at [269, 166] on body "Supply Chain Payment Request for CF: 125 Farmer: Kommuru Satheeswar Reddy (9652…" at bounding box center [510, 319] width 1021 height 638
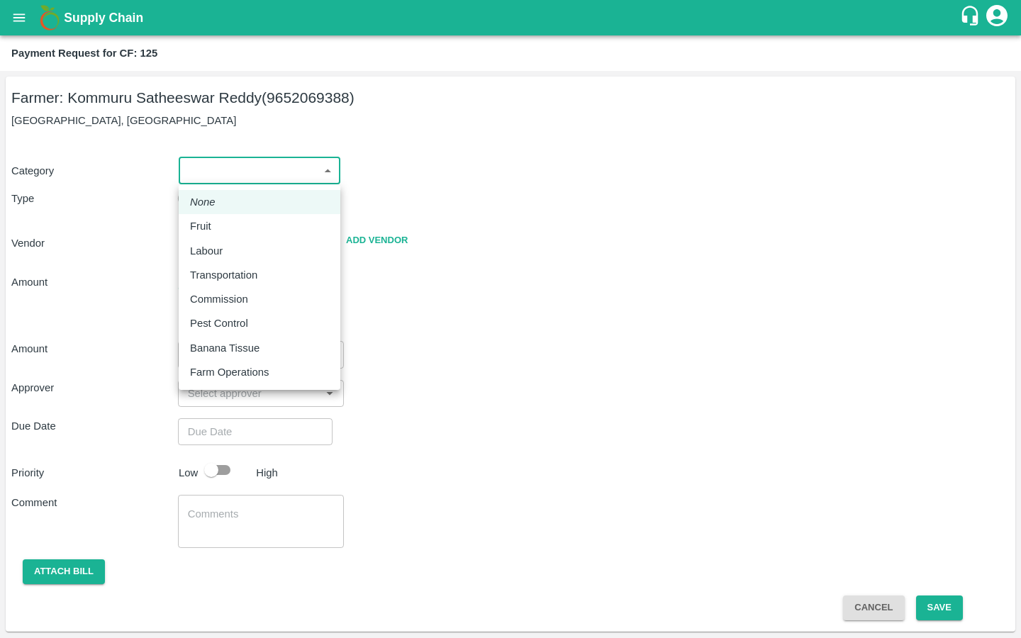
click at [237, 243] on div "Labour" at bounding box center [259, 251] width 139 height 16
type input "2"
radio input "false"
radio input "true"
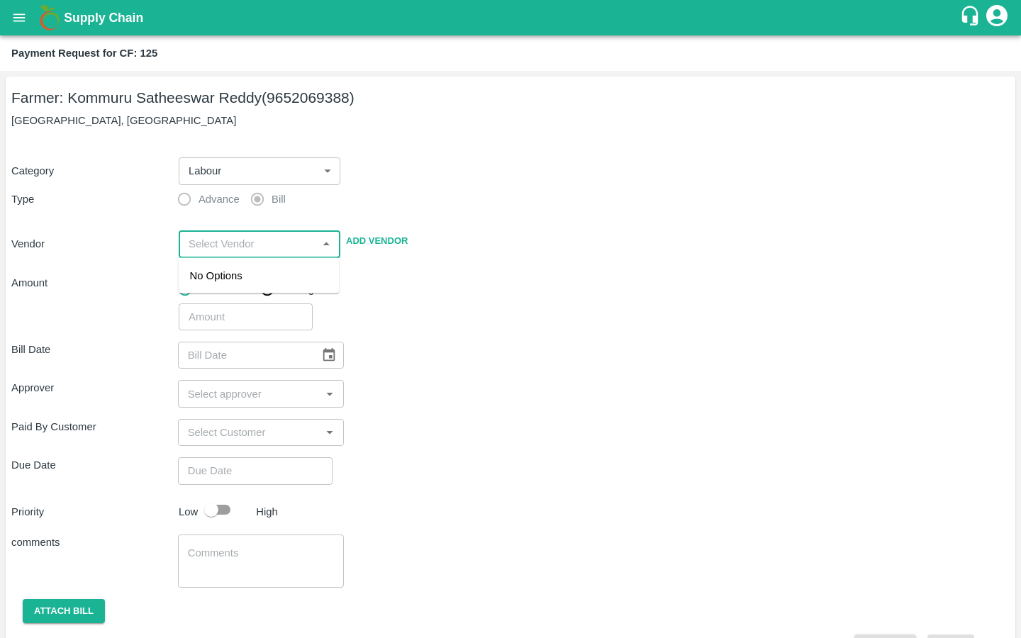
click at [266, 237] on input "input" at bounding box center [248, 244] width 130 height 18
click at [328, 244] on icon "Close" at bounding box center [326, 244] width 16 height 16
click at [267, 243] on input "input" at bounding box center [248, 244] width 130 height 18
type input "n"
click at [258, 283] on div "[PERSON_NAME] - 9912197696(Service Provider)" at bounding box center [259, 291] width 138 height 47
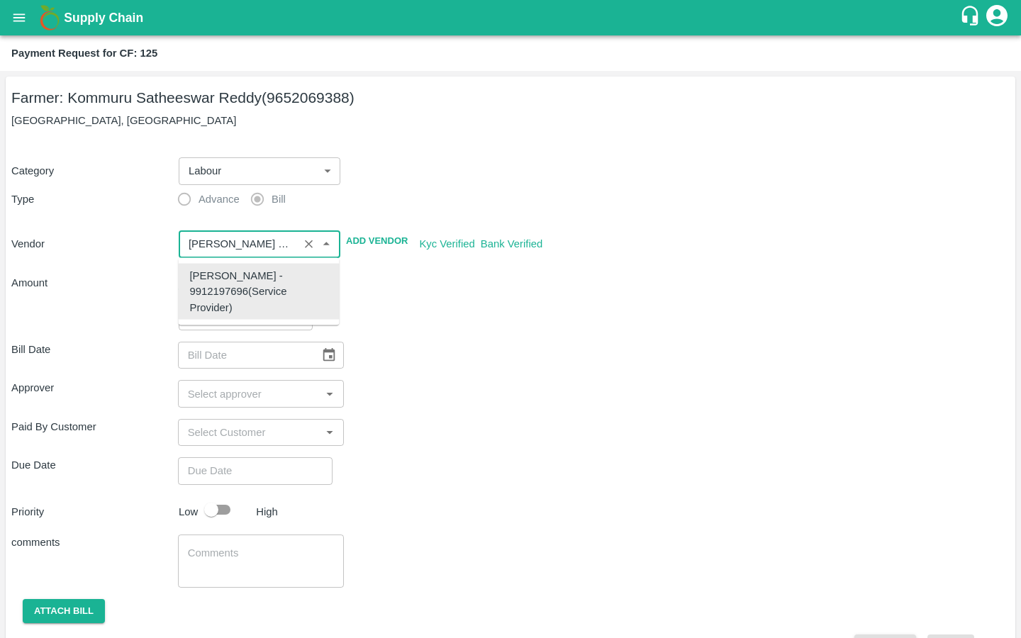
type input "[PERSON_NAME] - 9912197696(Service Provider)"
click at [223, 240] on input "input" at bounding box center [238, 244] width 111 height 18
click at [403, 378] on div "Bill Date ​ Approver ​ Paid By Customer ​ Due Date ​ Priority Low High comments…" at bounding box center [510, 494] width 998 height 329
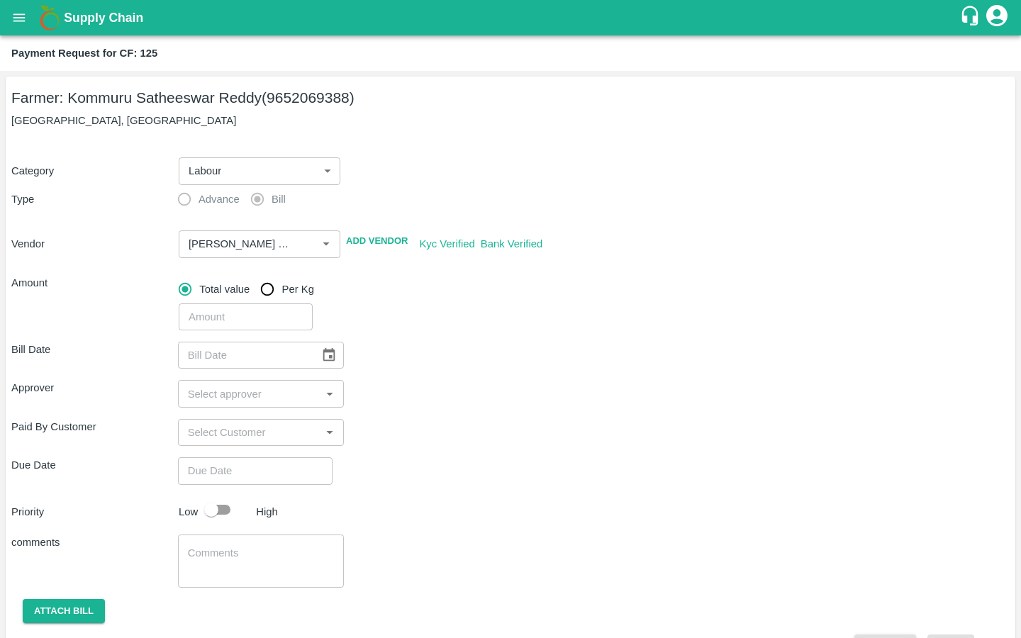
scroll to position [38, 0]
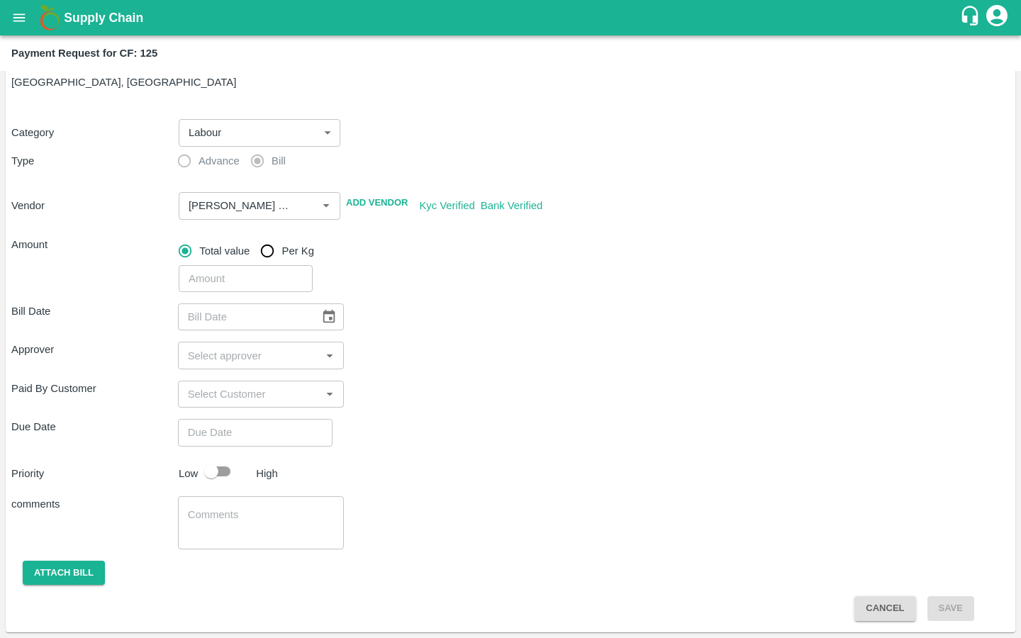
click at [254, 283] on input "number" at bounding box center [246, 278] width 134 height 27
type input "4343"
click at [406, 454] on div "Bill Date ​ Approver ​ Paid By Customer ​ Due Date ​ Priority Low High comments…" at bounding box center [510, 456] width 998 height 329
click at [321, 321] on icon "Choose date" at bounding box center [329, 317] width 16 height 16
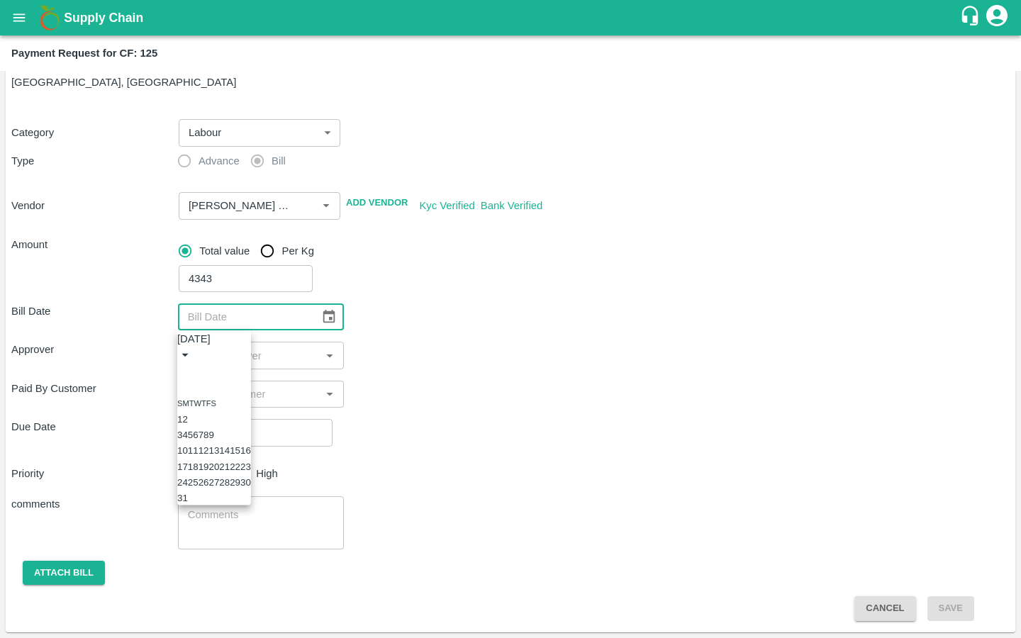
click at [209, 456] on button "12" at bounding box center [203, 450] width 11 height 11
type input "[DATE]"
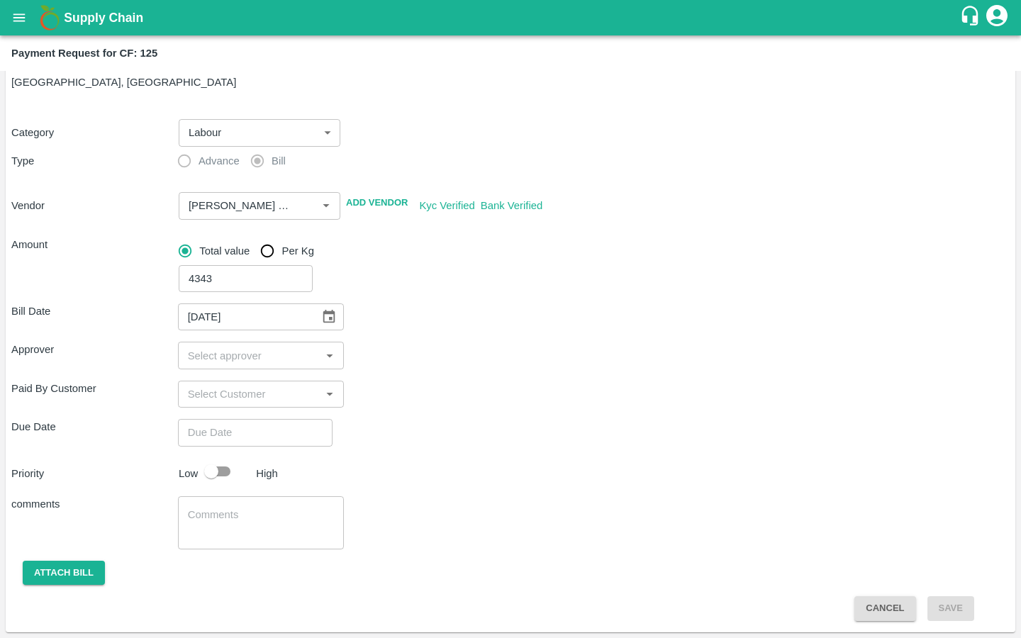
click at [218, 356] on input "input" at bounding box center [249, 355] width 135 height 18
type input "kira"
click at [200, 391] on input "checkbox" at bounding box center [203, 393] width 28 height 28
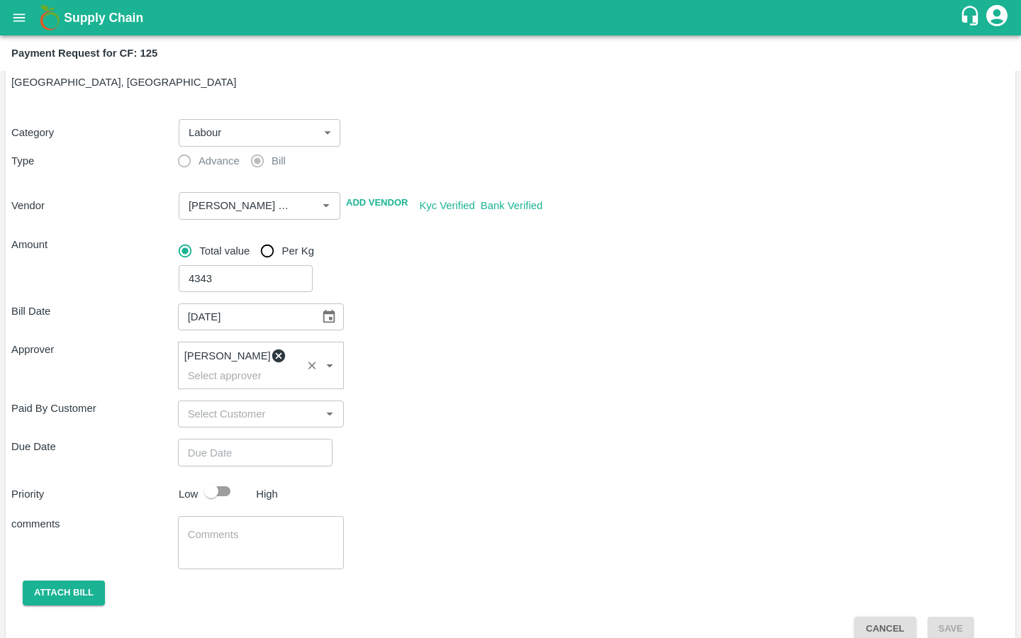
type input "DD/MM/YYYY hh:mm aa"
click at [263, 442] on input "DD/MM/YYYY hh:mm aa" at bounding box center [250, 452] width 145 height 27
click at [52, 233] on button "14" at bounding box center [47, 228] width 11 height 11
click at [75, 88] on span "PM" at bounding box center [68, 80] width 14 height 16
click at [459, 108] on div at bounding box center [510, 108] width 1021 height 0
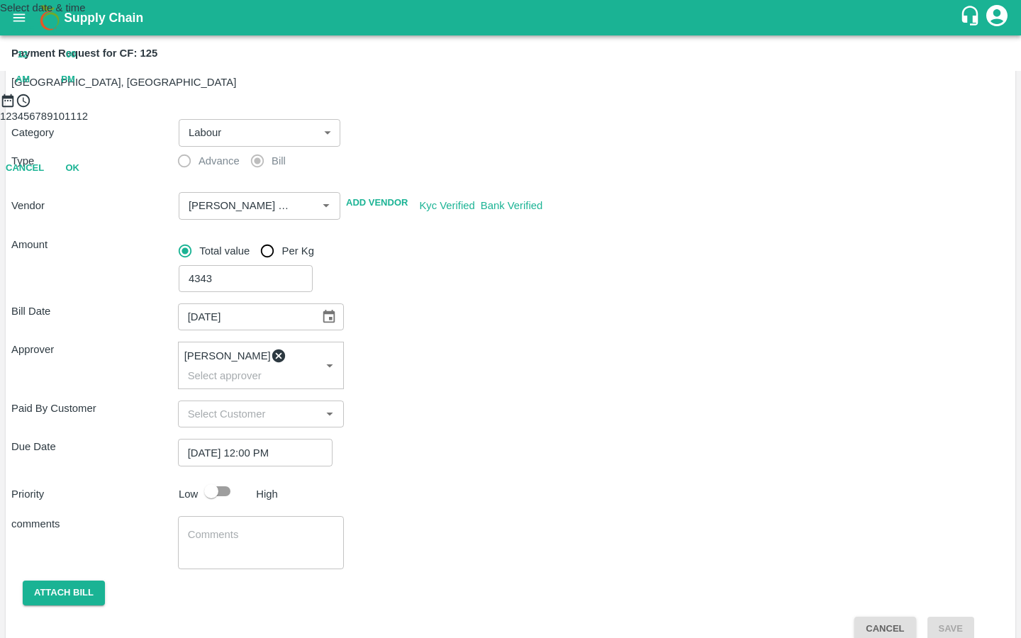
type input "[DATE] 10:00 PM"
click at [95, 243] on button "OK" at bounding box center [72, 230] width 45 height 25
click at [213, 478] on input "checkbox" at bounding box center [211, 491] width 81 height 27
checkbox input "true"
click at [232, 527] on textarea at bounding box center [261, 542] width 147 height 30
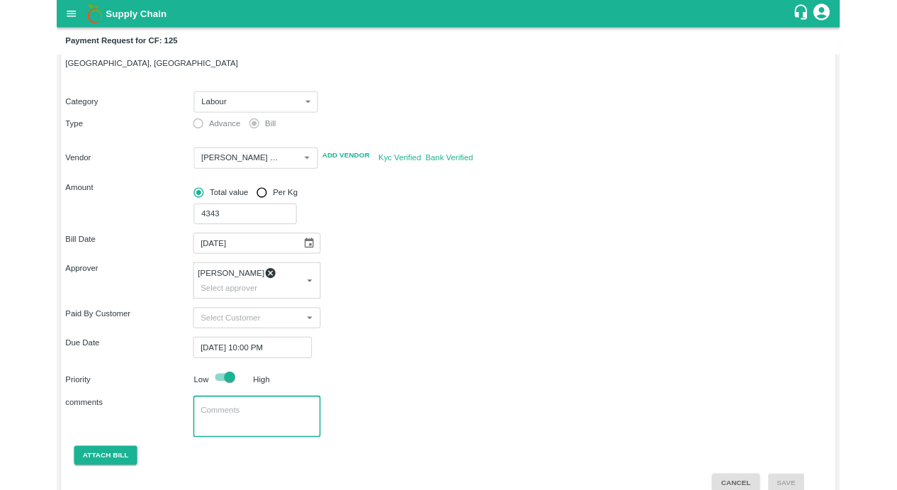
scroll to position [46, 0]
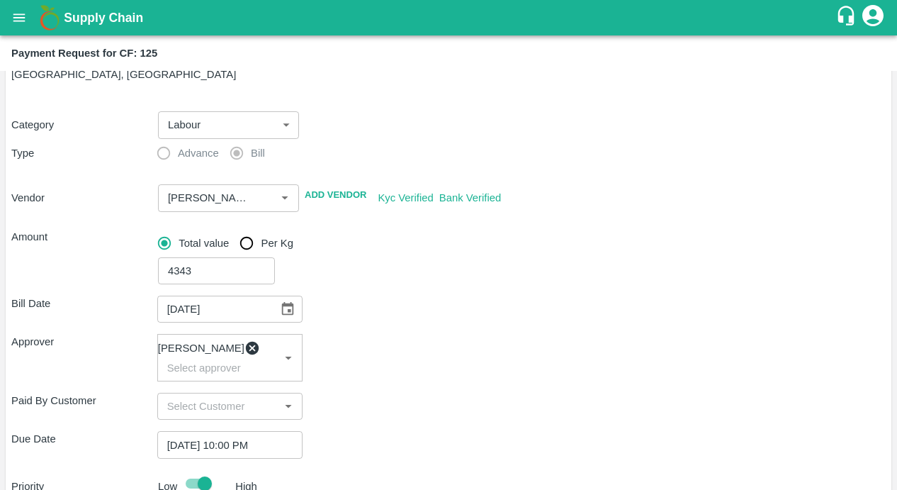
click at [25, 18] on icon "open drawer" at bounding box center [19, 18] width 16 height 16
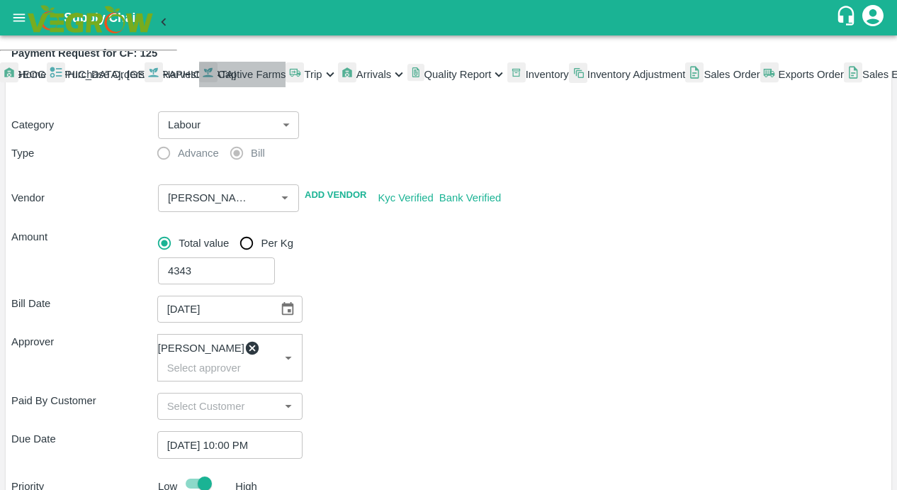
click at [218, 80] on span "Captive Farms" at bounding box center [252, 74] width 69 height 11
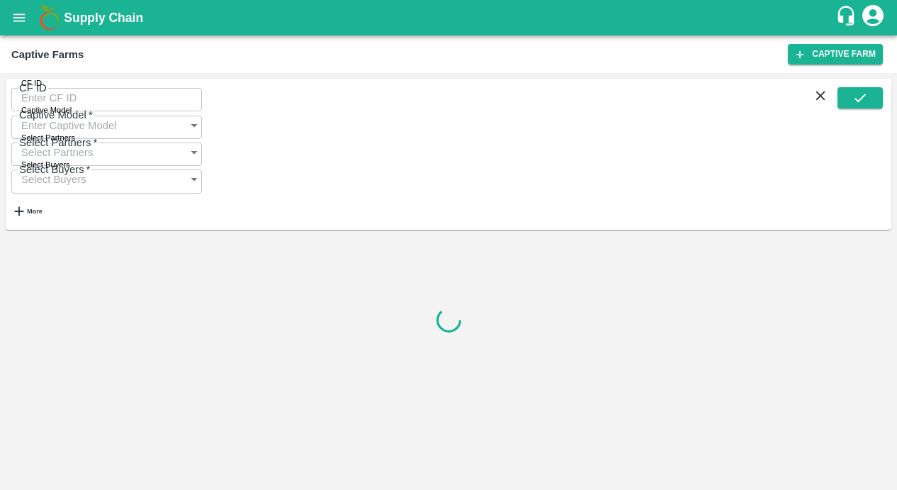
click at [64, 101] on input "CF ID" at bounding box center [106, 97] width 191 height 27
paste input "128"
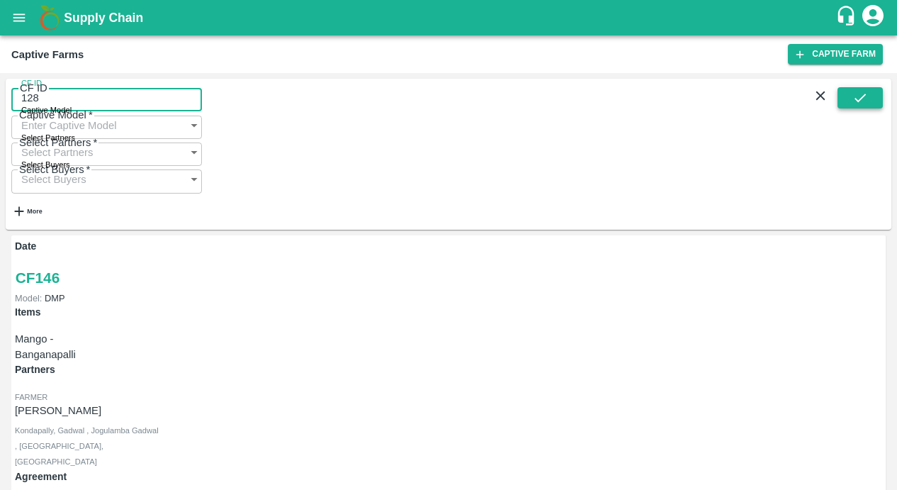
click at [860, 106] on icon "submit" at bounding box center [861, 98] width 16 height 16
click at [107, 97] on input "128" at bounding box center [106, 97] width 191 height 27
type input "128"
click at [863, 102] on icon "submit" at bounding box center [860, 98] width 11 height 9
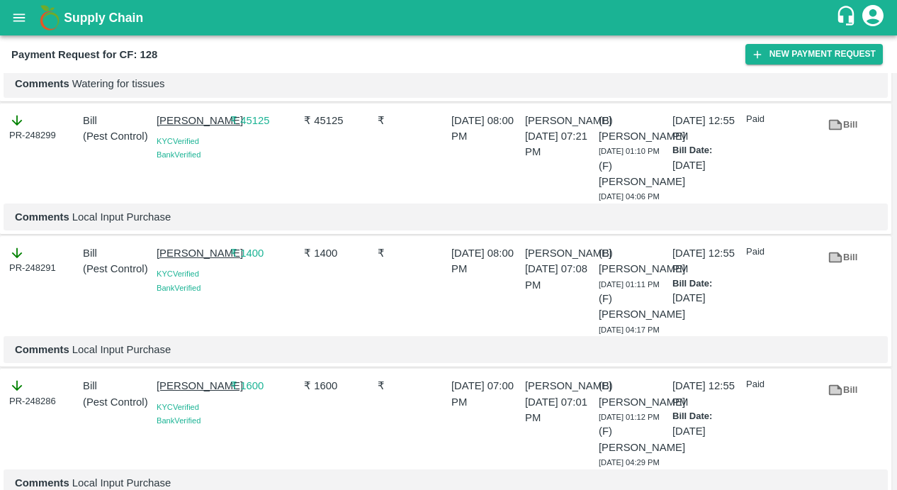
scroll to position [701, 0]
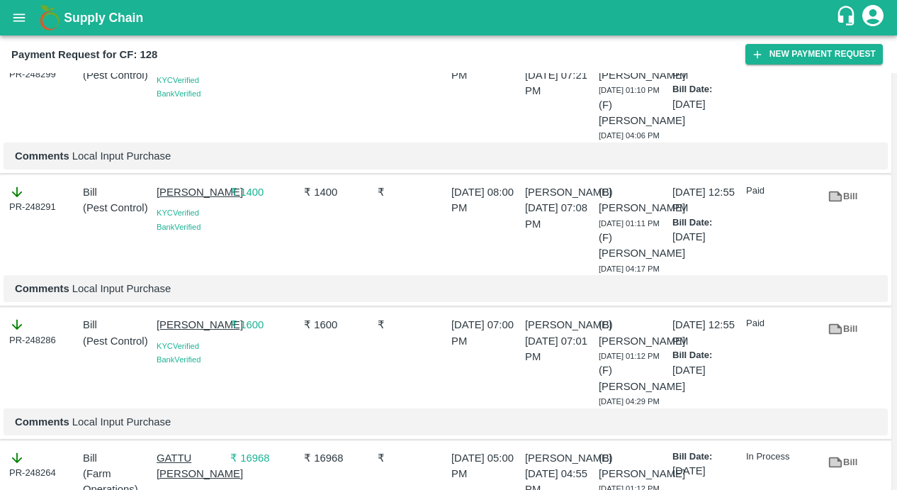
drag, startPoint x: 154, startPoint y: 194, endPoint x: 185, endPoint y: 213, distance: 36.6
click at [185, 213] on div "[PERSON_NAME] KYC Verified Bank Verified" at bounding box center [188, 227] width 74 height 96
copy p "SIRIGUPPA JAGA"
click at [802, 60] on button "New Payment Request" at bounding box center [814, 54] width 137 height 21
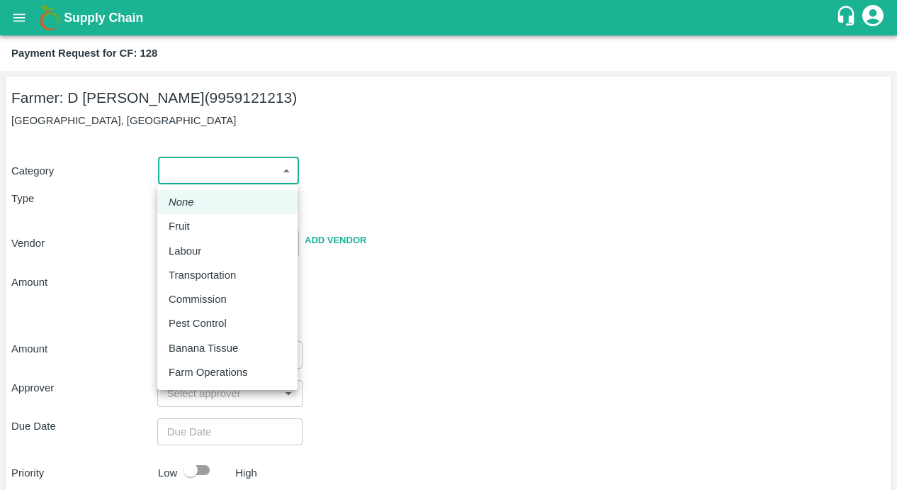
click at [242, 165] on body "Supply Chain Payment Request for CF: 128 Farmer: D [PERSON_NAME] (9959121213) […" at bounding box center [448, 245] width 897 height 490
click at [210, 320] on p "Pest Control" at bounding box center [198, 323] width 58 height 16
type input "21"
radio input "false"
radio input "true"
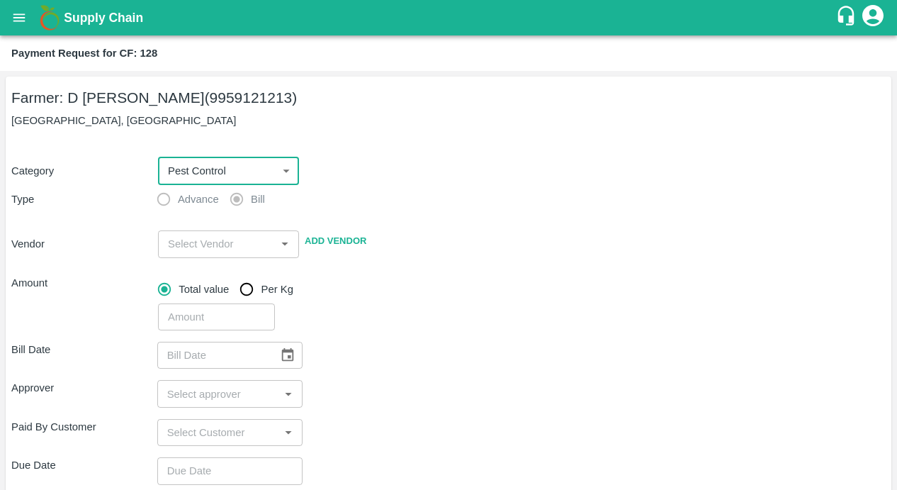
click at [185, 243] on input "input" at bounding box center [216, 244] width 109 height 18
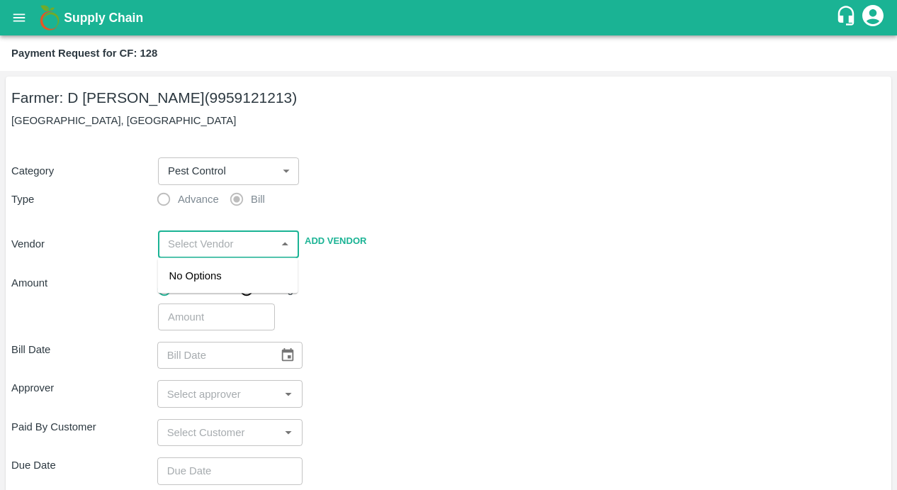
paste input "SIRIGUPPA JAGA"
click at [200, 281] on div "[PERSON_NAME] - 9849289412(Supplier, Service Provider)" at bounding box center [228, 291] width 118 height 47
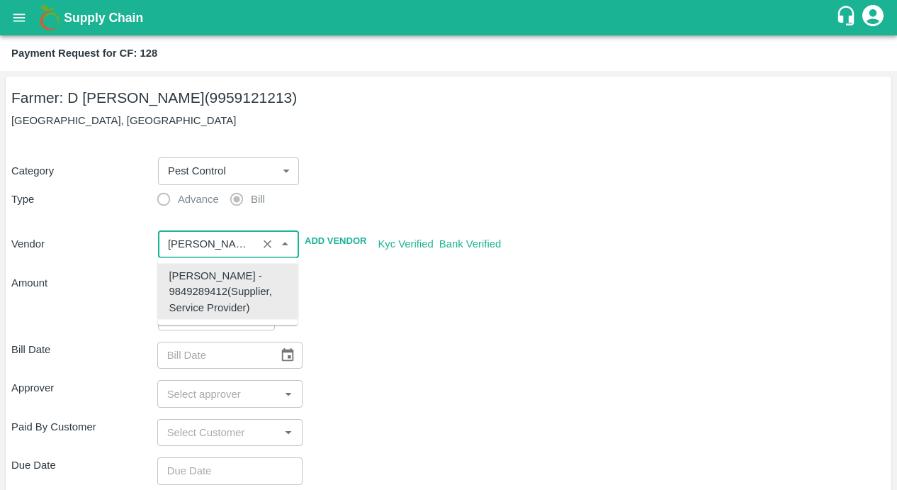
type input "[PERSON_NAME] - 9849289412(Supplier, Service Provider)"
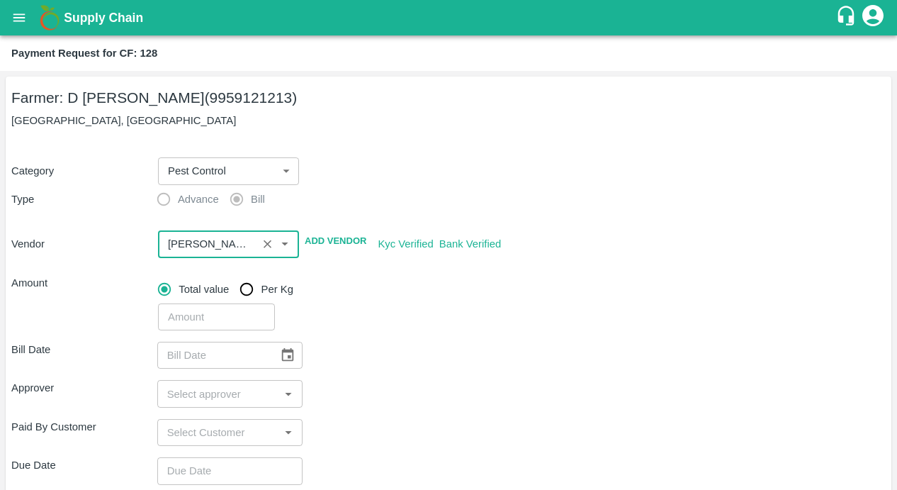
click at [217, 247] on input "input" at bounding box center [207, 244] width 91 height 18
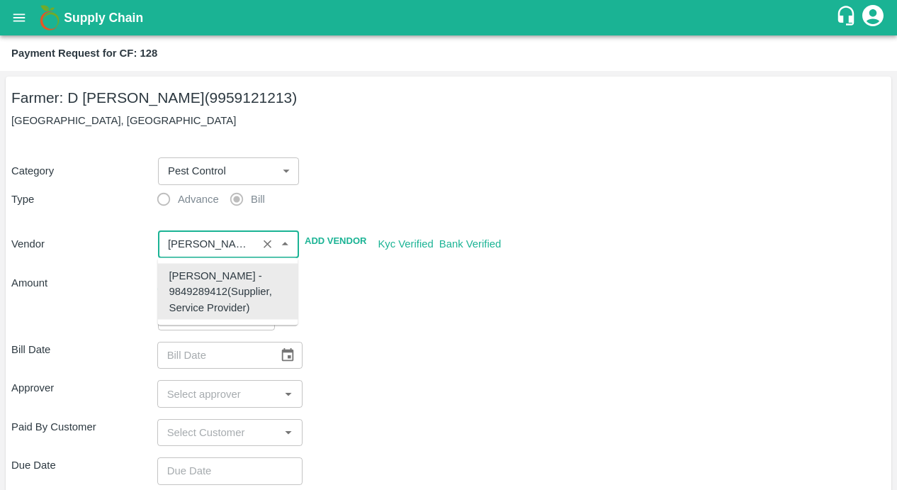
click at [216, 312] on div "[PERSON_NAME] - 9849289412(Supplier, Service Provider)" at bounding box center [228, 291] width 118 height 47
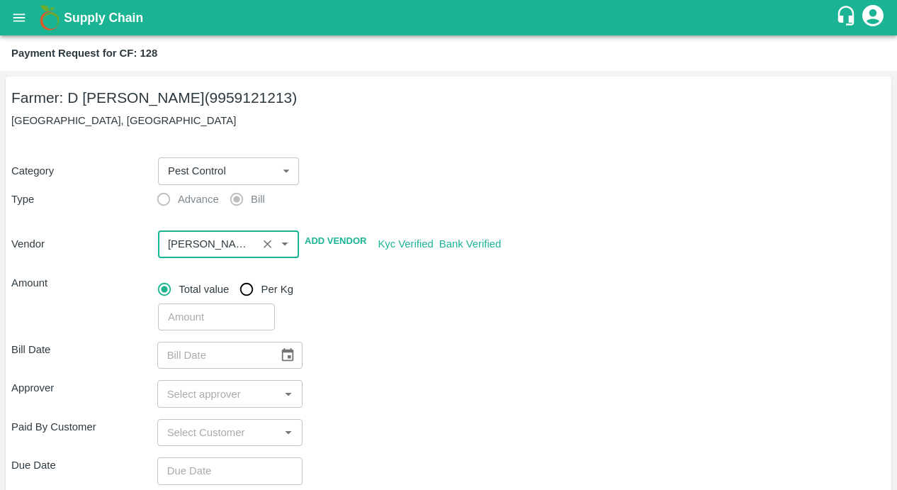
click at [333, 322] on div "​" at bounding box center [519, 314] width 734 height 33
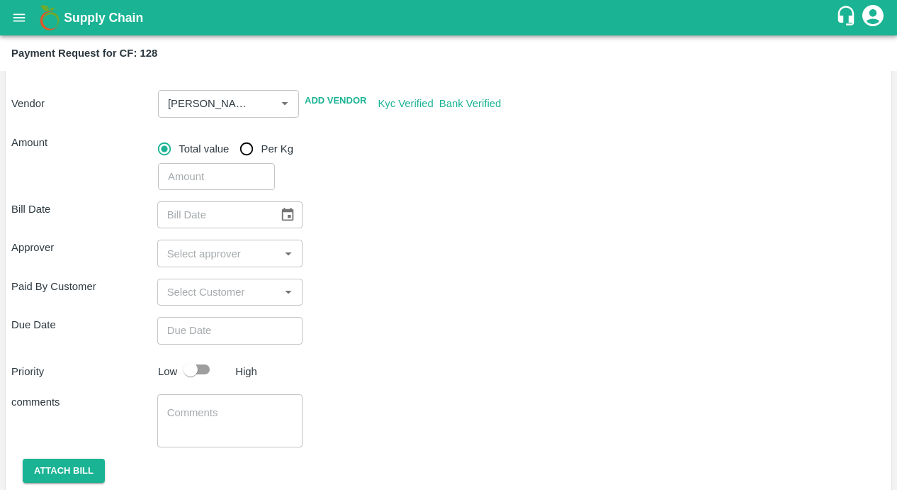
scroll to position [186, 0]
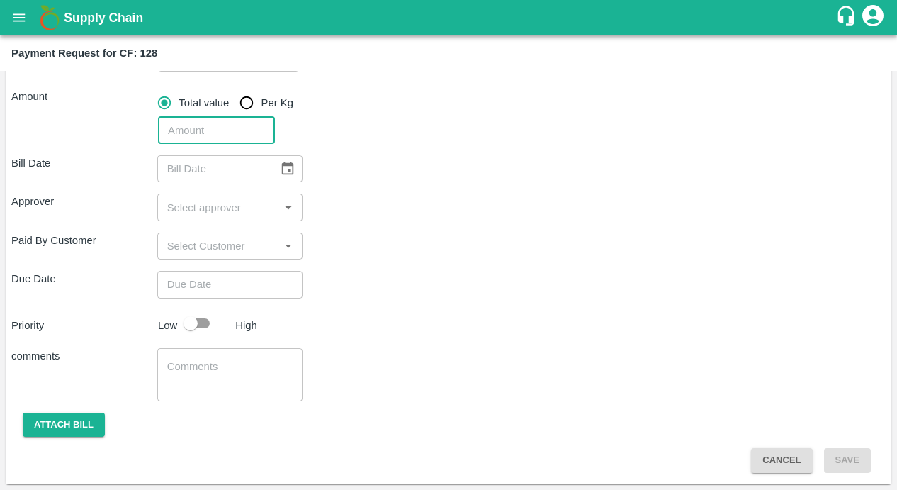
click at [216, 136] on input "number" at bounding box center [216, 130] width 117 height 27
type input "2260"
click at [392, 187] on div "Bill Date ​ Approver ​ Paid By Customer ​ Due Date ​ Priority Low High comments…" at bounding box center [448, 308] width 875 height 329
click at [286, 172] on icon "Choose date" at bounding box center [288, 169] width 16 height 16
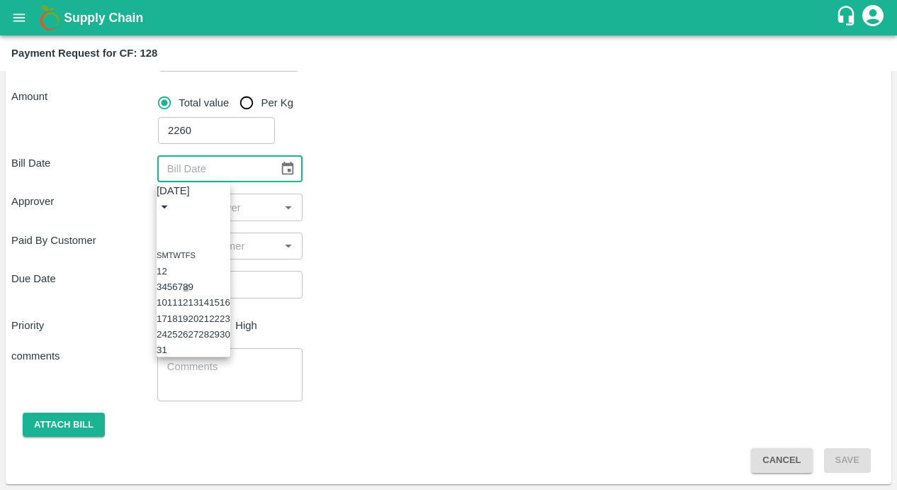
click at [188, 292] on button "8" at bounding box center [185, 286] width 5 height 11
type input "[DATE]"
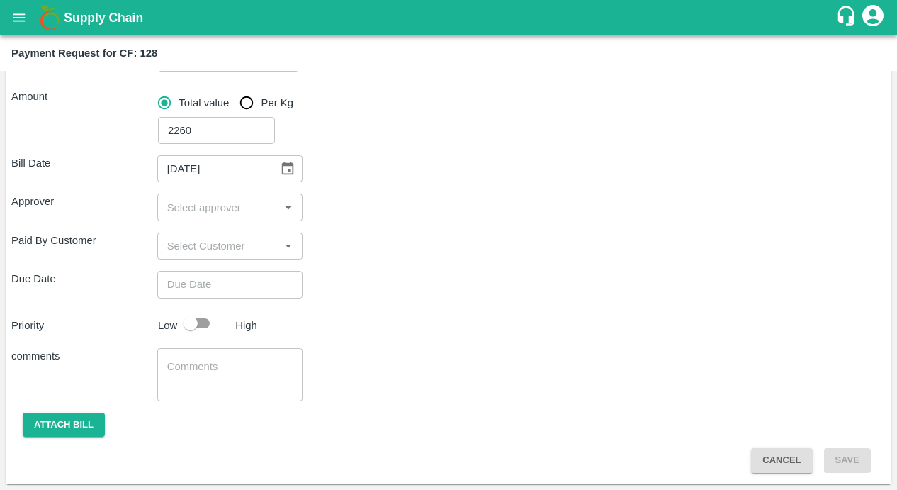
click at [215, 206] on input "input" at bounding box center [219, 207] width 114 height 18
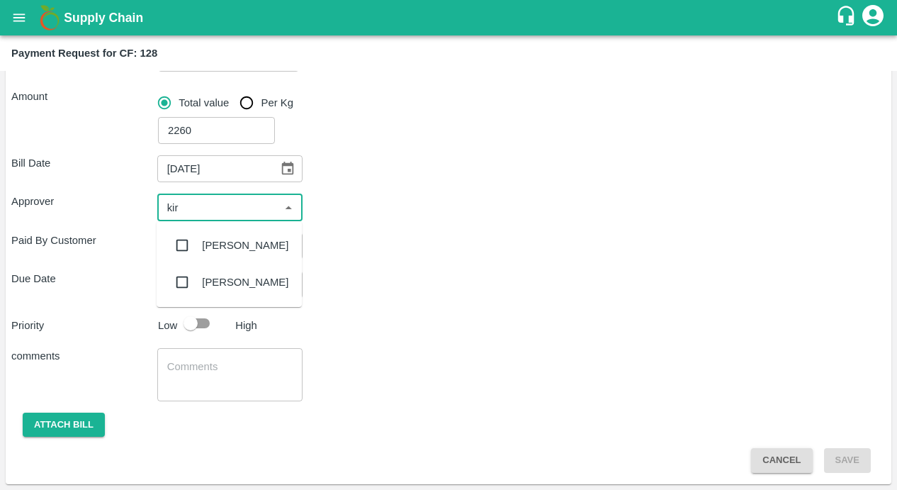
type input "kira"
click at [182, 245] on input "checkbox" at bounding box center [182, 245] width 28 height 28
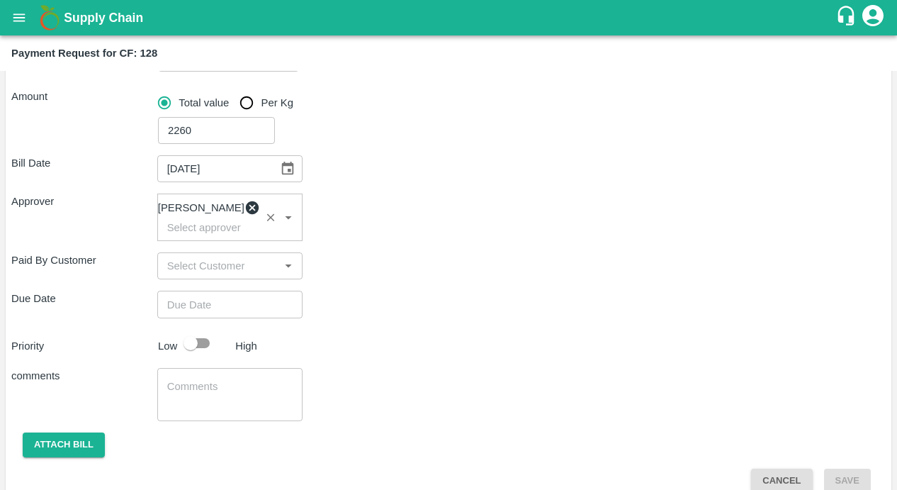
click at [412, 318] on div "Due Date ​" at bounding box center [448, 304] width 875 height 27
type input "DD/MM/YYYY hh:mm aa"
click at [256, 308] on input "DD/MM/YYYY hh:mm aa" at bounding box center [225, 304] width 136 height 27
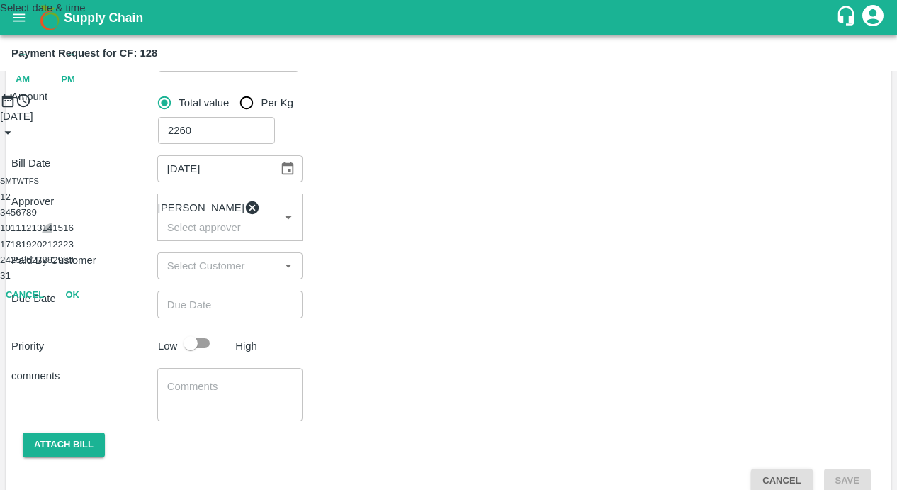
click at [52, 233] on button "14" at bounding box center [47, 228] width 11 height 11
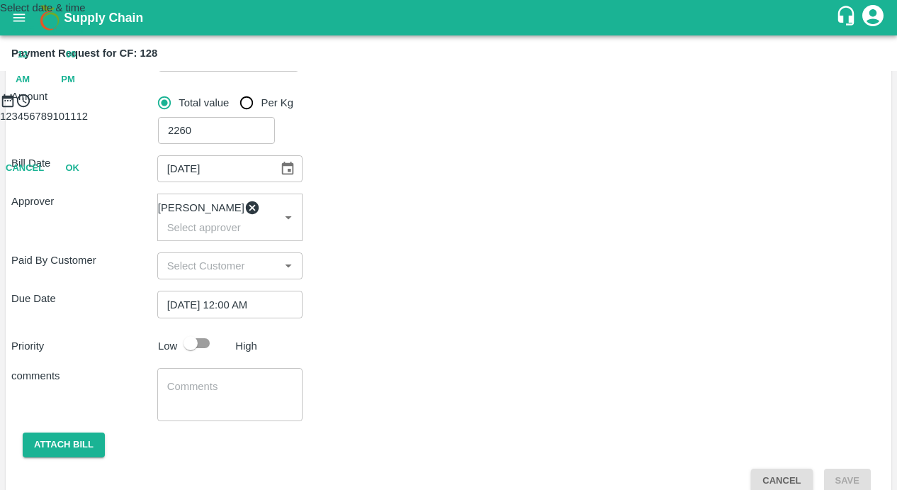
click at [531, 92] on div "12 : 00 AM PM" at bounding box center [448, 68] width 897 height 50
click at [75, 88] on span "PM" at bounding box center [68, 80] width 14 height 16
click at [396, 108] on div at bounding box center [448, 108] width 897 height 0
type input "14/08/2025 10:00 PM"
click at [95, 243] on button "OK" at bounding box center [72, 230] width 45 height 25
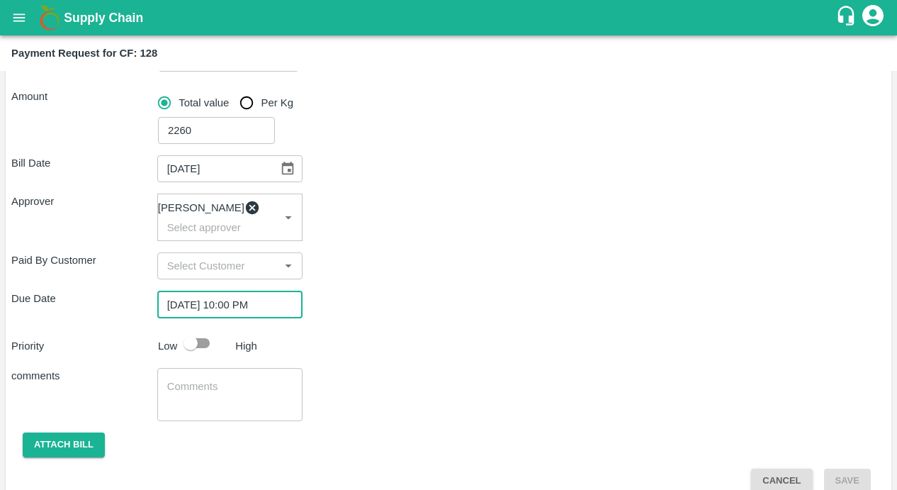
click at [437, 382] on div "comments x ​" at bounding box center [448, 394] width 875 height 53
click at [201, 349] on input "checkbox" at bounding box center [190, 343] width 81 height 27
checkbox input "true"
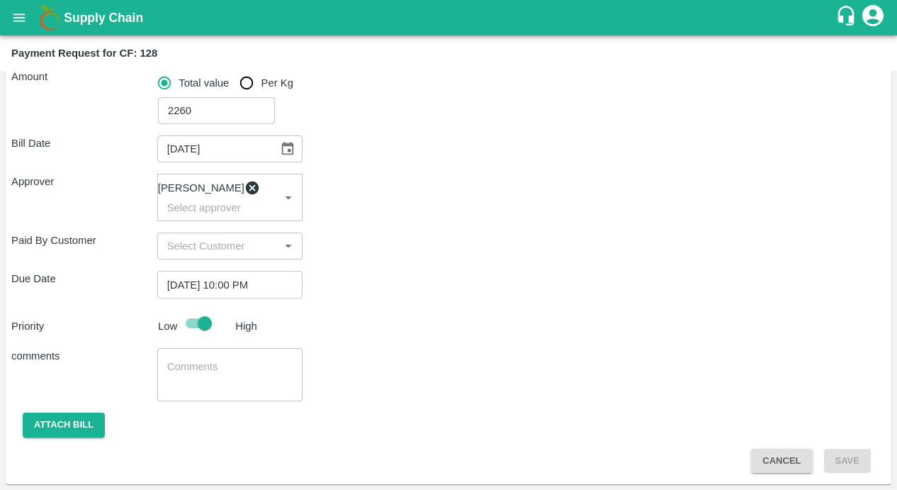
click at [256, 380] on textarea at bounding box center [230, 374] width 126 height 30
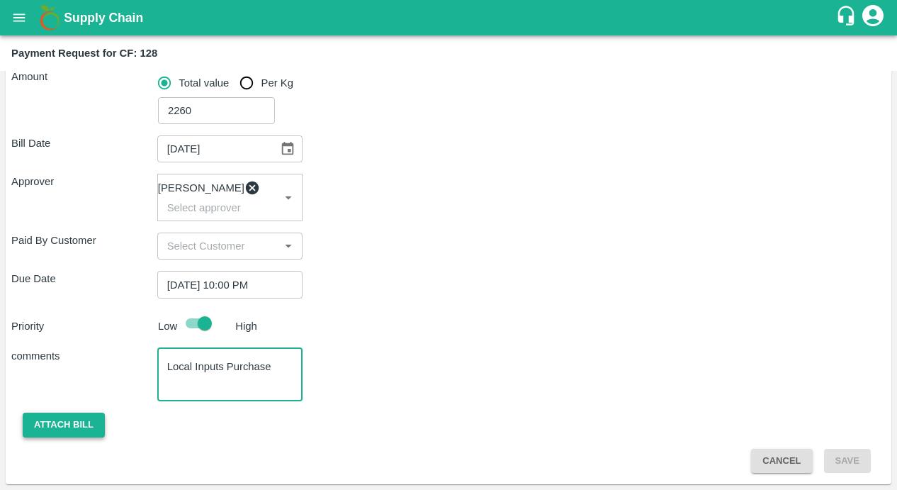
type textarea "Local Inputs Purchase"
click at [86, 421] on button "Attach bill" at bounding box center [64, 424] width 82 height 25
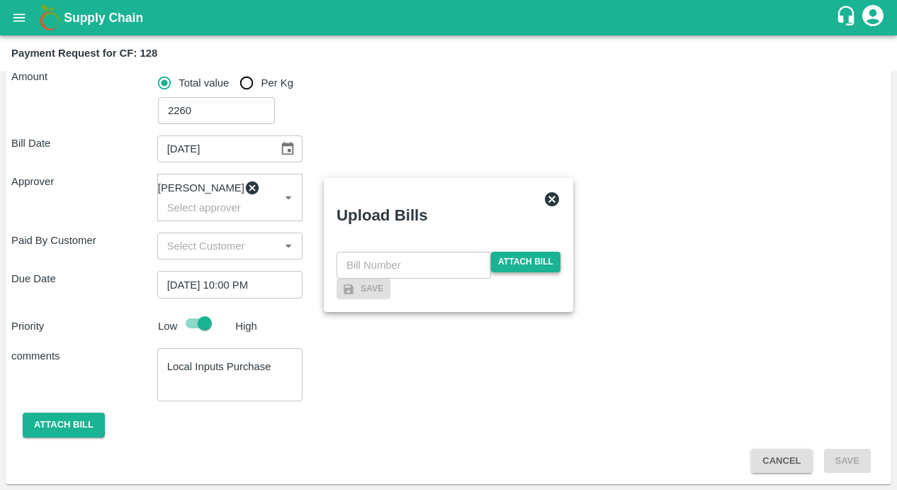
click at [534, 252] on span "Attach bill" at bounding box center [525, 262] width 69 height 21
click at [0, 0] on input "Attach bill" at bounding box center [0, 0] width 0 height 0
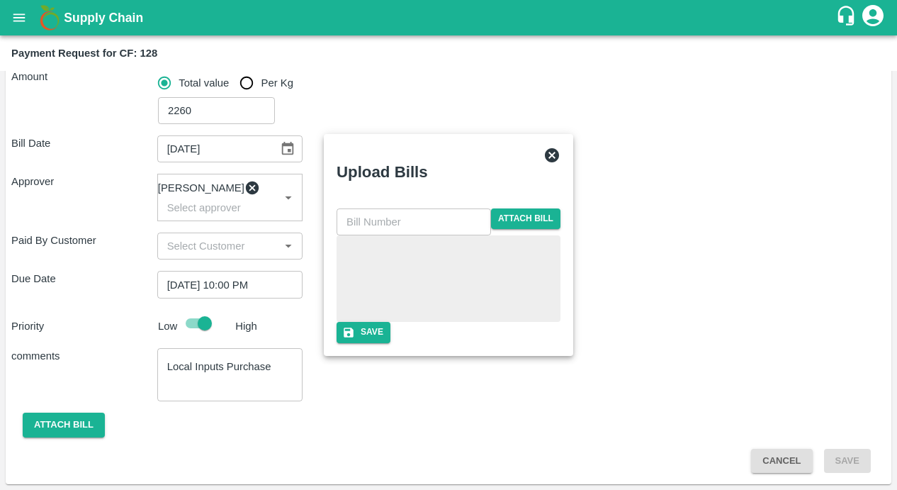
click at [398, 208] on input "text" at bounding box center [414, 221] width 155 height 27
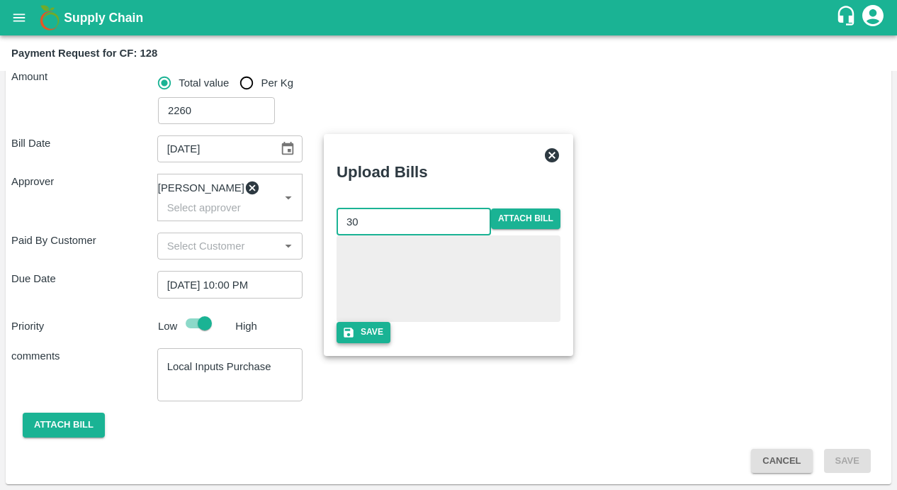
type input "30"
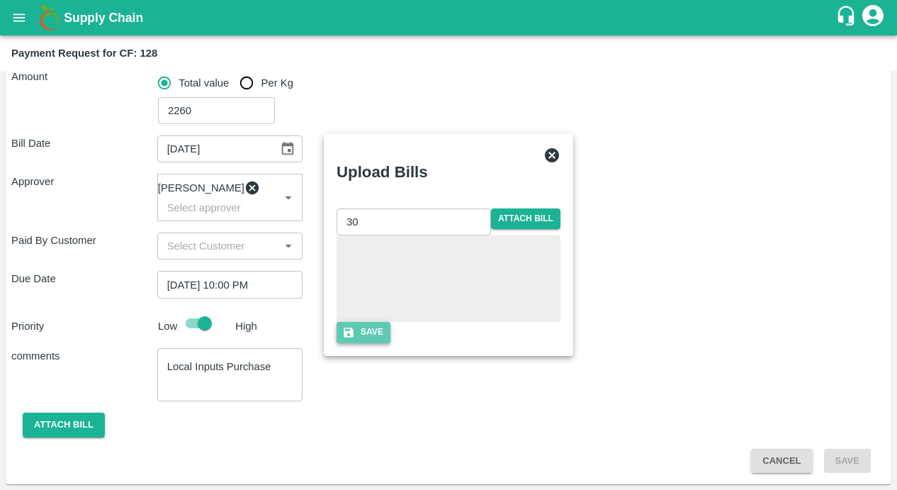
click at [391, 342] on button "Save" at bounding box center [364, 332] width 54 height 21
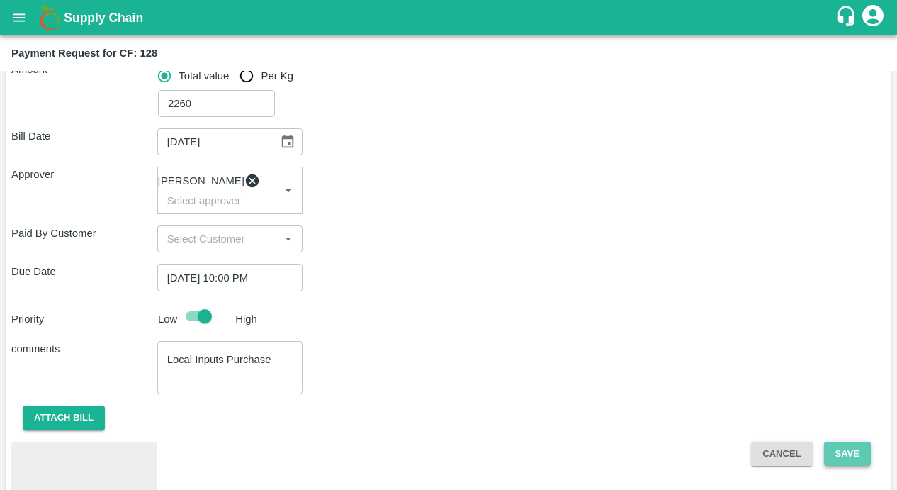
click at [835, 459] on button "Save" at bounding box center [847, 454] width 47 height 25
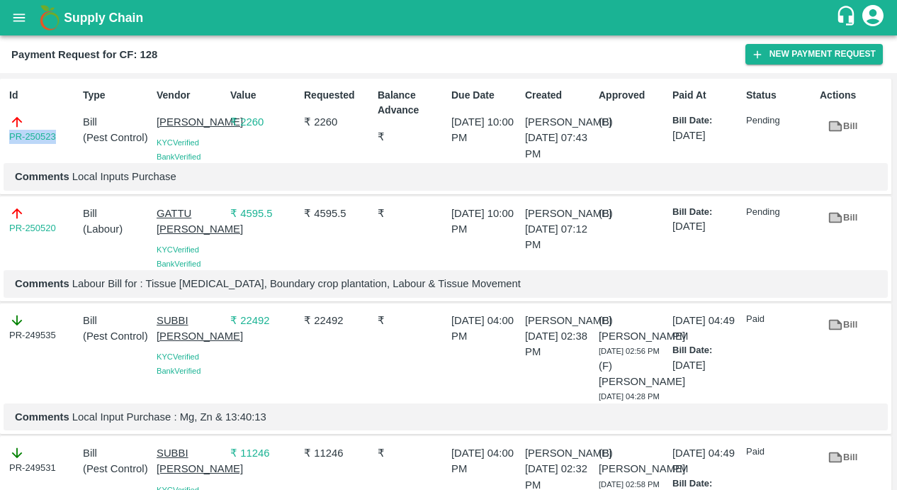
drag, startPoint x: 60, startPoint y: 136, endPoint x: 0, endPoint y: 136, distance: 60.2
click at [0, 136] on div "Id PR-250523 Type Bill ( Pest Control ) Vendor SIRIGUPPA JAGADESH KUMAR KYC Ver…" at bounding box center [446, 137] width 892 height 116
copy link "PR-250523"
click at [19, 18] on icon "open drawer" at bounding box center [19, 17] width 12 height 8
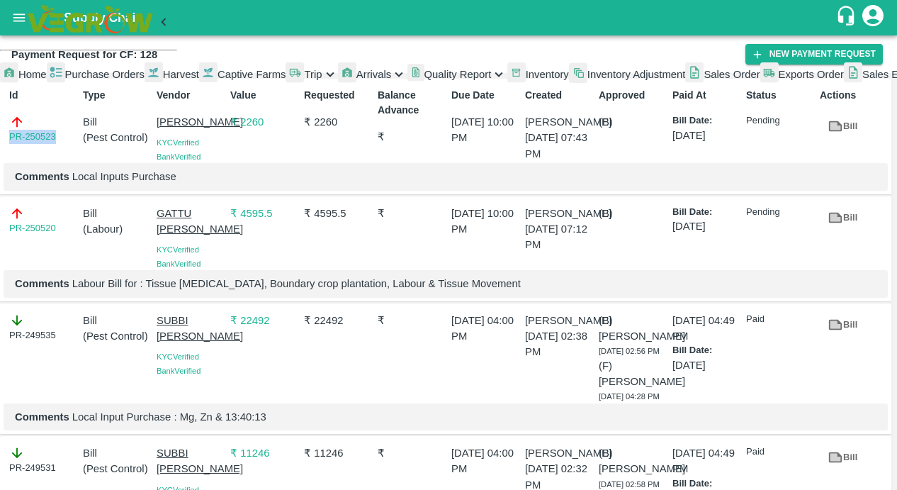
click at [218, 80] on span "Captive Farms" at bounding box center [252, 74] width 69 height 11
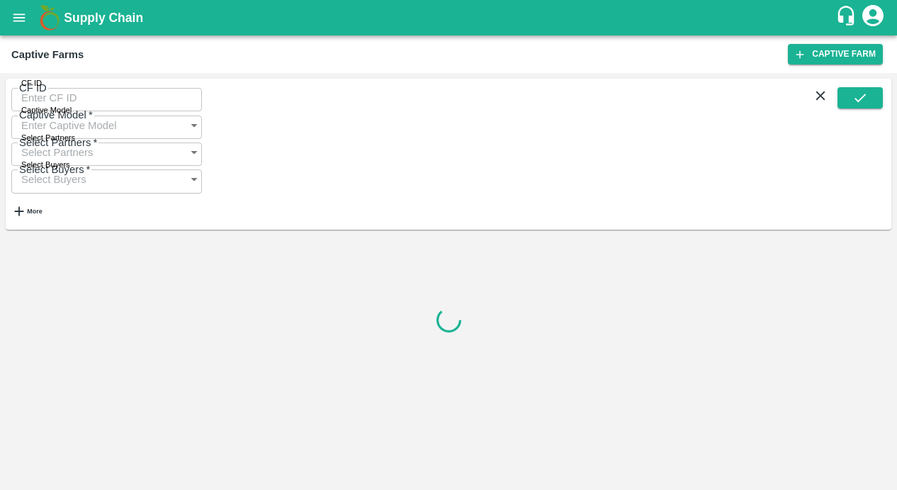
click at [68, 110] on input "CF ID" at bounding box center [106, 97] width 191 height 27
paste input "125"
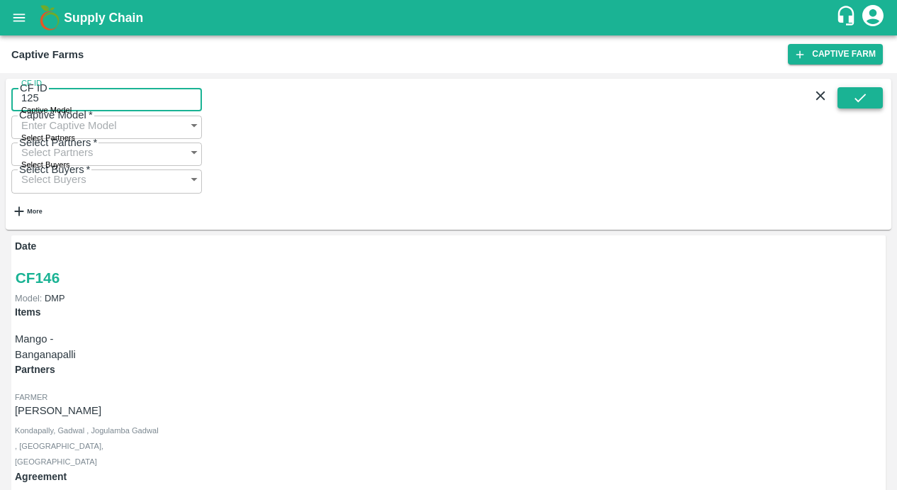
type input "125"
click at [860, 106] on icon "submit" at bounding box center [861, 98] width 16 height 16
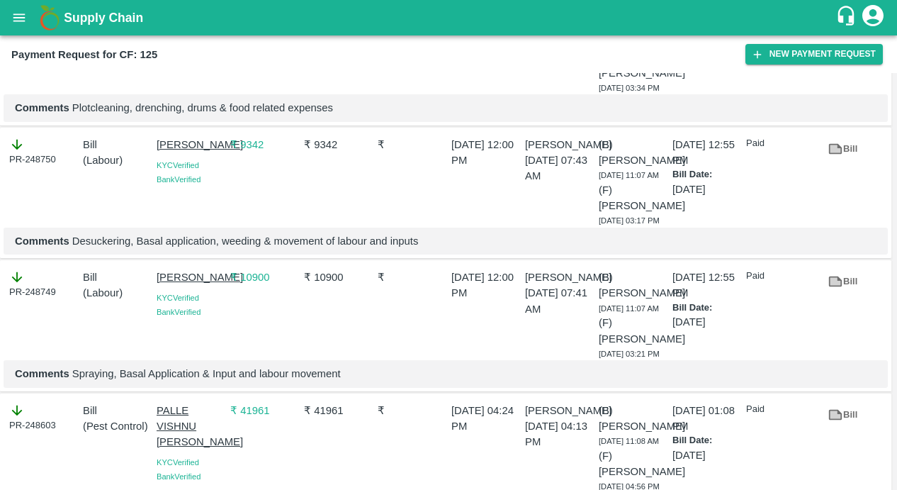
scroll to position [512, 0]
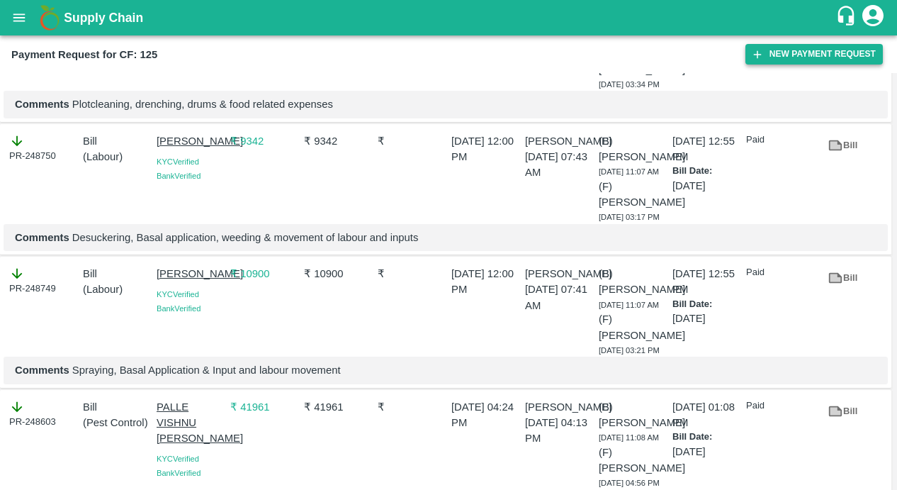
click at [775, 63] on button "New Payment Request" at bounding box center [814, 54] width 137 height 21
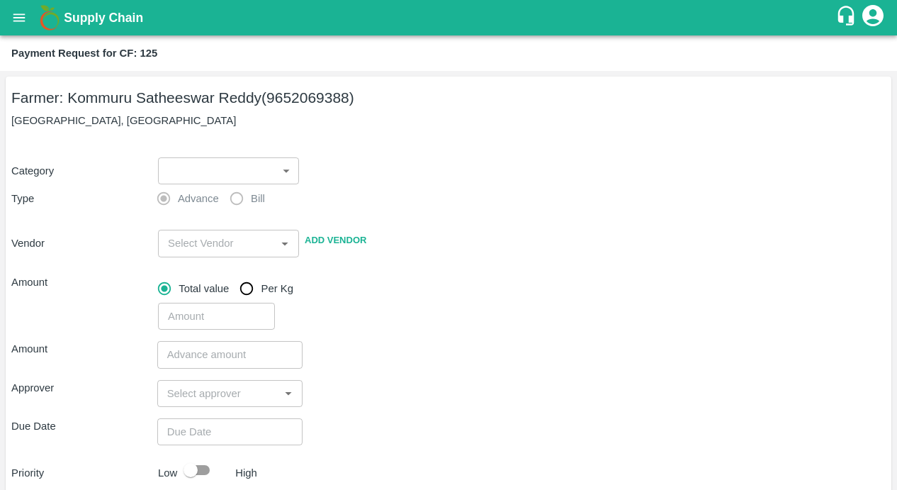
click at [232, 172] on body "Supply Chain Payment Request for CF: 125 Farmer: Kommuru Satheeswar Reddy (9652…" at bounding box center [448, 245] width 897 height 490
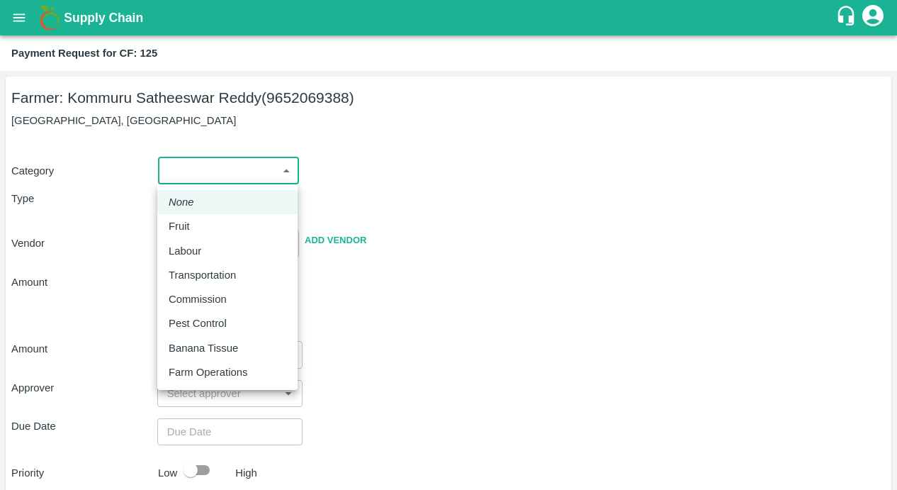
click at [198, 318] on p "Pest Control" at bounding box center [198, 323] width 58 height 16
type input "21"
radio input "false"
radio input "true"
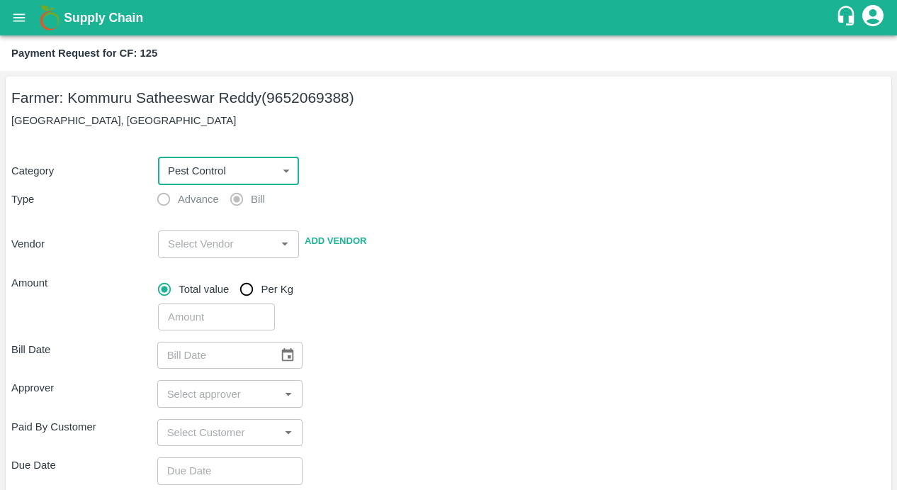
click at [203, 249] on input "input" at bounding box center [216, 244] width 109 height 18
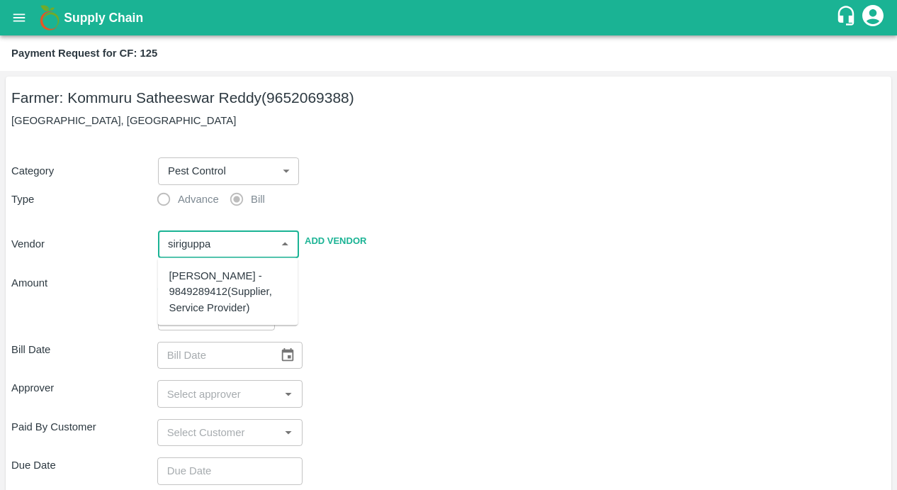
click at [192, 304] on div "[PERSON_NAME] - 9849289412(Supplier, Service Provider)" at bounding box center [228, 291] width 118 height 47
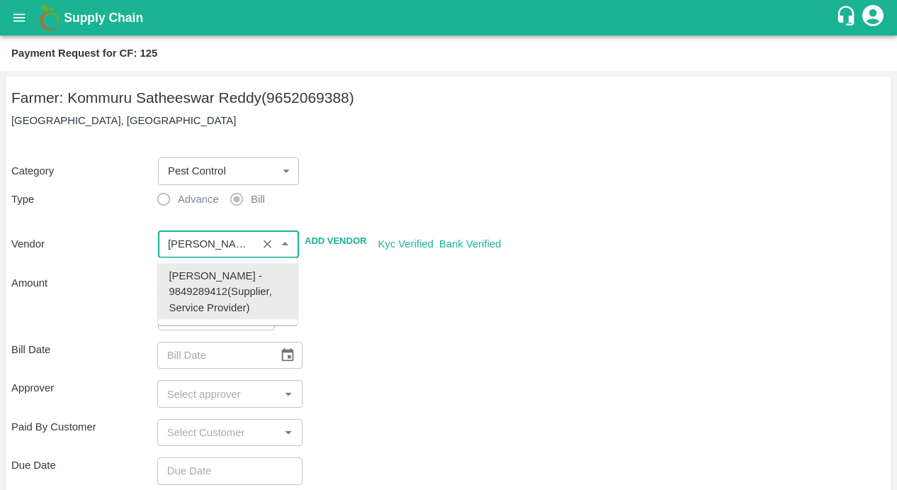
type input "[PERSON_NAME] - 9849289412(Supplier, Service Provider)"
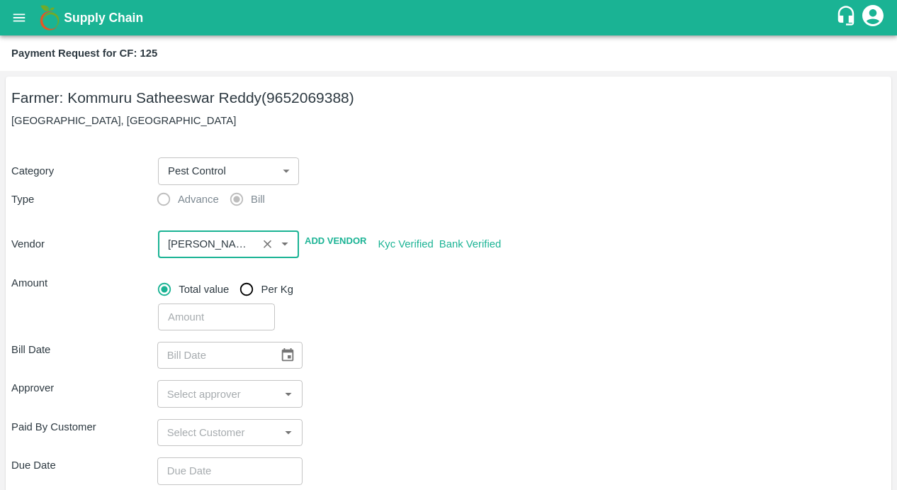
scroll to position [186, 0]
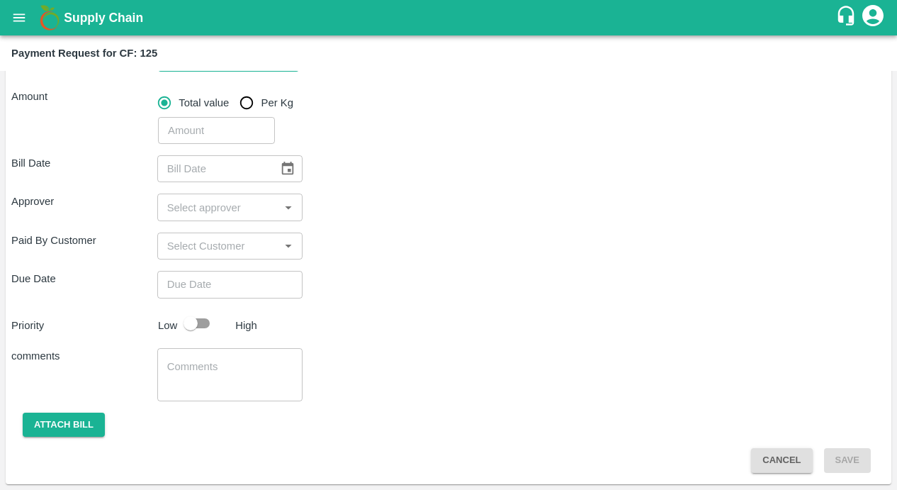
click at [214, 128] on input "number" at bounding box center [216, 130] width 117 height 27
type input "4520"
click at [426, 170] on div "Bill Date ​" at bounding box center [448, 168] width 875 height 27
click at [286, 166] on icon "Choose date" at bounding box center [288, 169] width 16 height 16
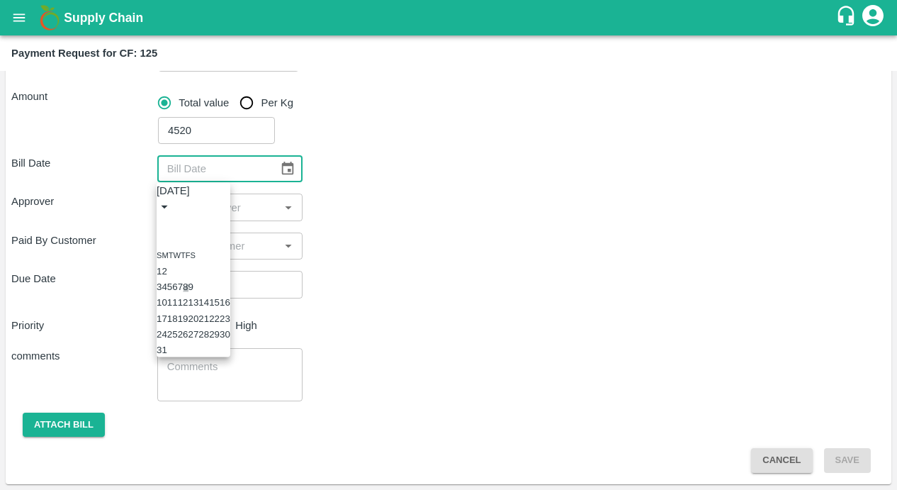
click at [188, 292] on button "8" at bounding box center [185, 286] width 5 height 11
type input "[DATE]"
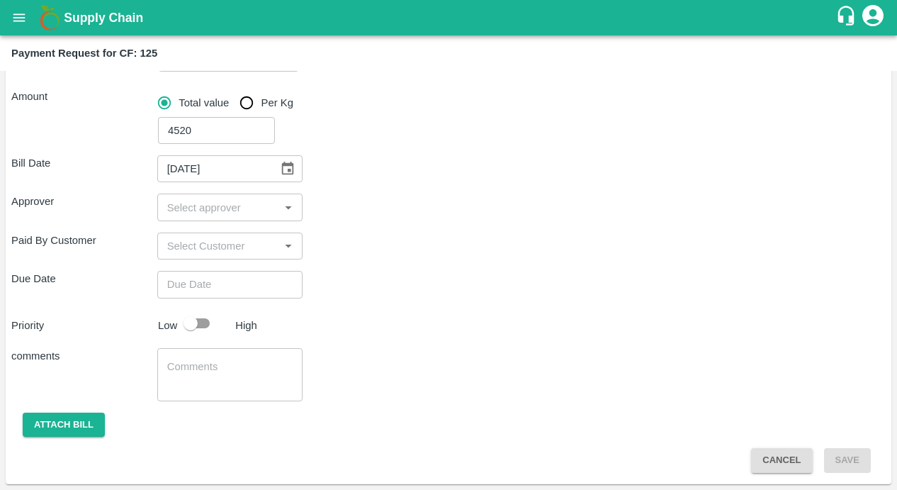
click at [230, 207] on input "input" at bounding box center [219, 207] width 114 height 18
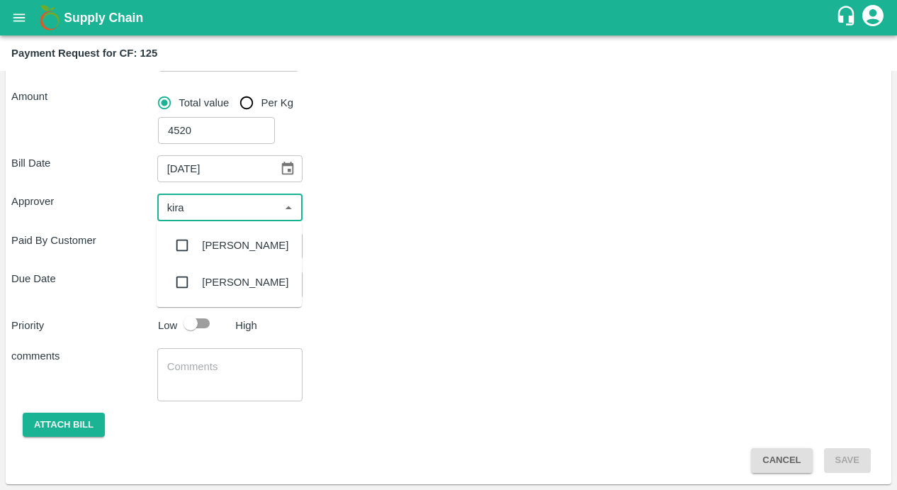
type input "kiran"
click at [179, 245] on input "checkbox" at bounding box center [182, 245] width 28 height 28
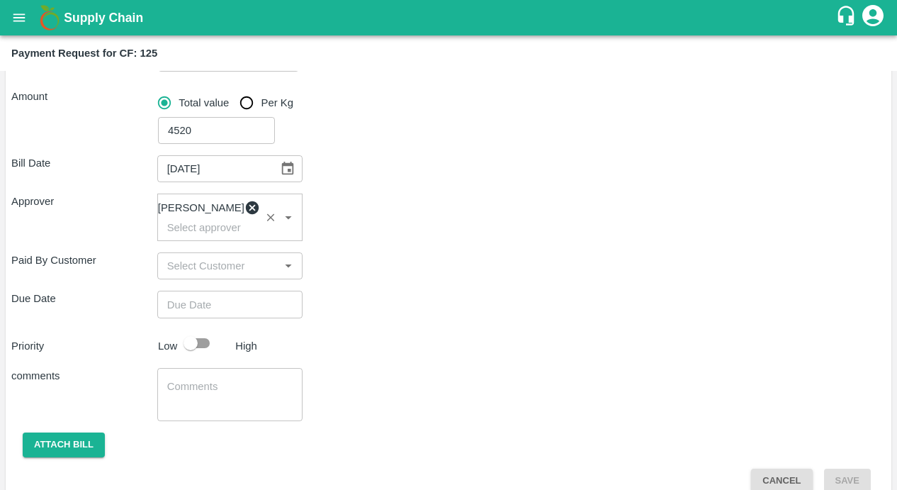
type input "DD/MM/YYYY hh:mm aa"
click at [193, 318] on input "DD/MM/YYYY hh:mm aa" at bounding box center [225, 304] width 136 height 27
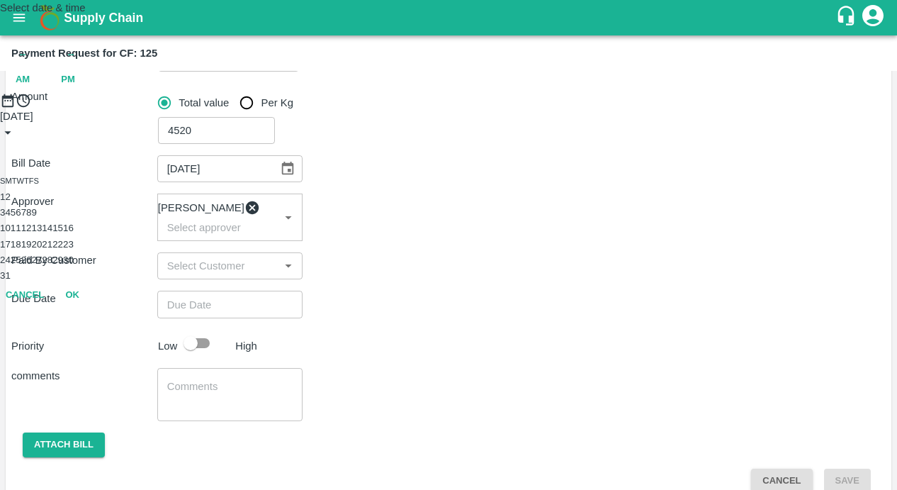
click at [52, 233] on button "14" at bounding box center [47, 228] width 11 height 11
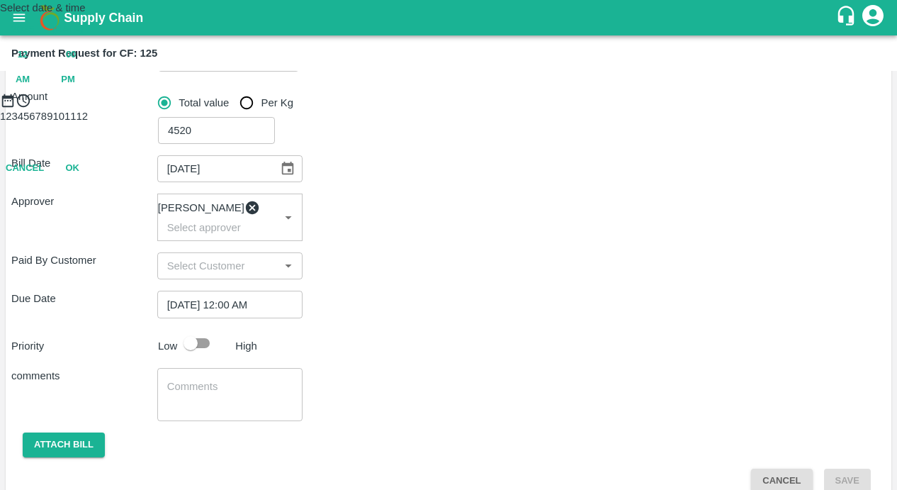
click at [75, 88] on span "PM" at bounding box center [68, 80] width 14 height 16
type input "14/08/2025 10:00 PM"
click at [391, 108] on div at bounding box center [448, 108] width 897 height 0
click at [95, 243] on button "OK" at bounding box center [72, 230] width 45 height 25
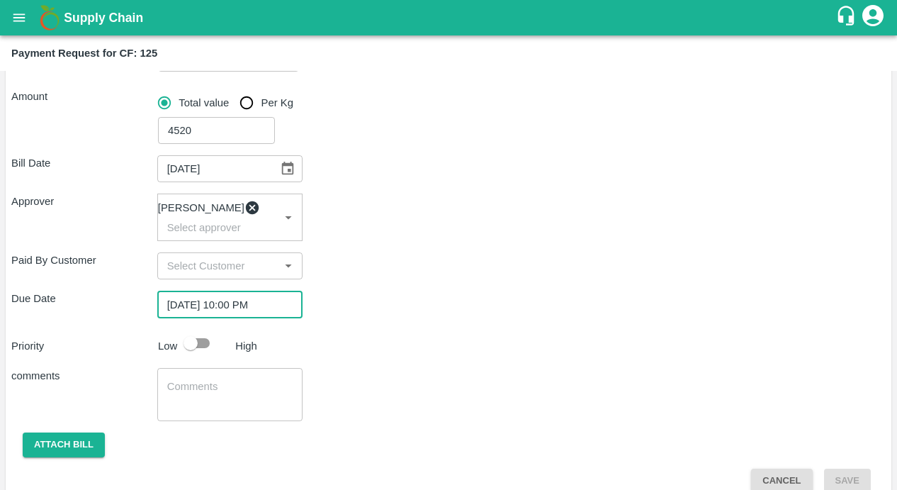
click at [395, 356] on div "Priority Low High" at bounding box center [446, 343] width 880 height 27
click at [195, 353] on input "checkbox" at bounding box center [190, 343] width 81 height 27
checkbox input "true"
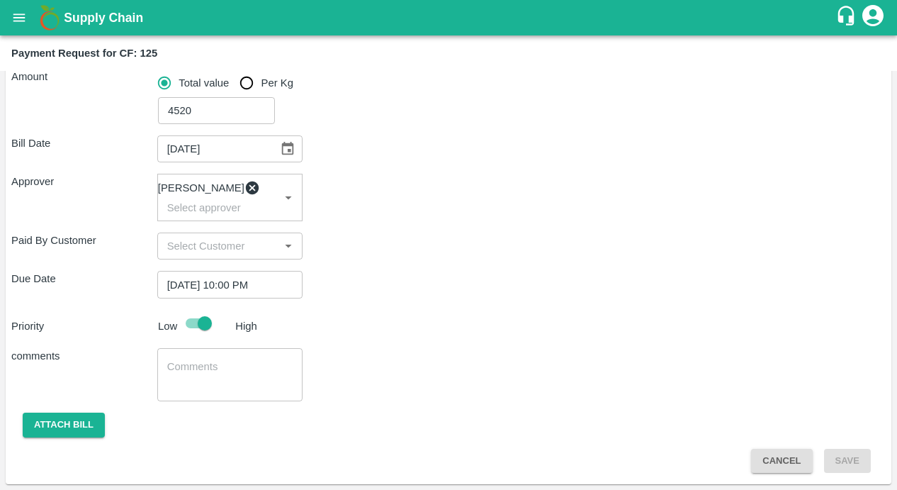
click at [235, 354] on div "x ​" at bounding box center [230, 374] width 146 height 53
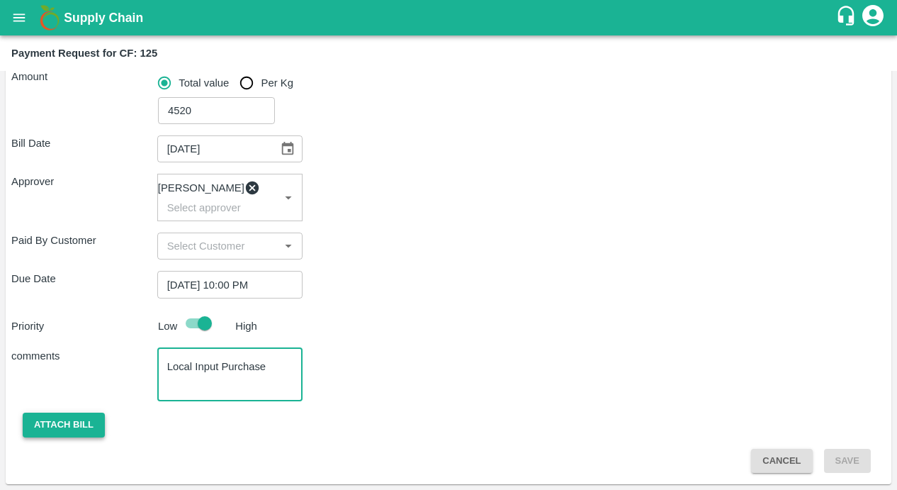
type textarea "Local Input Purchase"
click at [71, 429] on button "Attach bill" at bounding box center [64, 424] width 82 height 25
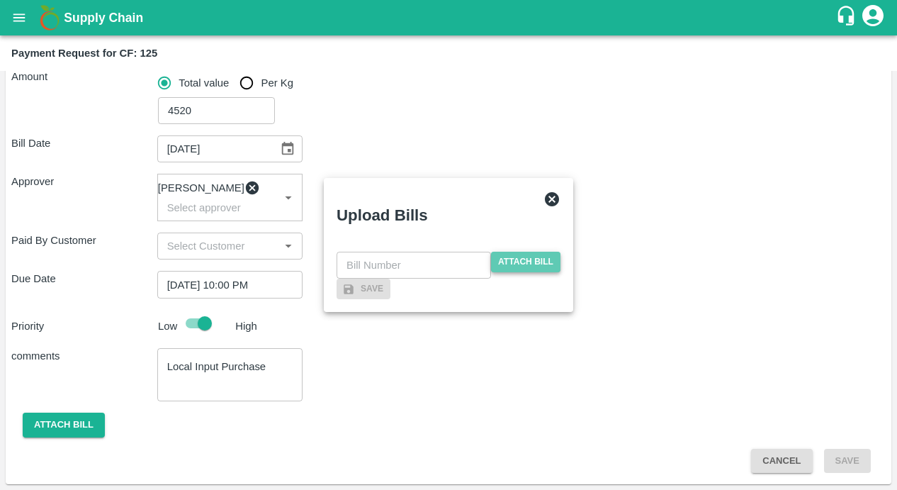
click at [531, 252] on span "Attach bill" at bounding box center [525, 262] width 69 height 21
click at [0, 0] on input "Attach bill" at bounding box center [0, 0] width 0 height 0
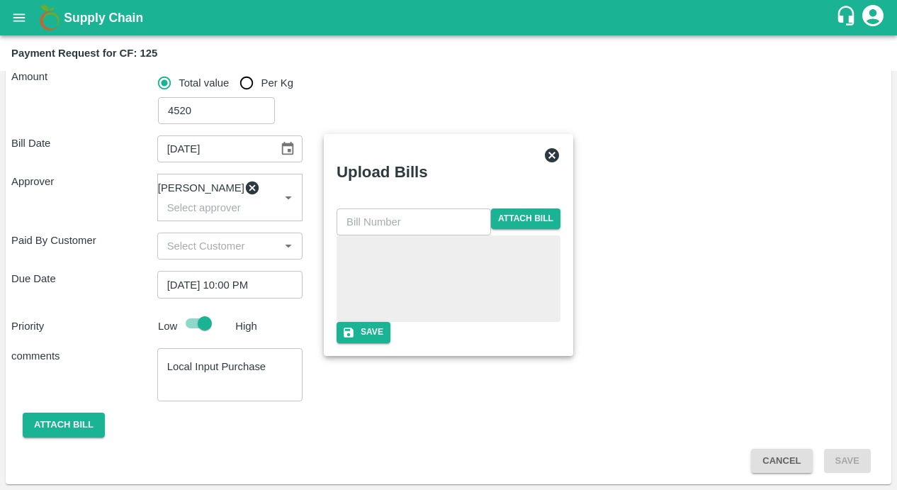
click at [413, 208] on input "text" at bounding box center [414, 221] width 155 height 27
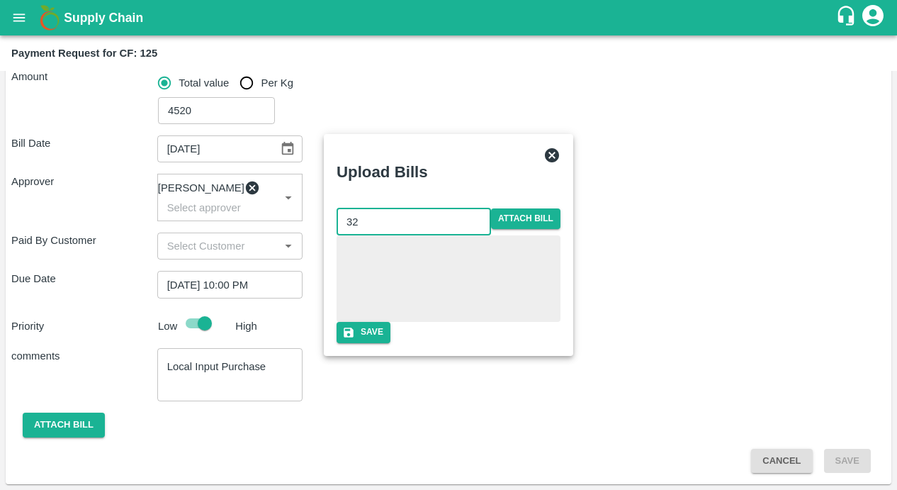
type input "32"
click at [425, 342] on div "Save" at bounding box center [449, 332] width 224 height 21
click at [391, 342] on button "Save" at bounding box center [364, 332] width 54 height 21
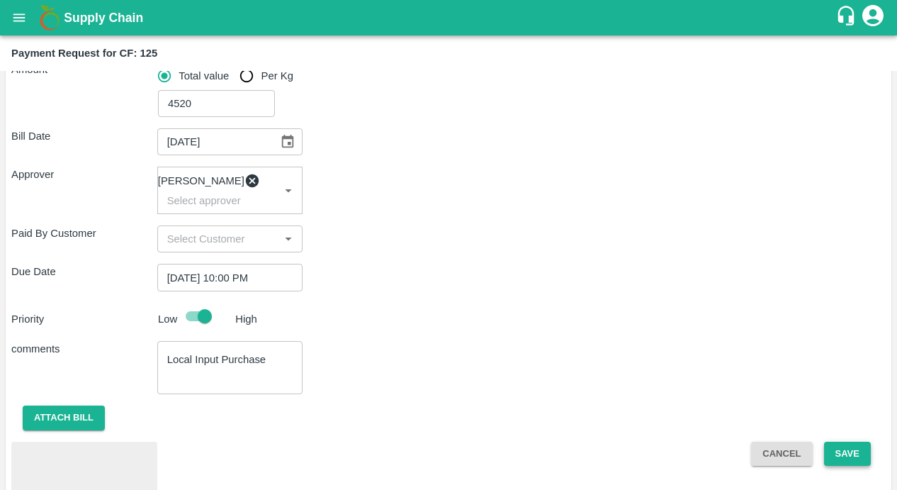
click at [843, 459] on button "Save" at bounding box center [847, 454] width 47 height 25
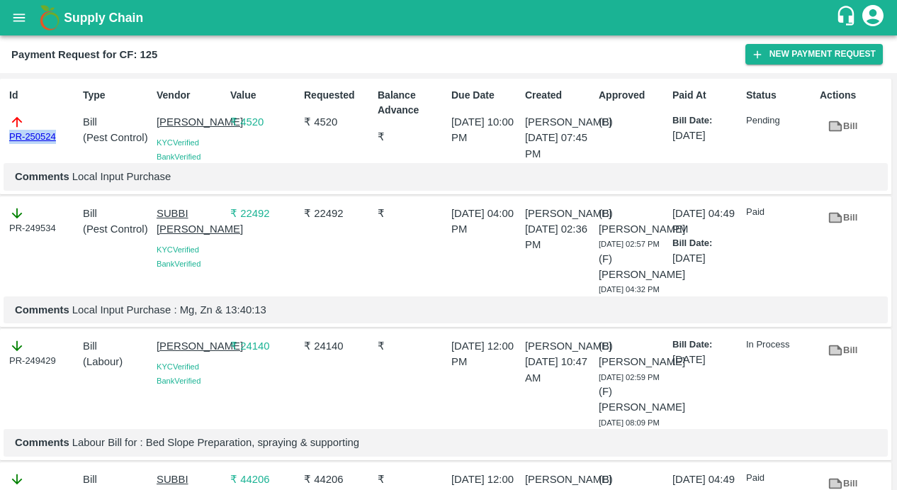
drag, startPoint x: 62, startPoint y: 137, endPoint x: -3, endPoint y: 141, distance: 64.6
click at [0, 141] on html "Supply Chain Payment Request for CF: 125 New Payment Request Id PR-250524 Type …" at bounding box center [448, 245] width 897 height 490
copy link "PR-250524"
click at [17, 28] on button "open drawer" at bounding box center [19, 17] width 33 height 33
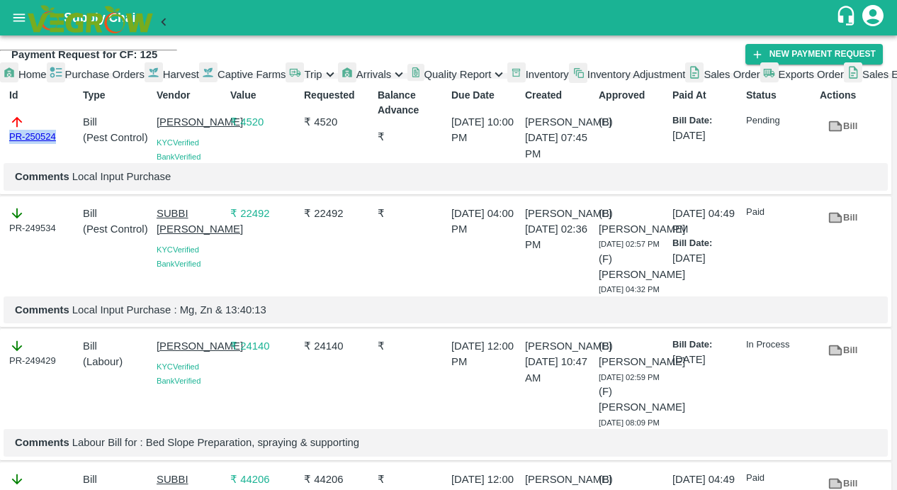
click at [218, 80] on span "Captive Farms" at bounding box center [252, 74] width 69 height 11
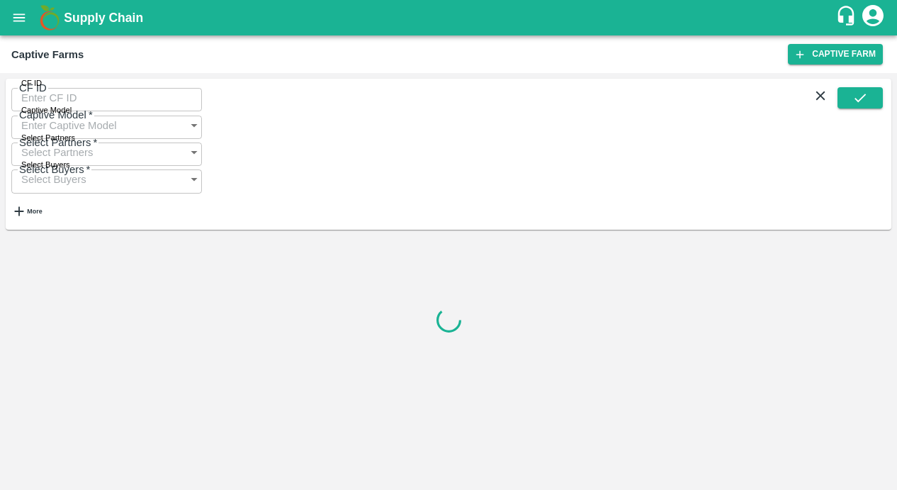
click at [87, 110] on input "CF ID" at bounding box center [106, 97] width 191 height 27
paste input "124"
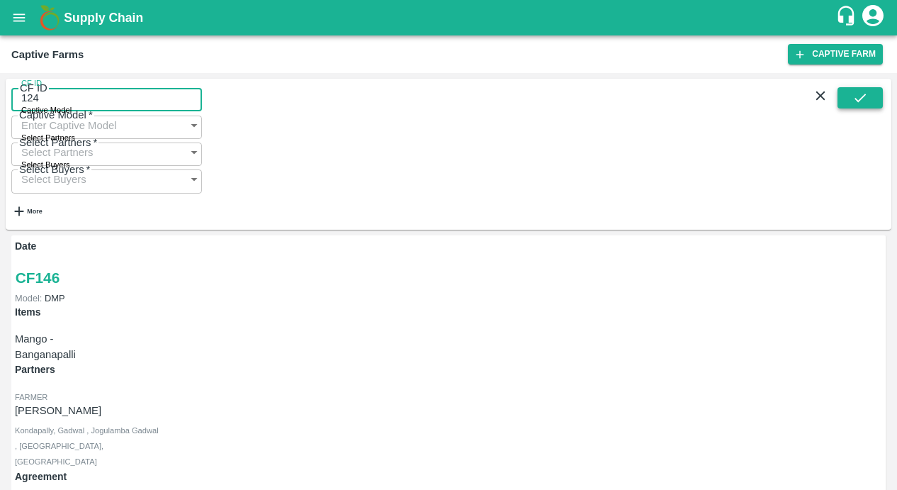
click at [870, 103] on button "submit" at bounding box center [860, 97] width 45 height 21
click at [127, 109] on input "124" at bounding box center [106, 97] width 191 height 27
type input "124"
click at [879, 99] on button "submit" at bounding box center [860, 97] width 45 height 21
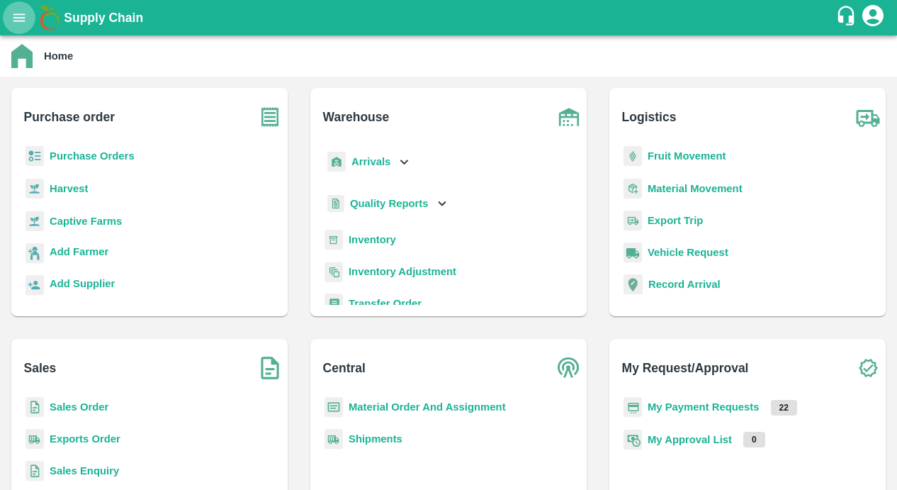
click at [18, 10] on icon "open drawer" at bounding box center [19, 18] width 16 height 16
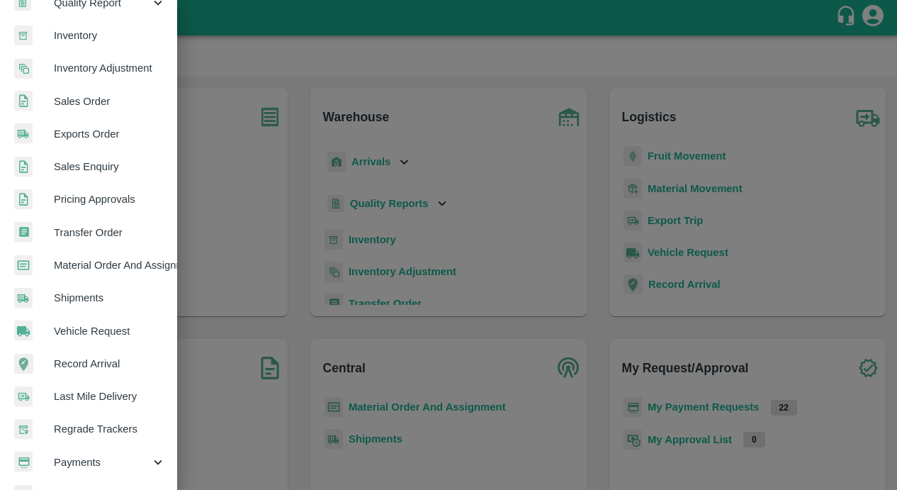
scroll to position [318, 0]
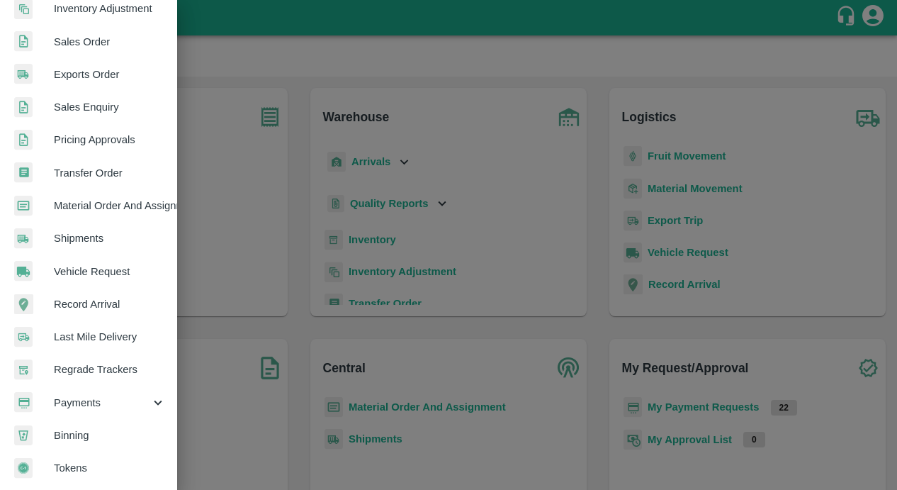
click at [100, 406] on div "Payments" at bounding box center [88, 402] width 177 height 33
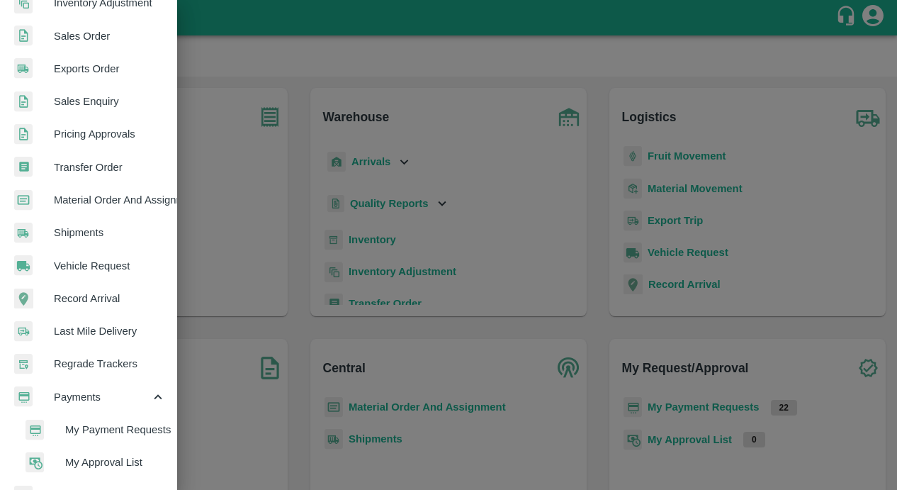
click at [91, 423] on span "My Payment Requests" at bounding box center [115, 430] width 101 height 16
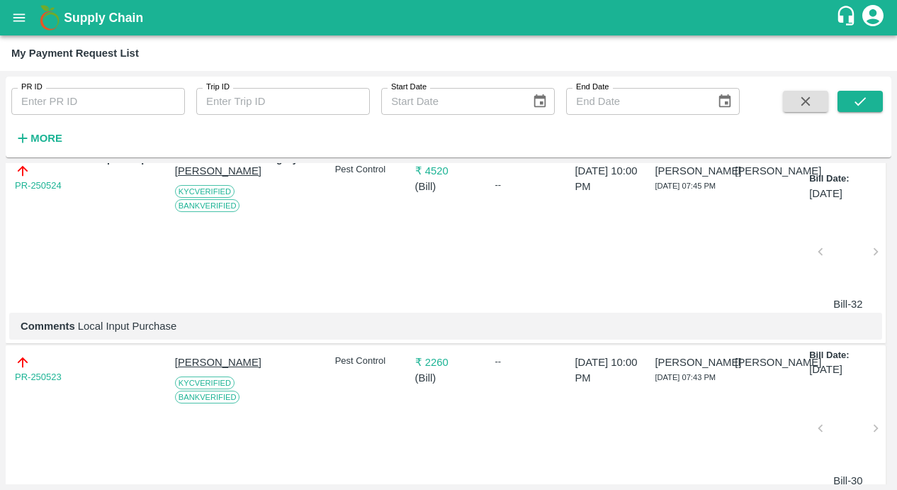
scroll to position [116, 0]
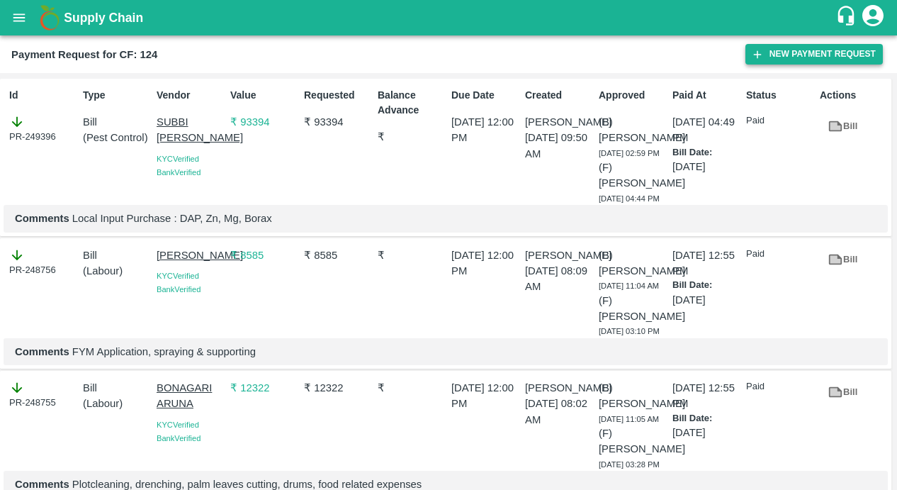
click at [782, 55] on button "New Payment Request" at bounding box center [814, 54] width 137 height 21
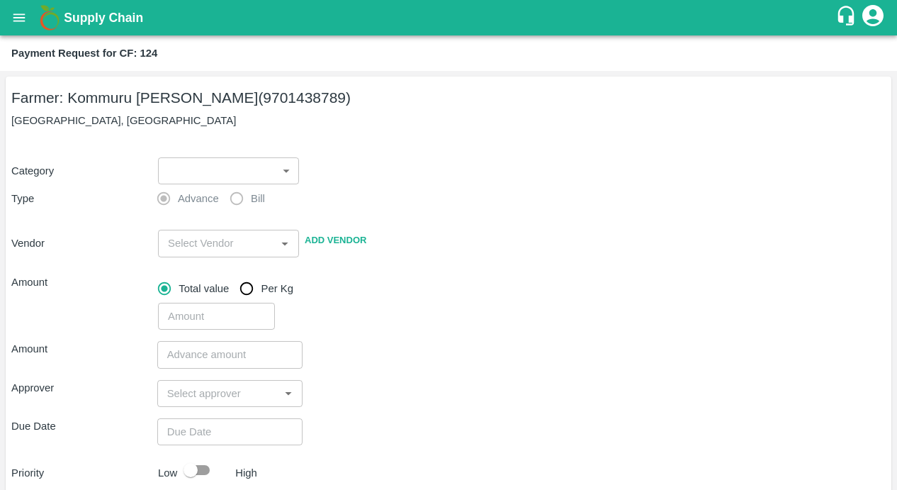
click at [251, 169] on body "Supply Chain Payment Request for CF: 124 Farmer: Kommuru [PERSON_NAME] (9701438…" at bounding box center [448, 245] width 897 height 490
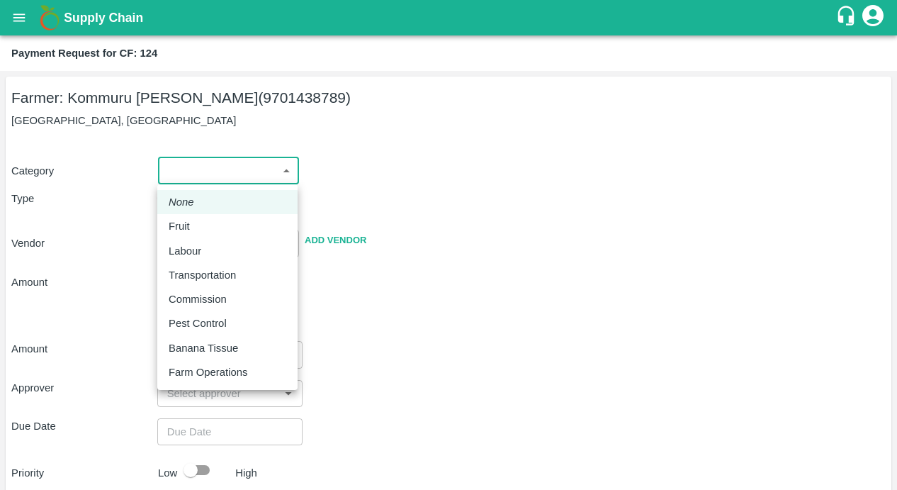
click at [189, 320] on p "Pest Control" at bounding box center [198, 323] width 58 height 16
type input "21"
radio input "false"
radio input "true"
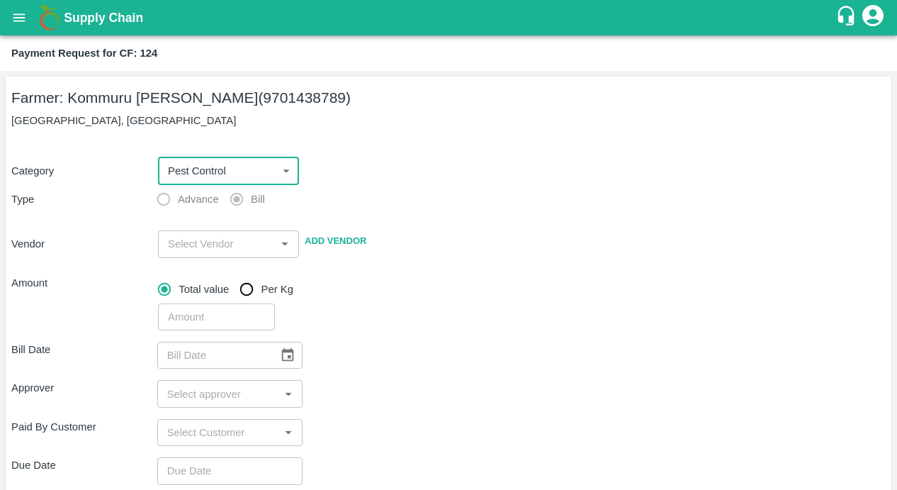
click at [189, 242] on input "input" at bounding box center [216, 244] width 109 height 18
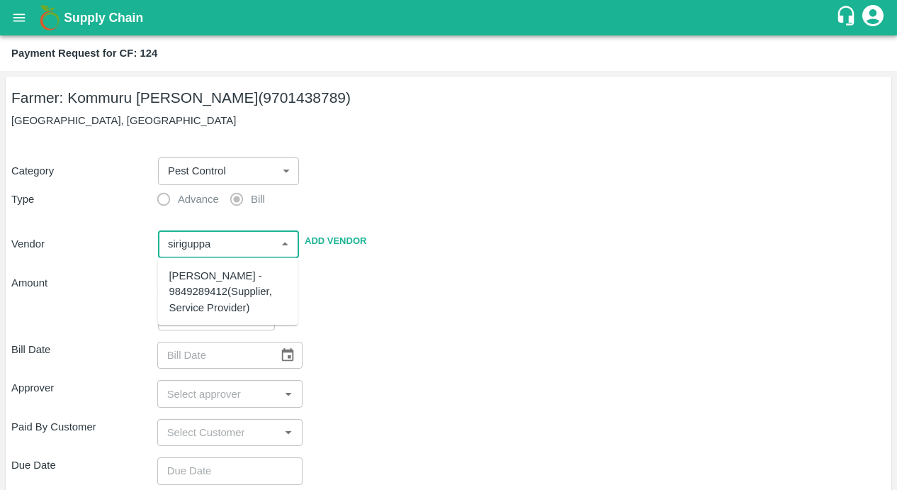
click at [232, 302] on div "[PERSON_NAME] - 9849289412(Supplier, Service Provider)" at bounding box center [228, 291] width 118 height 47
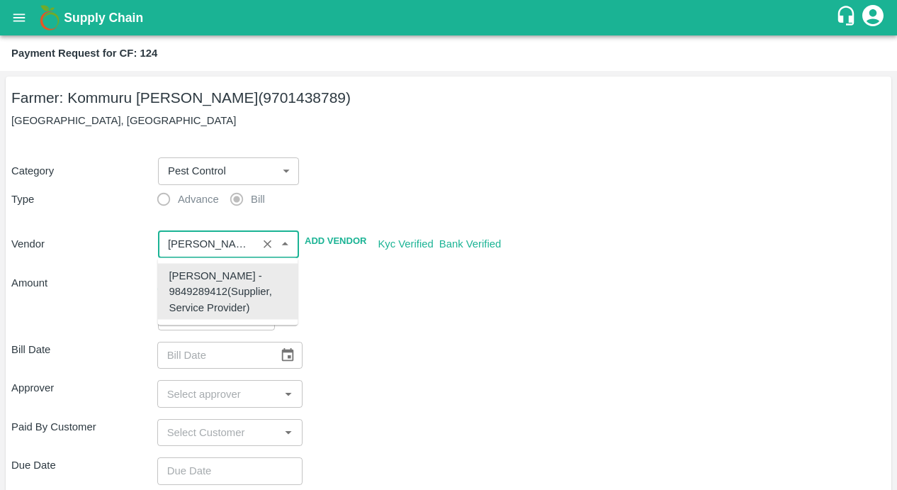
type input "[PERSON_NAME] - 9849289412(Supplier, Service Provider)"
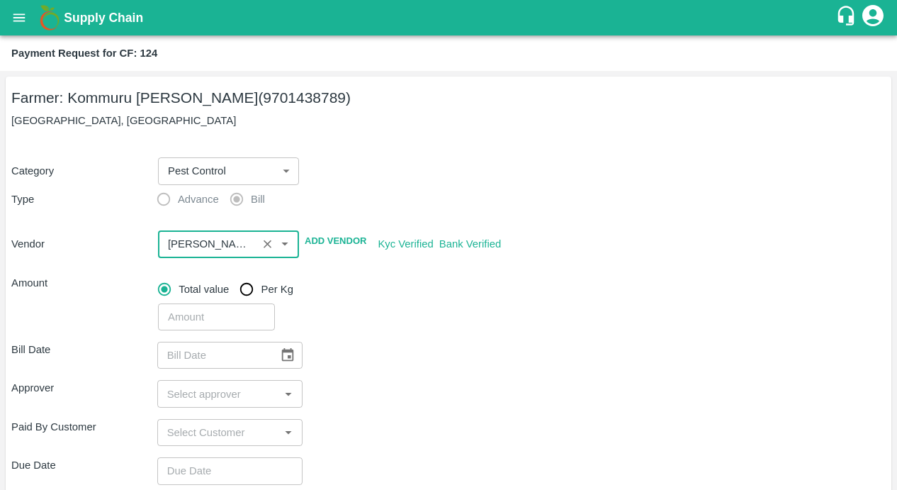
click at [199, 244] on input "input" at bounding box center [207, 244] width 91 height 18
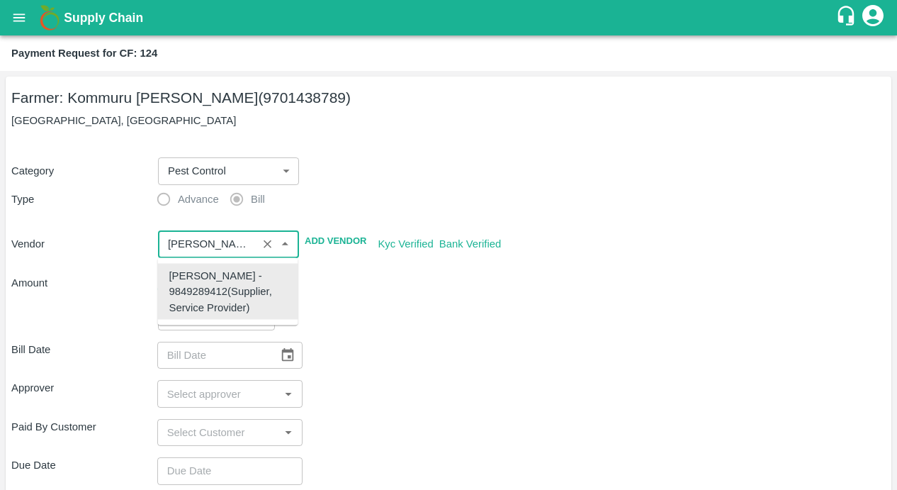
click at [201, 286] on div "[PERSON_NAME] - 9849289412(Supplier, Service Provider)" at bounding box center [228, 291] width 118 height 47
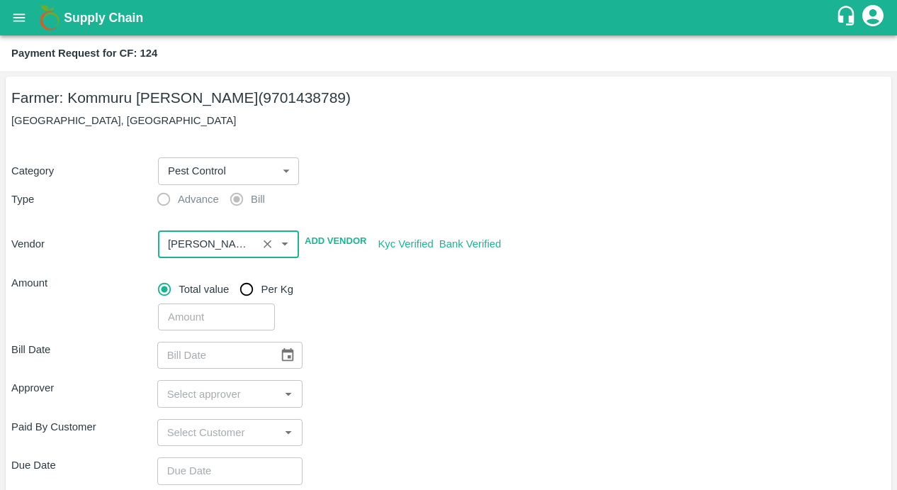
click at [420, 323] on div "​" at bounding box center [519, 314] width 734 height 33
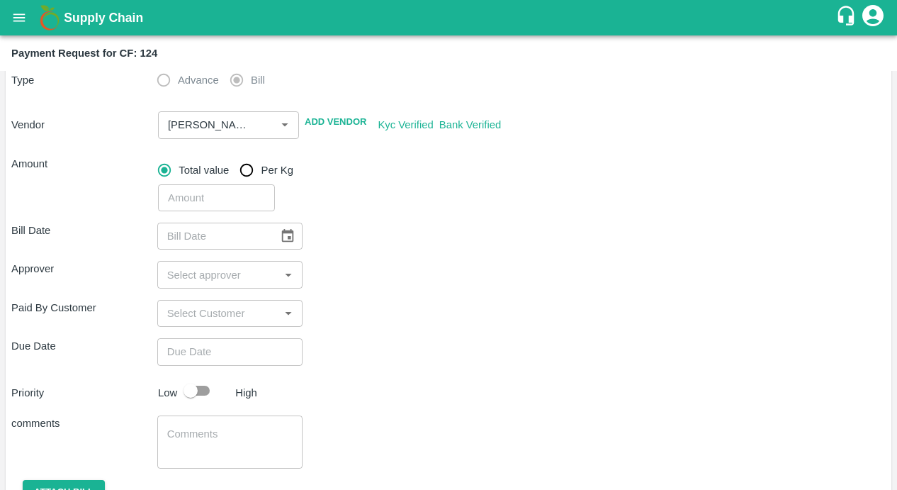
scroll to position [186, 0]
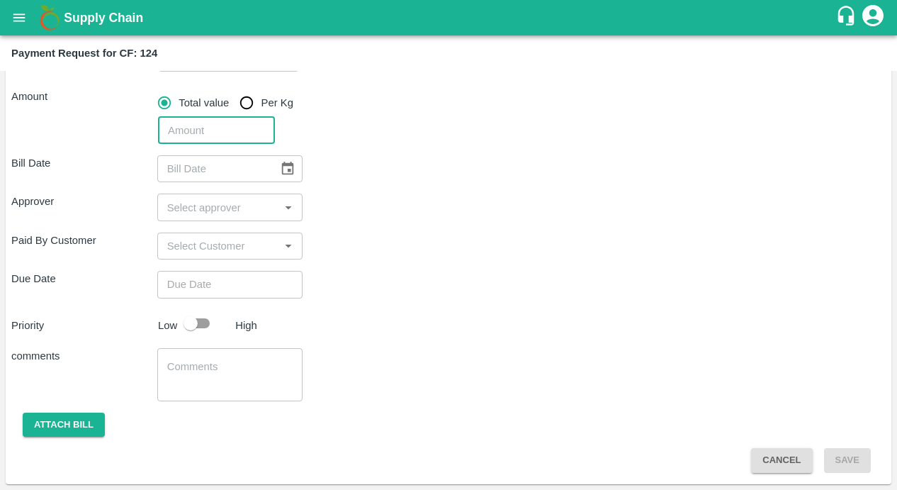
click at [208, 137] on input "number" at bounding box center [216, 130] width 117 height 27
type input "4520"
click at [291, 157] on button "Choose date" at bounding box center [287, 168] width 27 height 27
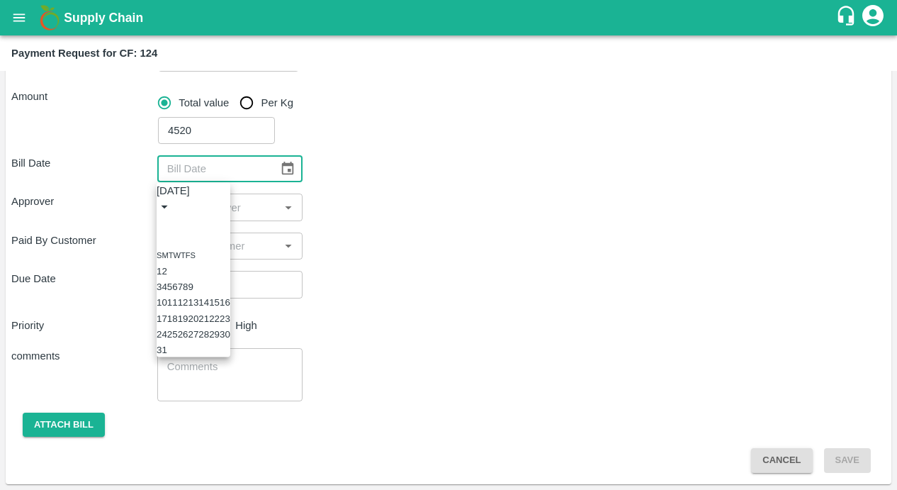
click at [188, 292] on button "8" at bounding box center [185, 286] width 5 height 11
type input "[DATE]"
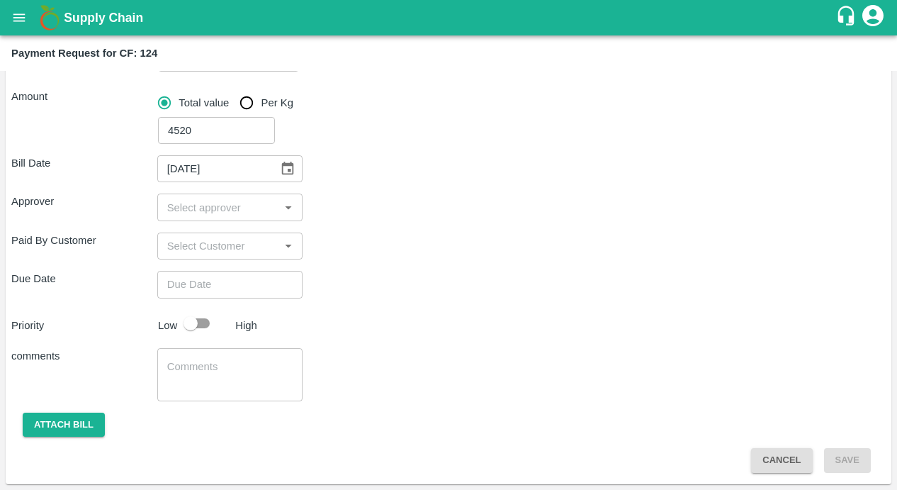
click at [250, 208] on input "input" at bounding box center [219, 207] width 114 height 18
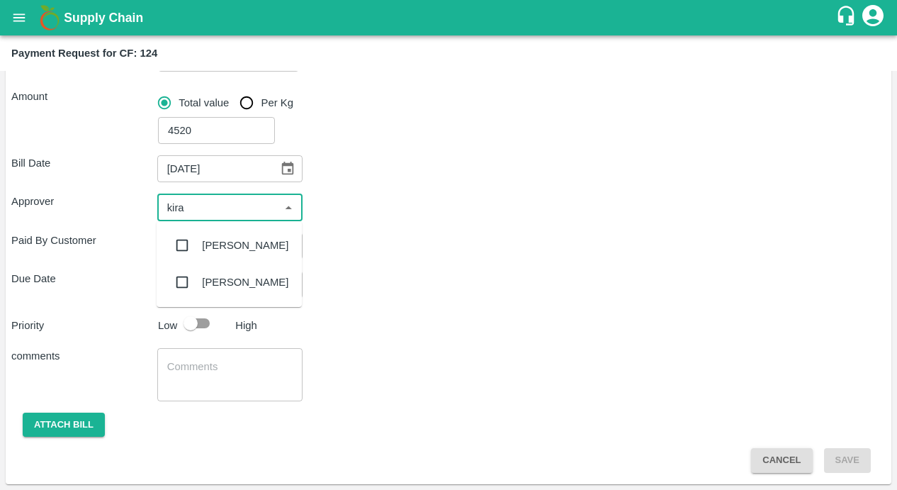
type input "kiran"
click at [182, 245] on input "checkbox" at bounding box center [182, 245] width 28 height 28
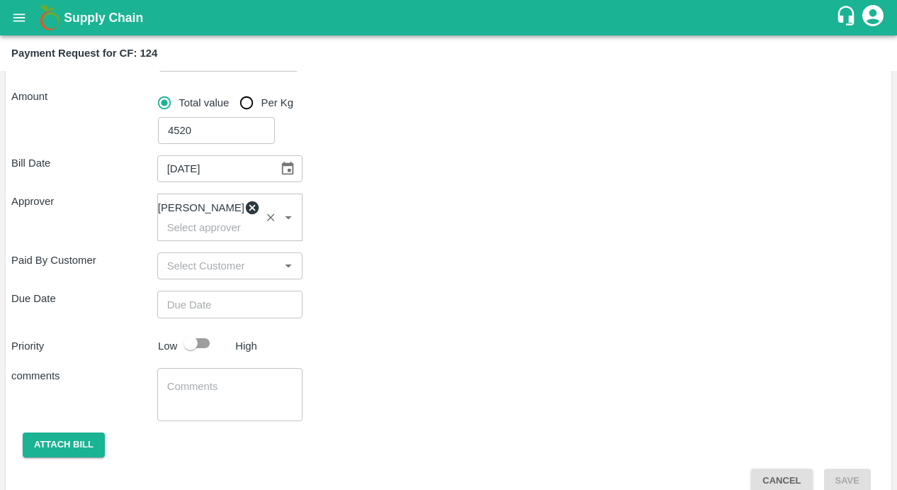
type input "DD/MM/YYYY hh:mm aa"
click at [207, 317] on input "DD/MM/YYYY hh:mm aa" at bounding box center [225, 304] width 136 height 27
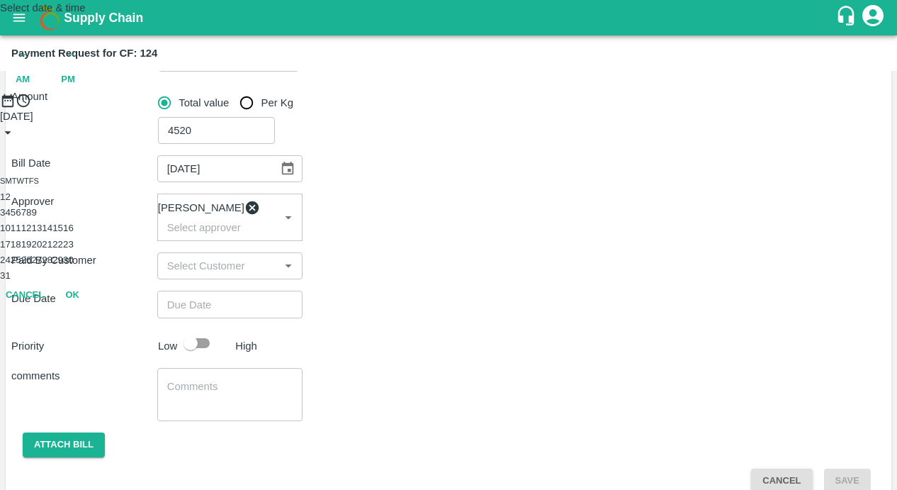
click at [52, 233] on button "14" at bounding box center [47, 228] width 11 height 11
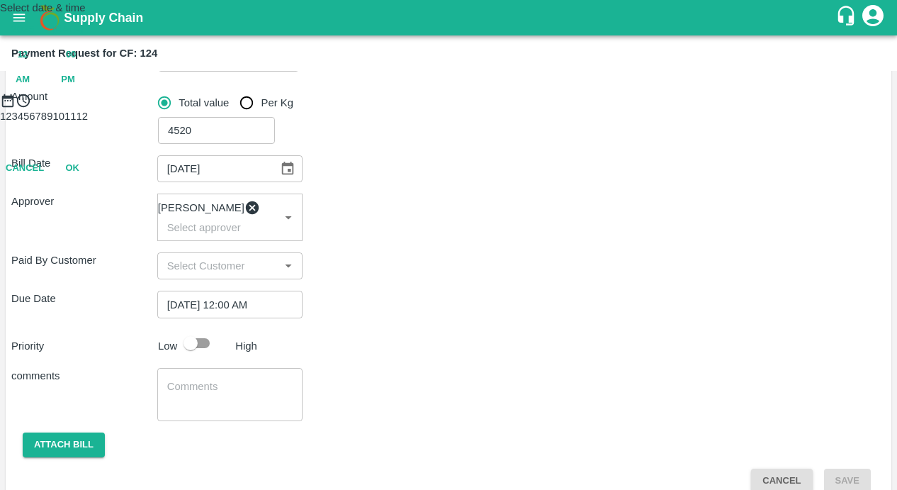
click at [75, 88] on span "PM" at bounding box center [68, 80] width 14 height 16
type input "[DATE] 10:00 PM"
click at [393, 108] on div at bounding box center [448, 108] width 897 height 0
click at [95, 243] on button "OK" at bounding box center [72, 230] width 45 height 25
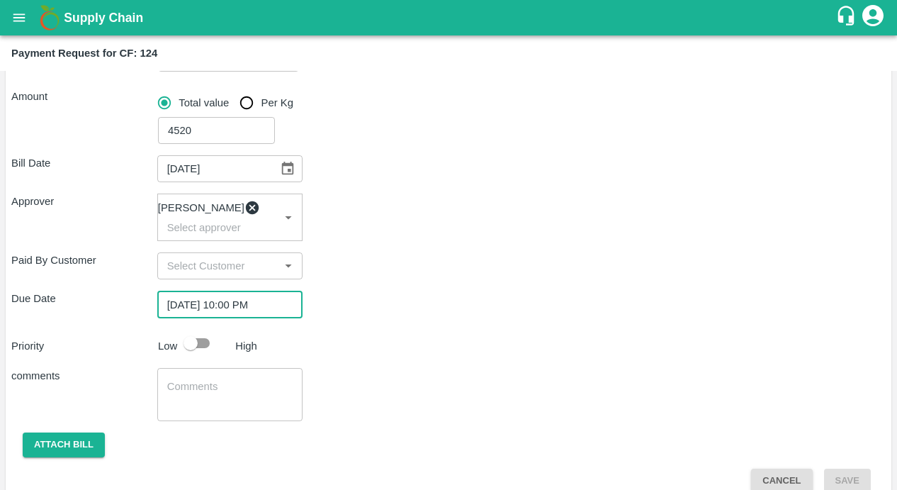
click at [379, 378] on div "comments x ​" at bounding box center [448, 394] width 875 height 53
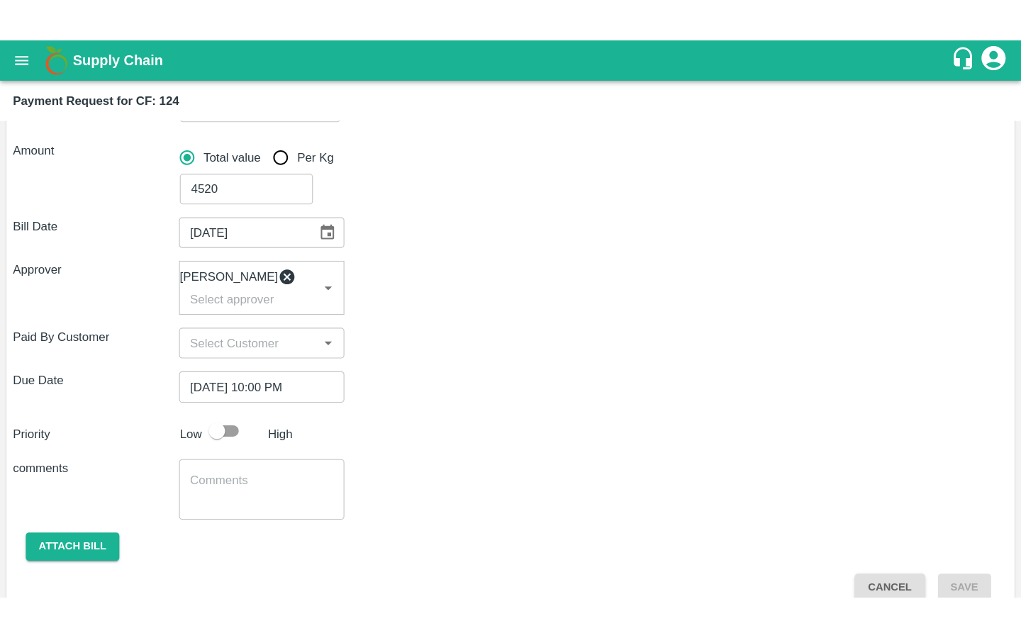
scroll to position [213, 0]
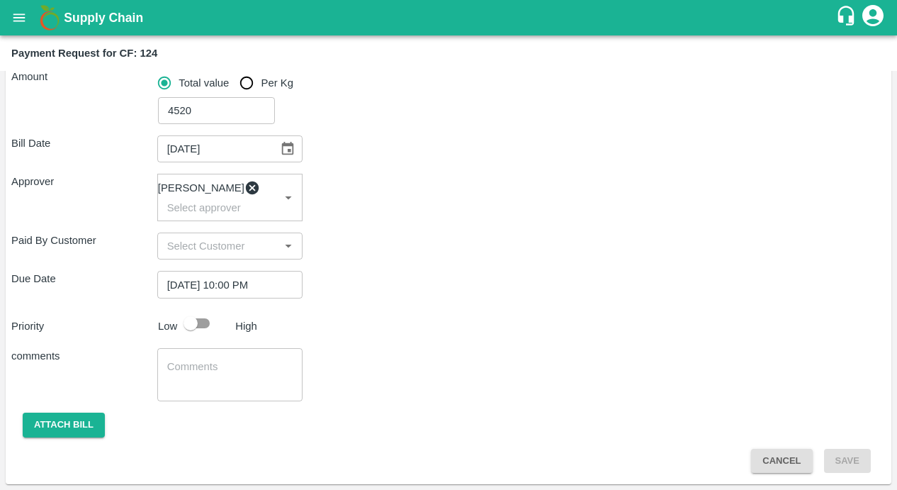
click at [196, 321] on input "checkbox" at bounding box center [190, 323] width 81 height 27
checkbox input "true"
click at [194, 382] on textarea at bounding box center [230, 374] width 126 height 30
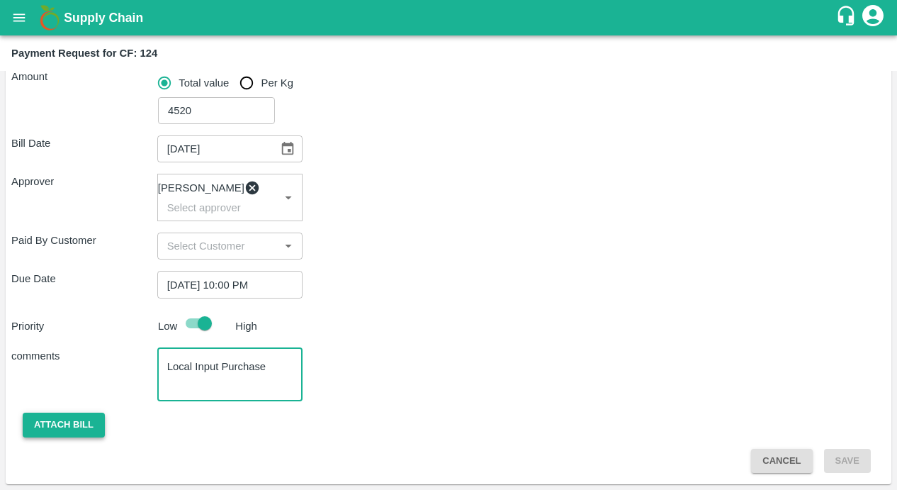
type textarea "Local Input Purchase"
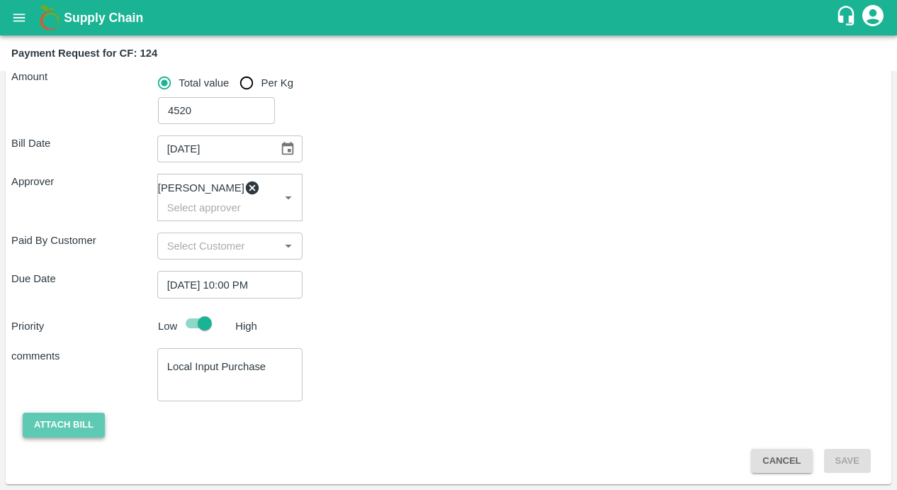
click at [29, 425] on button "Attach bill" at bounding box center [64, 424] width 82 height 25
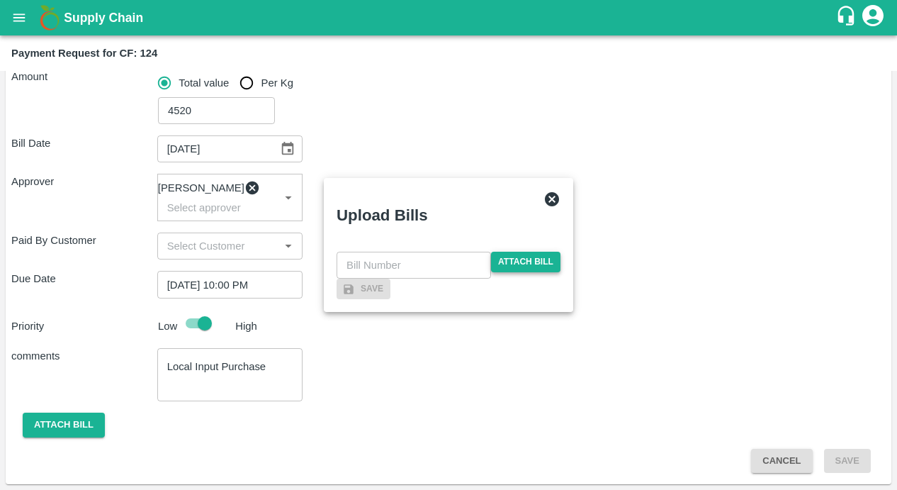
click at [529, 252] on span "Attach bill" at bounding box center [525, 262] width 69 height 21
click at [0, 0] on input "Attach bill" at bounding box center [0, 0] width 0 height 0
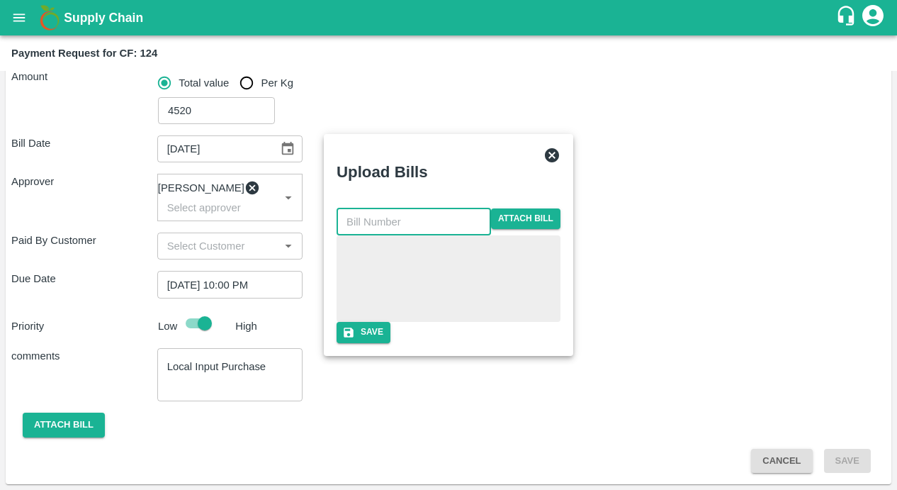
click at [364, 208] on input "text" at bounding box center [414, 221] width 155 height 27
type input "31"
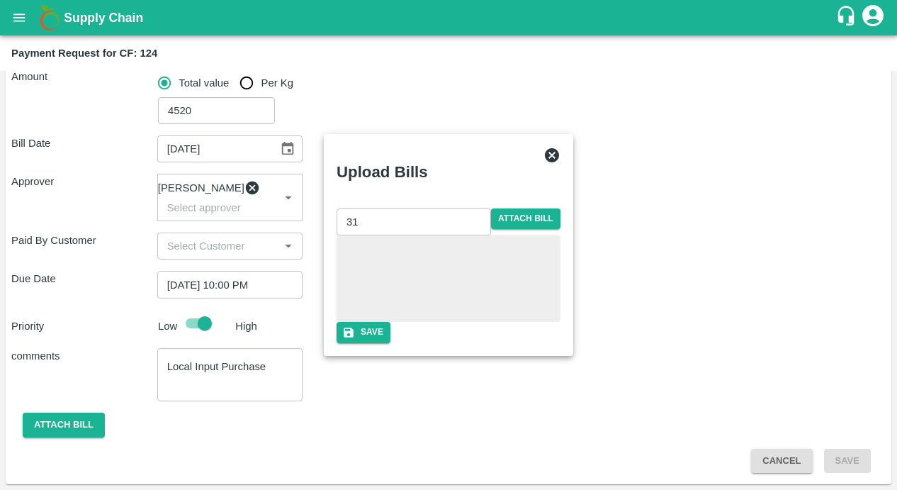
click at [561, 274] on div at bounding box center [449, 278] width 224 height 86
click at [391, 342] on button "Save" at bounding box center [364, 332] width 54 height 21
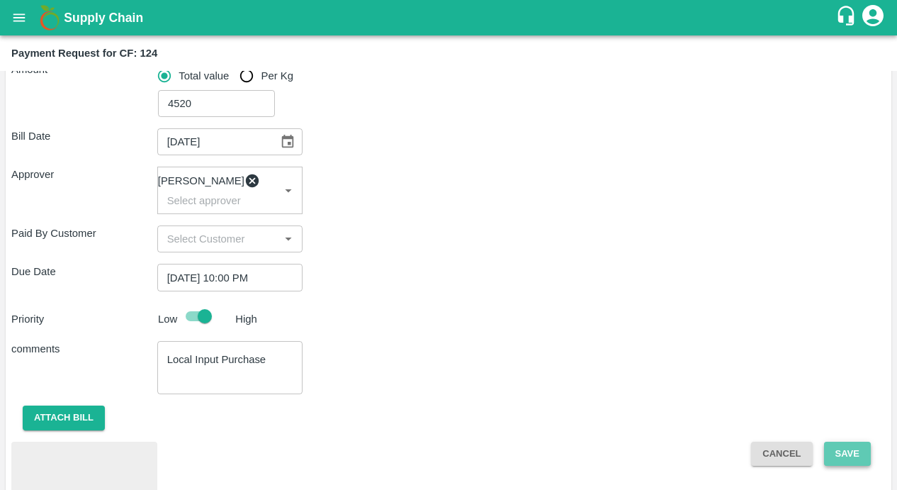
click at [840, 457] on button "Save" at bounding box center [847, 454] width 47 height 25
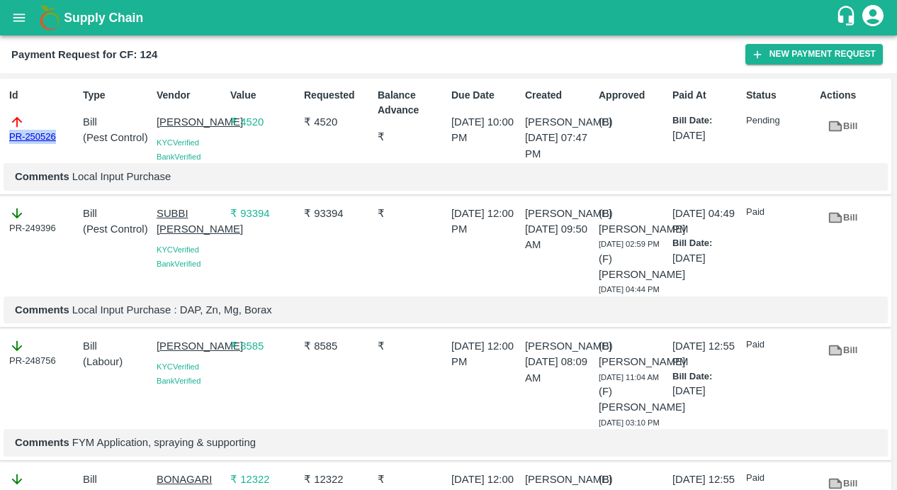
drag, startPoint x: 60, startPoint y: 137, endPoint x: -6, endPoint y: 137, distance: 66.6
click at [0, 137] on html "Supply Chain Payment Request for CF: 124 New Payment Request Id PR-250526 Type …" at bounding box center [448, 245] width 897 height 490
copy link "PR-250526"
